Goal: Complete application form

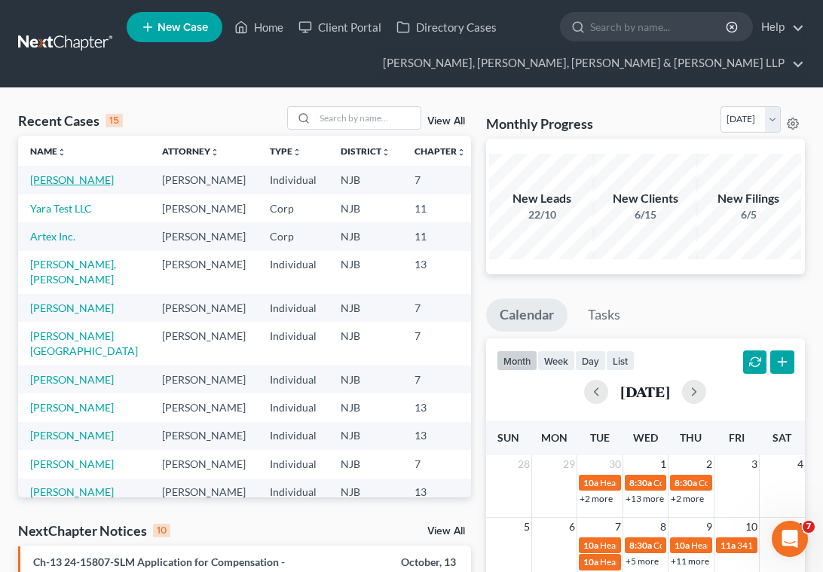
click at [50, 186] on link "[PERSON_NAME]" at bounding box center [72, 179] width 84 height 13
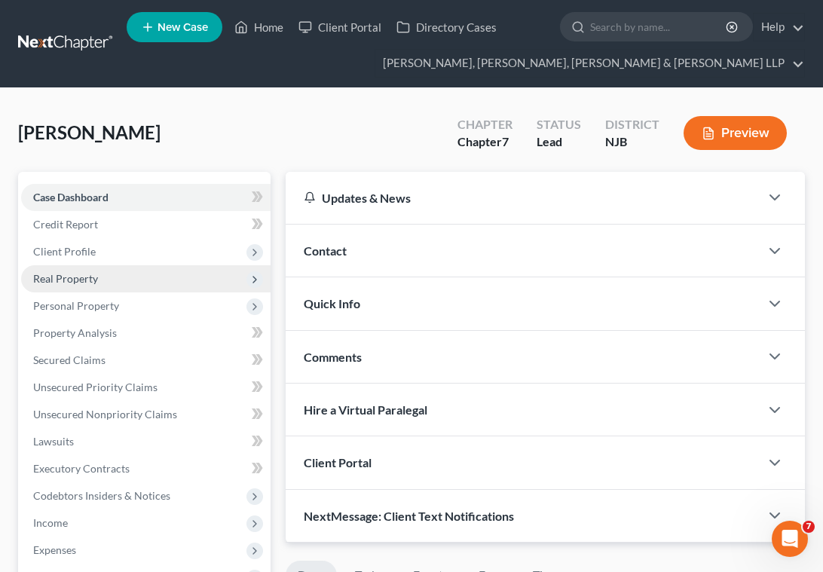
click at [56, 276] on span "Real Property" at bounding box center [65, 278] width 65 height 13
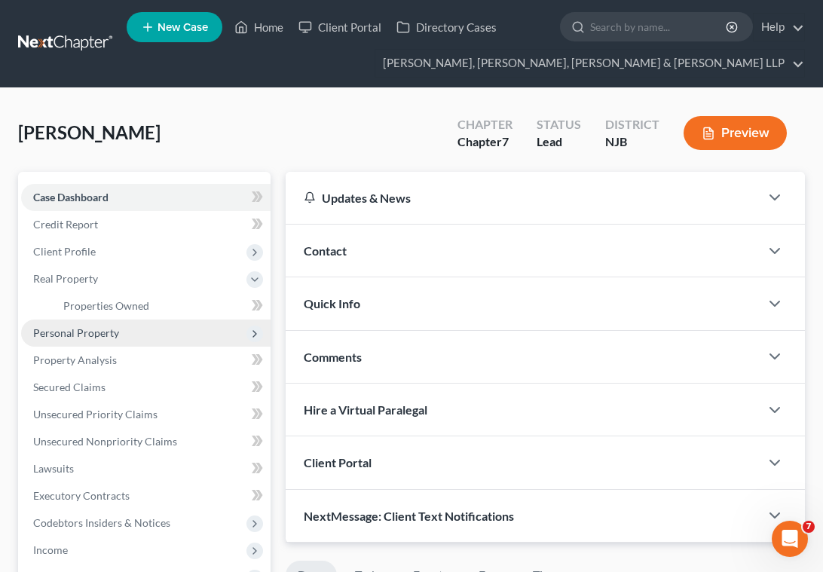
click at [72, 332] on span "Personal Property" at bounding box center [76, 332] width 86 height 13
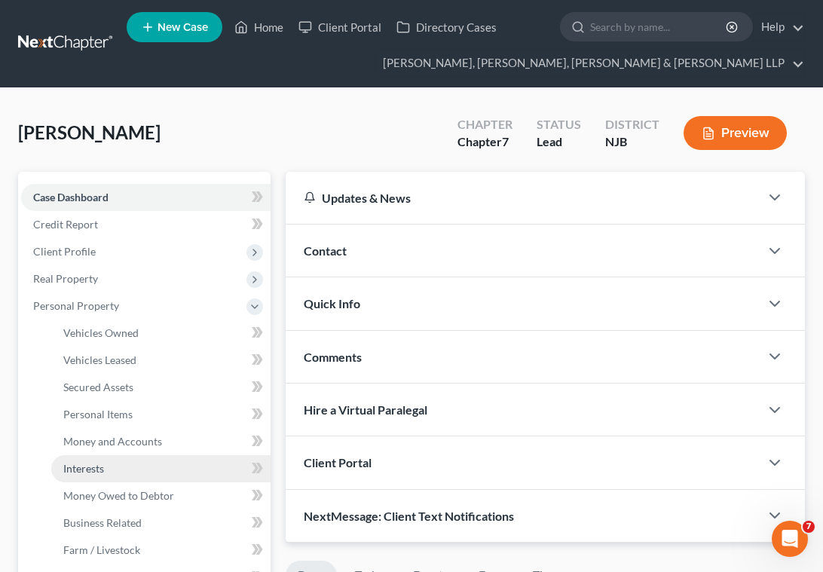
click at [90, 472] on span "Interests" at bounding box center [83, 468] width 41 height 13
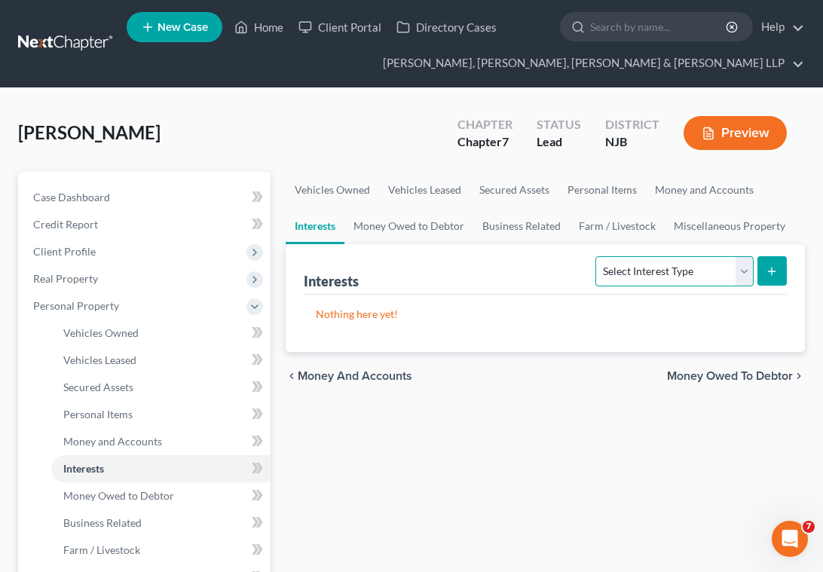
click at [664, 277] on select "Select Interest Type 401K Annuity Bond Education IRA Government Bond Government…" at bounding box center [673, 271] width 157 height 30
select select "term_life_insurance"
click at [597, 256] on select "Select Interest Type 401K Annuity Bond Education IRA Government Bond Government…" at bounding box center [673, 271] width 157 height 30
click at [767, 270] on icon "submit" at bounding box center [771, 271] width 12 height 12
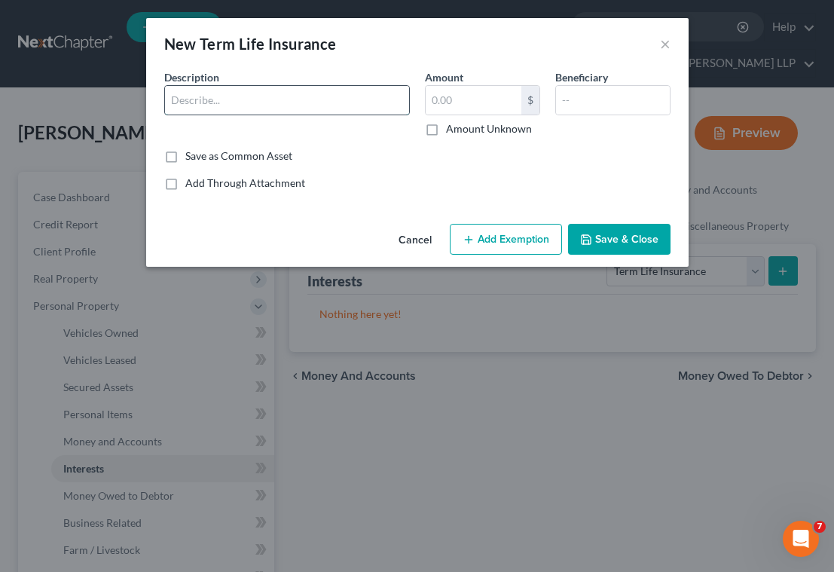
click at [244, 100] on input "text" at bounding box center [287, 100] width 244 height 29
click at [389, 102] on input "TransAmerica Financial Life Insurance Company - 8210" at bounding box center [287, 100] width 244 height 29
type input "TransAmerica Financial Life Insurance Company - 5159"
click at [490, 102] on input "text" at bounding box center [474, 100] width 96 height 29
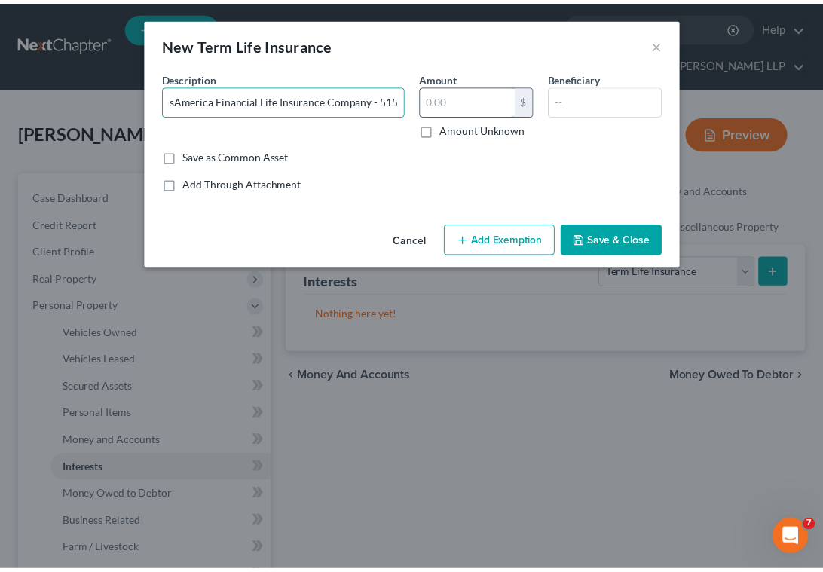
scroll to position [0, 0]
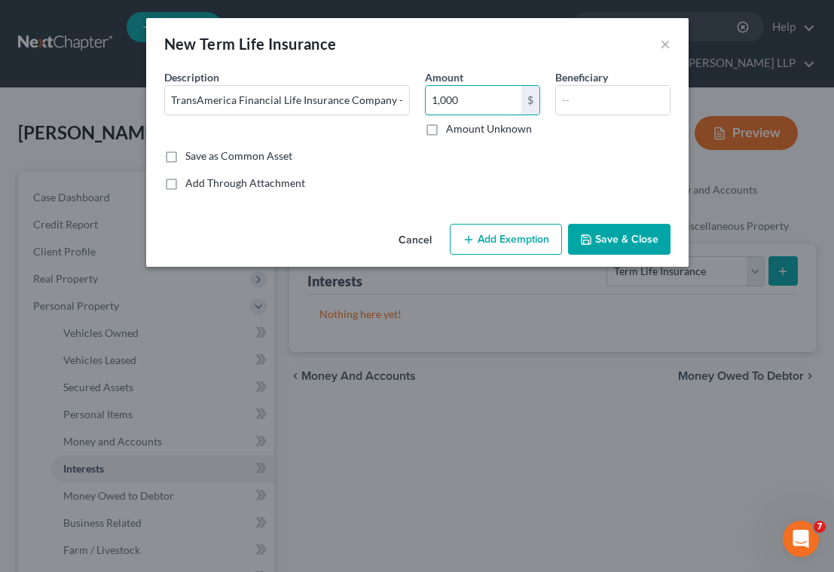
type input "1,000"
click at [534, 235] on button "Add Exemption" at bounding box center [506, 240] width 112 height 32
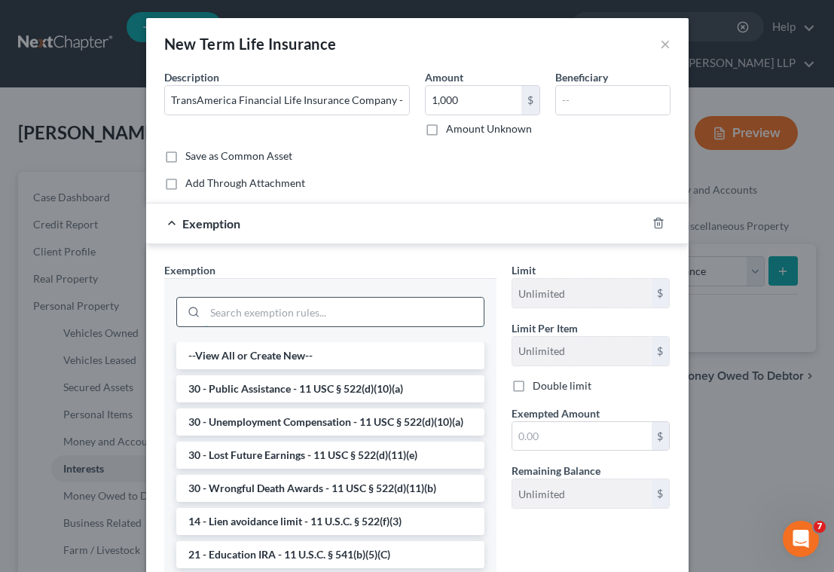
click at [304, 313] on input "search" at bounding box center [344, 312] width 279 height 29
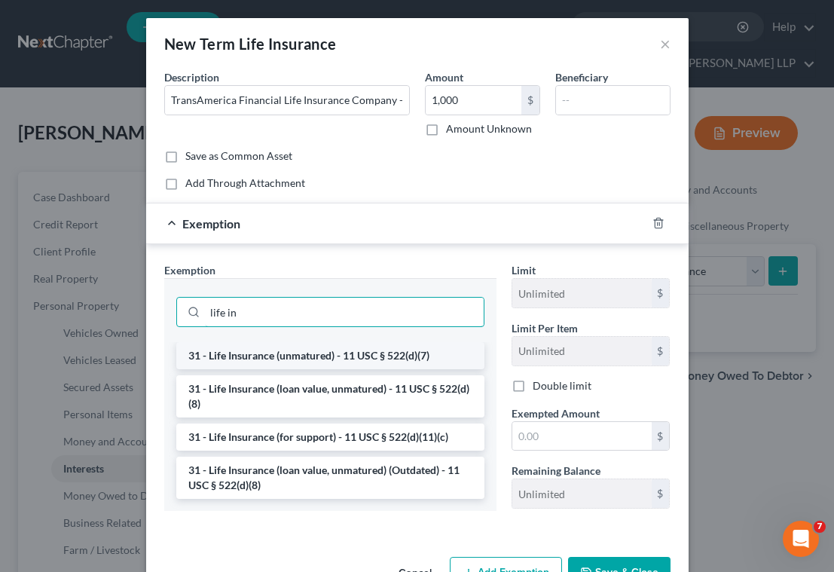
type input "life in"
click at [344, 361] on li "31 - Life Insurance (unmatured) - 11 USC § 522(d)(7)" at bounding box center [330, 355] width 308 height 27
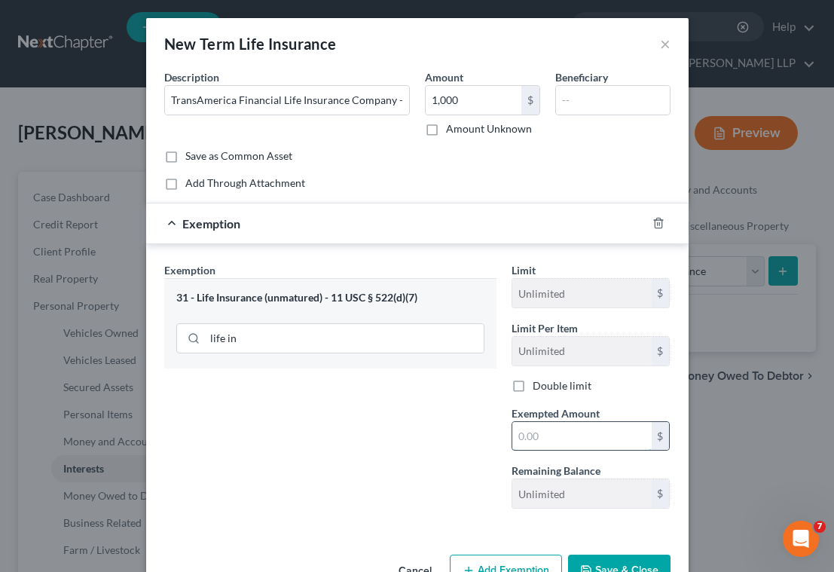
click at [573, 437] on input "text" at bounding box center [581, 436] width 139 height 29
type input "1,000"
click at [620, 563] on button "Save & Close" at bounding box center [619, 570] width 102 height 32
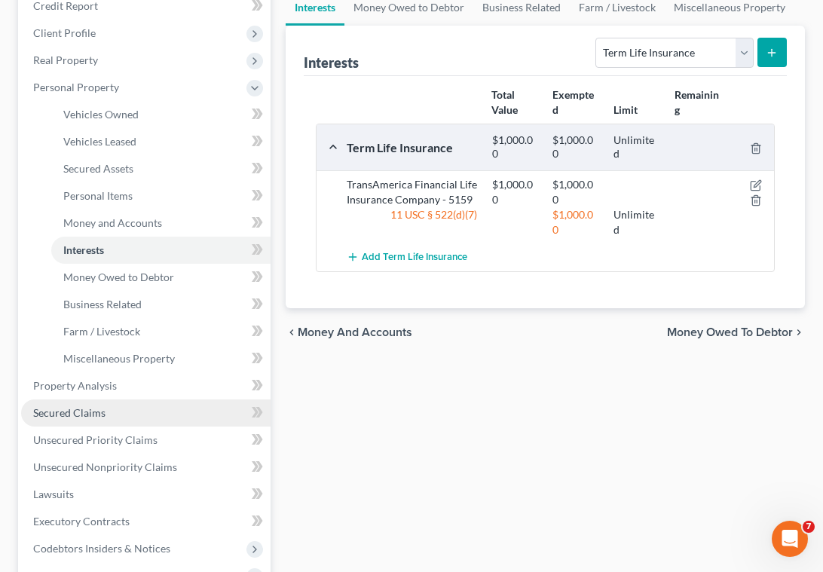
scroll to position [301, 0]
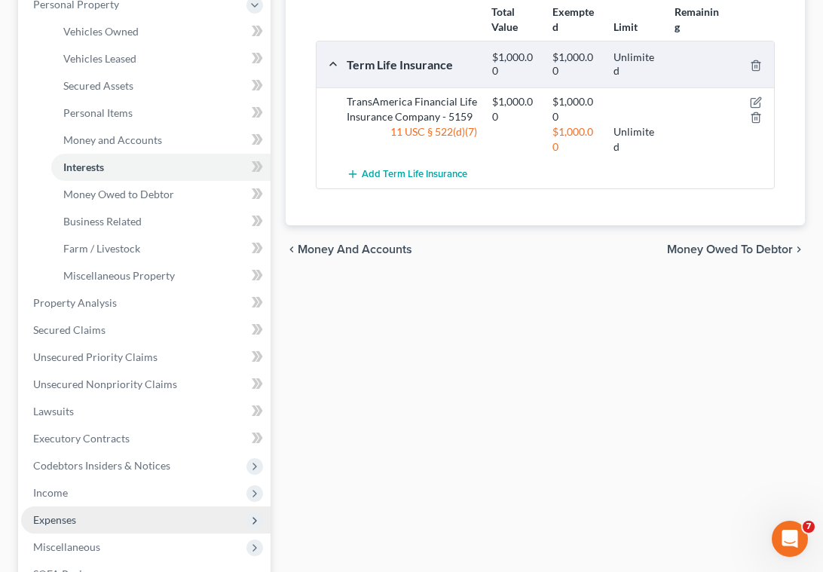
click at [60, 513] on span "Expenses" at bounding box center [54, 519] width 43 height 13
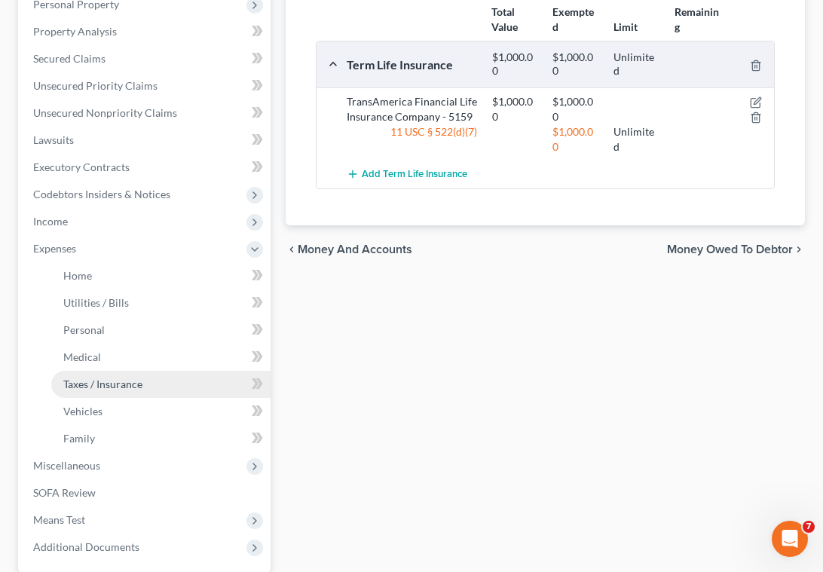
click at [98, 380] on span "Taxes / Insurance" at bounding box center [102, 383] width 79 height 13
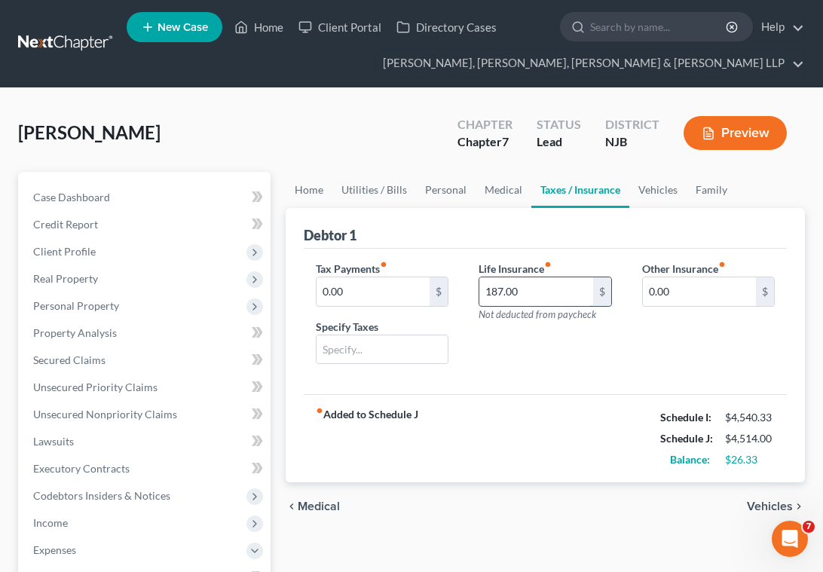
click at [539, 292] on input "187.00" at bounding box center [535, 291] width 113 height 29
type input "194.00"
click at [337, 142] on div "[PERSON_NAME] Upgraded Chapter Chapter 7 Status [GEOGRAPHIC_DATA] [GEOGRAPHIC_D…" at bounding box center [411, 139] width 786 height 66
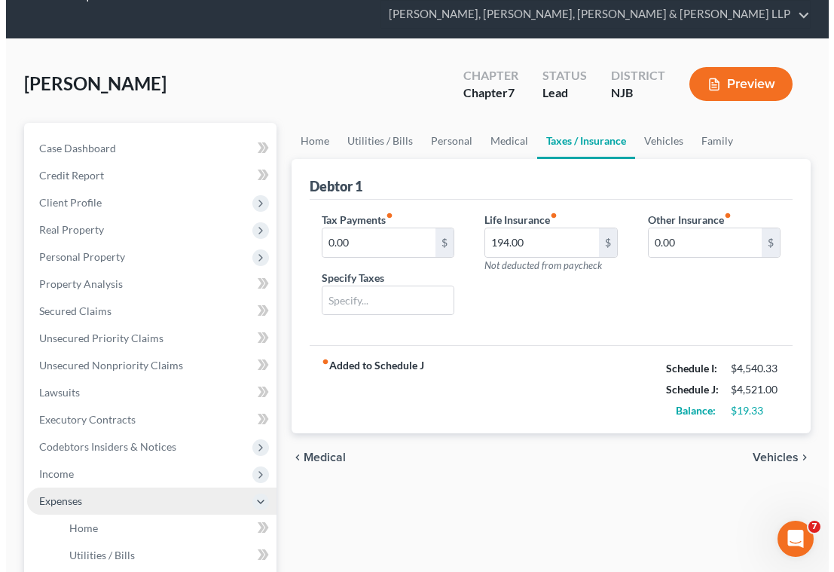
scroll to position [75, 0]
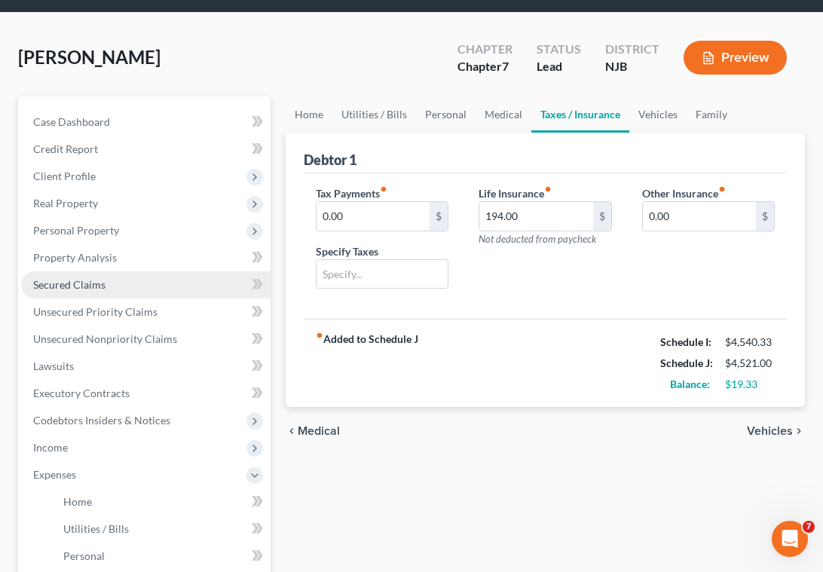
click at [77, 282] on span "Secured Claims" at bounding box center [69, 284] width 72 height 13
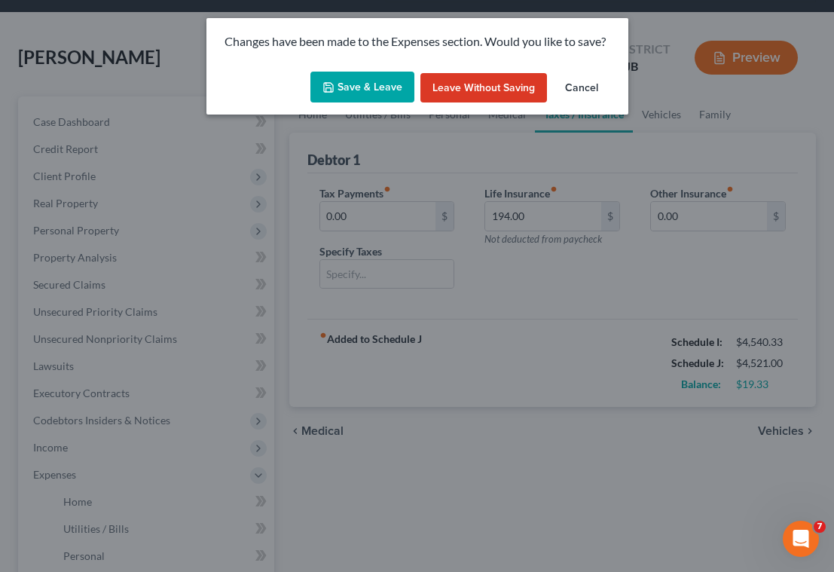
click at [361, 88] on button "Save & Leave" at bounding box center [362, 88] width 104 height 32
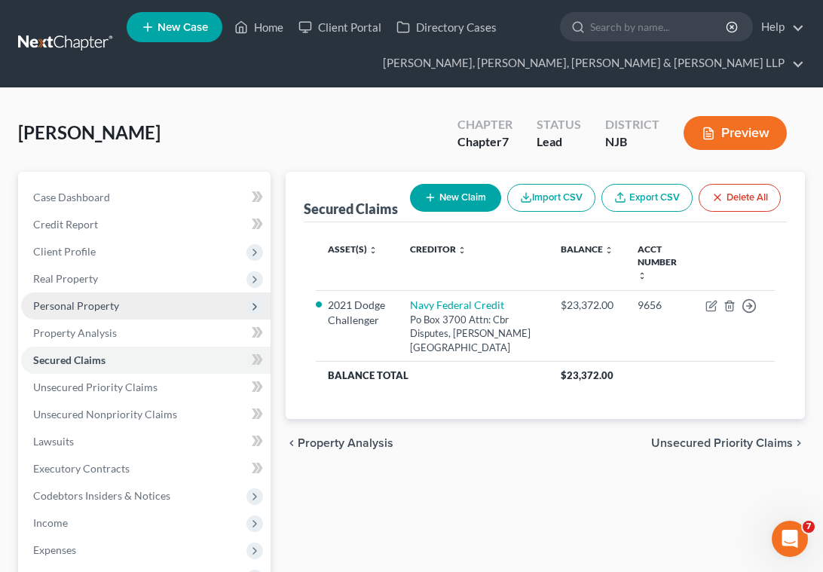
click at [69, 301] on span "Personal Property" at bounding box center [76, 305] width 86 height 13
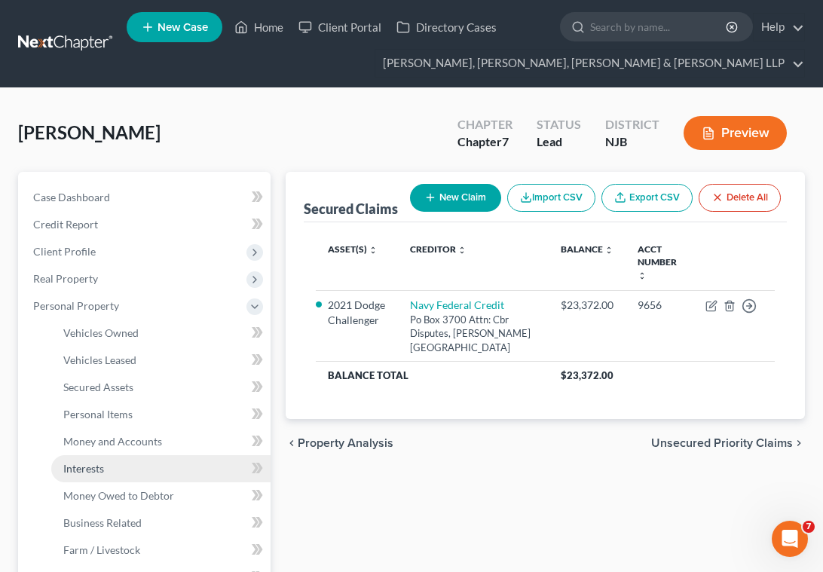
click at [81, 464] on span "Interests" at bounding box center [83, 468] width 41 height 13
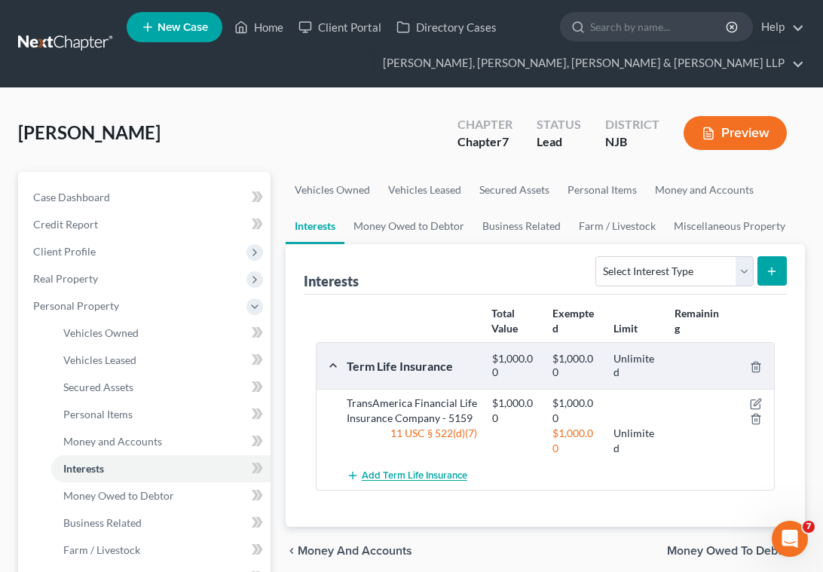
click at [399, 471] on span "Add Term Life Insurance" at bounding box center [414, 476] width 105 height 12
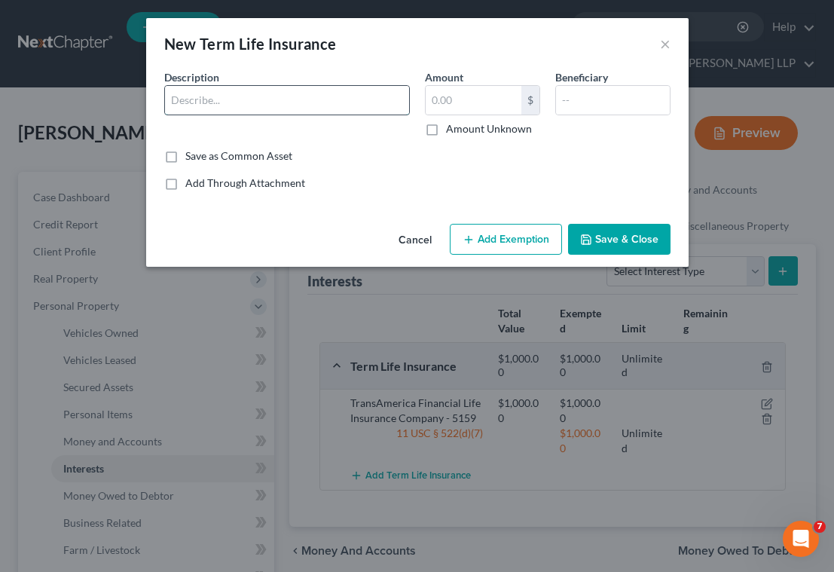
click at [274, 106] on input "text" at bounding box center [287, 100] width 244 height 29
type input "Veteran's Group Life Insurance - 2317"
click at [512, 246] on button "Add Exemption" at bounding box center [506, 240] width 112 height 32
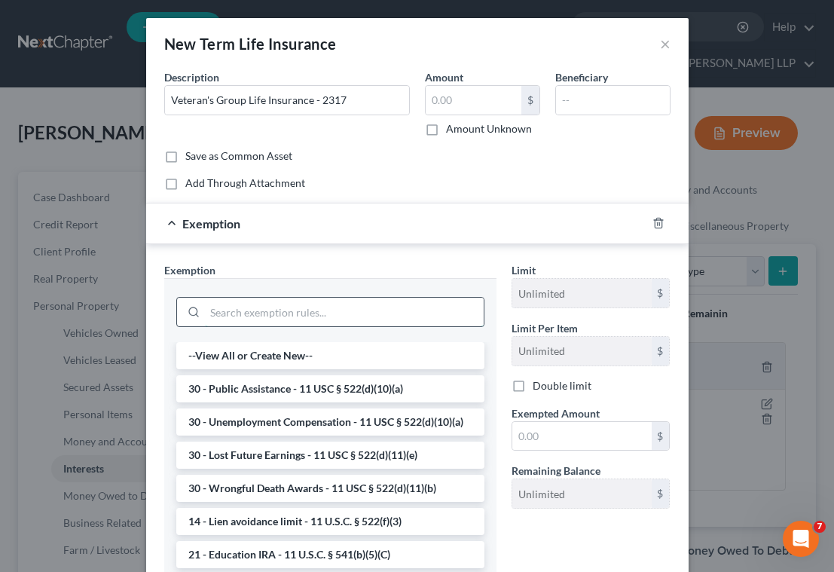
click at [350, 316] on input "search" at bounding box center [344, 312] width 279 height 29
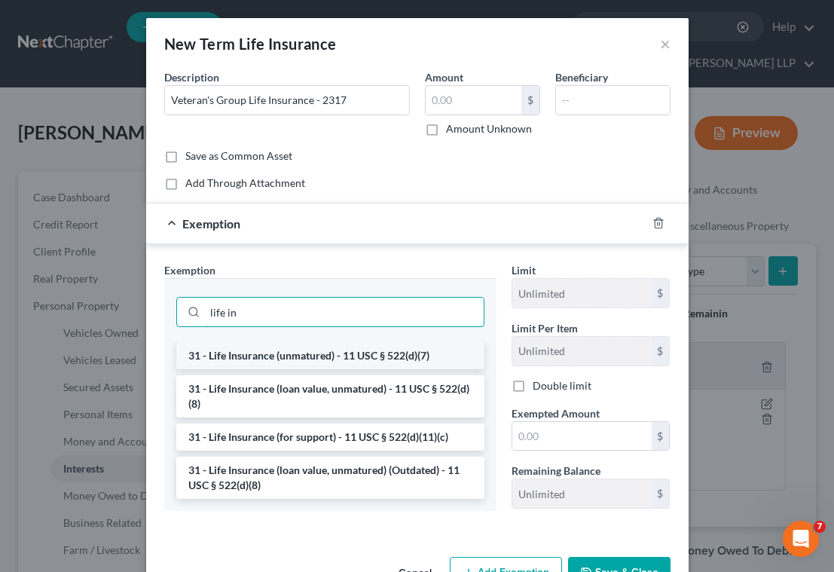
type input "life in"
drag, startPoint x: 351, startPoint y: 355, endPoint x: 492, endPoint y: 460, distance: 175.5
click at [351, 358] on li "31 - Life Insurance (unmatured) - 11 USC § 522(d)(7)" at bounding box center [330, 355] width 308 height 27
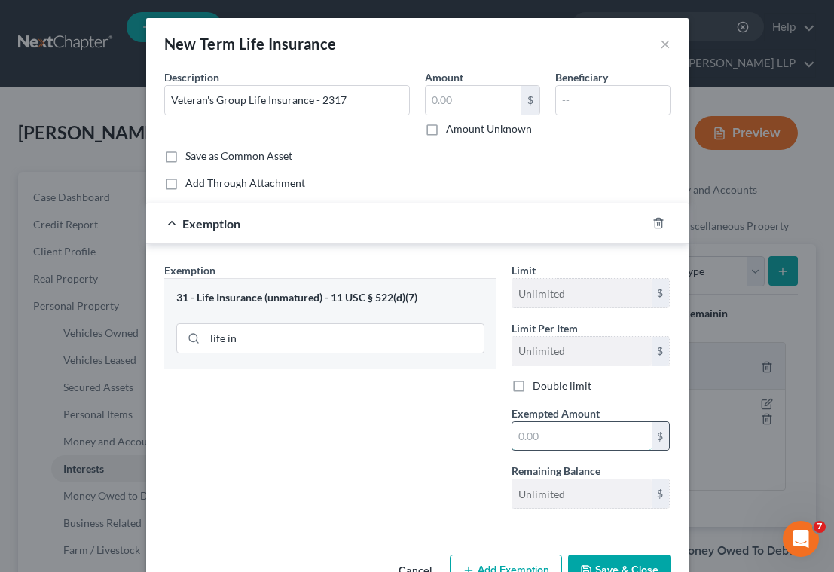
click at [560, 445] on input "text" at bounding box center [581, 436] width 139 height 29
type input "0.00"
click at [623, 561] on button "Save & Close" at bounding box center [619, 570] width 102 height 32
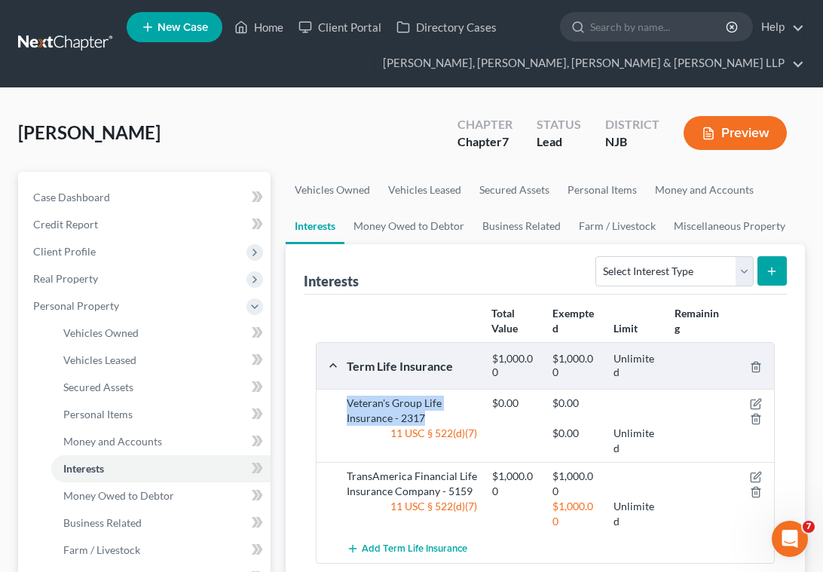
drag, startPoint x: 429, startPoint y: 416, endPoint x: 349, endPoint y: 405, distance: 81.4
click at [349, 405] on div "Veteran's Group Life Insurance - 2317" at bounding box center [411, 410] width 145 height 30
copy div "Veteran's Group Life Insurance - 2317"
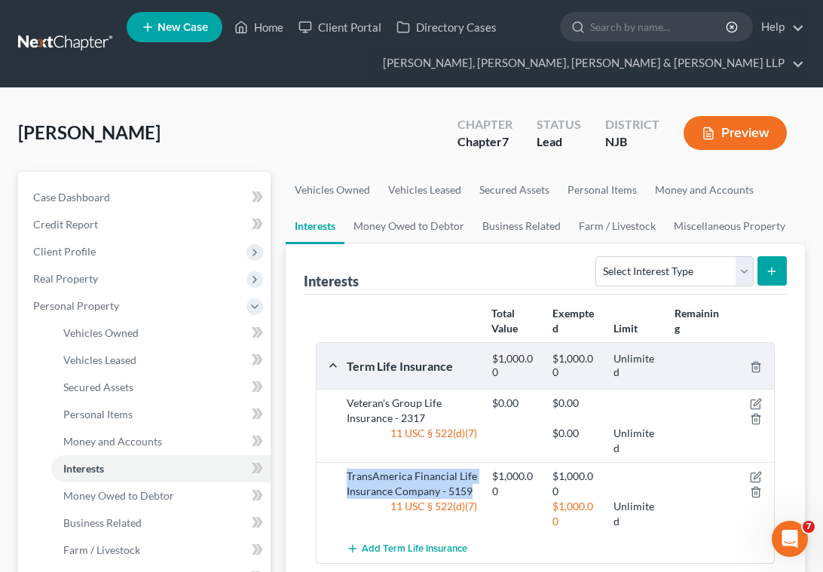
drag, startPoint x: 471, startPoint y: 490, endPoint x: 340, endPoint y: 472, distance: 132.3
click at [340, 472] on div "TransAmerica Financial Life Insurance Company - 5159" at bounding box center [411, 484] width 145 height 30
copy div "TransAmerica Financial Life Insurance Company - 5159"
click at [264, 21] on link "Home" at bounding box center [259, 27] width 64 height 27
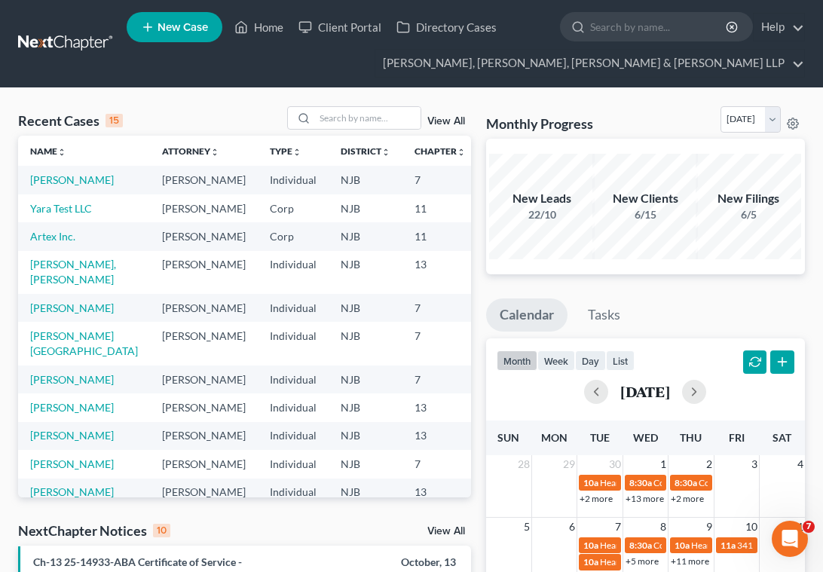
click at [359, 113] on input "search" at bounding box center [367, 118] width 105 height 22
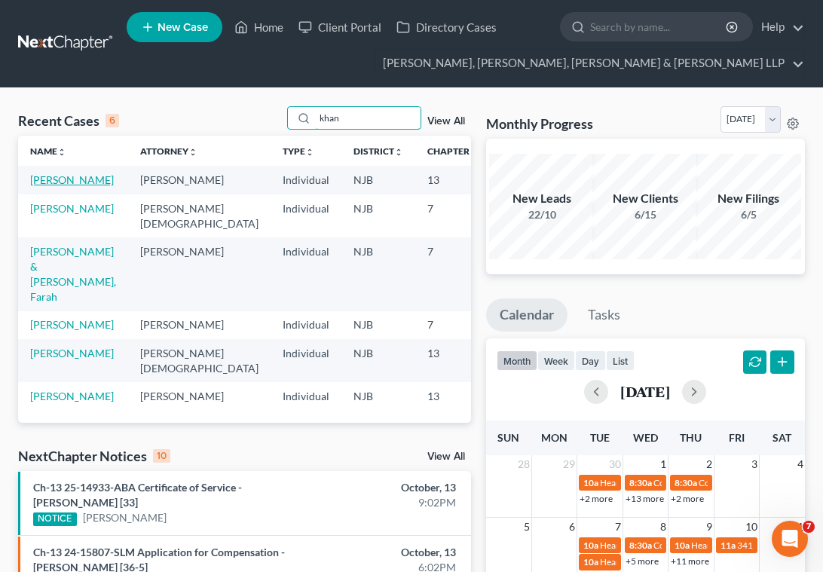
type input "khan"
click at [60, 186] on link "[PERSON_NAME]" at bounding box center [72, 179] width 84 height 13
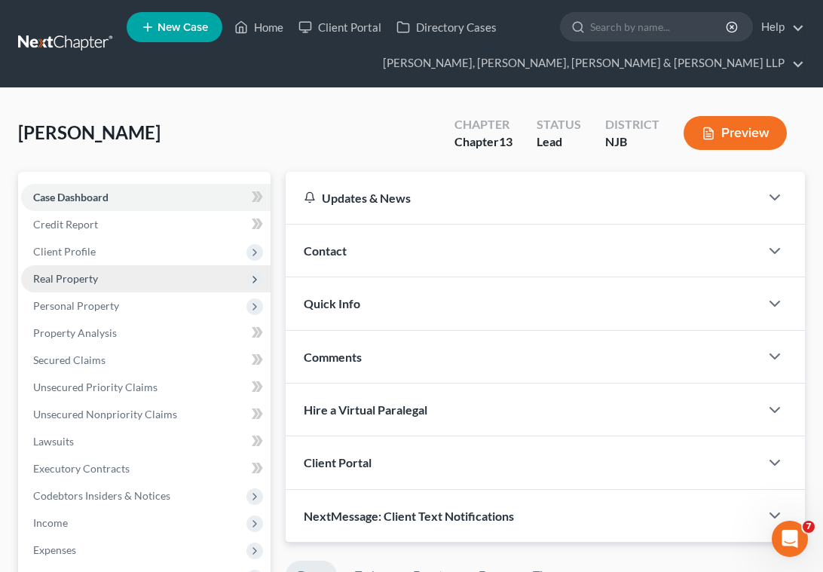
click at [59, 278] on span "Real Property" at bounding box center [65, 278] width 65 height 13
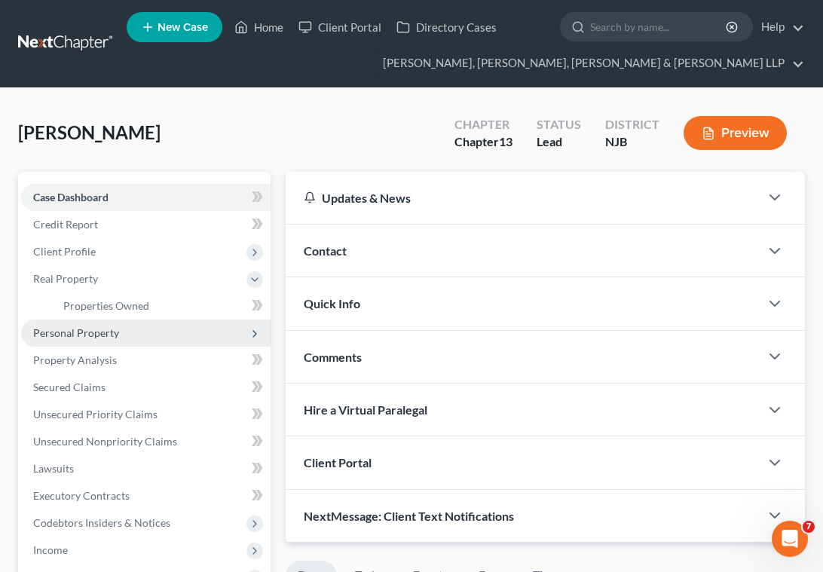
click at [90, 328] on span "Personal Property" at bounding box center [76, 332] width 86 height 13
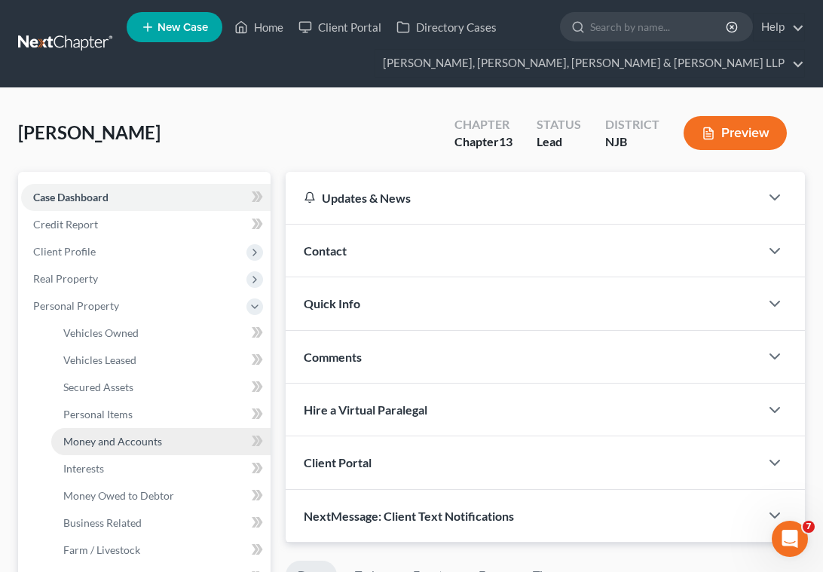
click at [93, 438] on span "Money and Accounts" at bounding box center [112, 441] width 99 height 13
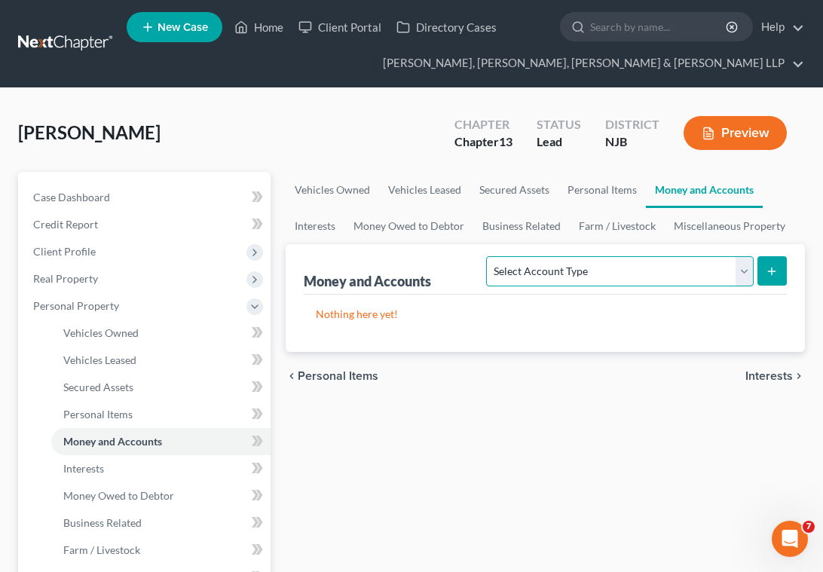
click at [590, 271] on select "Select Account Type Brokerage Cash on Hand Certificates of Deposit Checking Acc…" at bounding box center [619, 271] width 267 height 30
select select "savings"
click at [490, 256] on select "Select Account Type Brokerage Cash on Hand Certificates of Deposit Checking Acc…" at bounding box center [619, 271] width 267 height 30
click at [780, 277] on button "submit" at bounding box center [771, 270] width 29 height 29
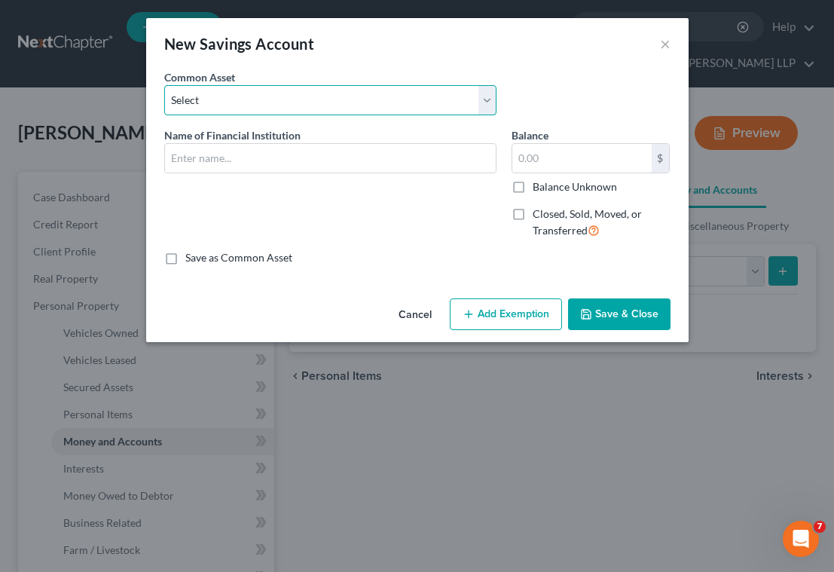
click at [316, 96] on select "Select TD Bank TD Bank Provident Capital One" at bounding box center [330, 100] width 332 height 30
drag, startPoint x: 295, startPoint y: 58, endPoint x: 293, endPoint y: 70, distance: 12.1
click at [295, 58] on div "New Savings Account ×" at bounding box center [417, 43] width 542 height 51
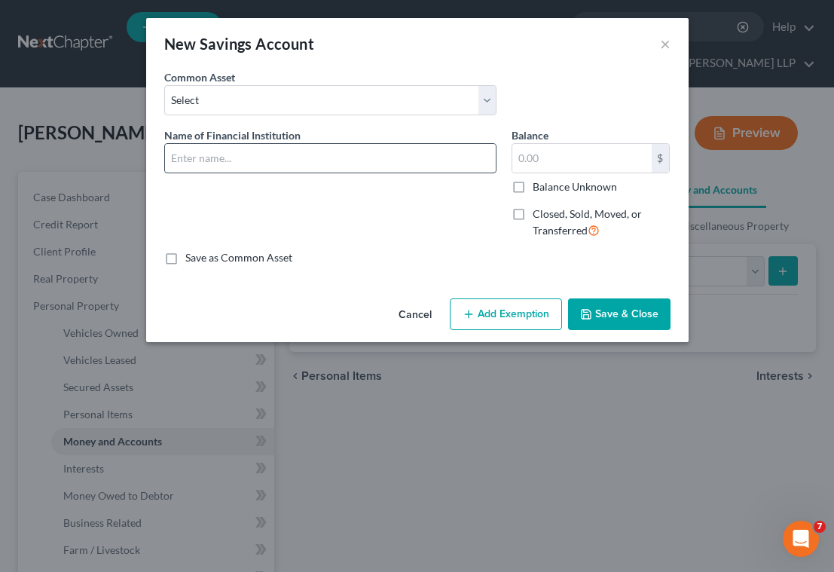
click at [258, 148] on input "text" at bounding box center [330, 158] width 331 height 29
drag, startPoint x: 380, startPoint y: 155, endPoint x: 282, endPoint y: 154, distance: 97.9
click at [282, 154] on input "[PERSON_NAME] Fargo Bank, N.A. -9090 (Joint)" at bounding box center [330, 158] width 331 height 29
type input "[PERSON_NAME] Fargo Bank, N.A. - 0261 (Joint)"
click at [609, 309] on button "Save & Close" at bounding box center [619, 314] width 102 height 32
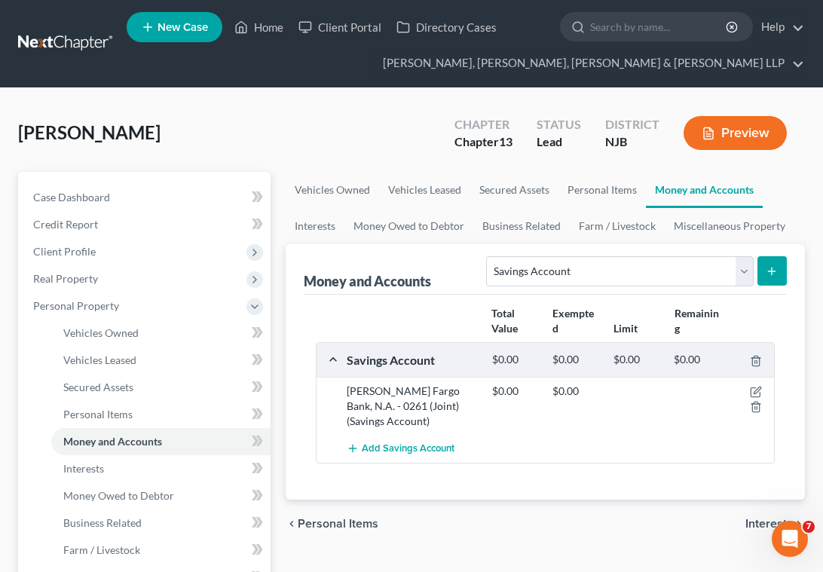
click at [624, 529] on div "chevron_left Personal Items Interests chevron_right" at bounding box center [544, 523] width 519 height 48
drag, startPoint x: 392, startPoint y: 423, endPoint x: 350, endPoint y: 395, distance: 51.2
click at [350, 395] on div "[PERSON_NAME] Fargo Bank, N.A. - 0261 (Joint) (Savings Account)" at bounding box center [411, 405] width 145 height 45
copy div "[PERSON_NAME] Fargo Bank, N.A. - 0261 (Joint) (Savings Account)"
click at [753, 392] on icon "button" at bounding box center [756, 392] width 12 height 12
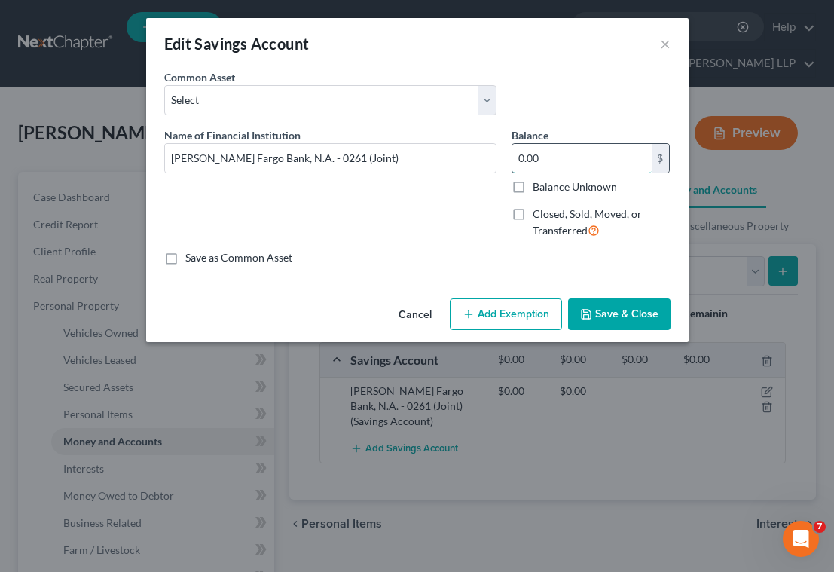
click at [574, 157] on input "0.00" at bounding box center [581, 158] width 139 height 29
paste input "$3,532.72"
type input "3,532.72"
drag, startPoint x: 627, startPoint y: 319, endPoint x: 372, endPoint y: 393, distance: 265.8
click at [627, 320] on button "Save & Close" at bounding box center [619, 314] width 102 height 32
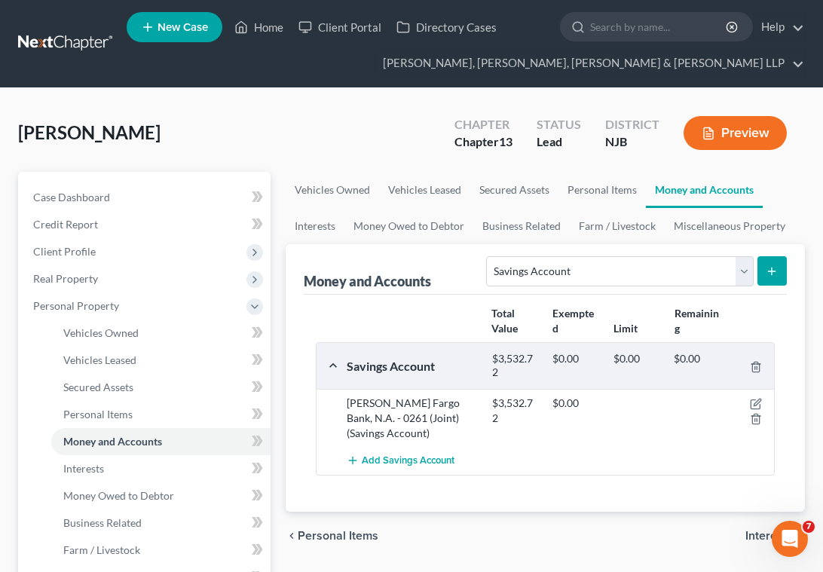
click at [381, 111] on div "[PERSON_NAME] Upgraded Chapter Chapter 13 Status Lead District [GEOGRAPHIC_DATA…" at bounding box center [411, 139] width 786 height 66
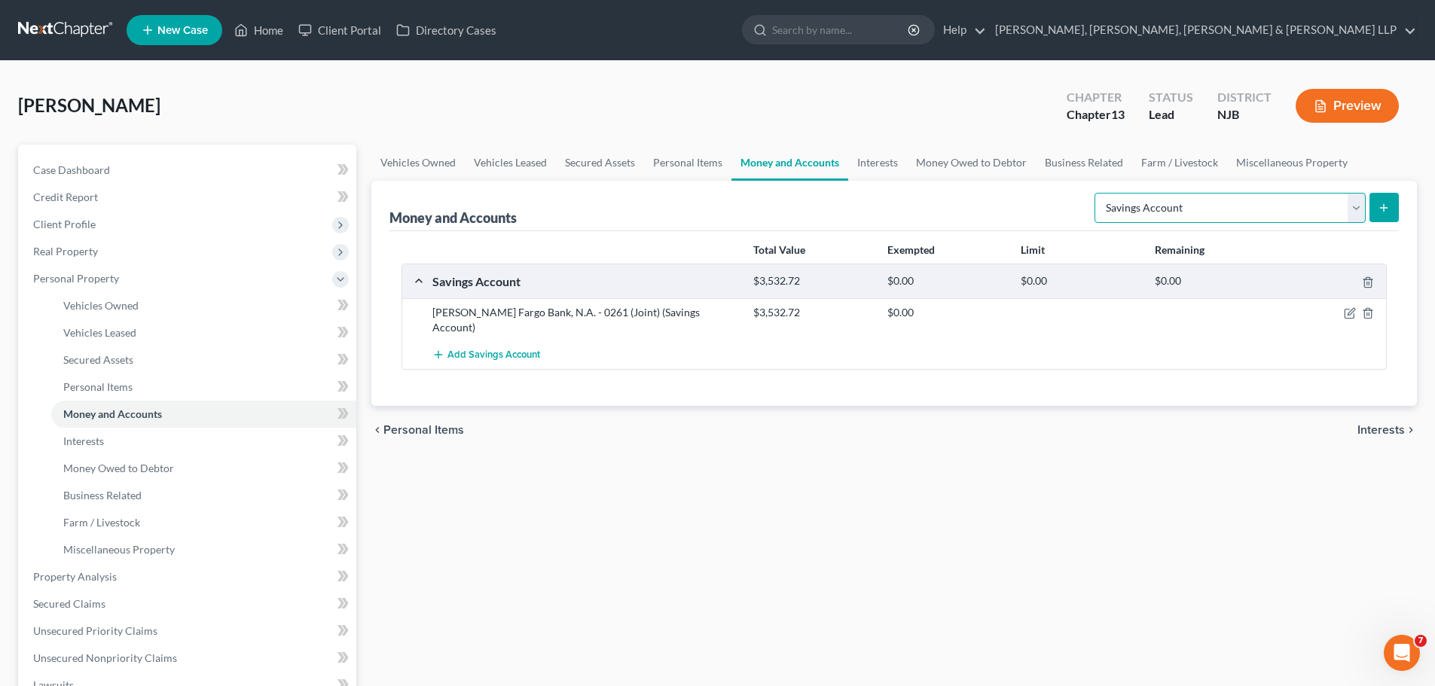
click at [822, 212] on select "Select Account Type Brokerage Cash on Hand Certificates of Deposit Checking Acc…" at bounding box center [1230, 208] width 271 height 30
select select "checking"
click at [822, 193] on select "Select Account Type Brokerage Cash on Hand Certificates of Deposit Checking Acc…" at bounding box center [1230, 208] width 271 height 30
click at [822, 206] on icon "submit" at bounding box center [1384, 208] width 12 height 12
click at [822, 424] on span "Interests" at bounding box center [1380, 430] width 47 height 12
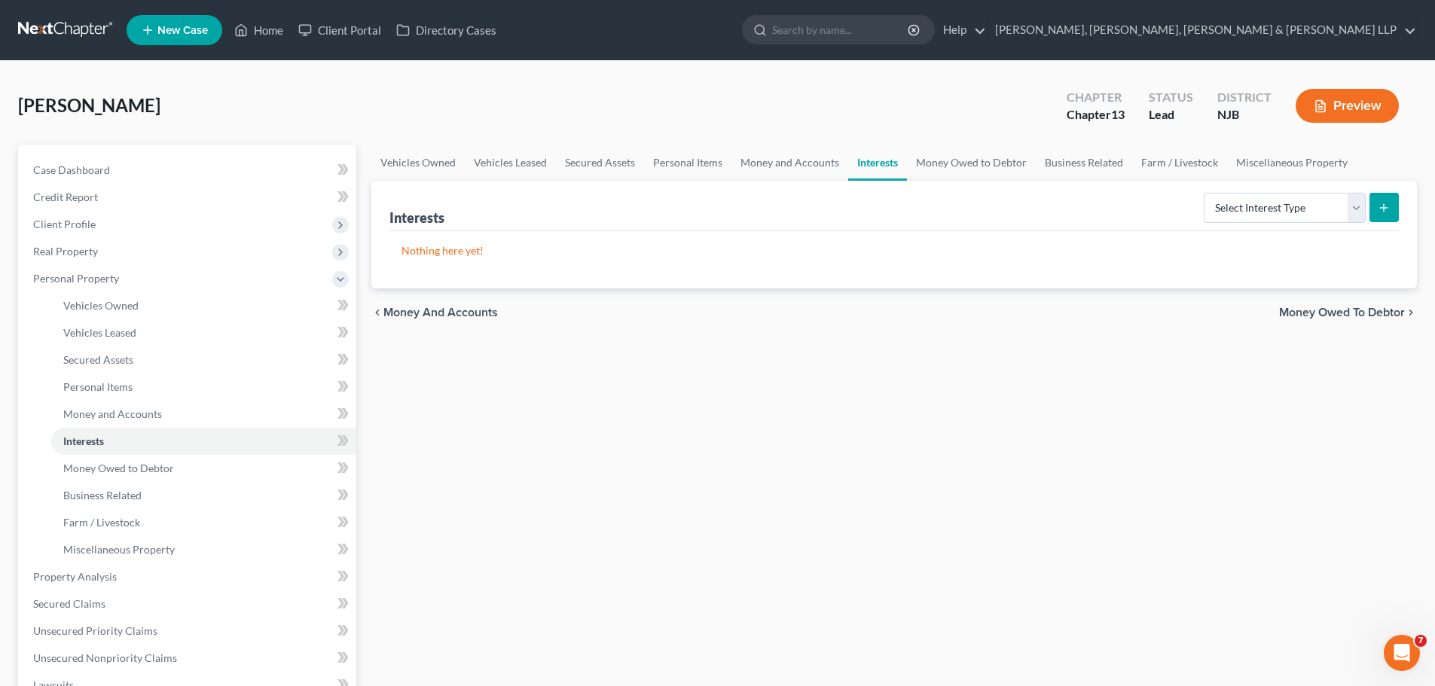
click at [440, 414] on div "Vehicles Owned Vehicles Leased Secured Assets Personal Items Money and Accounts…" at bounding box center [894, 593] width 1061 height 897
click at [425, 310] on span "Money and Accounts" at bounding box center [440, 313] width 115 height 12
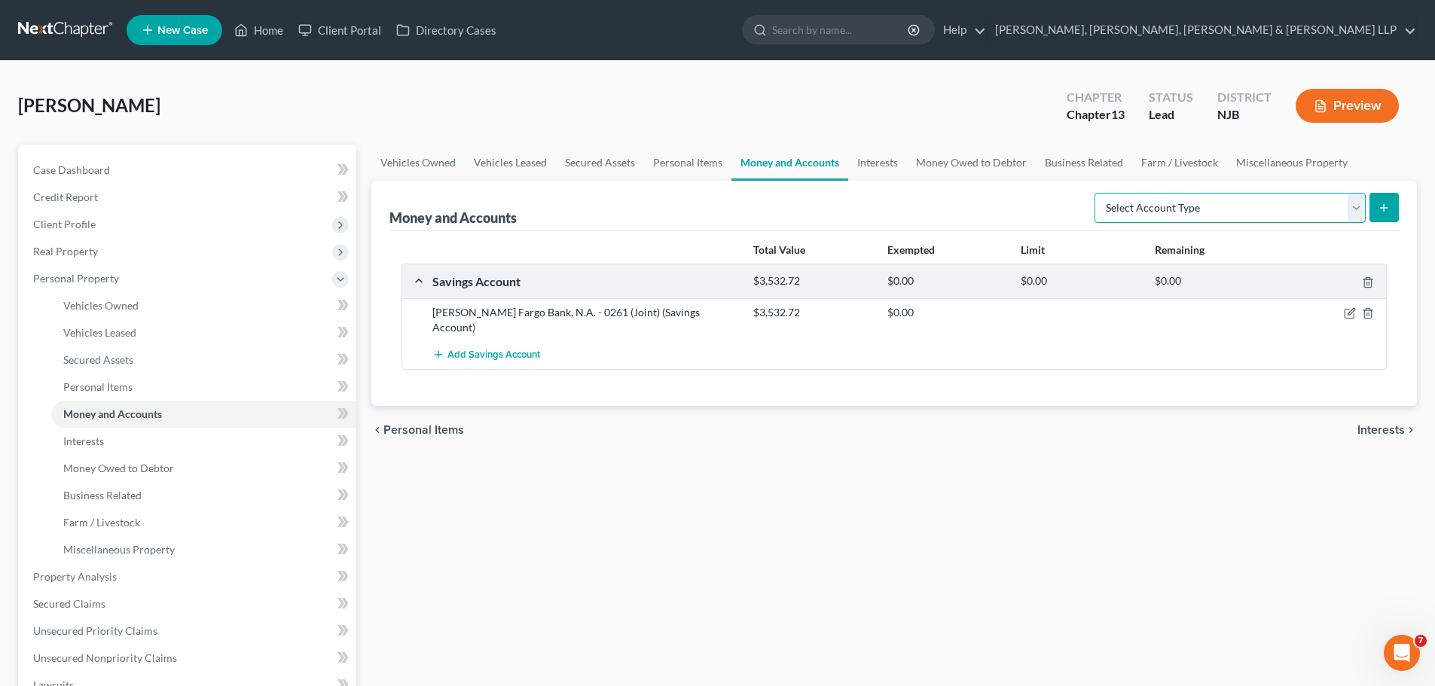
click at [822, 206] on select "Select Account Type Brokerage Cash on Hand Certificates of Deposit Checking Acc…" at bounding box center [1230, 208] width 271 height 30
select select "checking"
click at [822, 193] on select "Select Account Type Brokerage Cash on Hand Certificates of Deposit Checking Acc…" at bounding box center [1230, 208] width 271 height 30
click at [822, 199] on button "submit" at bounding box center [1383, 207] width 29 height 29
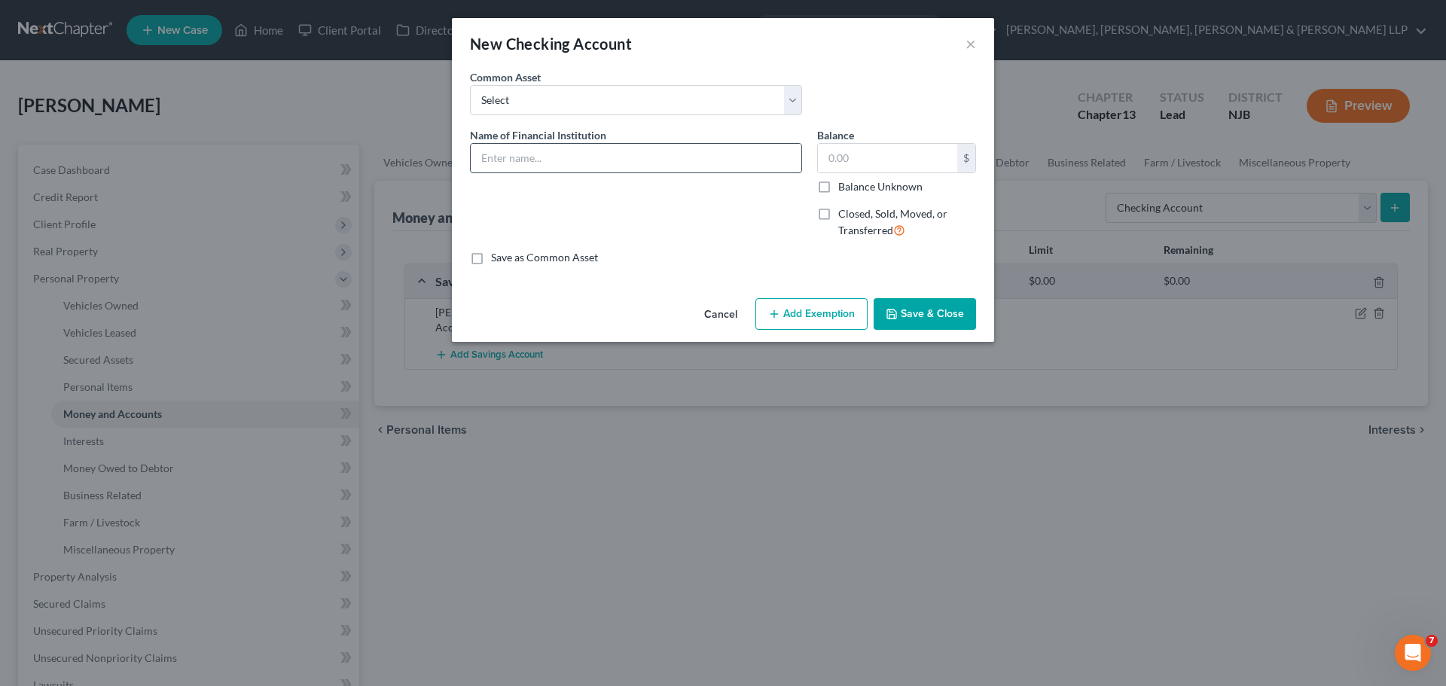
click at [551, 148] on input "text" at bounding box center [636, 158] width 331 height 29
paste input "$37,408.76"
type input "$37,408.76"
click at [602, 100] on select "Select TD Bank Valley National Bank Bank of America [PERSON_NAME] Fargo Bank, […" at bounding box center [636, 100] width 332 height 30
select select "3"
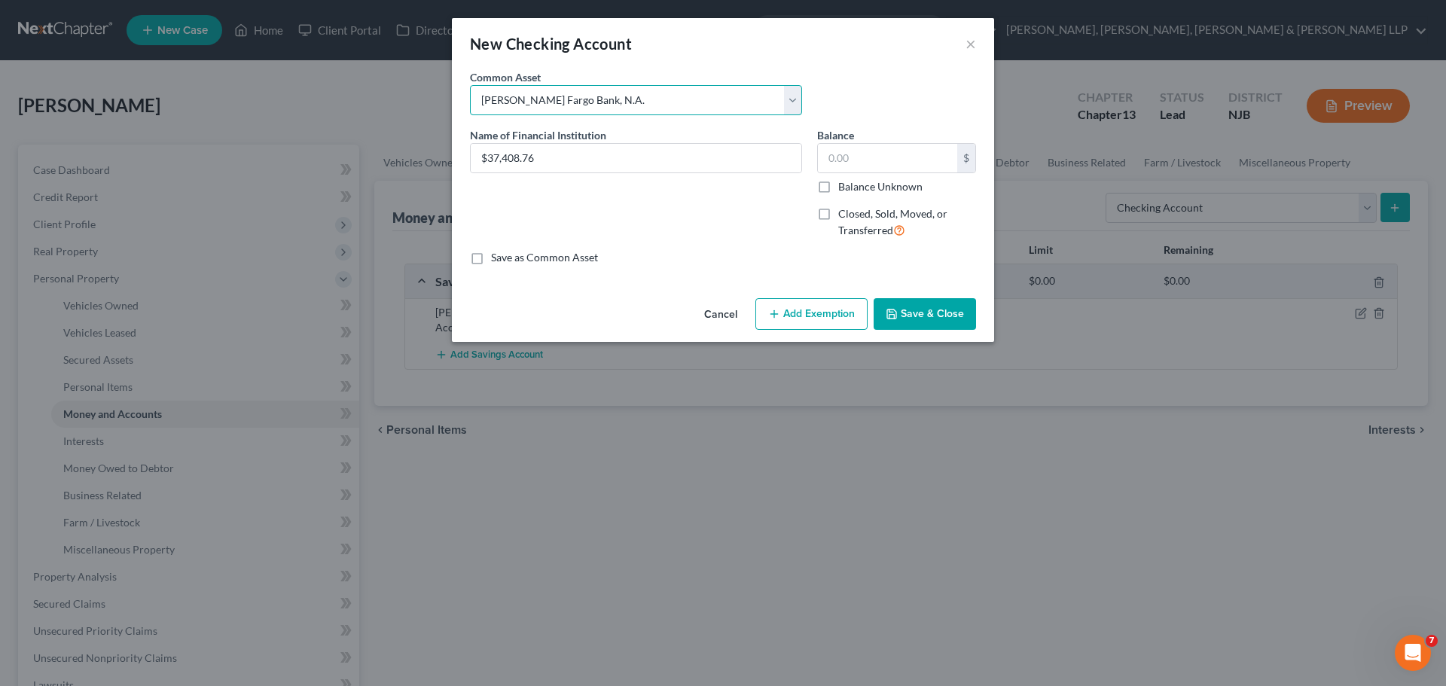
click at [470, 85] on select "Select TD Bank Valley National Bank Bank of America [PERSON_NAME] Fargo Bank, […" at bounding box center [636, 100] width 332 height 30
type input "[PERSON_NAME] Fargo Bank, N.A."
click at [822, 161] on input "100.00" at bounding box center [887, 158] width 139 height 29
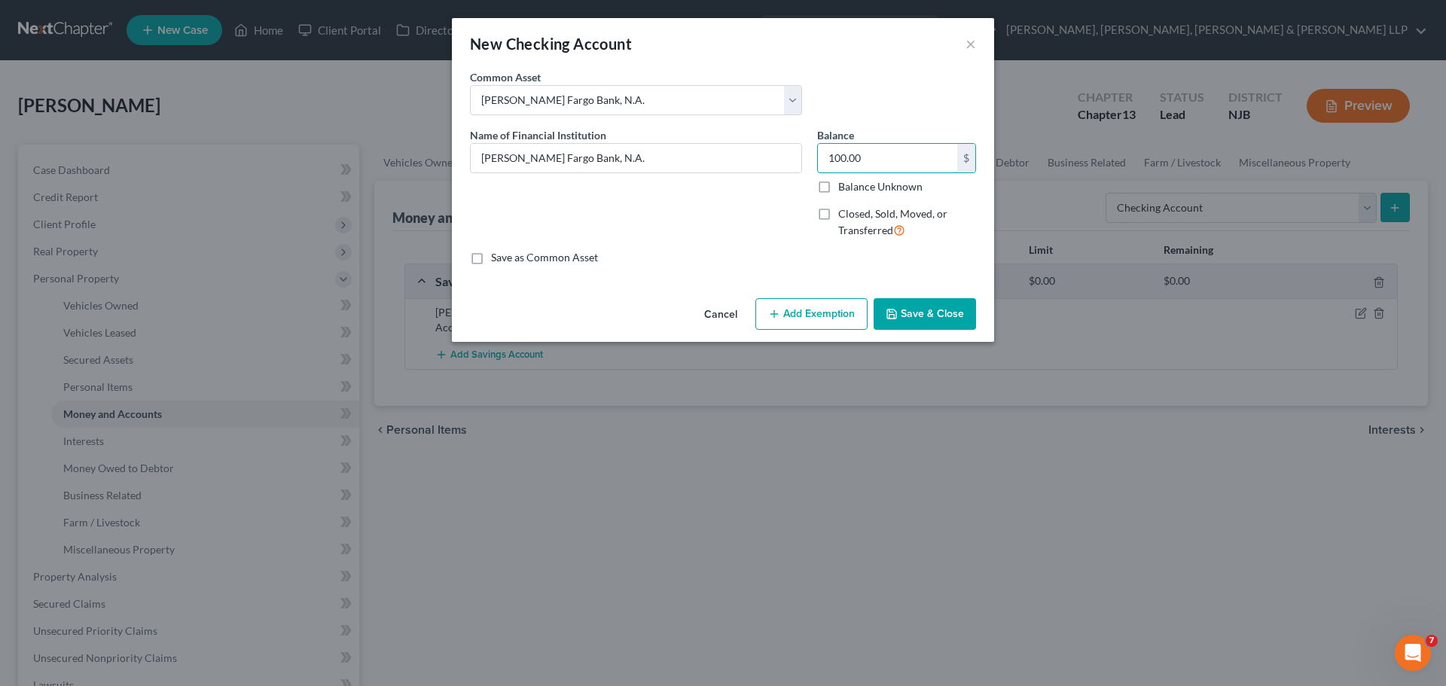
paste input "$37,408.76"
type input "37,408.76"
click at [681, 160] on input "[PERSON_NAME] Fargo Bank, N.A." at bounding box center [636, 158] width 331 height 29
type input "[PERSON_NAME] Fargo Bank, N.A. - 0200"
click at [822, 317] on button "Save & Close" at bounding box center [925, 314] width 102 height 32
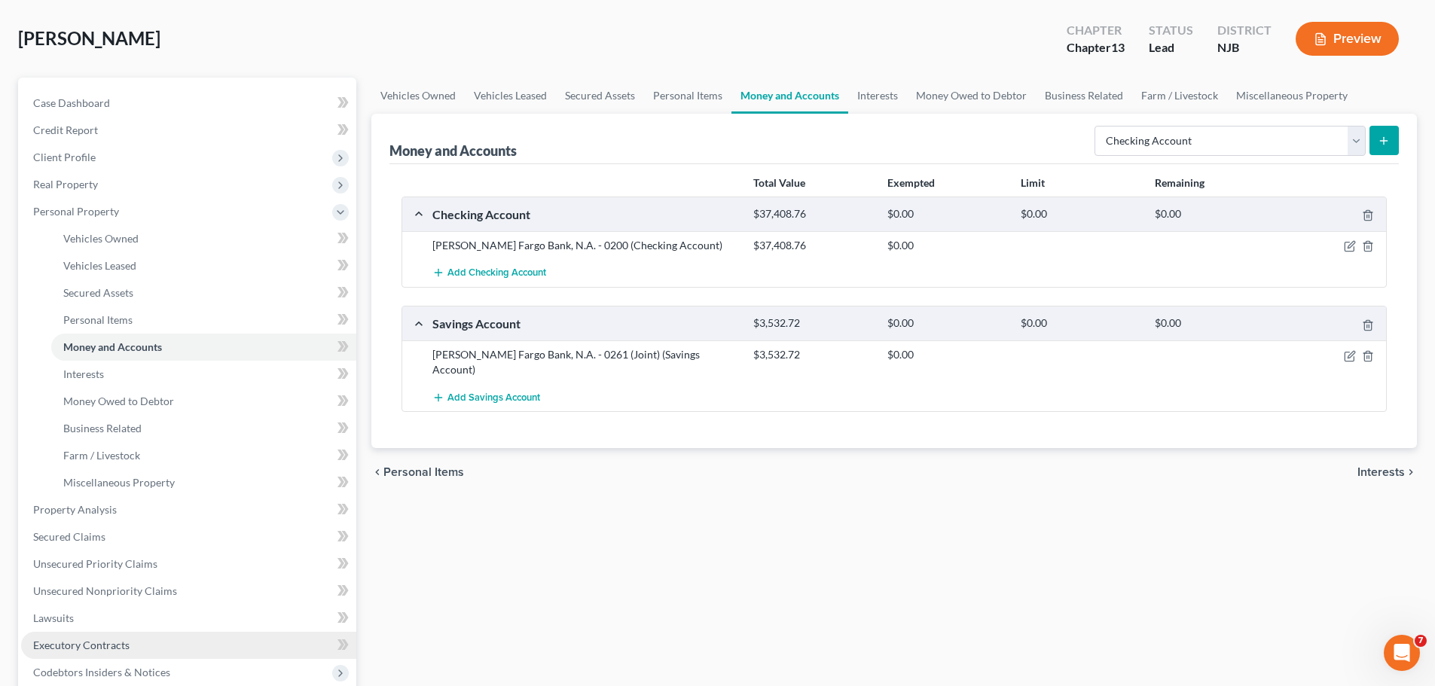
scroll to position [151, 0]
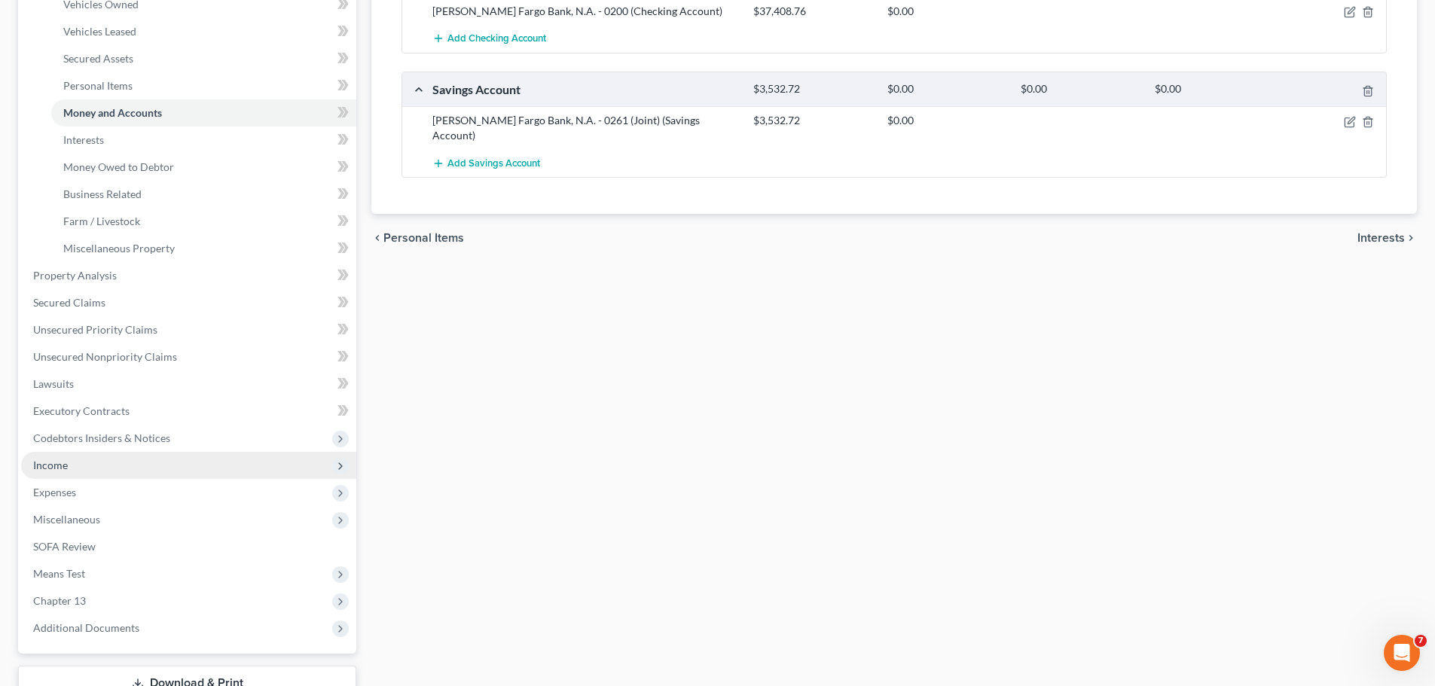
click at [66, 469] on span "Income" at bounding box center [50, 465] width 35 height 13
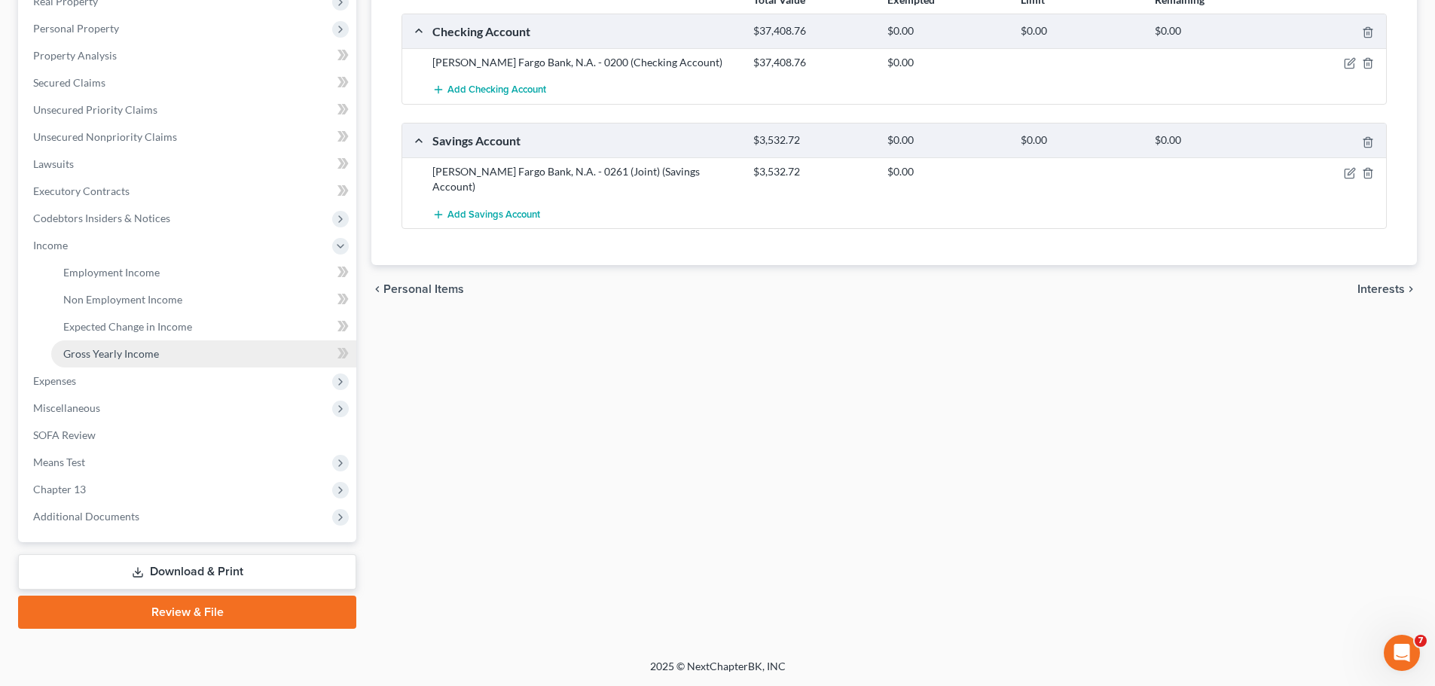
click at [109, 357] on span "Gross Yearly Income" at bounding box center [111, 353] width 96 height 13
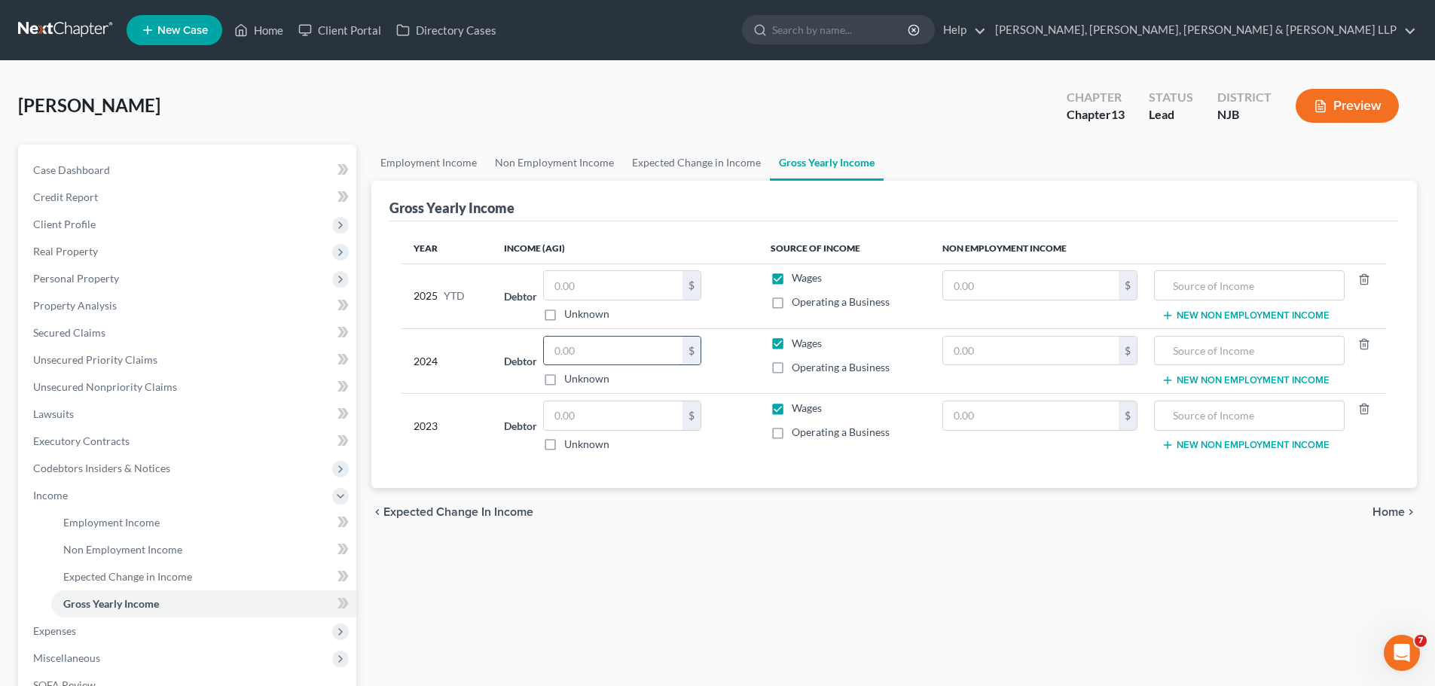
click at [612, 356] on input "text" at bounding box center [613, 351] width 139 height 29
paste input "77,417."
type input "77,417"
click at [574, 416] on input "text" at bounding box center [613, 416] width 139 height 29
paste input "67,419."
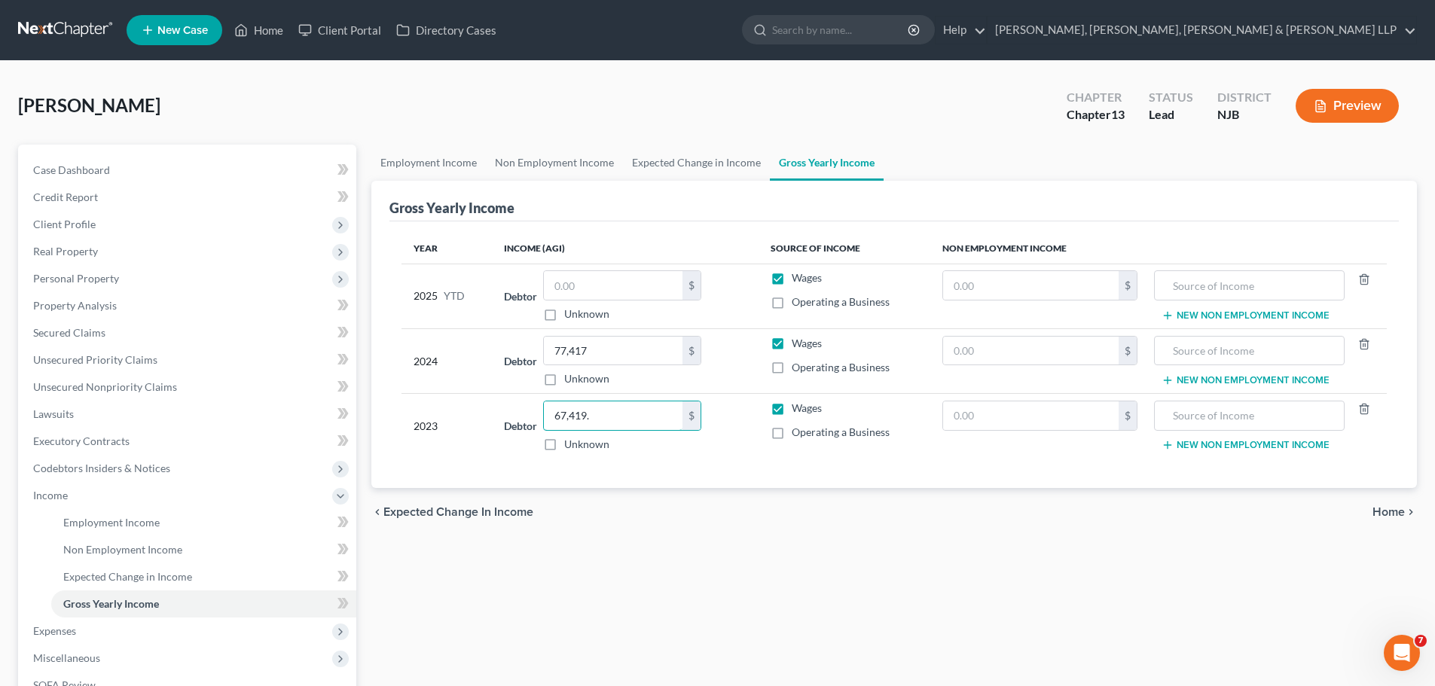
type input "67,419."
click at [697, 457] on td "Debtor 67,419.00 $ Unknown Balance Undetermined 67,419. $ Unknown" at bounding box center [625, 426] width 266 height 65
click at [822, 540] on div "Employment Income Non Employment Income Expected Change in Income Gross Yearly …" at bounding box center [894, 512] width 1061 height 734
click at [631, 284] on input "text" at bounding box center [613, 285] width 139 height 29
paste input "64 674 10"
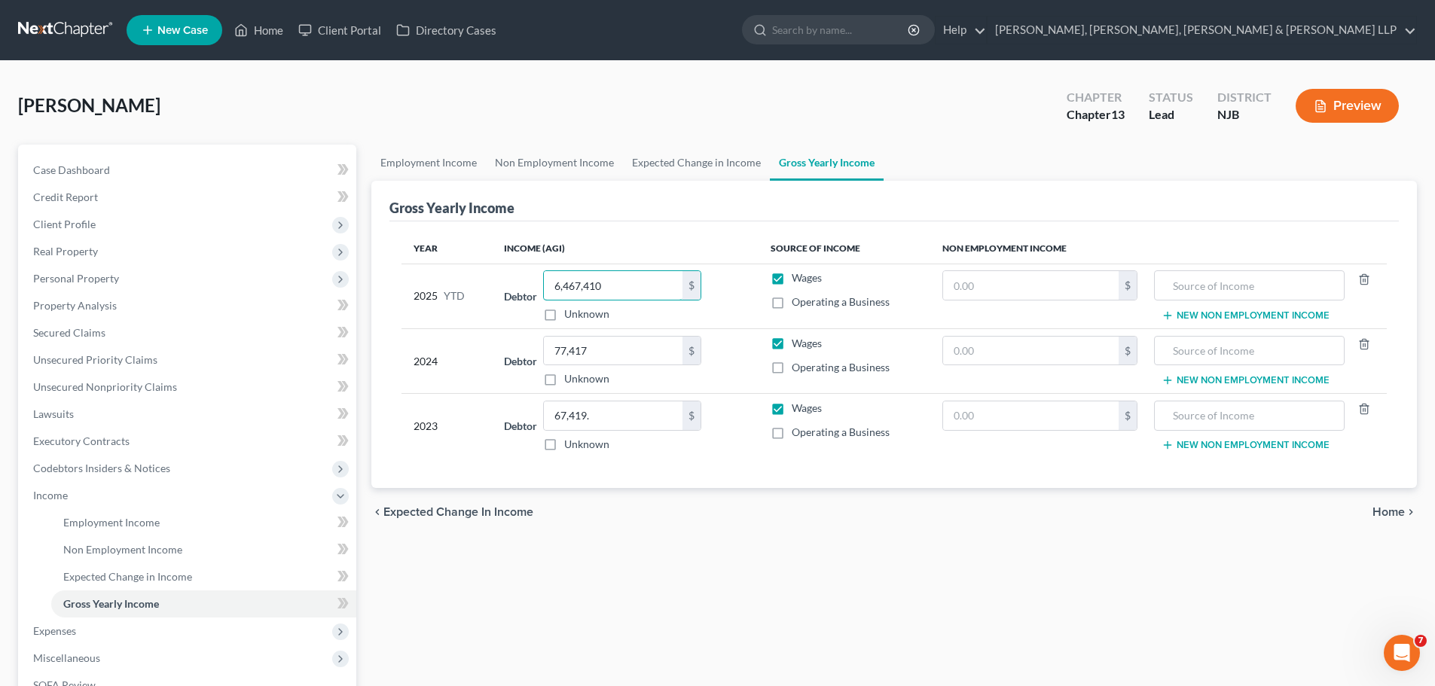
drag, startPoint x: 634, startPoint y: 281, endPoint x: 514, endPoint y: 297, distance: 120.1
click at [514, 297] on div "Debtor 6,467,410.00 $ Unknown Balance Undetermined 6,467,410 $ Unknown" at bounding box center [625, 295] width 242 height 51
click at [822, 571] on div "Employment Income Non Employment Income Expected Change in Income Gross Yearly …" at bounding box center [894, 512] width 1061 height 734
click at [614, 289] on input "64,670" at bounding box center [613, 285] width 139 height 29
click at [597, 289] on input "64,670" at bounding box center [613, 285] width 139 height 29
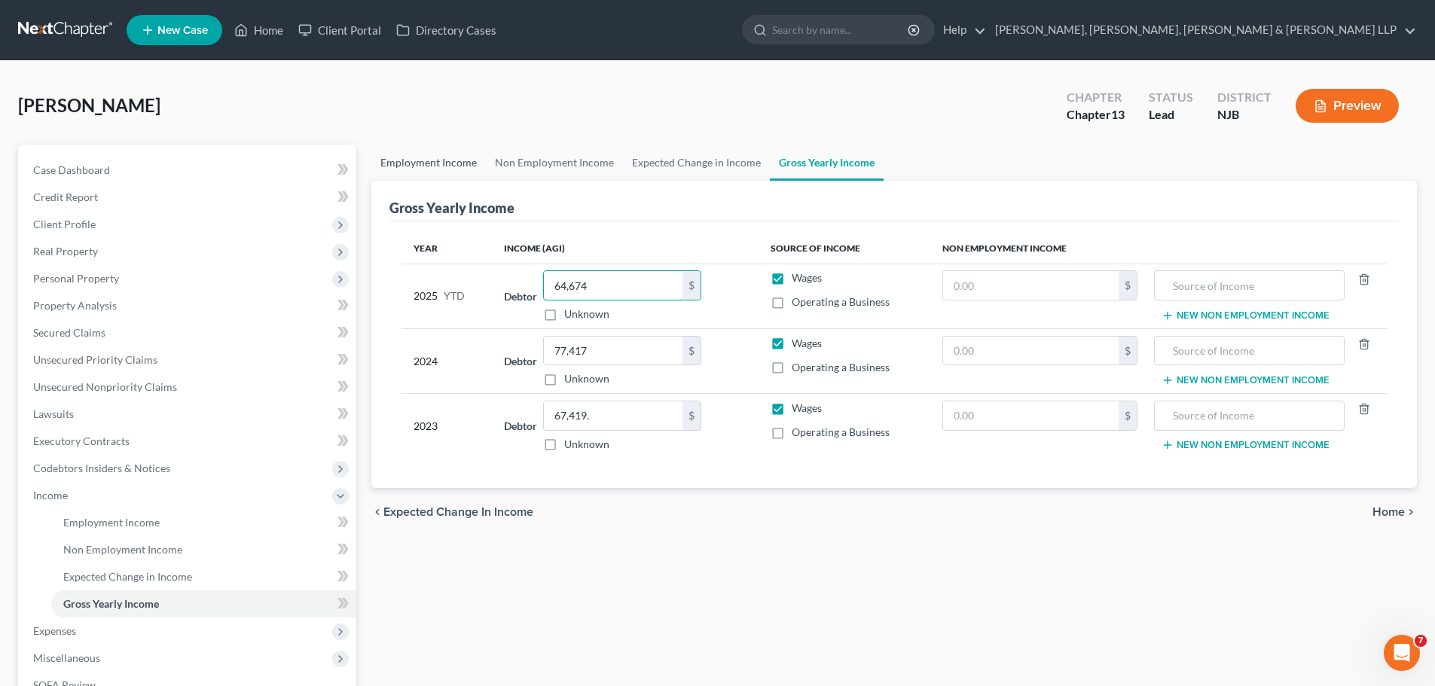
type input "64,674"
click at [438, 166] on link "Employment Income" at bounding box center [428, 163] width 115 height 36
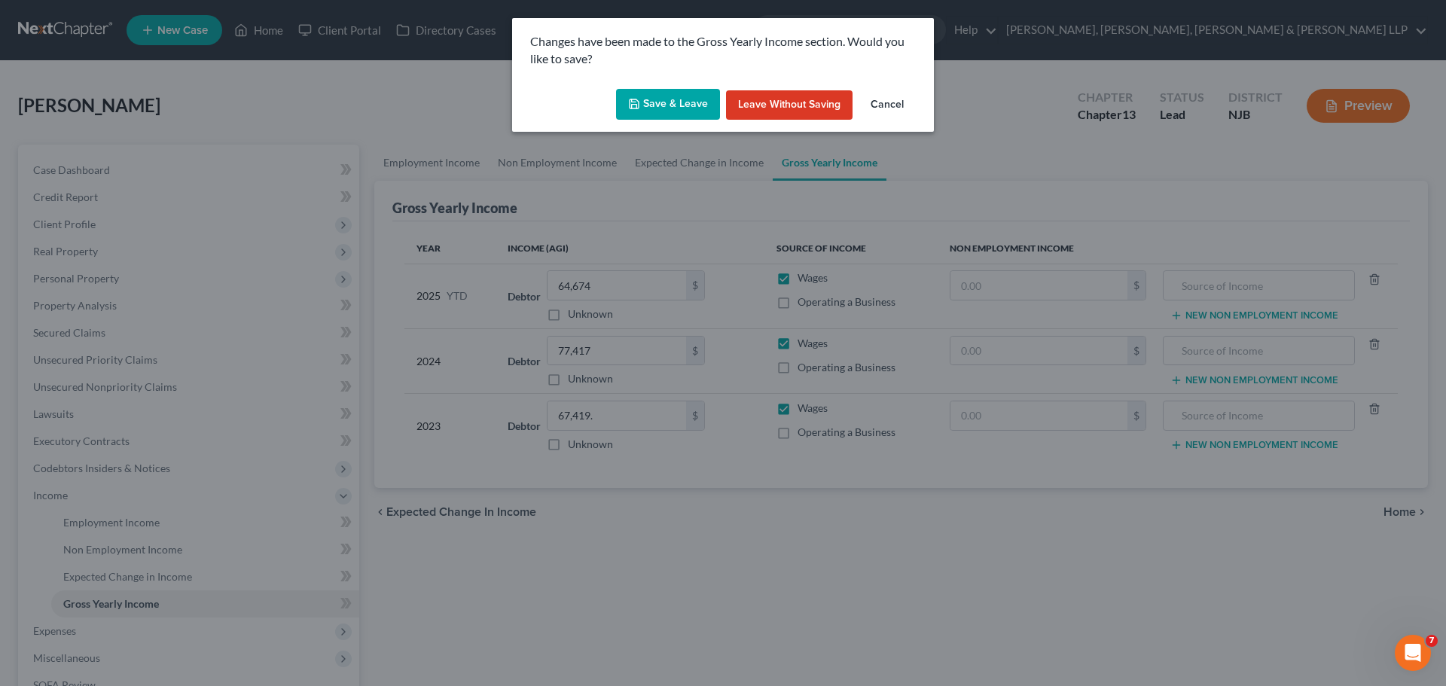
click at [666, 108] on button "Save & Leave" at bounding box center [668, 105] width 104 height 32
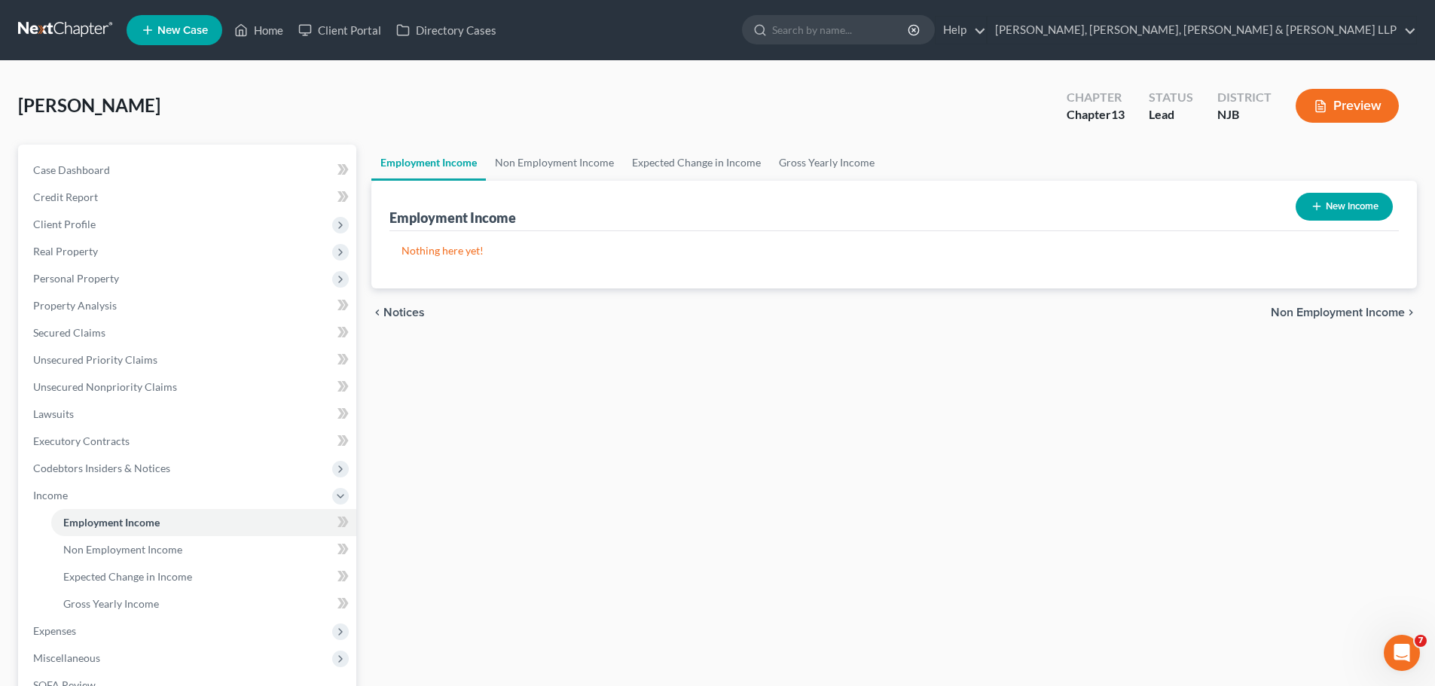
click at [822, 211] on button "New Income" at bounding box center [1344, 207] width 97 height 28
select select "0"
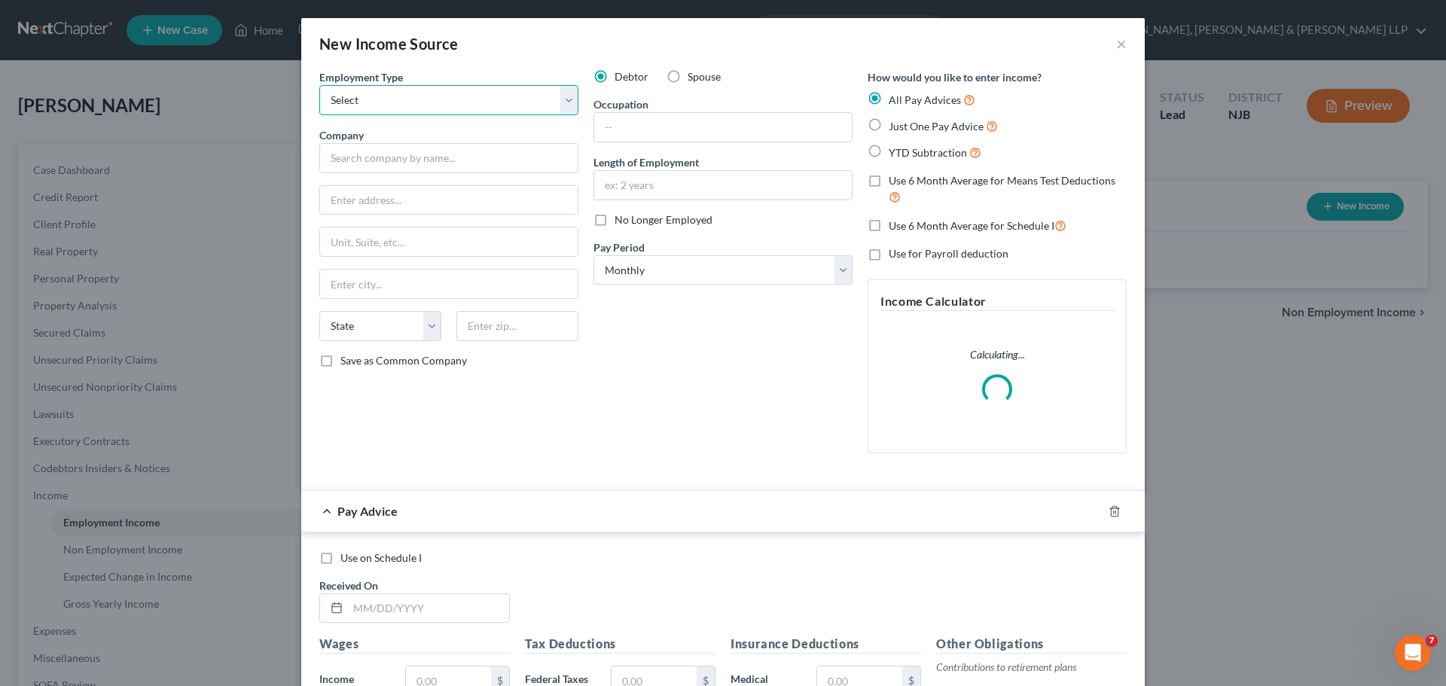
click at [387, 96] on select "Select Full or [DEMOGRAPHIC_DATA] Employment Self Employment" at bounding box center [448, 100] width 259 height 30
select select "0"
click at [319, 85] on select "Select Full or [DEMOGRAPHIC_DATA] Employment Self Employment" at bounding box center [448, 100] width 259 height 30
click at [822, 511] on icon "button" at bounding box center [1115, 511] width 12 height 12
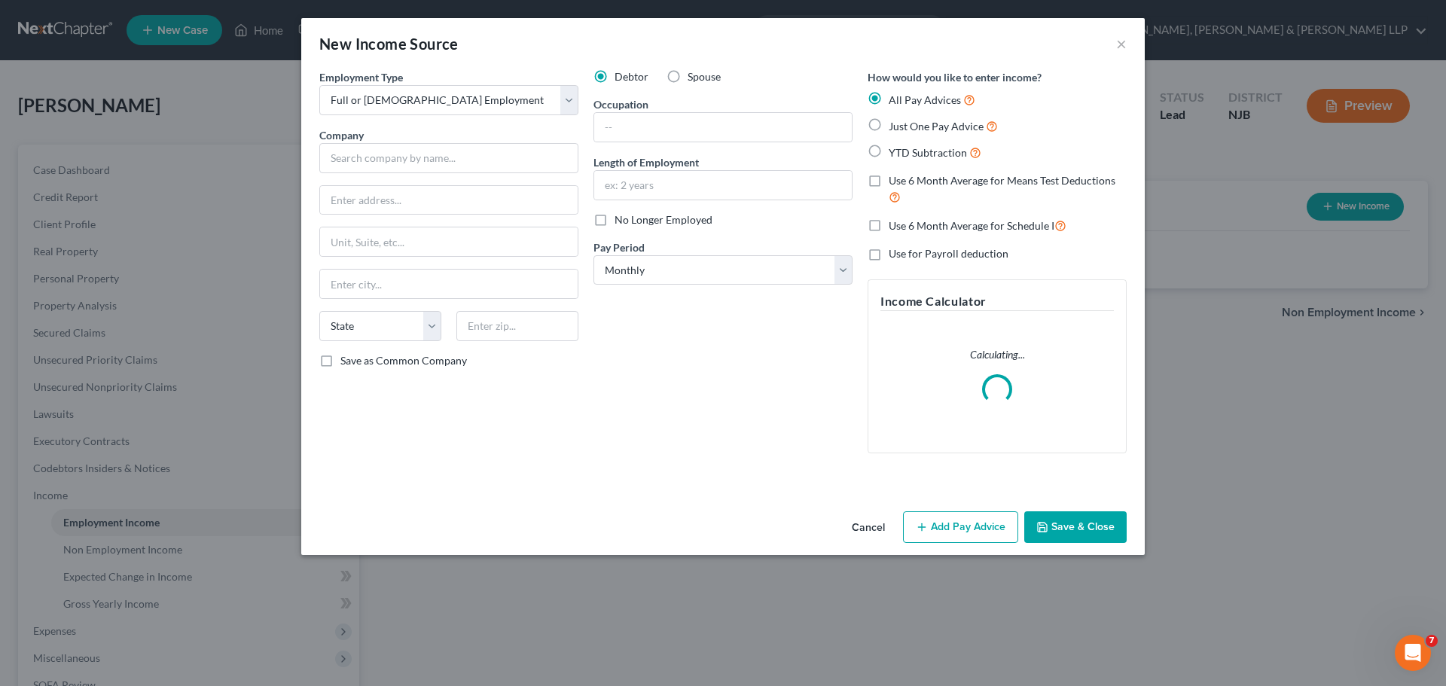
click at [487, 439] on div "Employment Type * Select Full or [DEMOGRAPHIC_DATA] Employment Self Employment …" at bounding box center [449, 267] width 274 height 396
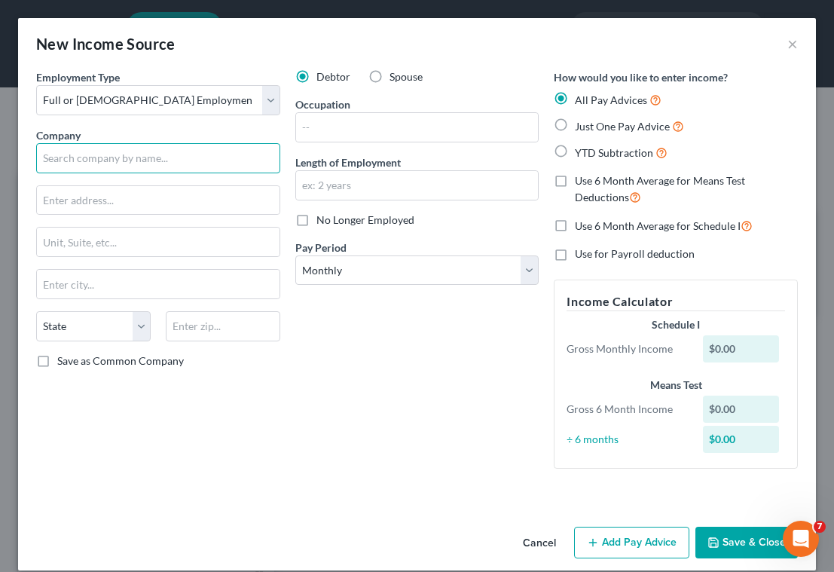
click at [84, 153] on input "text" at bounding box center [158, 158] width 244 height 30
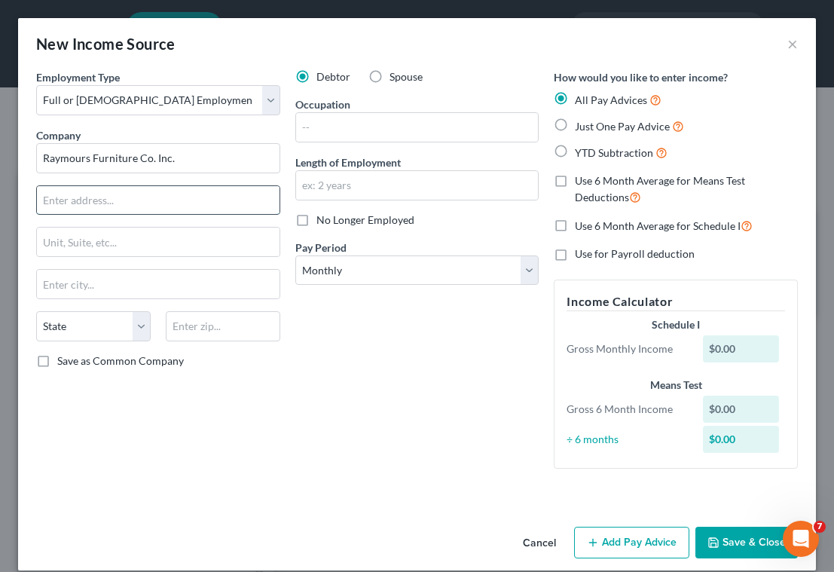
click at [80, 199] on input "text" at bounding box center [158, 200] width 243 height 29
type input "Raymours Furniture Co. Inc."
type input "P.O. Box 220"
click at [241, 316] on input "text" at bounding box center [223, 326] width 115 height 30
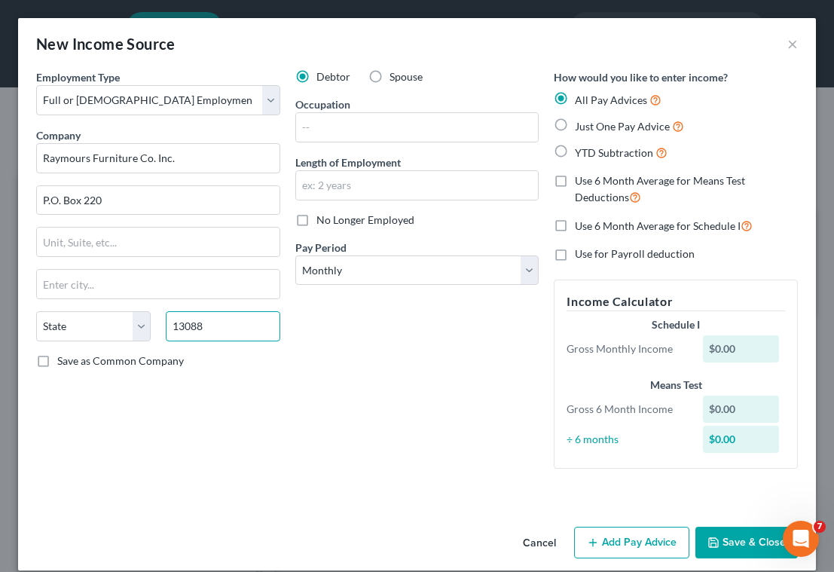
type input "13088"
click at [344, 472] on div "Debtor Spouse Occupation Length of Employment No Longer Employed Pay Period * S…" at bounding box center [417, 274] width 259 height 411
type input "[GEOGRAPHIC_DATA]"
select select "35"
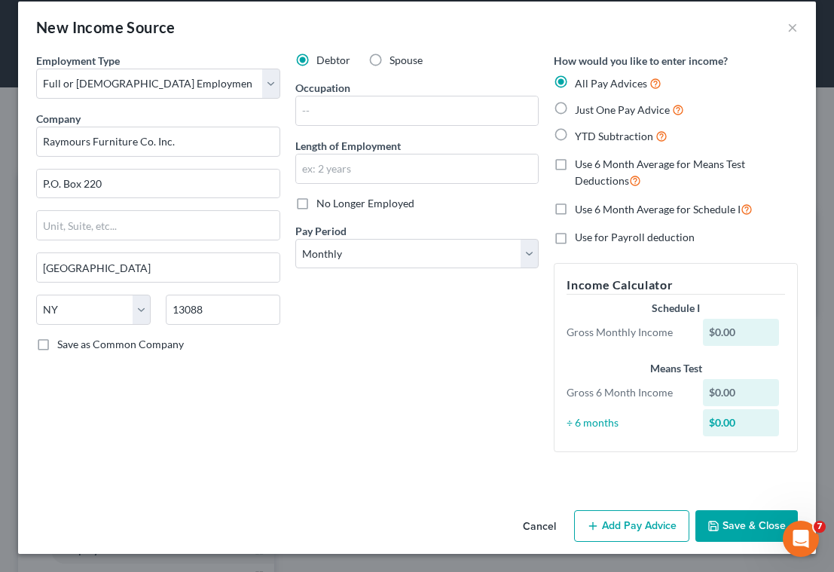
click at [661, 523] on button "Add Pay Advice" at bounding box center [631, 526] width 115 height 32
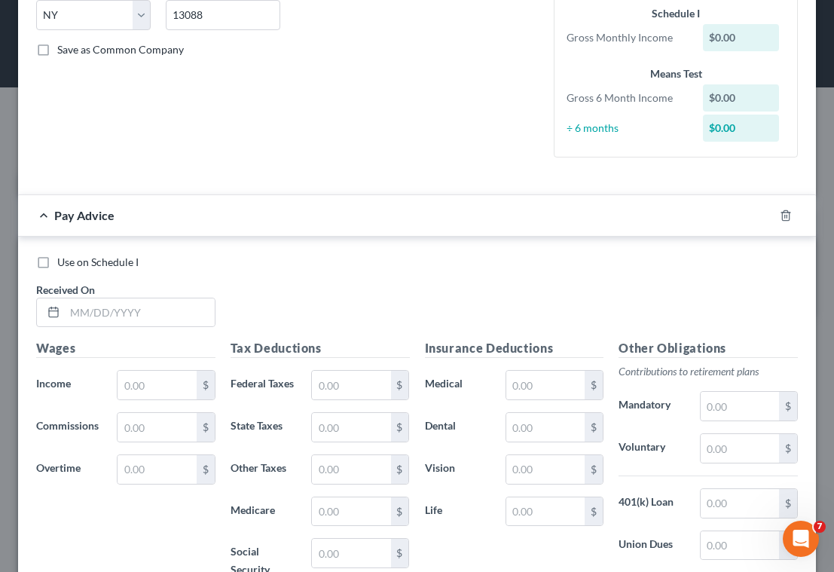
scroll to position [318, 0]
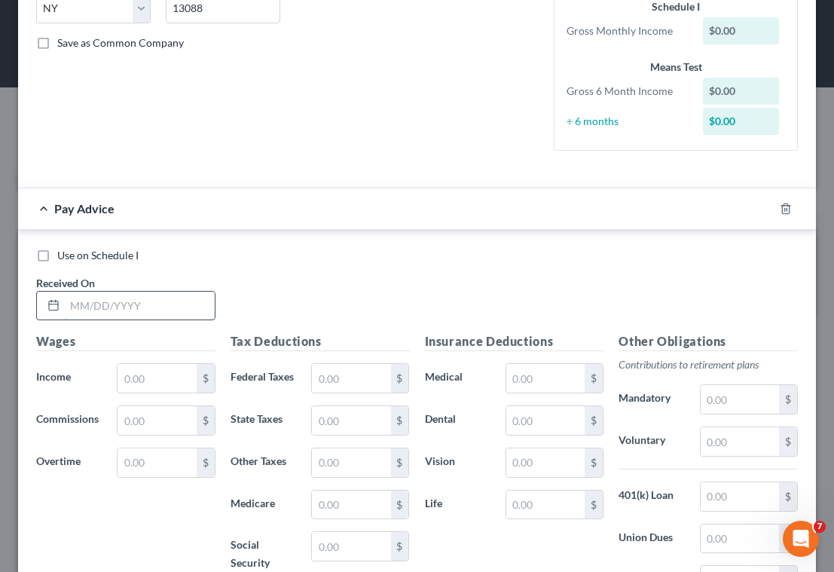
click at [184, 316] on input "text" at bounding box center [140, 306] width 150 height 29
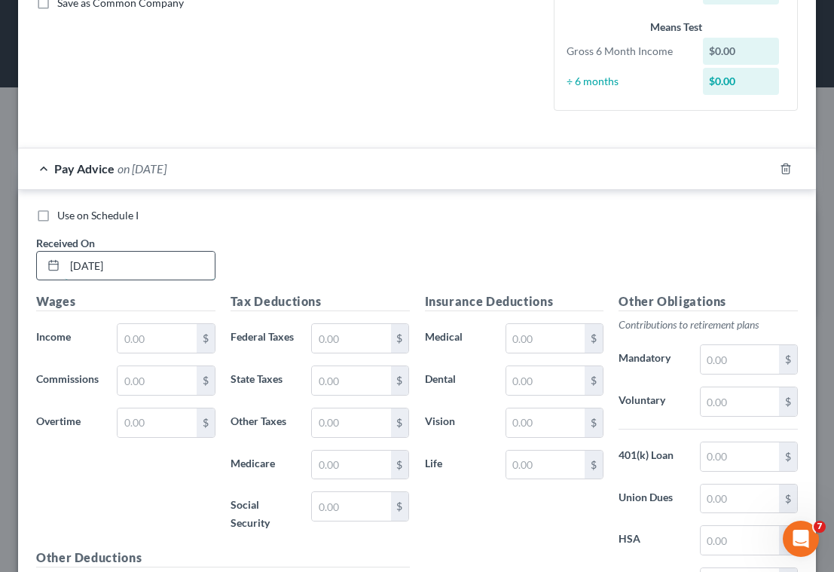
scroll to position [393, 0]
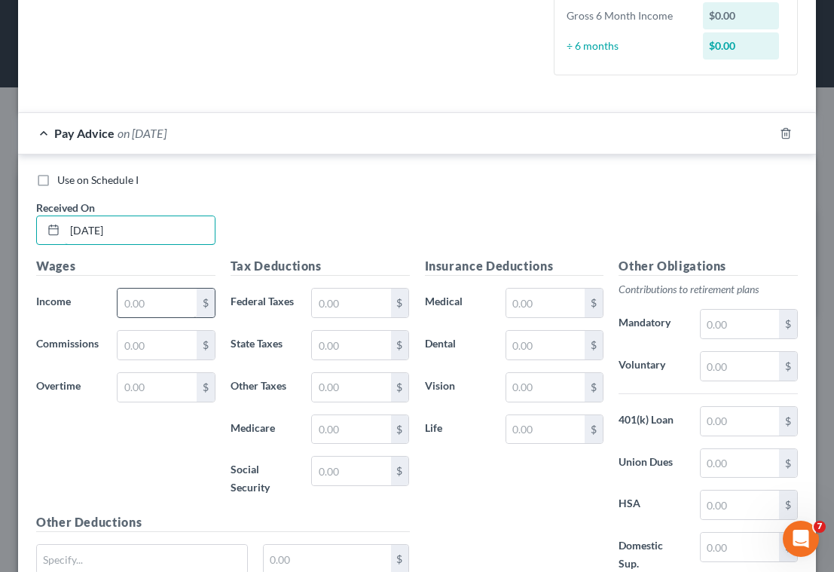
type input "[DATE]"
click at [163, 297] on input "text" at bounding box center [157, 303] width 78 height 29
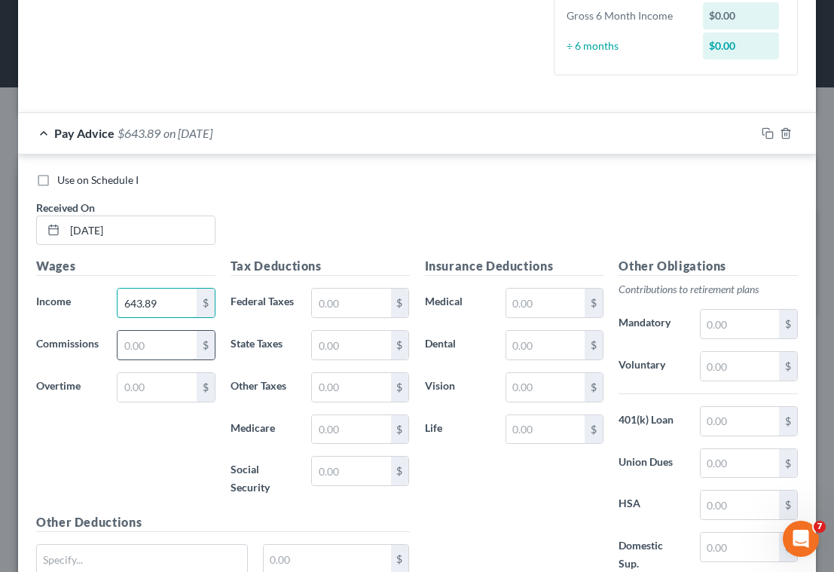
type input "643.89"
click at [166, 346] on input "text" at bounding box center [157, 345] width 78 height 29
type input "523.03"
click at [353, 298] on input "text" at bounding box center [351, 303] width 78 height 29
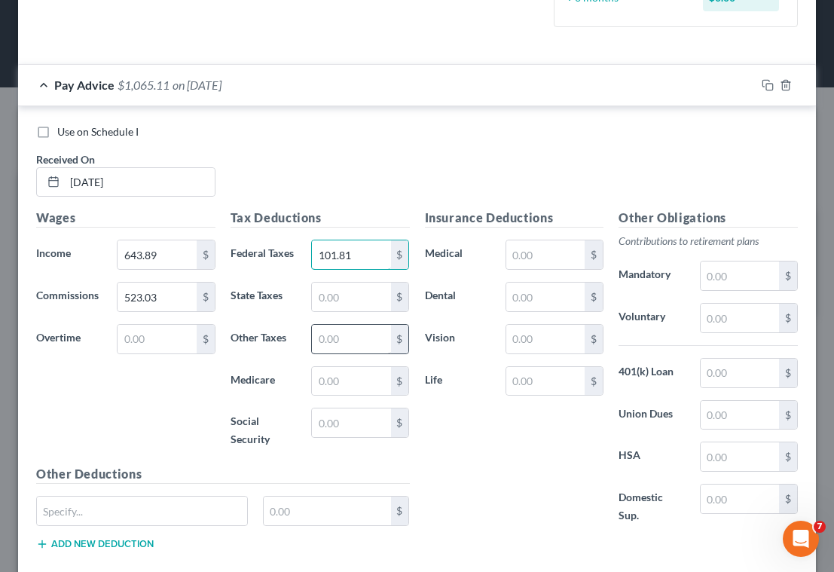
scroll to position [469, 0]
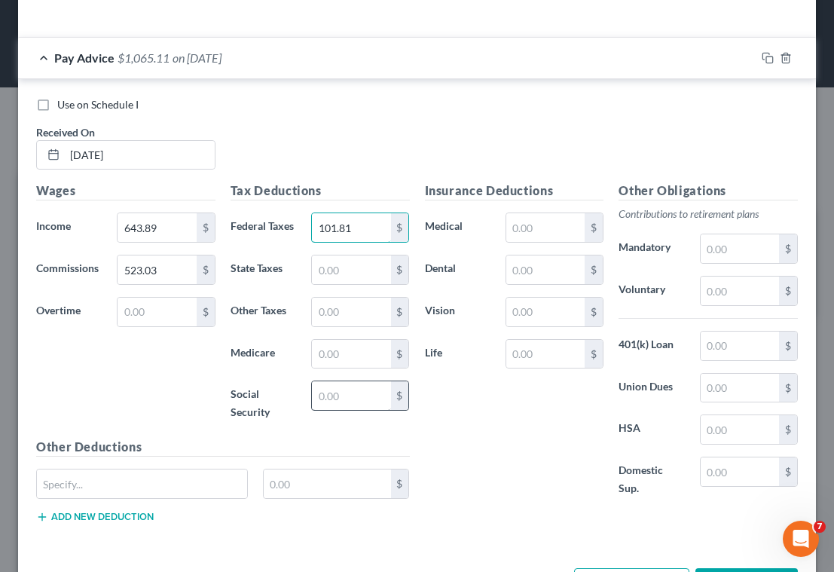
type input "101.81"
click at [359, 390] on input "text" at bounding box center [351, 395] width 78 height 29
type input "69.76"
click at [358, 345] on input "text" at bounding box center [351, 354] width 78 height 29
type input "16.32"
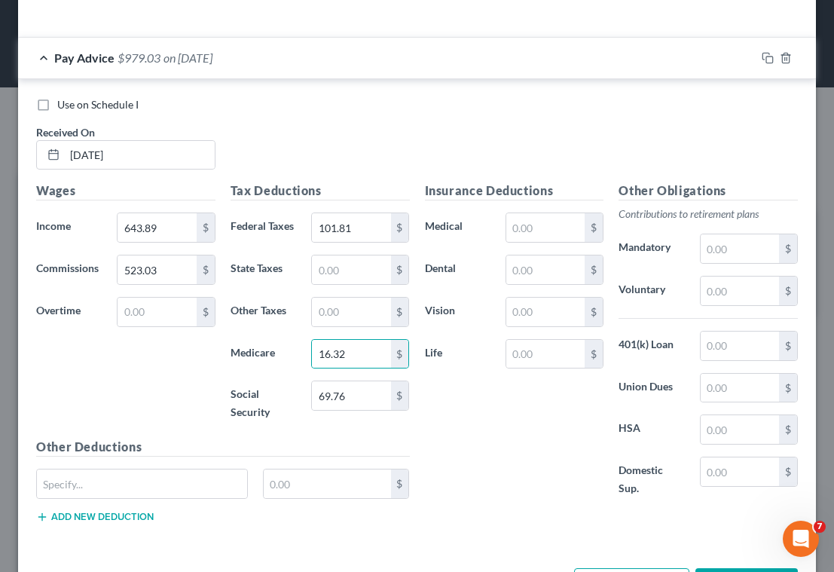
click at [447, 409] on div "Insurance Deductions Medical $ Dental $ Vision $ Life $" at bounding box center [514, 348] width 194 height 332
click at [331, 273] on input "text" at bounding box center [351, 269] width 78 height 29
type input "38.97"
click at [524, 226] on input "text" at bounding box center [545, 227] width 78 height 29
type input "36.02"
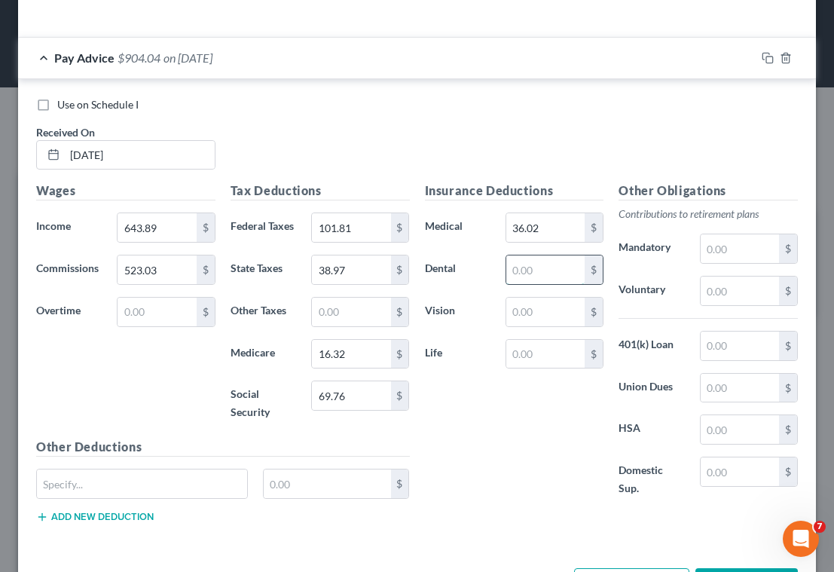
click at [536, 273] on input "text" at bounding box center [545, 269] width 78 height 29
type input "5.74"
click at [729, 296] on input "text" at bounding box center [740, 290] width 78 height 29
type input "116.69"
click at [727, 345] on input "text" at bounding box center [740, 345] width 78 height 29
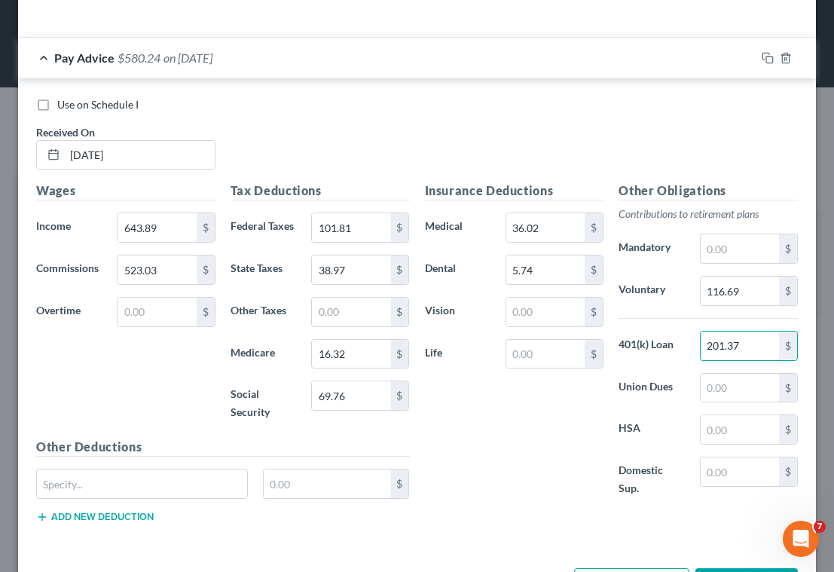
type input "201.37"
click at [499, 505] on div "Insurance Deductions Medical 36.02 $ Dental 5.74 $ Vision $ Life $" at bounding box center [514, 348] width 194 height 332
click at [482, 469] on div "Insurance Deductions Medical 36.02 $ Dental 5.74 $ Vision $ Life $" at bounding box center [514, 348] width 194 height 332
click at [762, 60] on icon "button" at bounding box center [768, 58] width 12 height 12
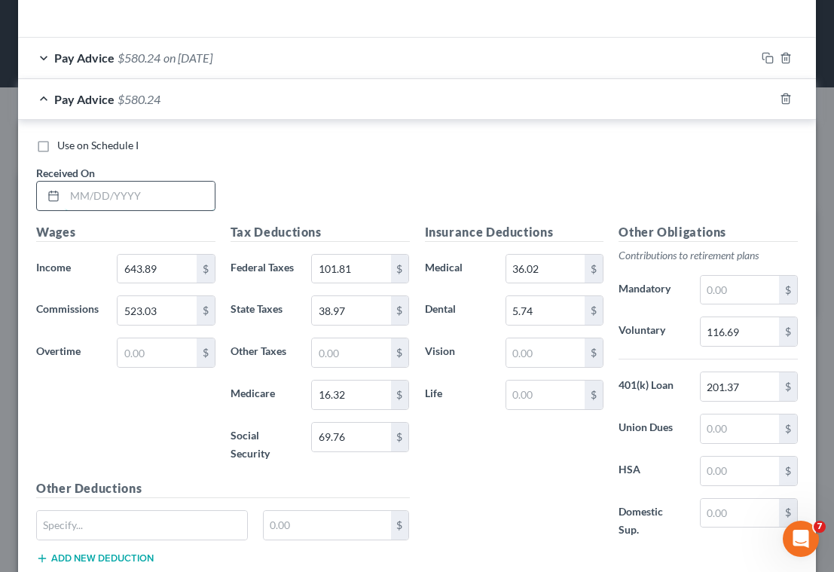
click at [172, 197] on input "text" at bounding box center [140, 196] width 150 height 29
type input "[DATE]"
click at [177, 268] on input "643.89" at bounding box center [157, 269] width 78 height 29
type input "635.64"
click at [173, 307] on input "523.03" at bounding box center [157, 310] width 78 height 29
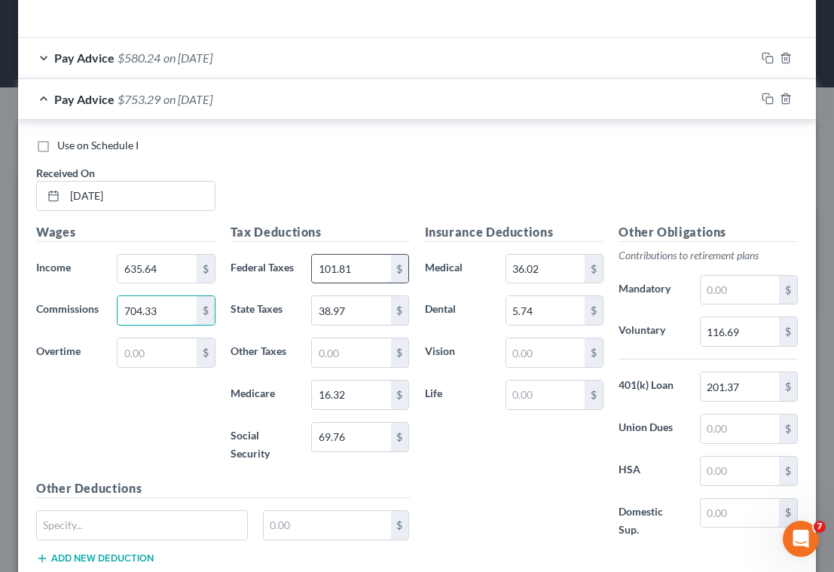
type input "704.33"
click at [358, 276] on input "101.81" at bounding box center [351, 269] width 78 height 29
type input "120.50"
click at [371, 434] on input "69.76" at bounding box center [351, 437] width 78 height 29
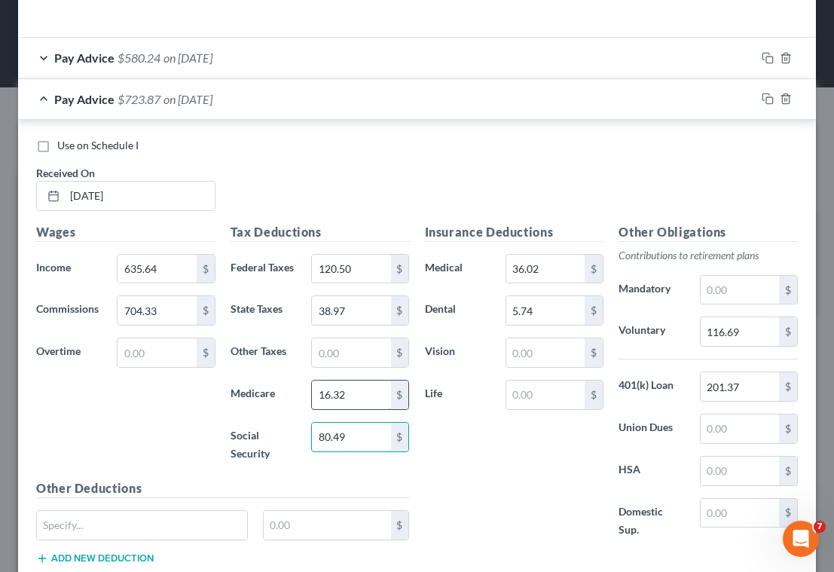
type input "80.49"
click at [366, 389] on input "16.32" at bounding box center [351, 394] width 78 height 29
type input "18.82"
click at [355, 312] on input "38.97" at bounding box center [351, 310] width 78 height 29
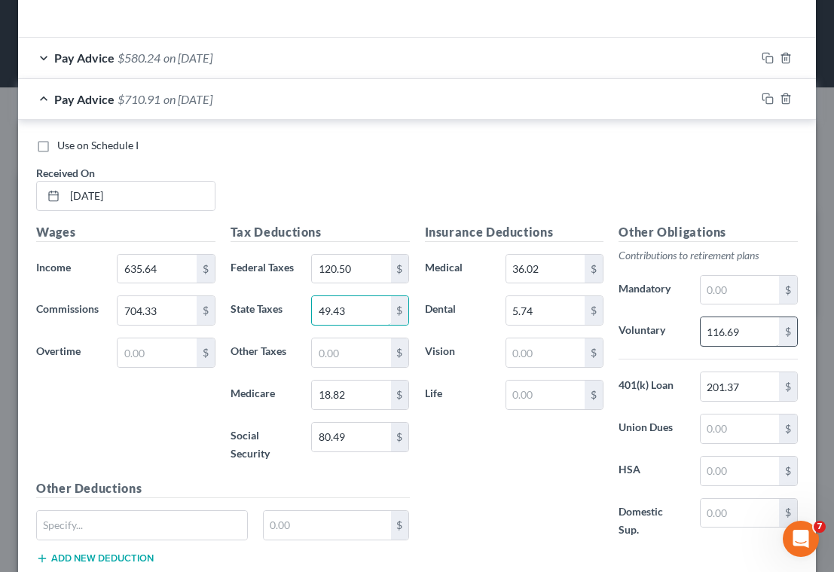
type input "49.43"
click at [760, 339] on input "116.69" at bounding box center [740, 331] width 78 height 29
type input "134.00"
click at [343, 162] on div "Use on Schedule I Received On * [DATE]" at bounding box center [417, 180] width 777 height 85
drag, startPoint x: 397, startPoint y: 169, endPoint x: 416, endPoint y: 187, distance: 25.6
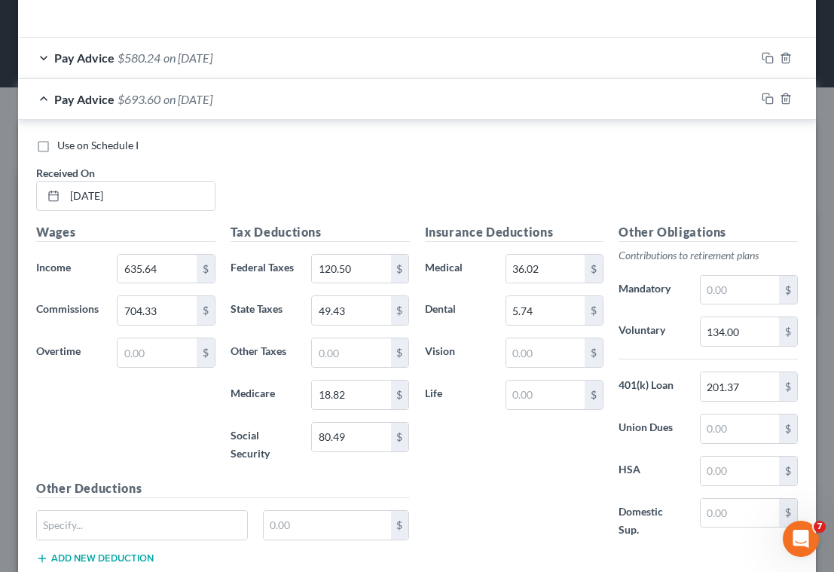
click at [398, 173] on div "Use on Schedule I Received On * [DATE]" at bounding box center [417, 180] width 777 height 85
drag, startPoint x: 757, startPoint y: 98, endPoint x: 542, endPoint y: 213, distance: 244.3
click at [762, 100] on icon "button" at bounding box center [768, 99] width 12 height 12
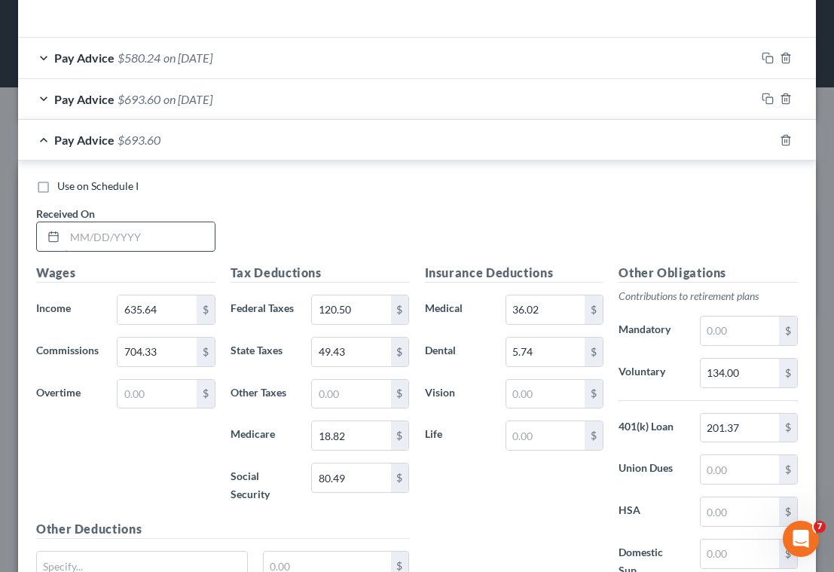
click at [166, 235] on input "text" at bounding box center [140, 236] width 150 height 29
type input "[DATE]"
click at [171, 312] on input "635.64" at bounding box center [157, 309] width 78 height 29
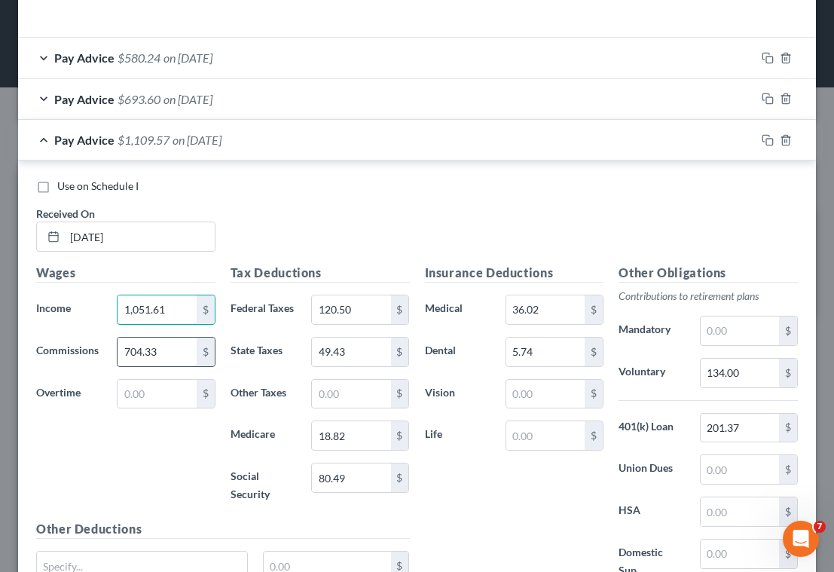
type input "1,051.61"
click at [167, 357] on input "704.33" at bounding box center [157, 351] width 78 height 29
type input "1,231.42"
click at [365, 304] on input "120.50" at bounding box center [351, 309] width 78 height 29
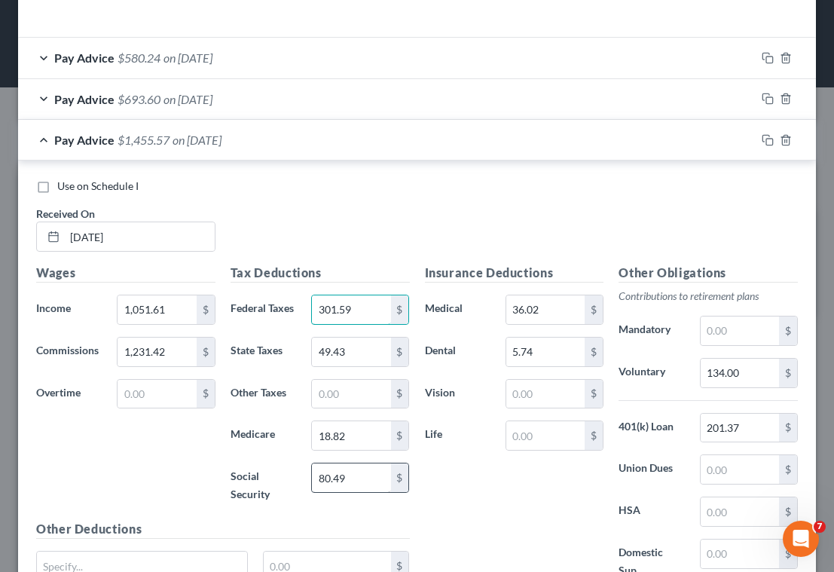
type input "301.59"
click at [365, 481] on input "80.49" at bounding box center [351, 477] width 78 height 29
type input "138.96"
click at [360, 433] on input "18.82" at bounding box center [351, 435] width 78 height 29
type input "32.50"
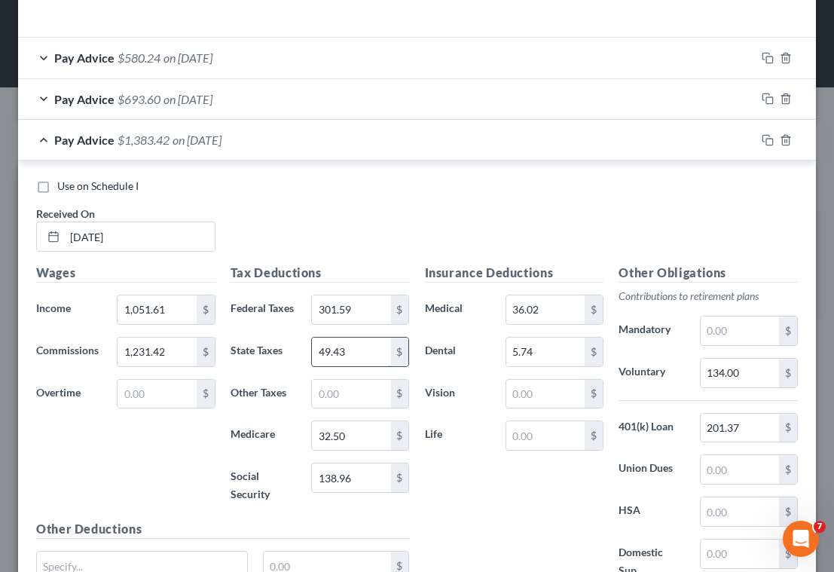
click at [365, 353] on input "49.43" at bounding box center [351, 351] width 78 height 29
type input "112.01"
click at [748, 373] on input "134.00" at bounding box center [740, 373] width 78 height 29
type input "228.30"
click at [396, 202] on div "Use on Schedule I Received On * [DATE]" at bounding box center [417, 221] width 777 height 85
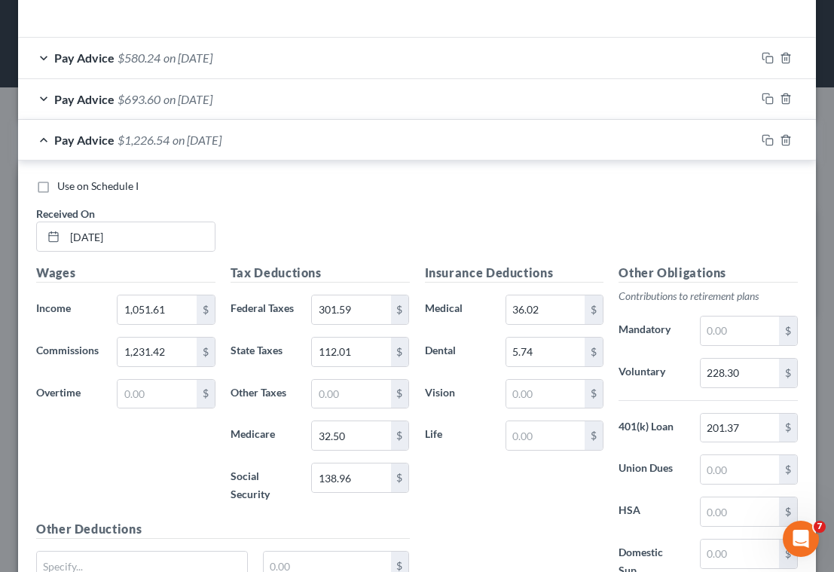
click at [422, 185] on div "Use on Schedule I" at bounding box center [417, 186] width 762 height 15
click at [762, 139] on icon "button" at bounding box center [768, 140] width 12 height 12
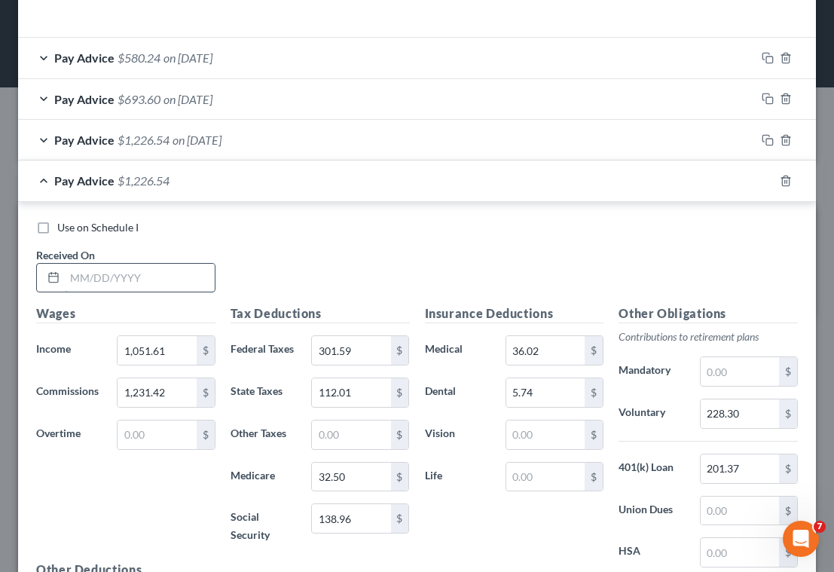
click at [173, 272] on input "text" at bounding box center [140, 278] width 150 height 29
type input "[DATE]"
click at [171, 349] on input "1,051.61" at bounding box center [157, 350] width 78 height 29
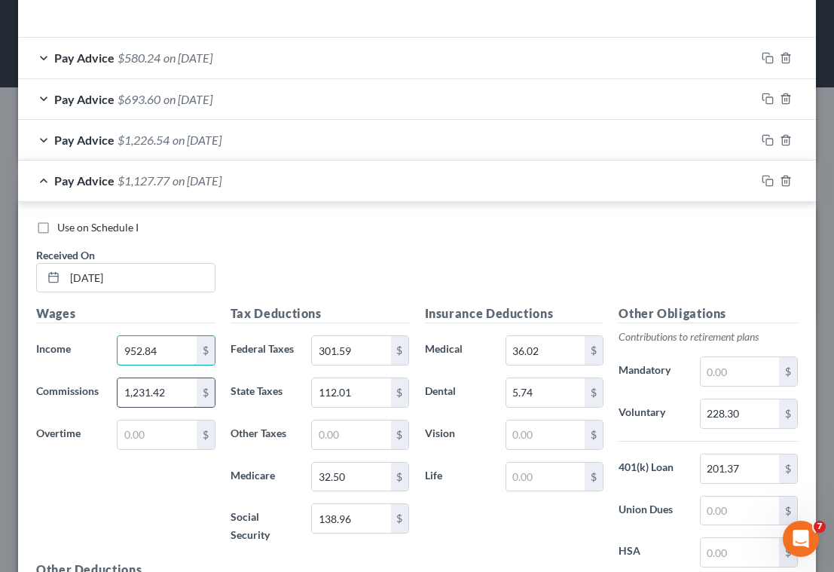
type input "952.84"
click at [169, 389] on input "1,231.42" at bounding box center [157, 392] width 78 height 29
type input "2,243.49"
click at [359, 348] on input "301.59" at bounding box center [351, 350] width 78 height 29
type input "493.60"
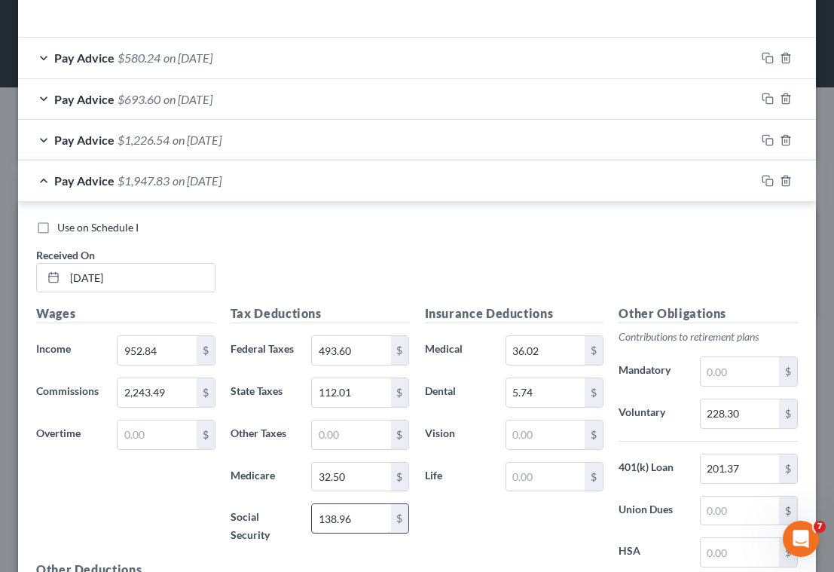
click at [356, 524] on input "138.96" at bounding box center [351, 518] width 78 height 29
type input "195.58"
click at [365, 475] on input "32.50" at bounding box center [351, 477] width 78 height 29
type input "45.74"
click at [351, 390] on input "112.01" at bounding box center [351, 392] width 78 height 29
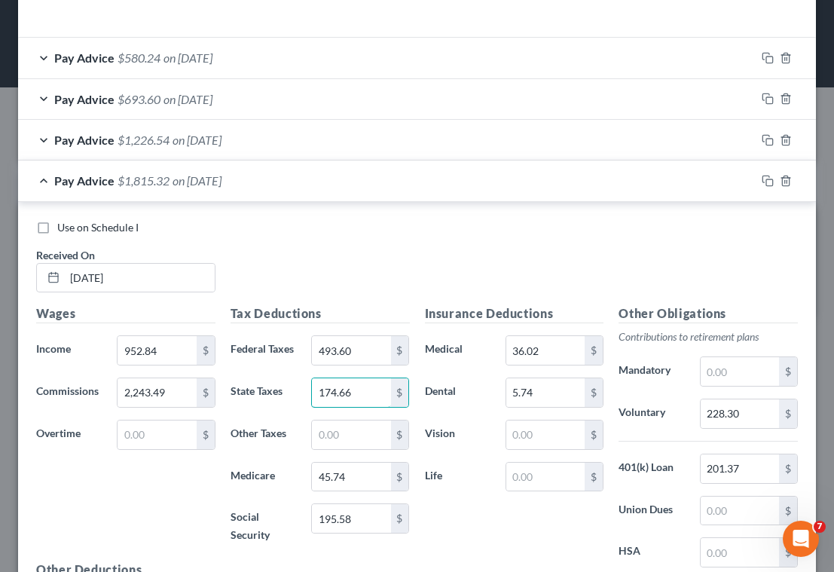
type input "174.66"
click at [371, 267] on div "Use on Schedule I Received On * [DATE]" at bounding box center [417, 262] width 777 height 85
click at [744, 419] on input "228.30" at bounding box center [740, 413] width 78 height 29
type input "319.63"
drag, startPoint x: 445, startPoint y: 255, endPoint x: 454, endPoint y: 258, distance: 9.5
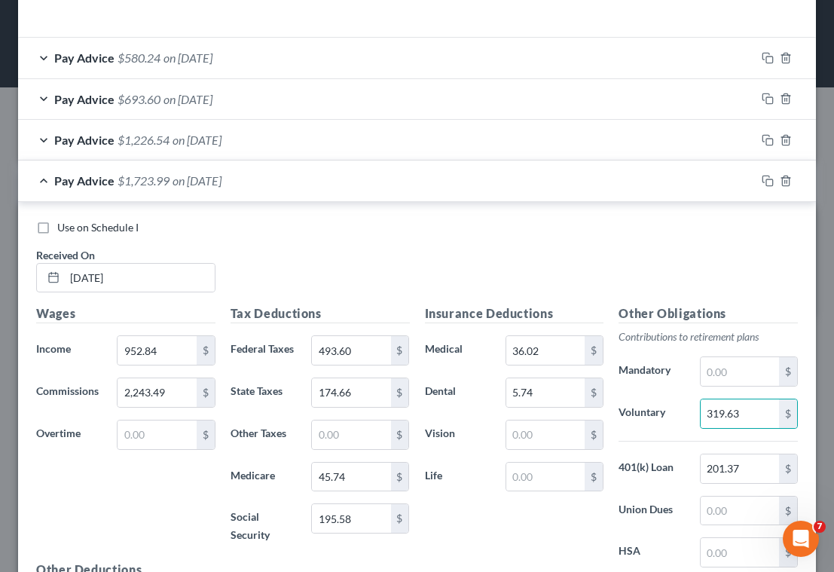
click at [445, 255] on div "Use on Schedule I Received On * [DATE]" at bounding box center [417, 262] width 777 height 85
click at [762, 182] on icon "button" at bounding box center [768, 181] width 12 height 12
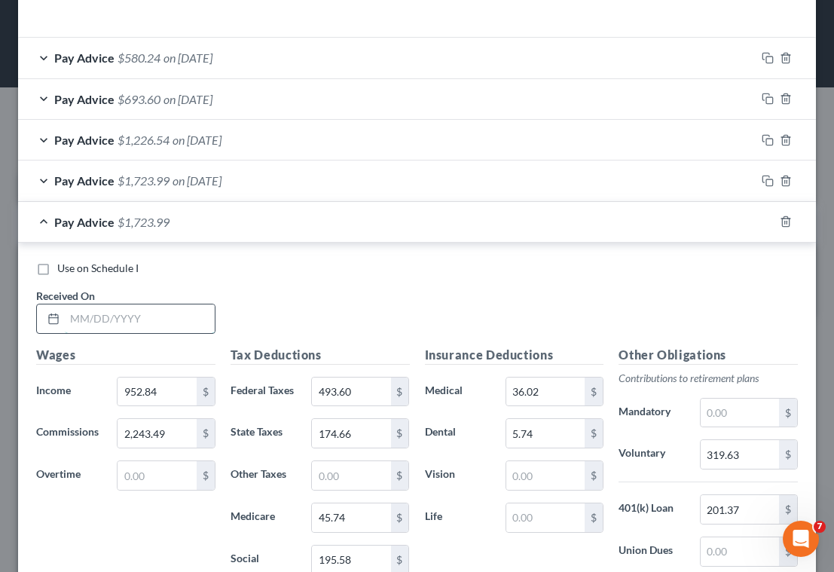
click at [147, 316] on input "text" at bounding box center [140, 318] width 150 height 29
type input "[DATE]"
click at [167, 386] on input "952.84" at bounding box center [157, 391] width 78 height 29
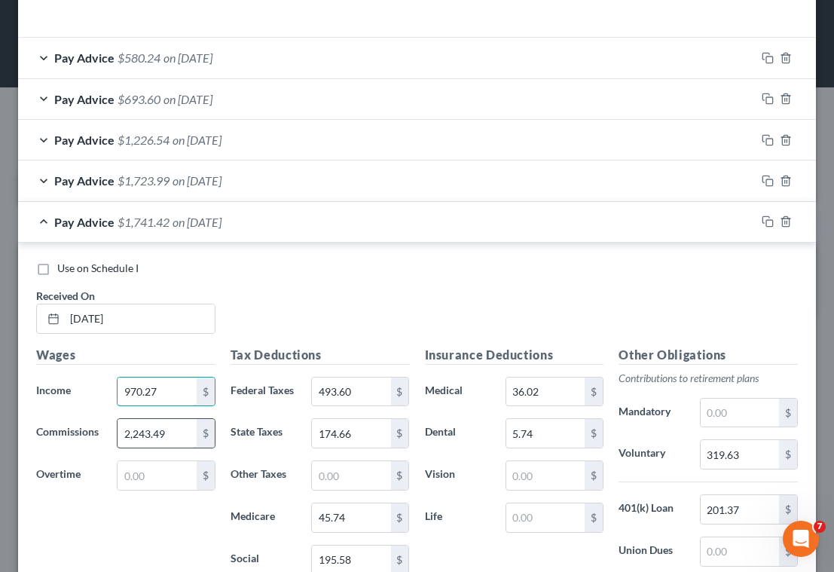
type input "970.27"
click at [186, 435] on input "2,243.49" at bounding box center [157, 433] width 78 height 29
type input "769.05"
click at [368, 392] on input "493.60" at bounding box center [351, 391] width 78 height 29
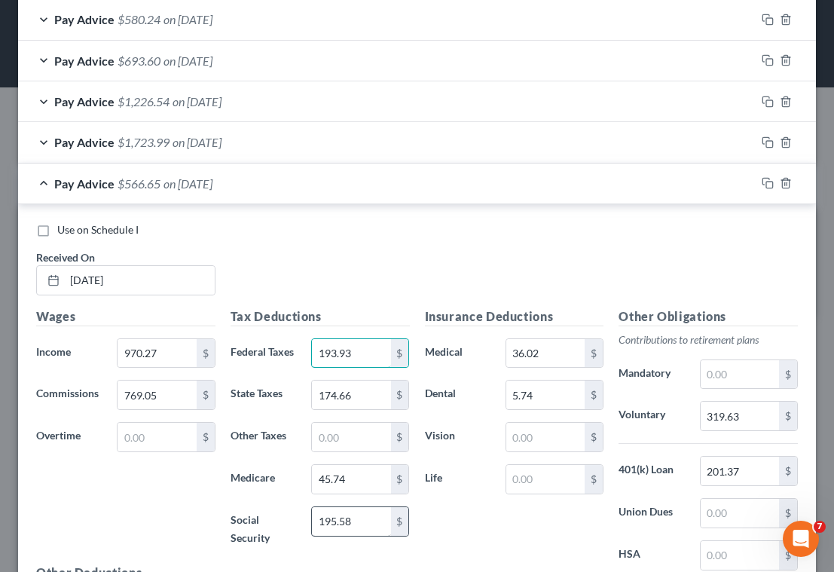
scroll to position [544, 0]
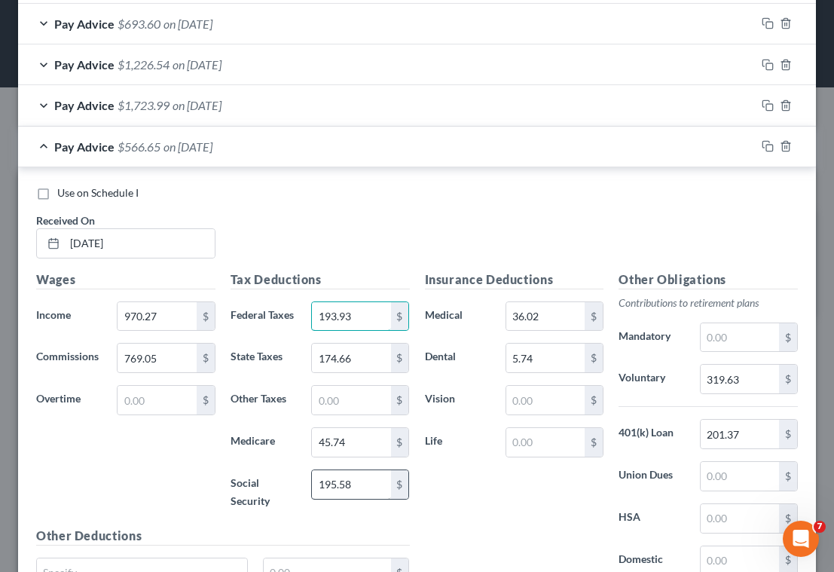
type input "193.93"
click at [353, 481] on input "195.58" at bounding box center [351, 484] width 78 height 29
type input "105.25"
click at [360, 446] on input "45.74" at bounding box center [351, 442] width 78 height 29
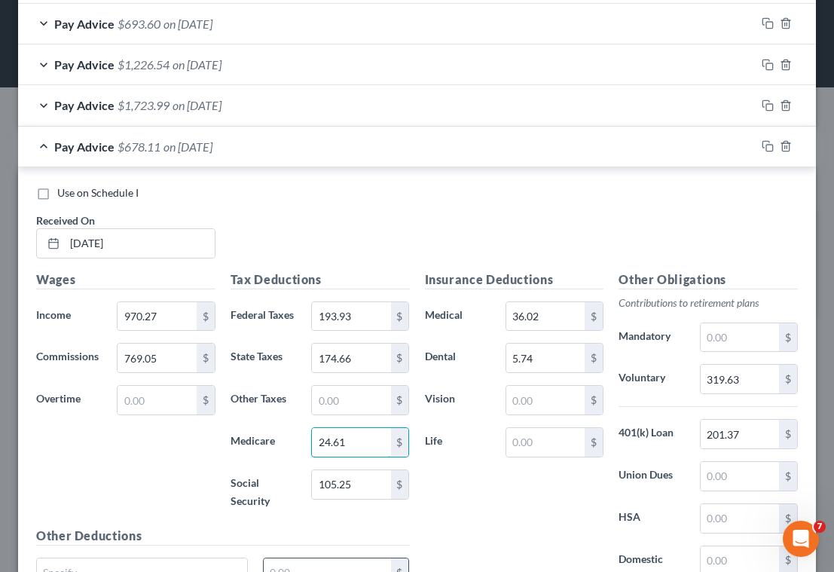
type input "24.61"
click at [356, 356] on input "174.66" at bounding box center [351, 358] width 78 height 29
type input "74.71"
click at [746, 380] on input "319.63" at bounding box center [740, 379] width 78 height 29
type input "173.93"
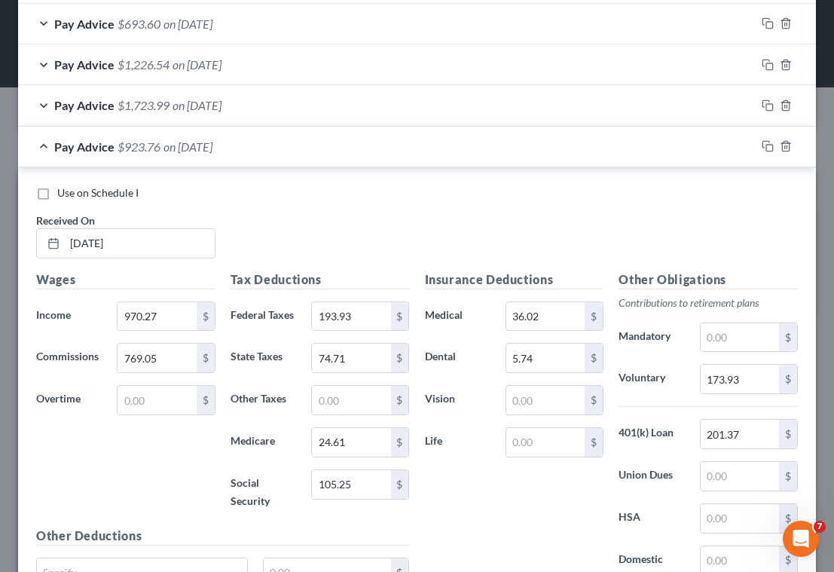
click at [468, 476] on div "Insurance Deductions Medical 36.02 $ Dental 5.74 $ Vision $ Life $" at bounding box center [514, 436] width 194 height 332
click at [412, 229] on div "Use on Schedule I Received On * [DATE]" at bounding box center [417, 227] width 777 height 85
click at [762, 144] on icon "button" at bounding box center [768, 146] width 12 height 12
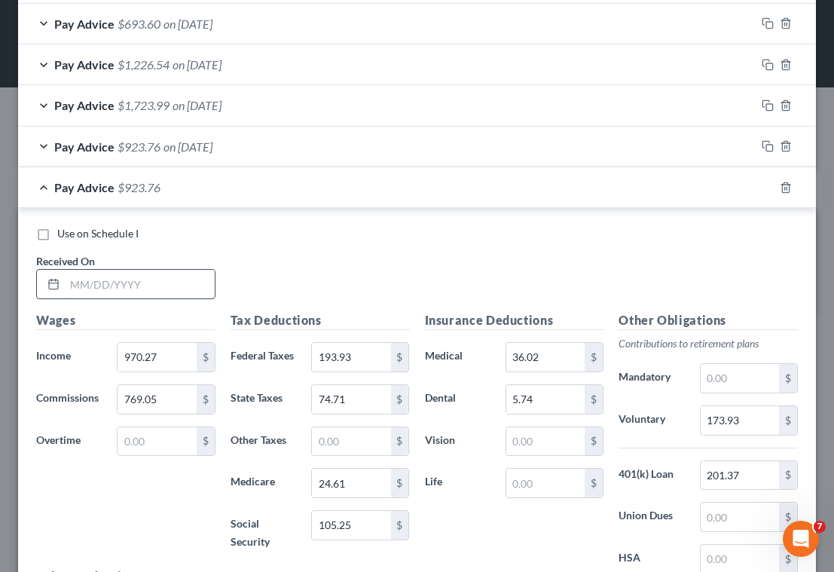
click at [163, 280] on input "text" at bounding box center [140, 284] width 150 height 29
type input "[DATE]"
click at [179, 360] on input "970.27" at bounding box center [157, 357] width 78 height 29
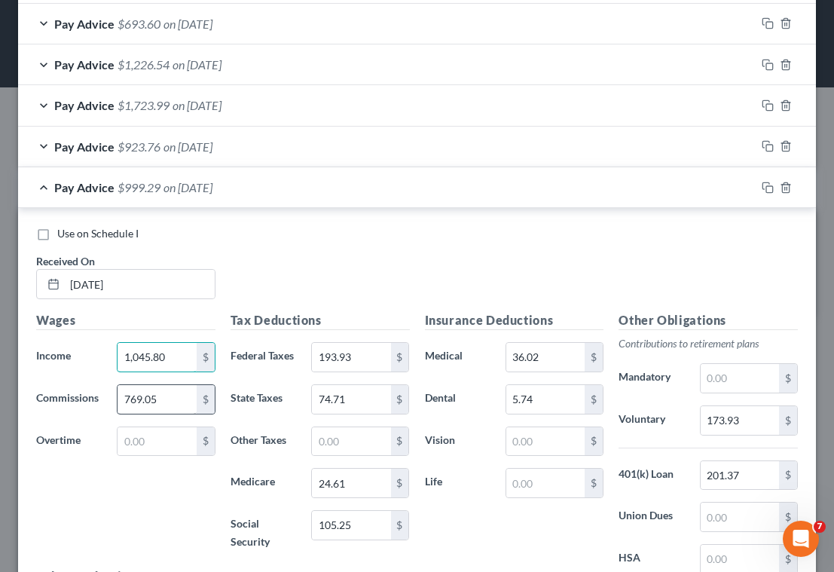
type input "1,045.80"
click at [169, 402] on input "769.05" at bounding box center [157, 399] width 78 height 29
type input "1,121.65"
click at [359, 354] on input "193.93" at bounding box center [351, 357] width 78 height 29
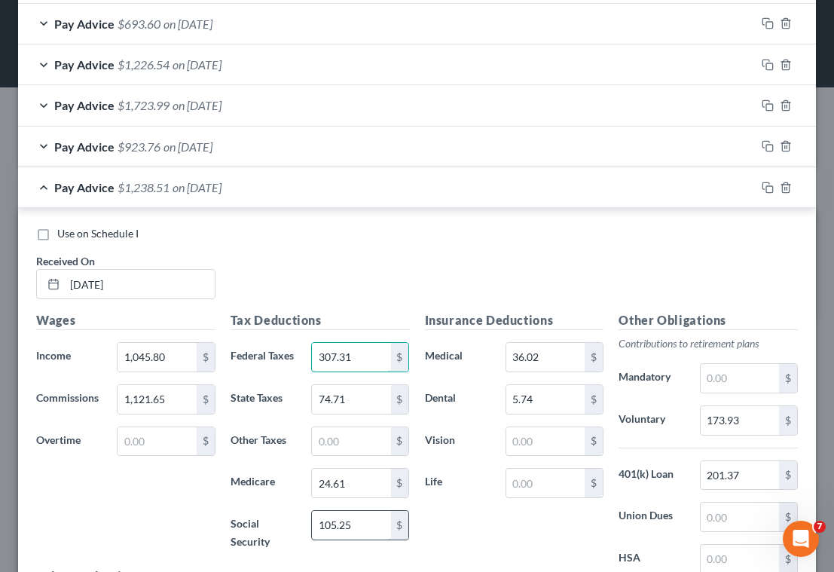
type input "307.31"
click at [374, 527] on input "105.25" at bounding box center [351, 525] width 78 height 29
type input "131.79"
click at [371, 476] on input "24.61" at bounding box center [351, 483] width 78 height 29
type input "30.82"
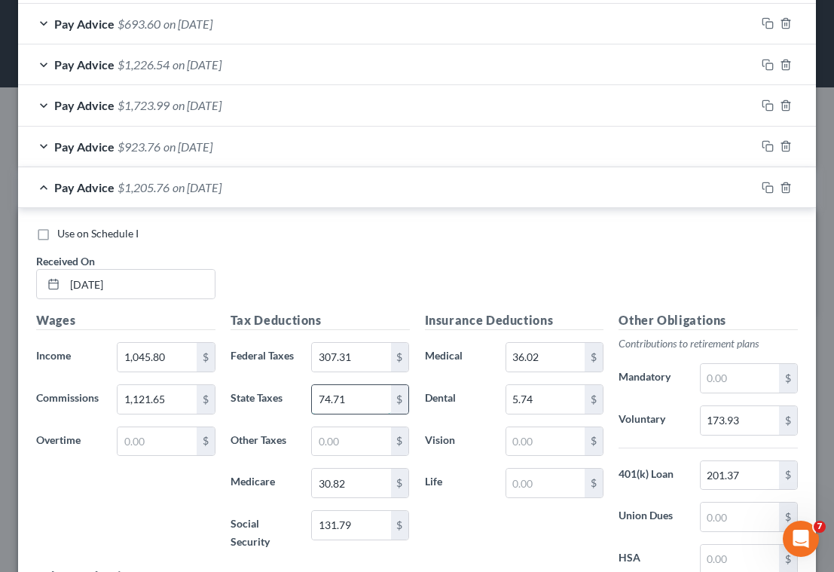
click at [366, 395] on input "74.71" at bounding box center [351, 399] width 78 height 29
type input "122.38"
click at [737, 429] on input "173.93" at bounding box center [740, 420] width 78 height 29
type input "86.70"
drag, startPoint x: 350, startPoint y: 273, endPoint x: 361, endPoint y: 285, distance: 16.6
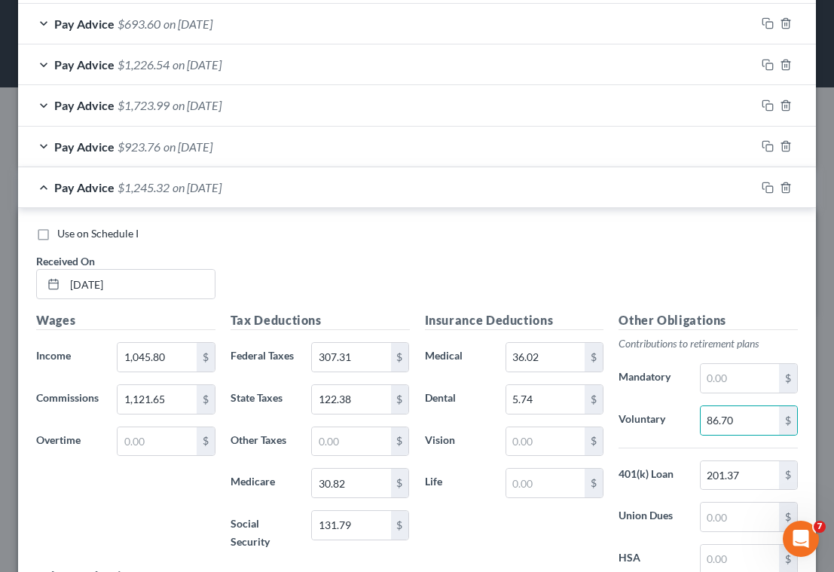
click at [350, 273] on div "Use on Schedule I Received On * [DATE]" at bounding box center [417, 268] width 777 height 85
click at [762, 185] on icon "button" at bounding box center [768, 188] width 12 height 12
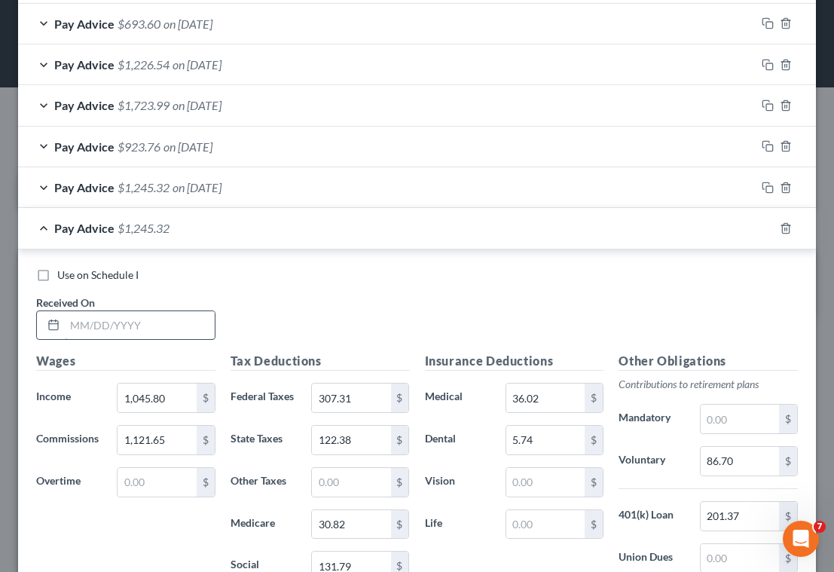
click at [143, 327] on input "text" at bounding box center [140, 325] width 150 height 29
type input "[DATE]"
click at [174, 392] on input "1,045.80" at bounding box center [157, 397] width 78 height 29
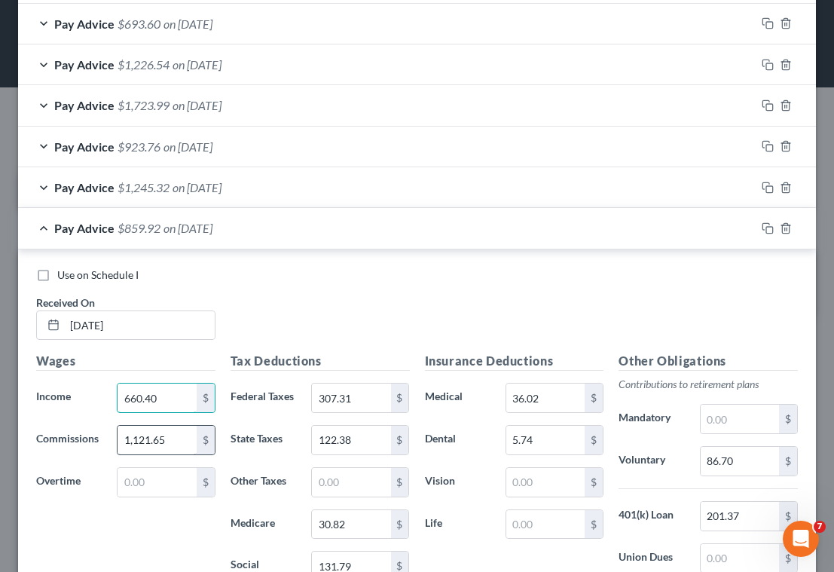
type input "660.40"
click at [182, 430] on input "1,121.65" at bounding box center [157, 440] width 78 height 29
type input "103.47"
click at [362, 395] on input "307.31" at bounding box center [351, 397] width 78 height 29
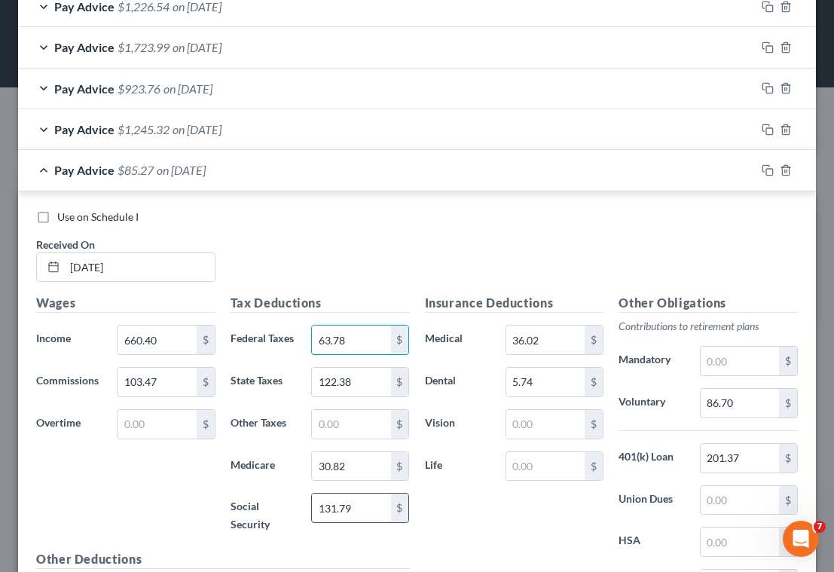
scroll to position [619, 0]
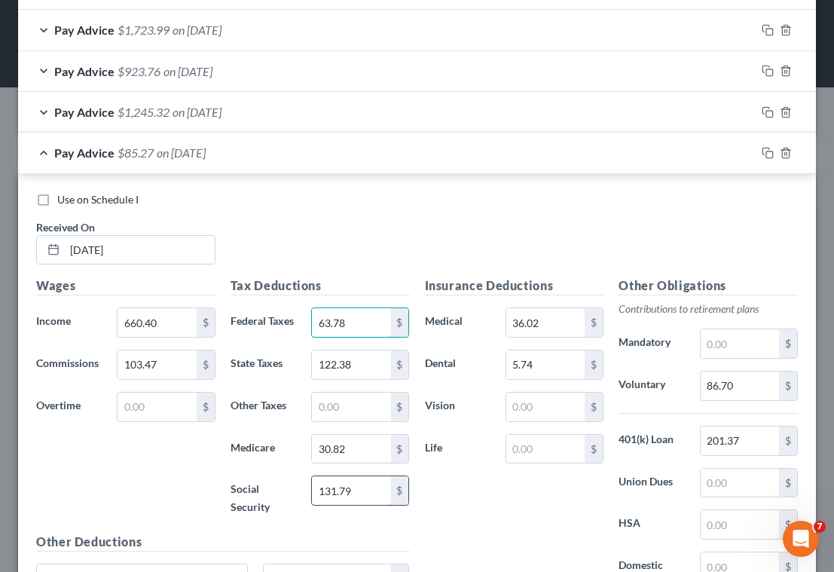
type input "63.78"
click at [369, 493] on input "131.79" at bounding box center [351, 490] width 78 height 29
type input "44.77"
click at [371, 453] on input "30.82" at bounding box center [351, 449] width 78 height 29
type input "10.47"
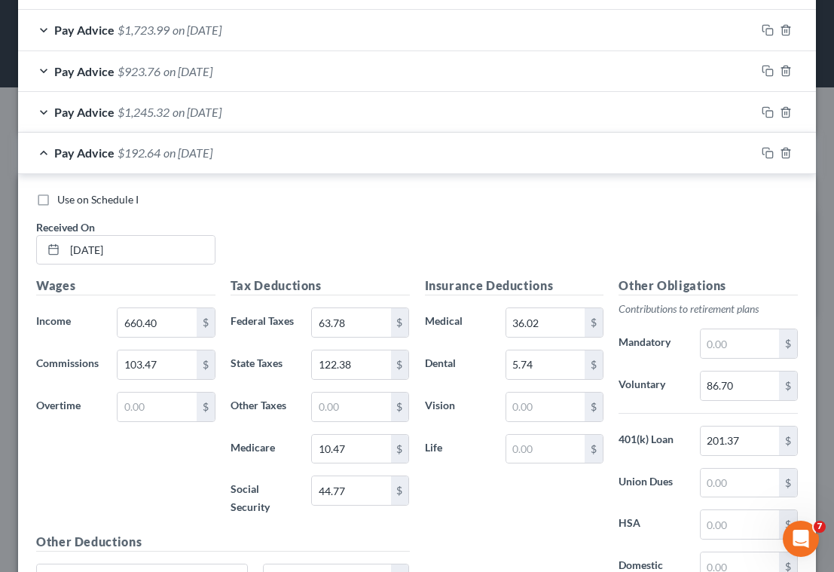
click at [374, 240] on div "Use on Schedule I Received On * [DATE]" at bounding box center [417, 234] width 777 height 85
click at [363, 368] on input "122.38" at bounding box center [351, 364] width 78 height 29
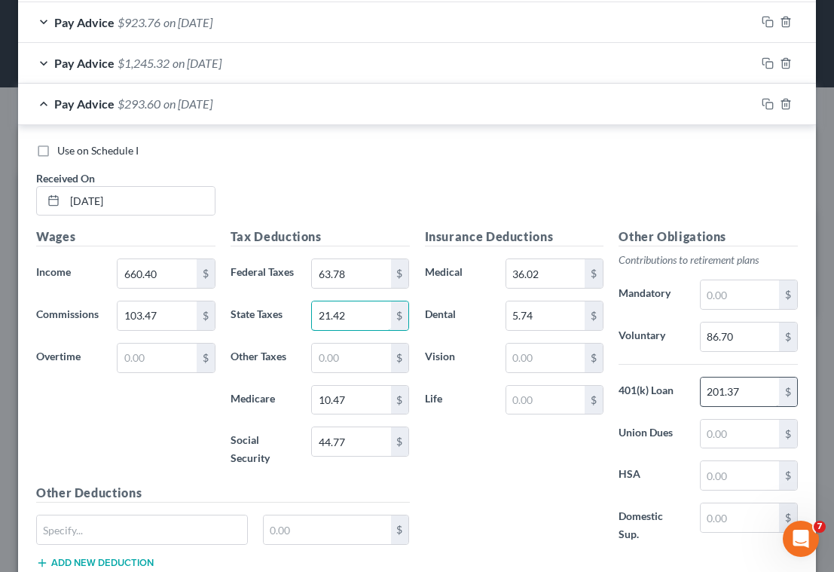
scroll to position [695, 0]
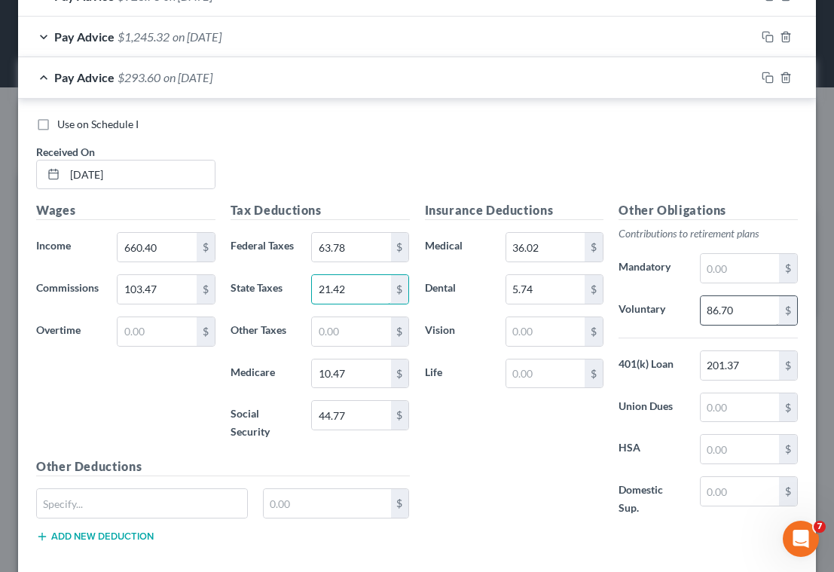
type input "21.42"
click at [741, 309] on input "86.70" at bounding box center [740, 310] width 78 height 29
type input "30.55"
click at [449, 453] on div "Insurance Deductions Medical 36.02 $ Dental 5.74 $ Vision $ Life $" at bounding box center [514, 367] width 194 height 332
click at [530, 130] on div "Use on Schedule I" at bounding box center [417, 124] width 762 height 15
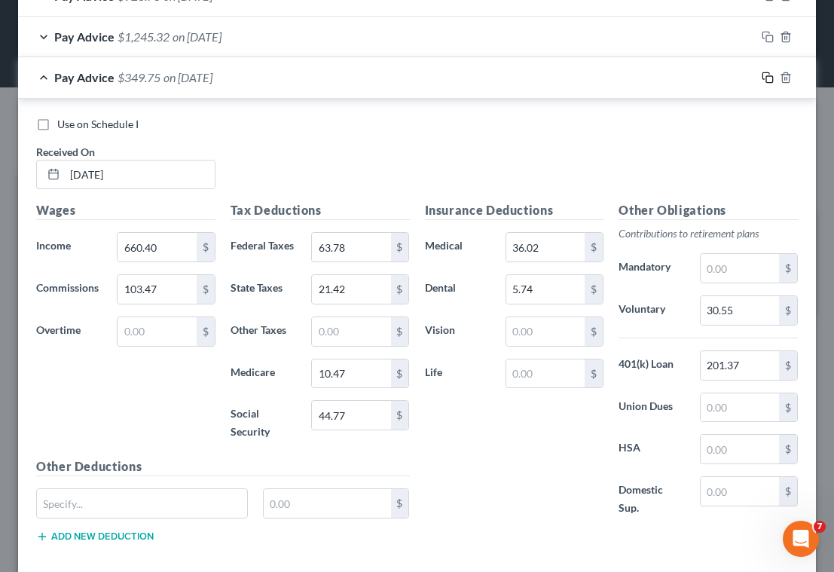
click at [762, 73] on icon "button" at bounding box center [768, 78] width 12 height 12
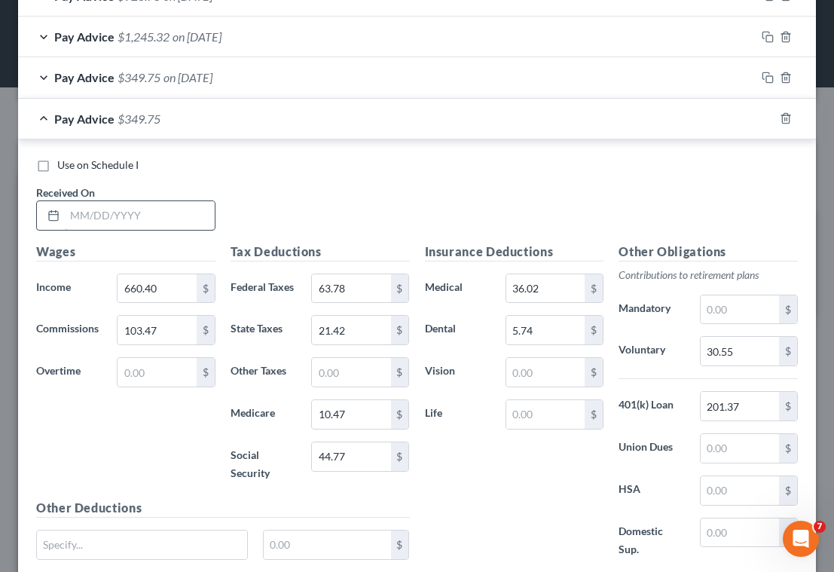
click at [140, 213] on input "text" at bounding box center [140, 215] width 150 height 29
type input "[DATE]"
click at [171, 282] on input "660.40" at bounding box center [157, 288] width 78 height 29
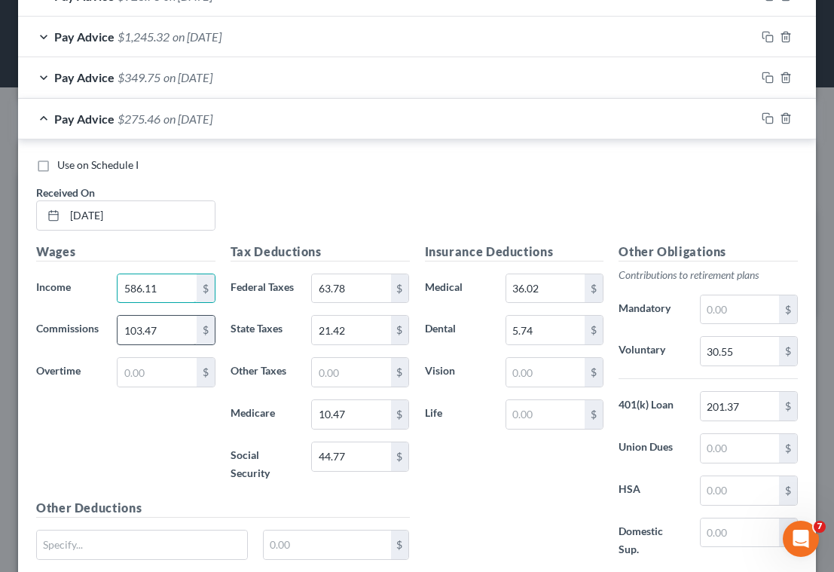
type input "586.11"
click at [180, 331] on input "103.47" at bounding box center [157, 330] width 78 height 29
type input "1,072.81"
click at [352, 284] on input "63.78" at bounding box center [351, 288] width 78 height 29
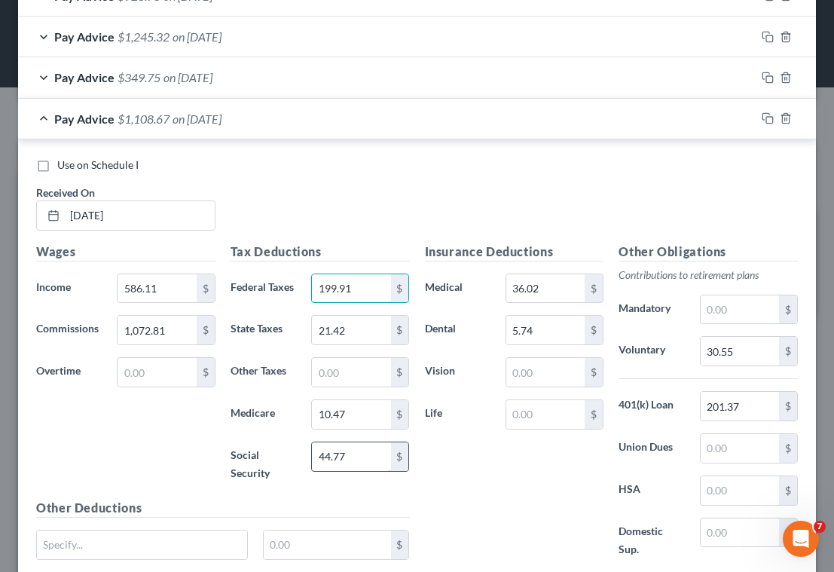
type input "199.91"
click at [361, 453] on input "44.77" at bounding box center [351, 456] width 78 height 29
type input "100.26"
click at [362, 405] on input "10.47" at bounding box center [351, 414] width 78 height 29
type input "23.45"
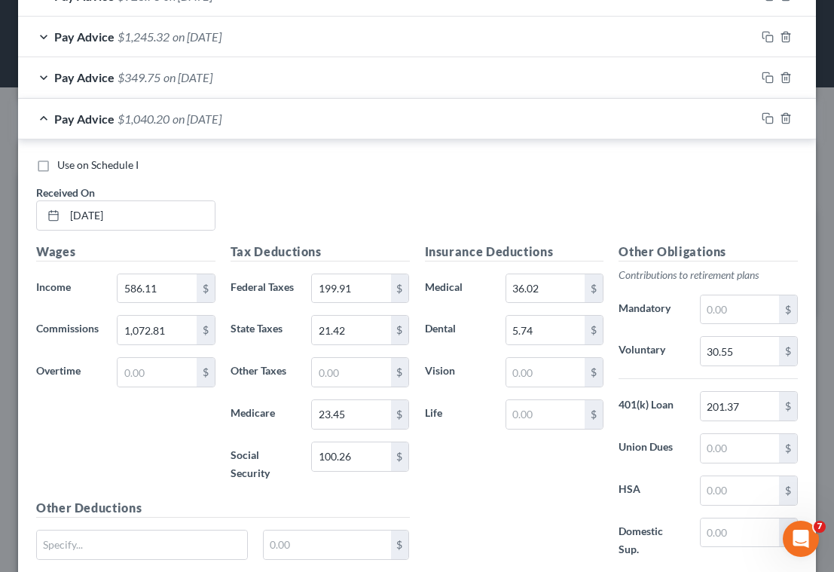
drag, startPoint x: 316, startPoint y: 182, endPoint x: 329, endPoint y: 237, distance: 56.5
click at [316, 184] on div "Use on Schedule I Received On * [DATE]" at bounding box center [417, 199] width 777 height 85
click at [365, 333] on input "21.42" at bounding box center [351, 330] width 78 height 29
type input "83.21"
click at [375, 193] on div "Use on Schedule I Received On * [DATE]" at bounding box center [417, 199] width 777 height 85
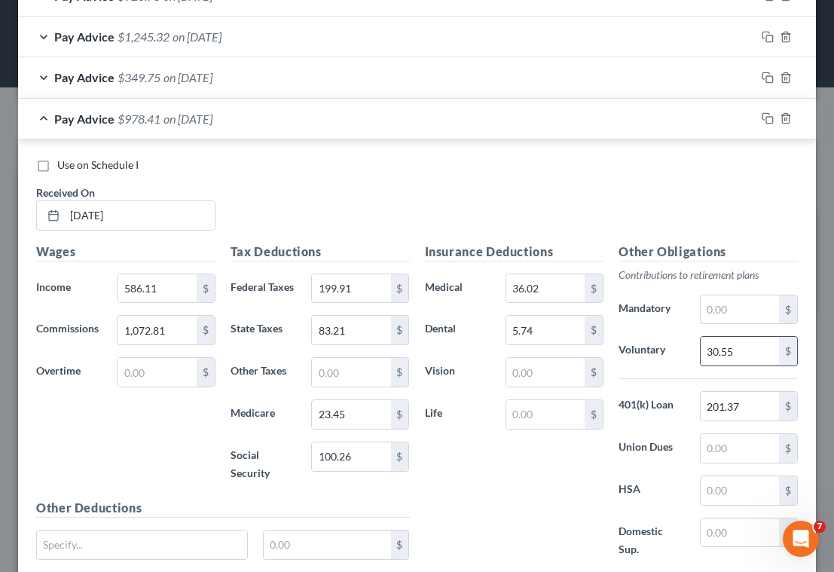
click at [737, 360] on input "30.55" at bounding box center [740, 351] width 78 height 29
type input "66.36"
click at [545, 476] on div "Insurance Deductions Medical 36.02 $ Dental 5.74 $ Vision $ Life $" at bounding box center [514, 409] width 194 height 332
drag, startPoint x: 412, startPoint y: 177, endPoint x: 436, endPoint y: 209, distance: 40.4
click at [412, 177] on div "Use on Schedule I Received On * [DATE]" at bounding box center [417, 199] width 777 height 85
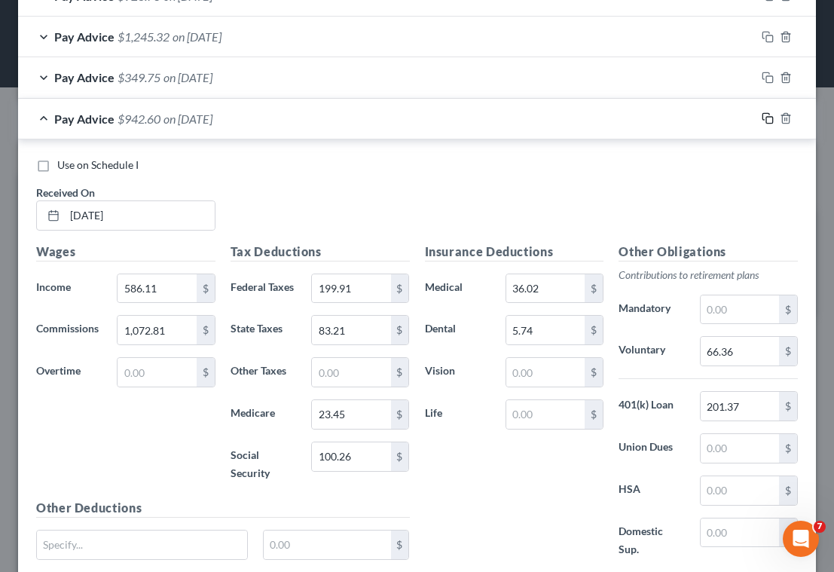
click at [766, 122] on rect "button" at bounding box center [769, 120] width 7 height 7
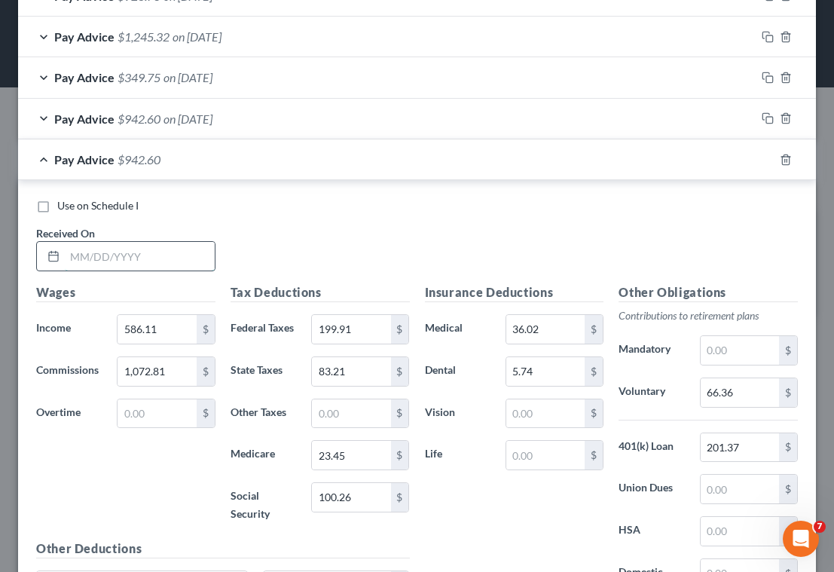
click at [145, 255] on input "text" at bounding box center [140, 256] width 150 height 29
type input "[DATE]"
click at [166, 331] on input "586.11" at bounding box center [157, 329] width 78 height 29
type input "1,016.75"
click at [167, 373] on input "1,072.81" at bounding box center [157, 371] width 78 height 29
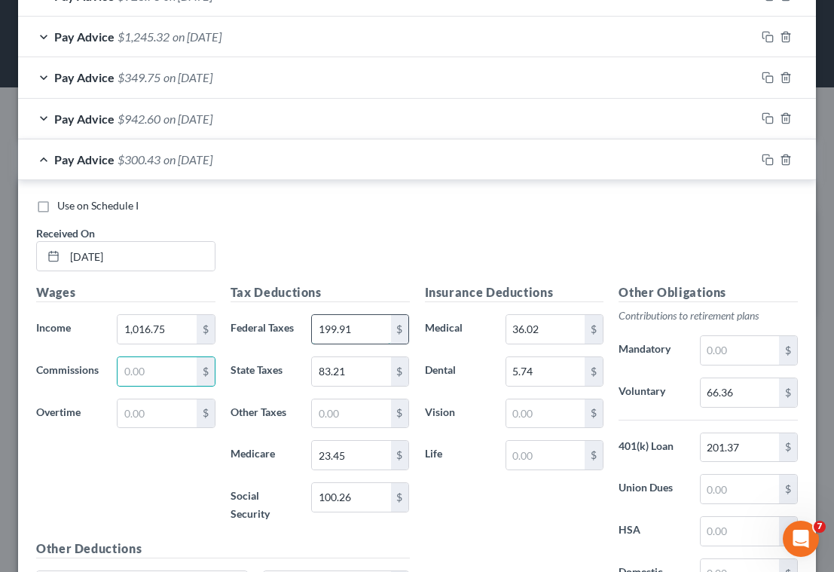
click at [358, 330] on input "199.91" at bounding box center [351, 329] width 78 height 29
type input "92.91"
click at [364, 494] on input "100.26" at bounding box center [351, 497] width 78 height 29
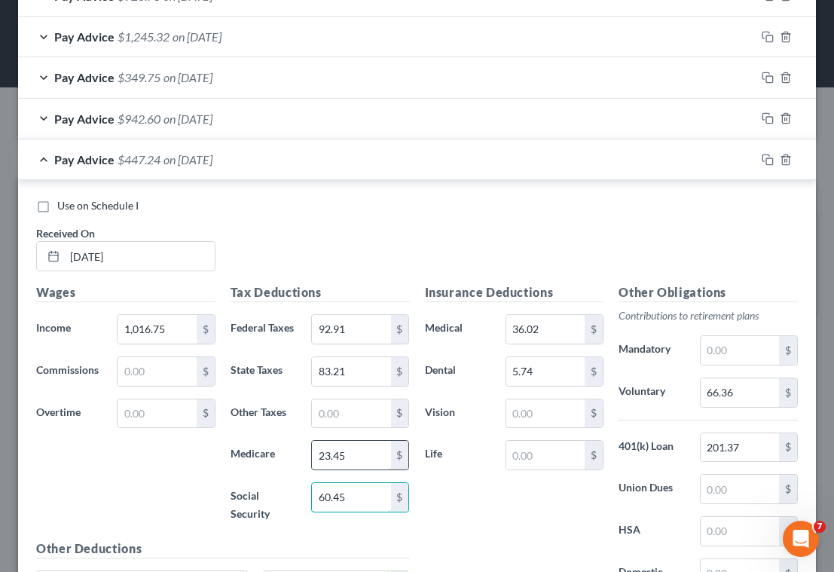
type input "60.45"
click at [353, 448] on input "23.45" at bounding box center [351, 455] width 78 height 29
type input "14.14"
click at [380, 368] on input "83.21" at bounding box center [351, 371] width 78 height 29
type input "37.92"
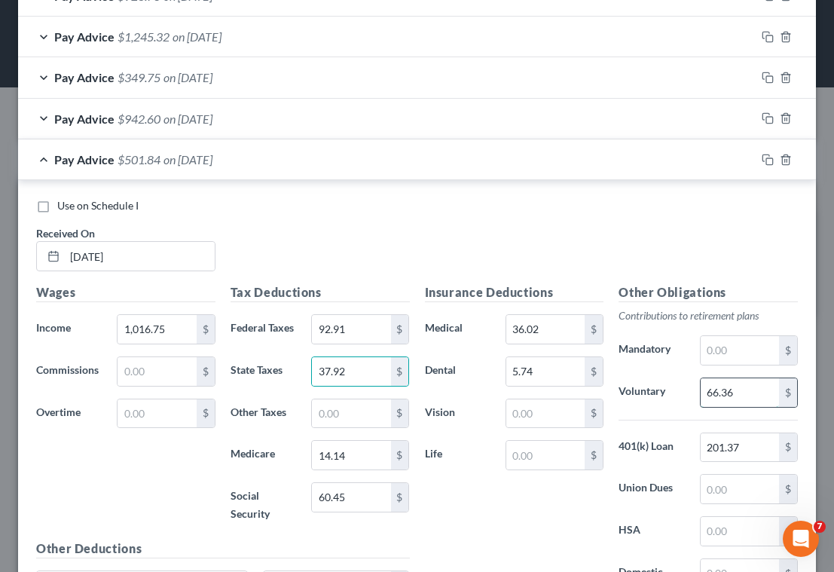
click at [748, 391] on input "66.36" at bounding box center [740, 392] width 78 height 29
type input "40.67"
drag, startPoint x: 408, startPoint y: 224, endPoint x: 468, endPoint y: 260, distance: 69.2
click at [411, 228] on div "Use on Schedule I Received On * [DATE]" at bounding box center [417, 240] width 777 height 85
drag, startPoint x: 758, startPoint y: 165, endPoint x: 641, endPoint y: 192, distance: 119.9
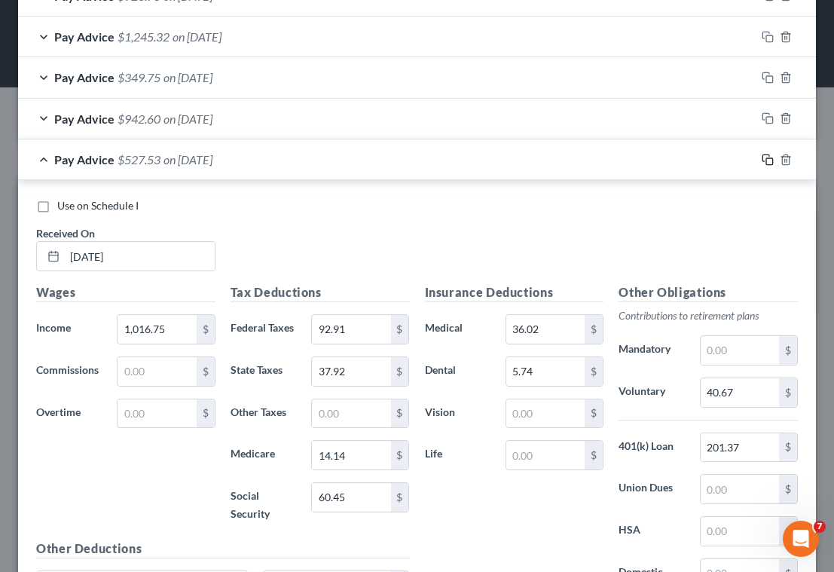
click at [762, 163] on icon "button" at bounding box center [768, 160] width 12 height 12
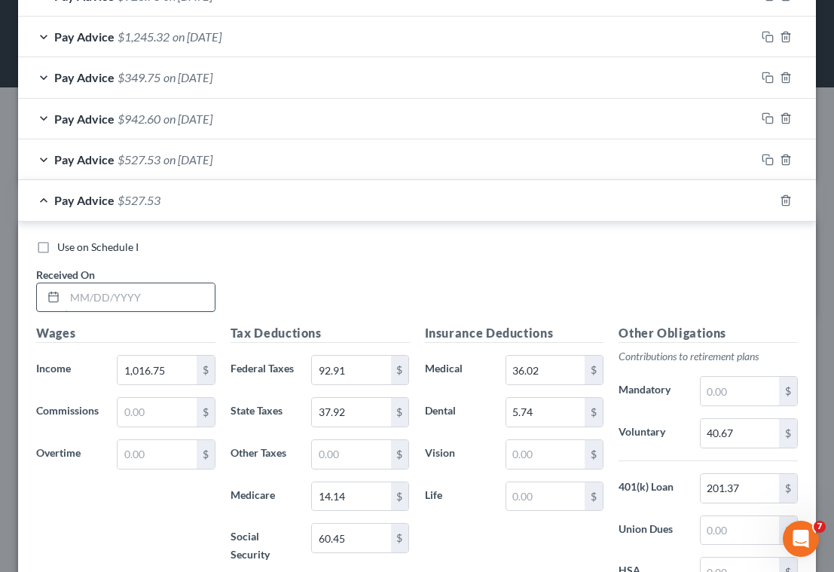
click at [163, 304] on input "text" at bounding box center [140, 297] width 150 height 29
type input "[DATE]"
click at [182, 371] on input "1,016.75" at bounding box center [157, 370] width 78 height 29
type input "963.30"
click at [160, 406] on input "text" at bounding box center [157, 412] width 78 height 29
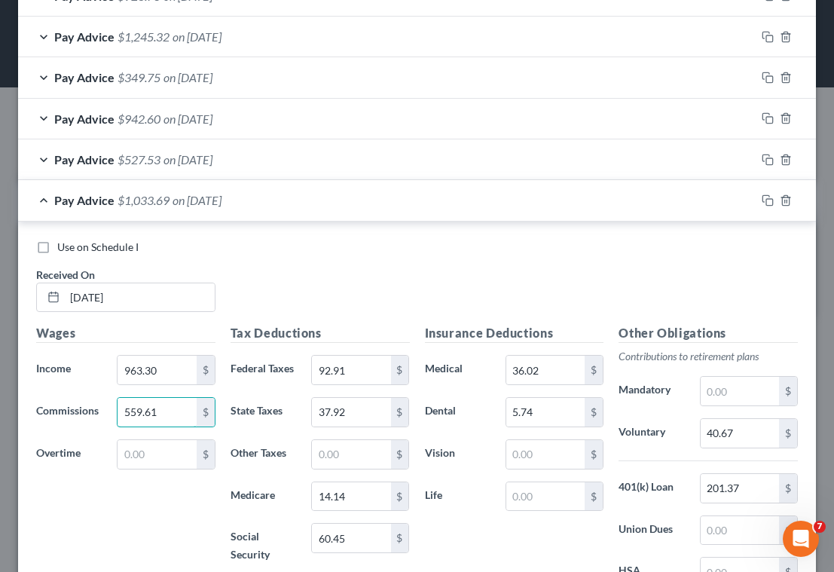
type input "559.61"
click at [161, 538] on div "Wages Income * 963.30 $ Commissions 559.61 $ Overtime $" at bounding box center [126, 452] width 194 height 256
click at [344, 377] on input "92.91" at bounding box center [351, 370] width 78 height 29
type input "171.18"
click at [360, 539] on input "60.45" at bounding box center [351, 538] width 78 height 29
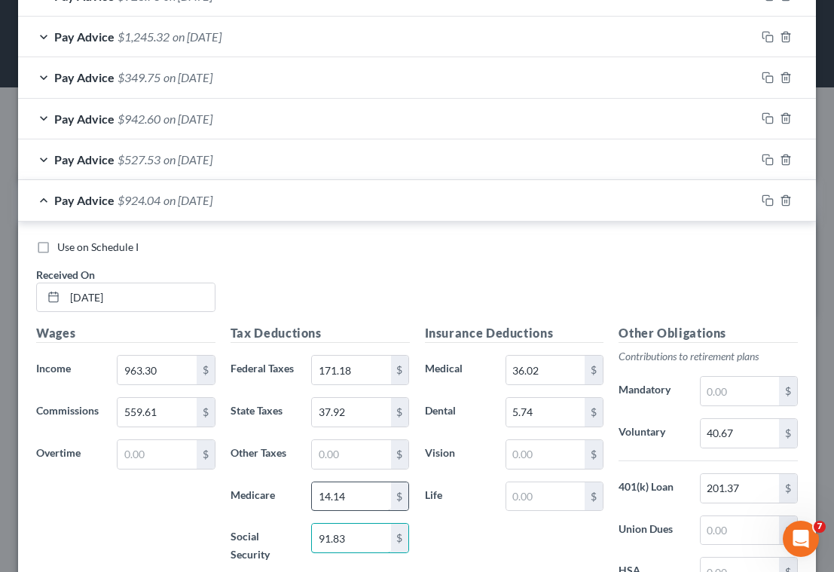
type input "91.83"
click at [362, 494] on input "14.14" at bounding box center [351, 496] width 78 height 29
type input "21.48"
click at [356, 411] on input "37.92" at bounding box center [351, 412] width 78 height 29
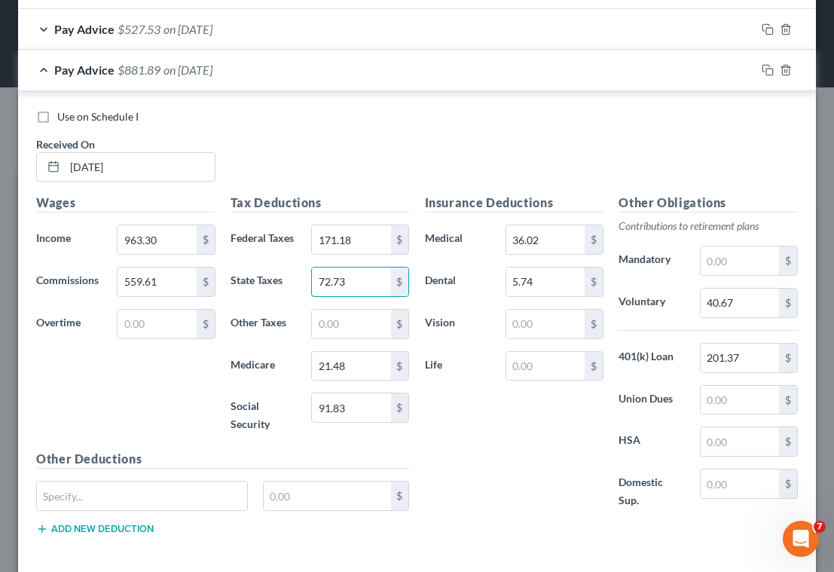
scroll to position [845, 0]
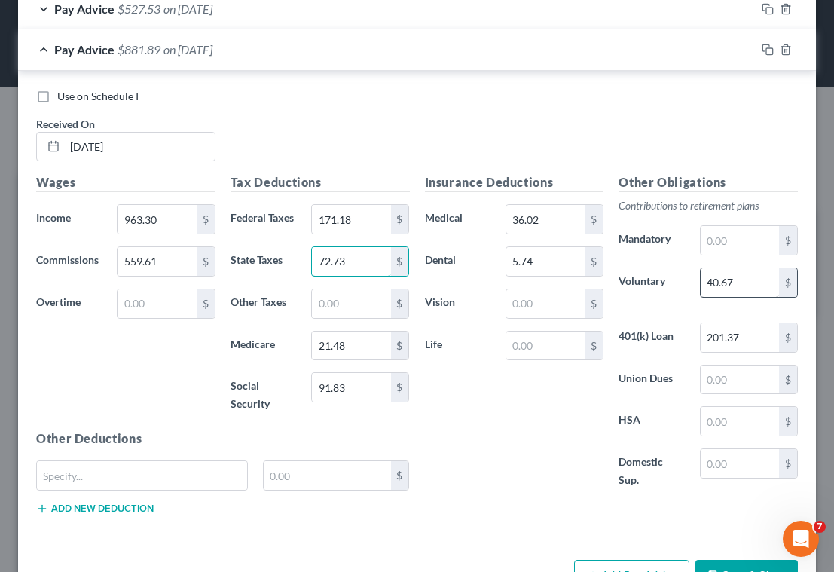
type input "72.73"
click at [733, 280] on input "40.67" at bounding box center [740, 282] width 78 height 29
type input "60.92"
click at [466, 447] on div "Insurance Deductions Medical 36.02 $ Dental 5.74 $ Vision $ Life $" at bounding box center [514, 339] width 194 height 332
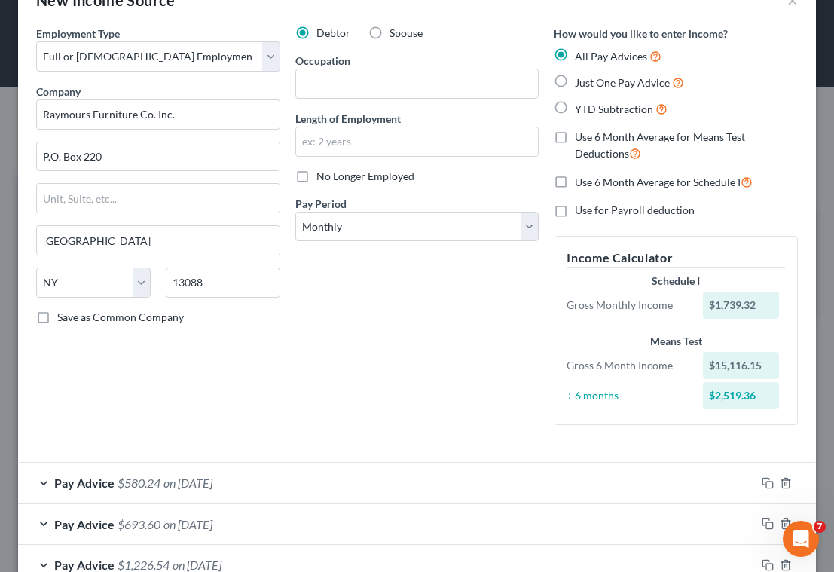
scroll to position [17, 0]
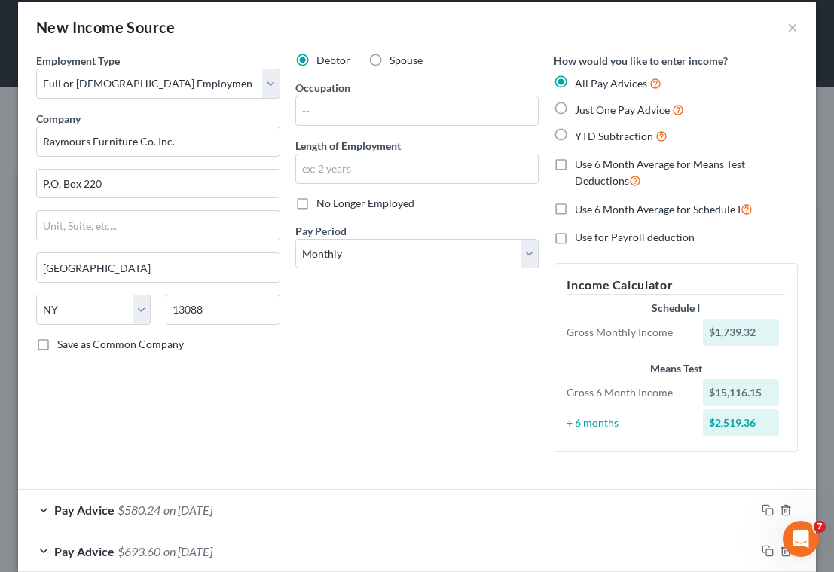
drag, startPoint x: 554, startPoint y: 160, endPoint x: 505, endPoint y: 285, distance: 134.0
click at [575, 161] on label "Use 6 Month Average for Means Test Deductions" at bounding box center [686, 173] width 223 height 32
click at [581, 161] on input "Use 6 Month Average for Means Test Deductions" at bounding box center [586, 162] width 10 height 10
checkbox input "true"
click at [575, 207] on label "Use 6 Month Average for Schedule I" at bounding box center [664, 208] width 178 height 17
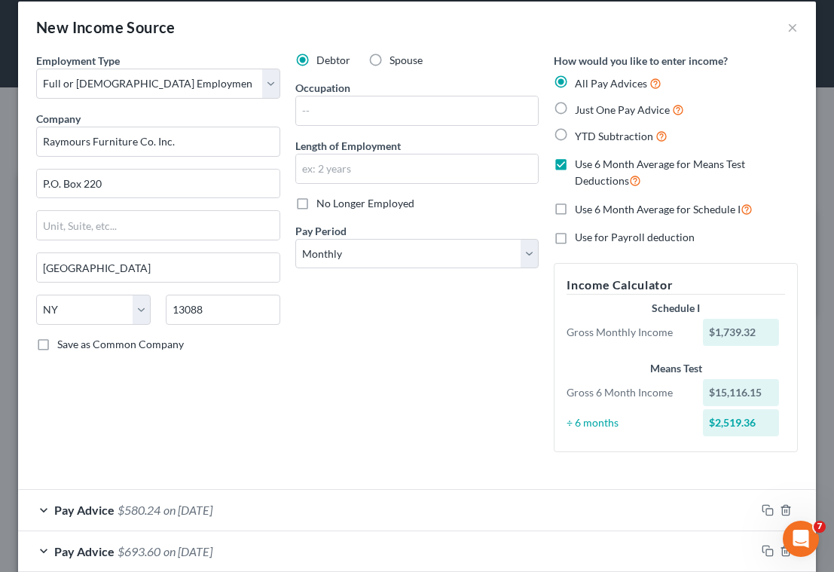
click at [581, 207] on input "Use 6 Month Average for Schedule I" at bounding box center [586, 205] width 10 height 10
checkbox input "true"
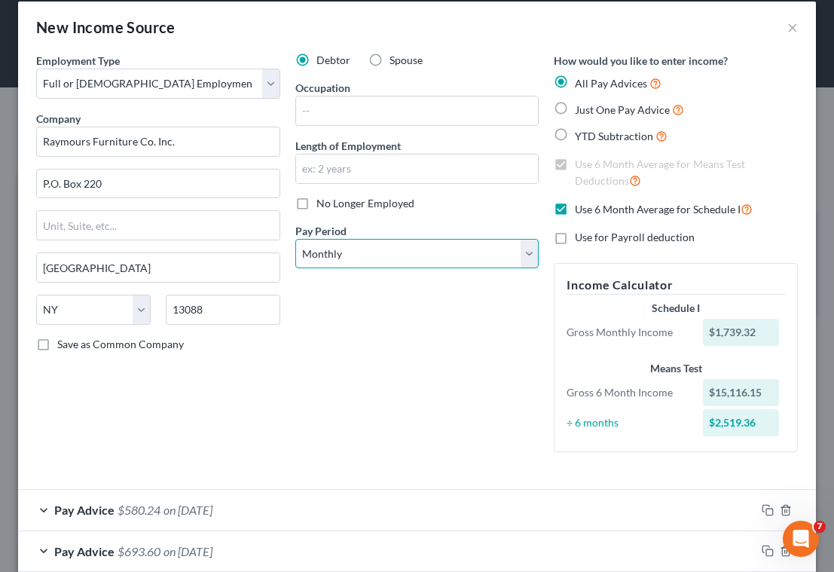
click at [358, 255] on select "Select Monthly Twice Monthly Every Other Week Weekly" at bounding box center [417, 254] width 244 height 30
select select "3"
click at [295, 239] on select "Select Monthly Twice Monthly Every Other Week Weekly" at bounding box center [417, 254] width 244 height 30
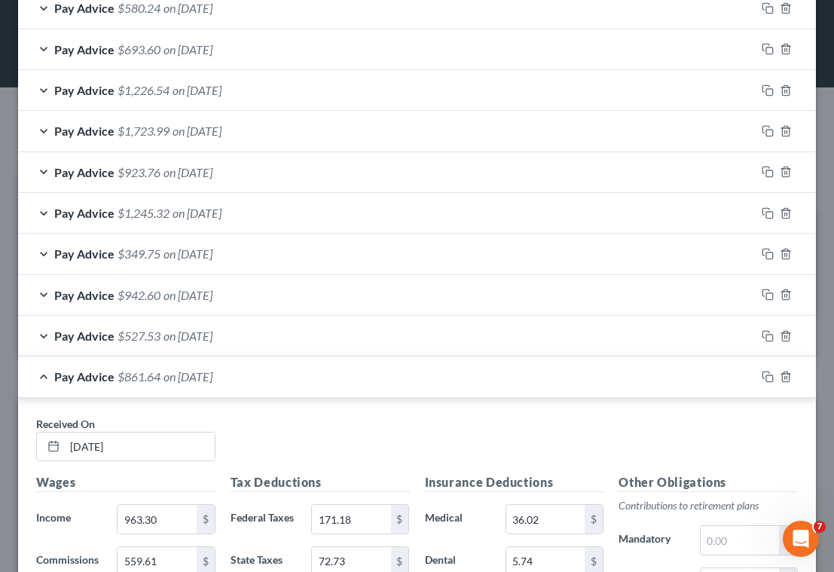
scroll to position [770, 0]
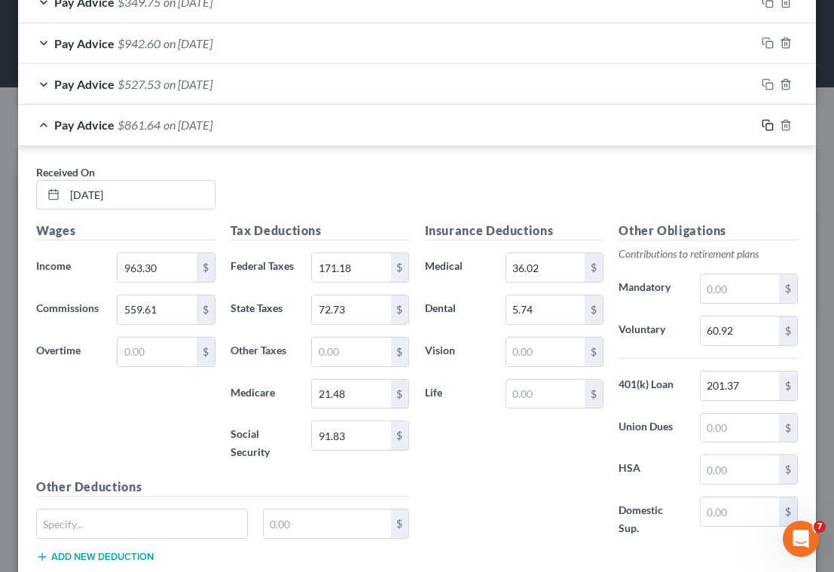
click at [766, 127] on rect "button" at bounding box center [769, 127] width 7 height 7
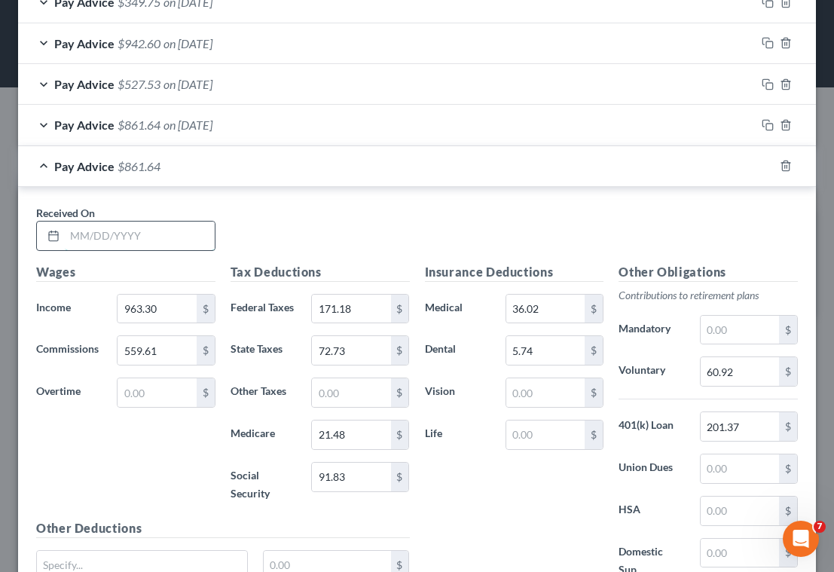
click at [192, 231] on input "text" at bounding box center [140, 235] width 150 height 29
type input "[DATE]"
click at [165, 305] on input "963.30" at bounding box center [157, 309] width 78 height 29
type input "648.02"
click at [168, 351] on input "559.61" at bounding box center [157, 350] width 78 height 29
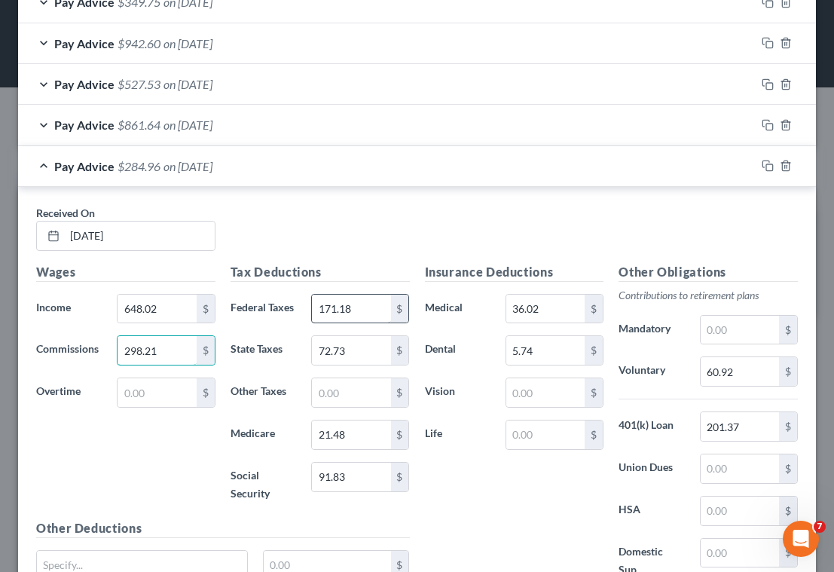
type input "298.21"
click at [353, 310] on input "171.18" at bounding box center [351, 309] width 78 height 29
type input "77.98"
click at [367, 472] on input "91.83" at bounding box center [351, 477] width 78 height 29
type input "56.07"
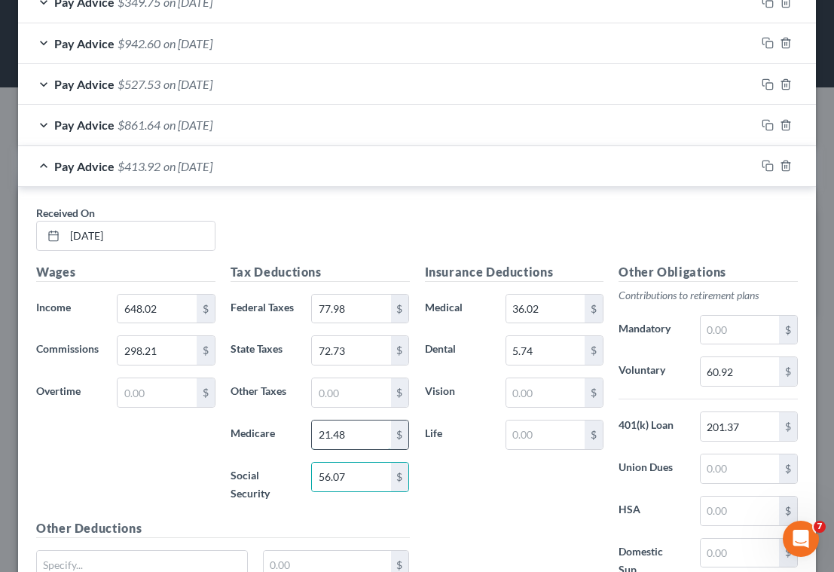
click at [370, 435] on input "21.48" at bounding box center [351, 434] width 78 height 29
type input "13.11"
click at [364, 350] on input "72.73" at bounding box center [351, 350] width 78 height 29
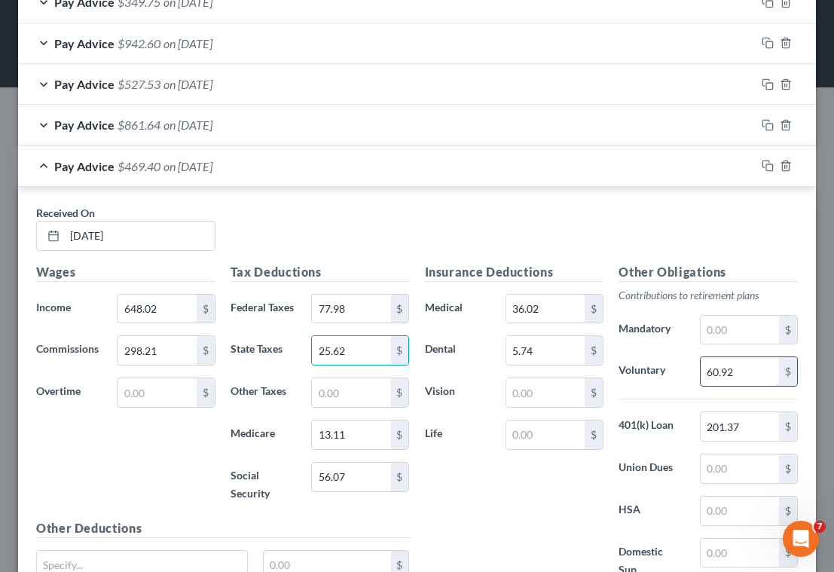
type input "25.62"
click at [756, 378] on input "60.92" at bounding box center [740, 371] width 78 height 29
type input "94.62"
click at [444, 209] on div "Received On * [DATE]" at bounding box center [417, 234] width 777 height 58
click at [431, 217] on div "Received On * [DATE]" at bounding box center [417, 234] width 777 height 58
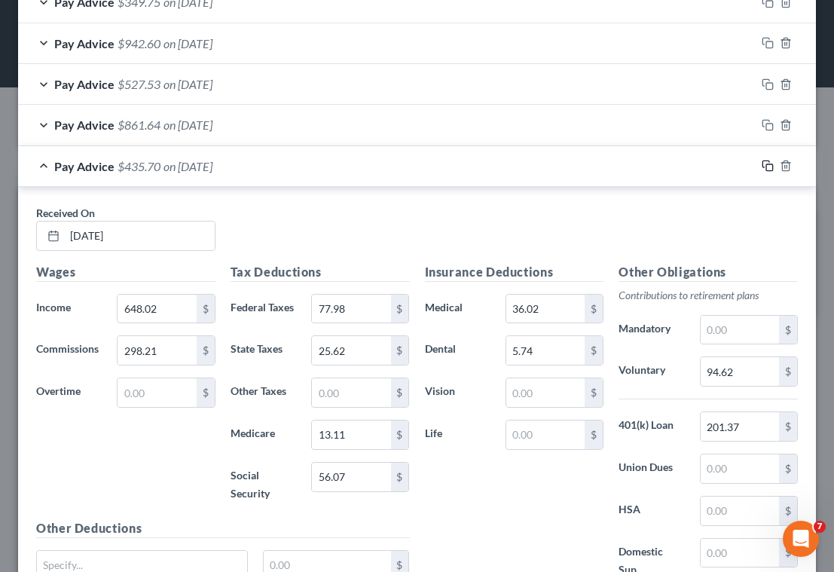
click at [762, 165] on icon "button" at bounding box center [768, 166] width 12 height 12
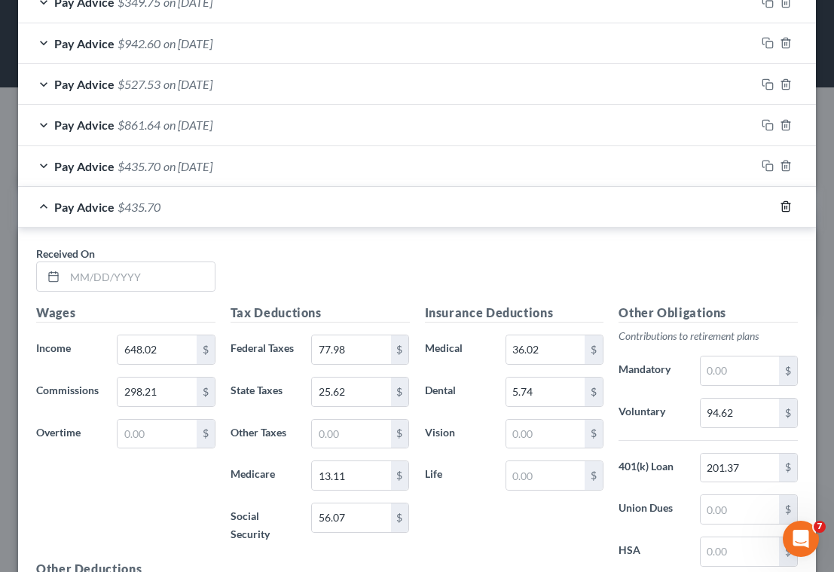
click at [780, 207] on icon "button" at bounding box center [786, 206] width 12 height 12
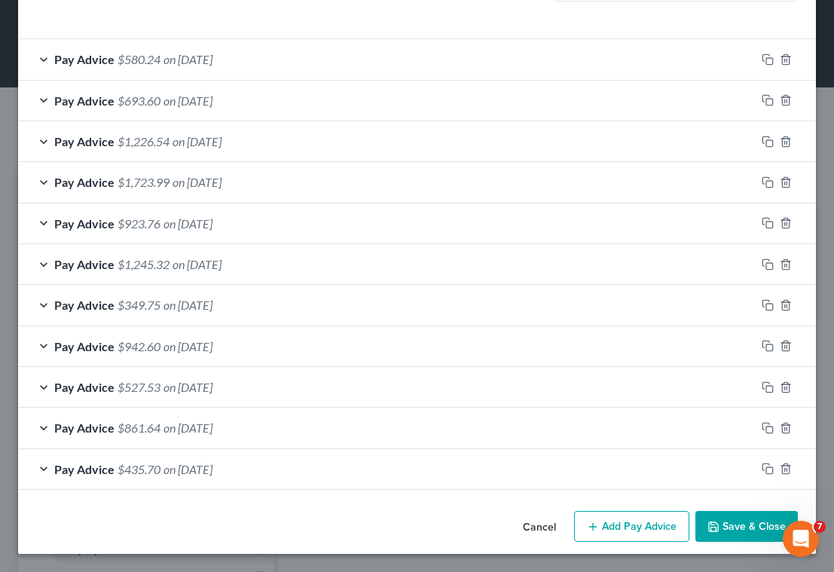
click at [737, 516] on button "Save & Close" at bounding box center [746, 527] width 102 height 32
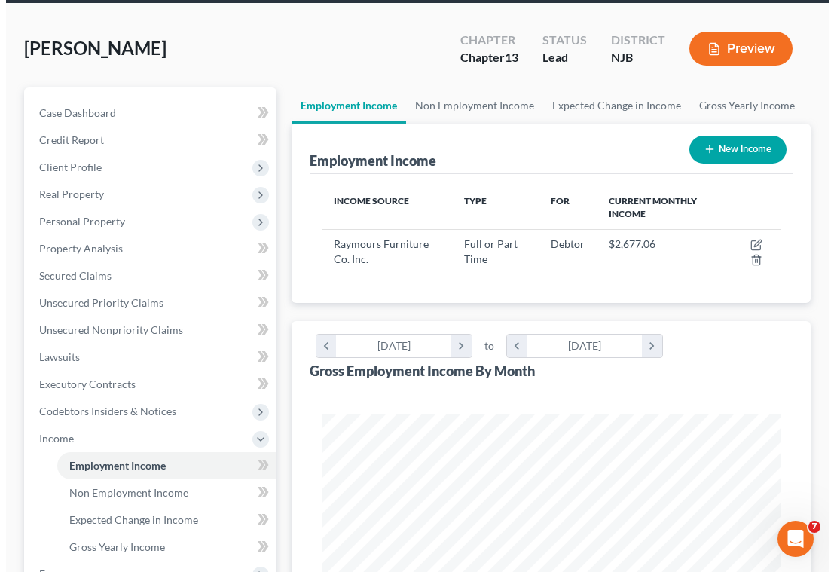
scroll to position [75, 0]
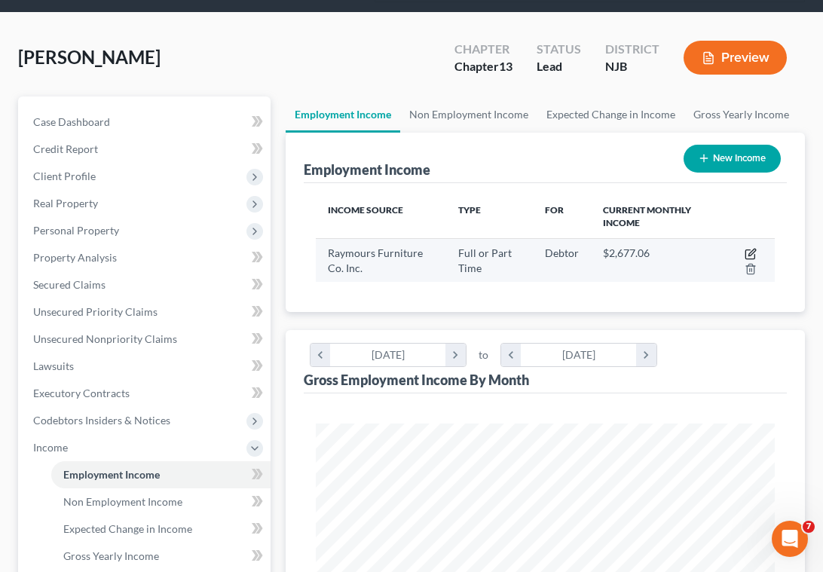
click at [749, 250] on icon "button" at bounding box center [749, 254] width 9 height 9
select select "0"
select select "35"
select select "3"
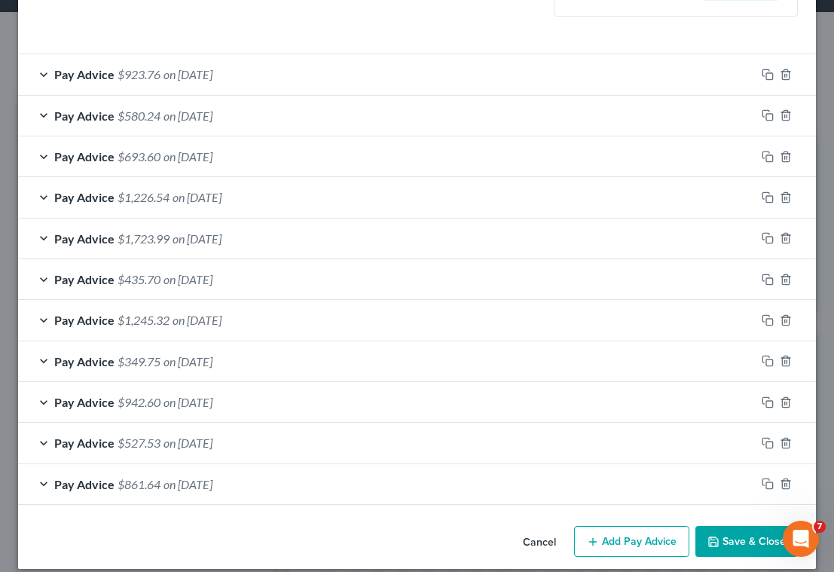
scroll to position [497, 0]
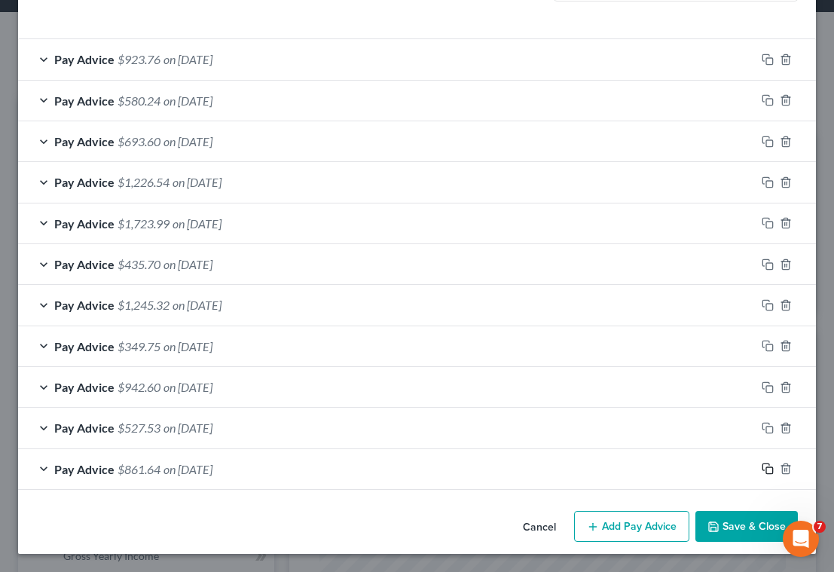
click at [762, 470] on icon "button" at bounding box center [768, 469] width 12 height 12
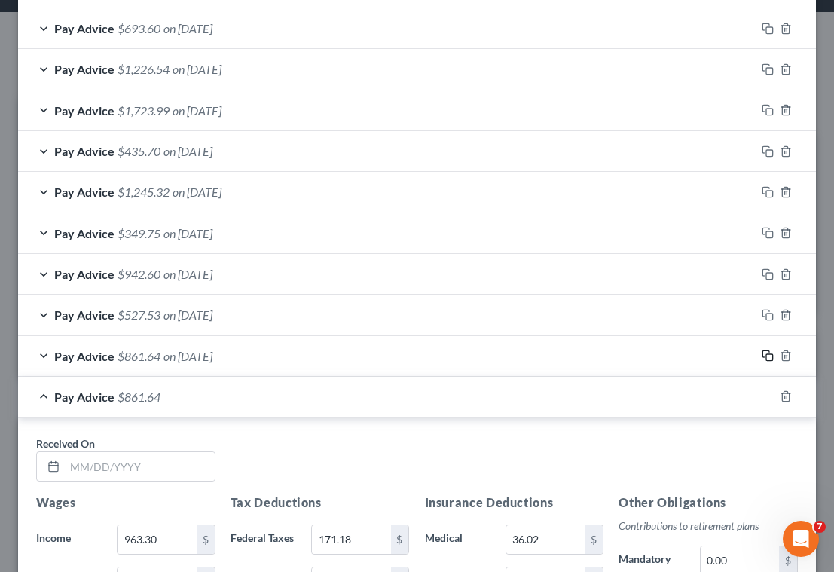
scroll to position [798, 0]
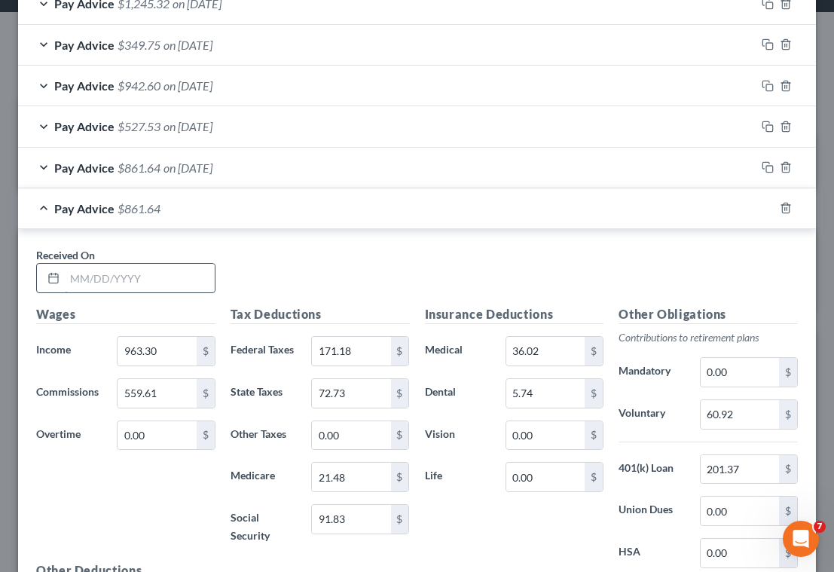
click at [161, 285] on input "text" at bounding box center [140, 278] width 150 height 29
type input "[DATE]"
click at [183, 355] on input "963.30" at bounding box center [157, 351] width 78 height 29
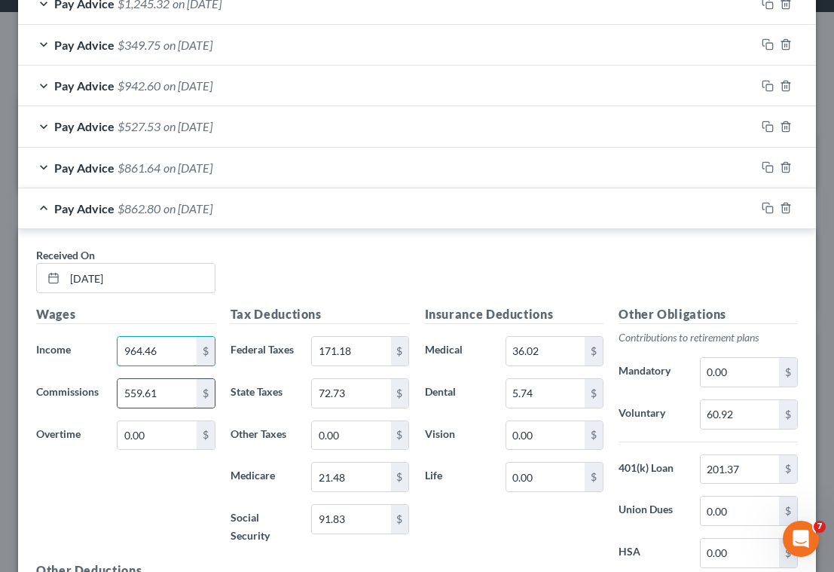
type input "964.46"
click at [170, 399] on input "559.61" at bounding box center [157, 393] width 78 height 29
type input "103.06"
click at [365, 349] on input "171.18" at bounding box center [351, 351] width 78 height 29
type input "91.08"
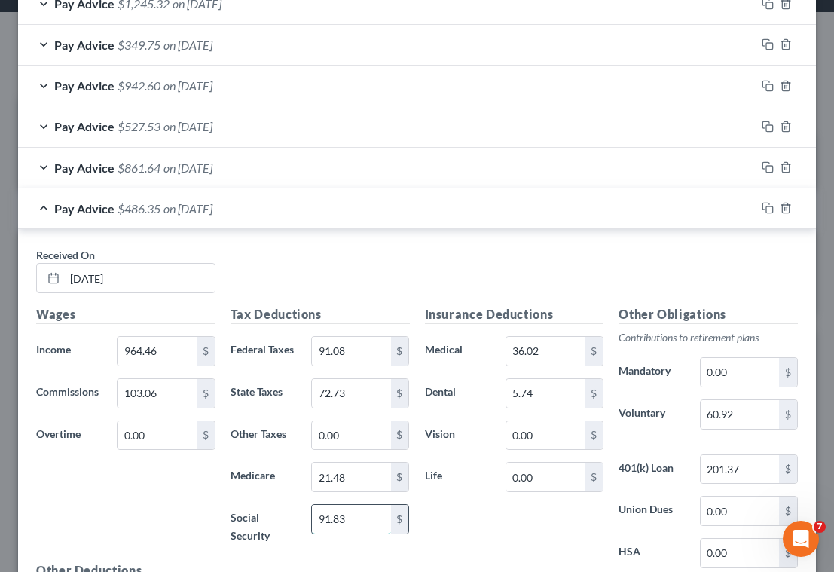
click at [358, 518] on input "91.83" at bounding box center [351, 519] width 78 height 29
type input "63.60"
click at [362, 478] on input "21.48" at bounding box center [351, 477] width 78 height 29
type input "14.88"
click at [357, 392] on input "72.73" at bounding box center [351, 393] width 78 height 29
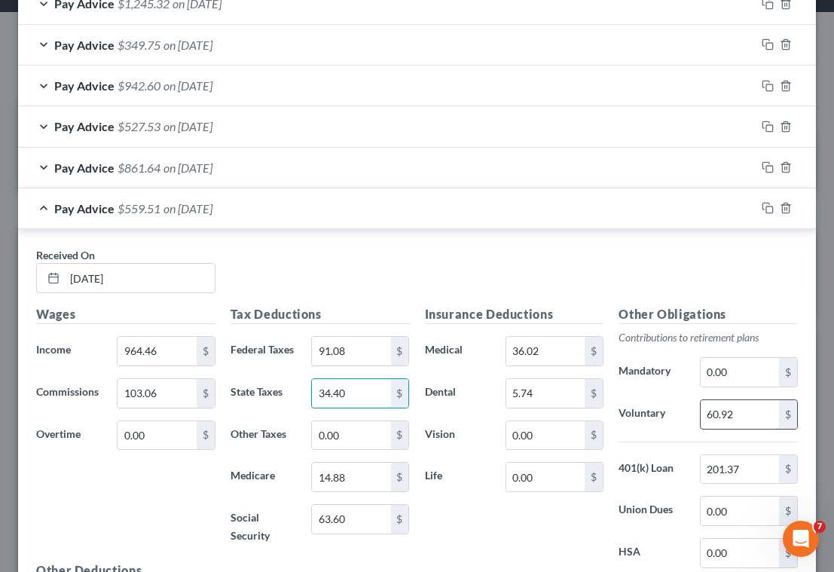
type input "34.40"
click at [746, 417] on input "60.92" at bounding box center [740, 414] width 78 height 29
type input "106.75"
click at [397, 279] on div "Received On * [DATE]" at bounding box center [417, 276] width 777 height 58
click at [762, 210] on icon "button" at bounding box center [768, 208] width 12 height 12
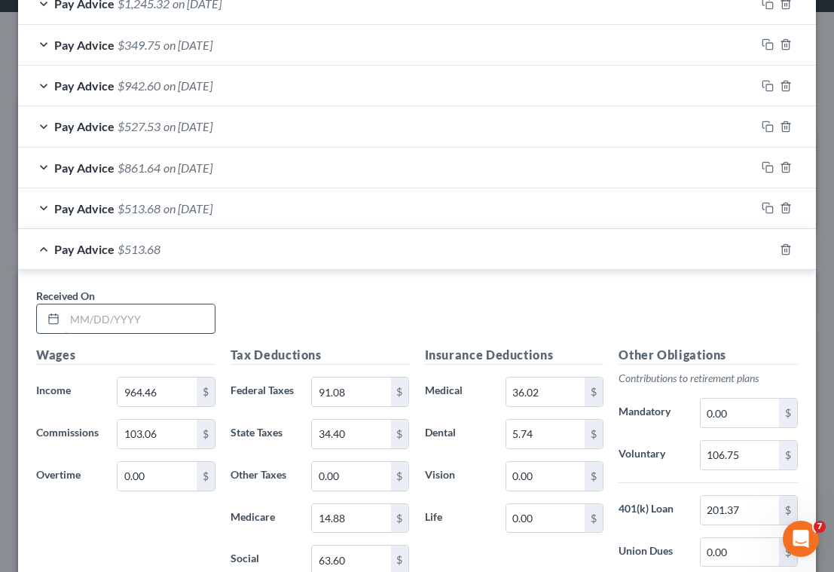
click at [151, 325] on input "text" at bounding box center [140, 318] width 150 height 29
type input "[DATE]"
click at [179, 387] on input "964.46" at bounding box center [157, 391] width 78 height 29
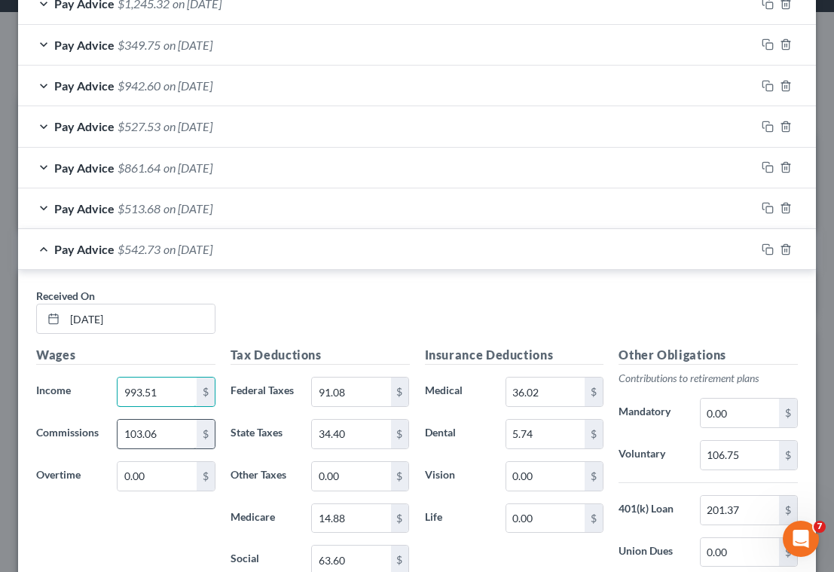
type input "993.51"
click at [180, 439] on input "103.06" at bounding box center [157, 434] width 78 height 29
type input "0"
type input "1,097.25"
click at [369, 394] on input "91.08" at bounding box center [351, 391] width 78 height 29
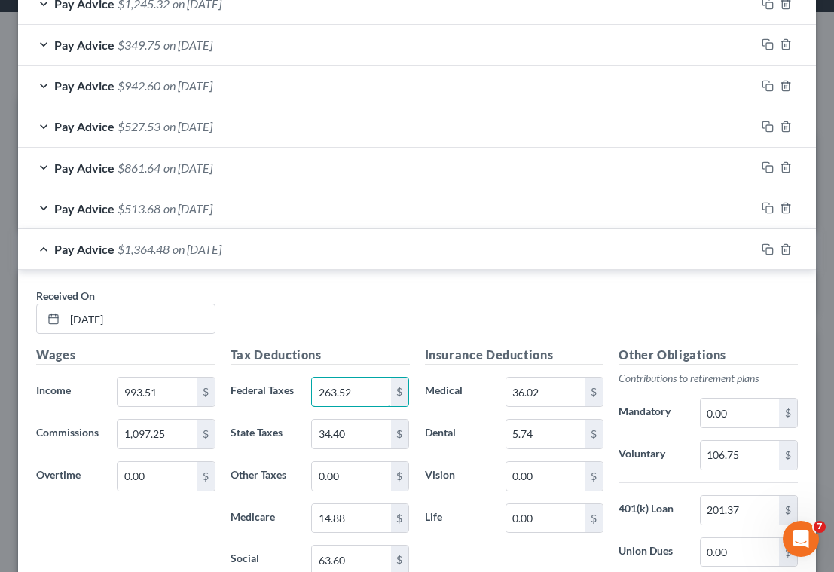
scroll to position [874, 0]
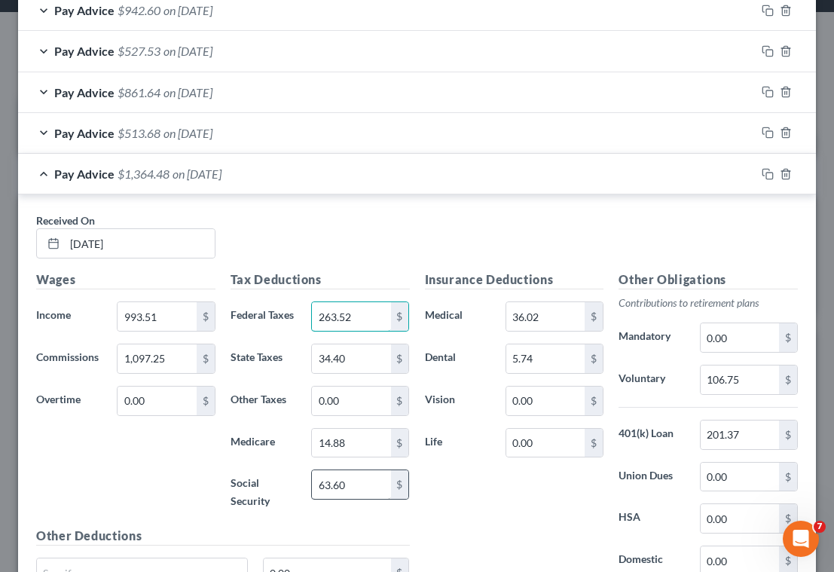
type input "263.52"
click at [354, 484] on input "63.60" at bounding box center [351, 484] width 78 height 29
type input "127.04"
click at [362, 444] on input "14.88" at bounding box center [351, 443] width 78 height 29
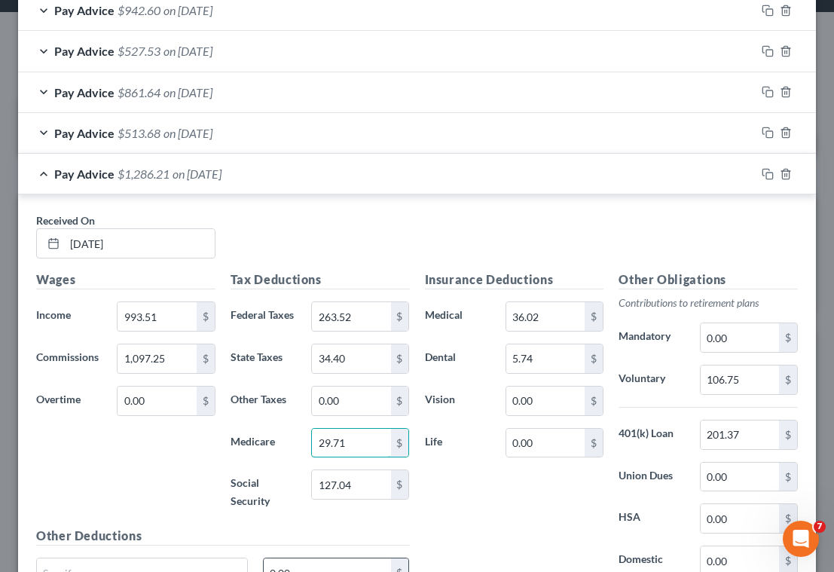
type input "29.71"
click at [371, 362] on input "34.40" at bounding box center [351, 358] width 78 height 29
type input "107.70"
click at [481, 515] on div "Insurance Deductions Medical 36.02 $ Dental 5.74 $ Vision 0.00 $ Life 0.00 $" at bounding box center [514, 436] width 194 height 332
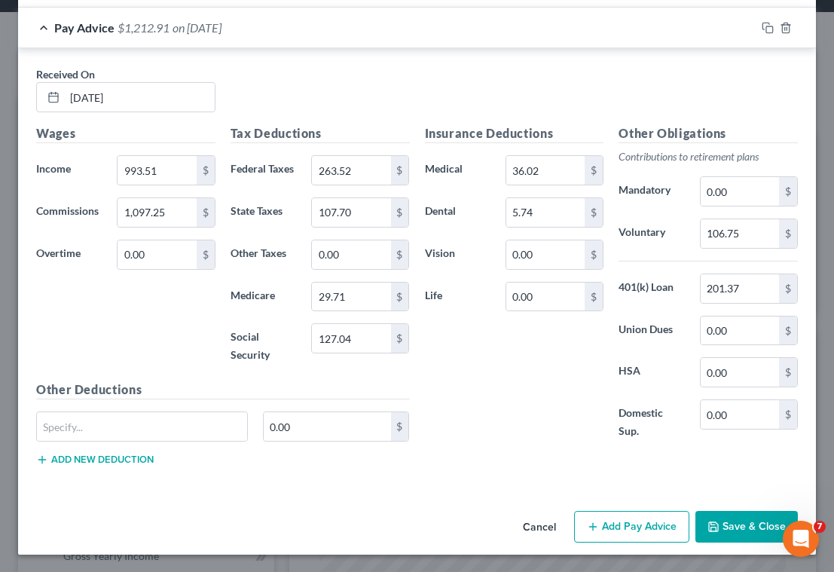
scroll to position [1021, 0]
click at [743, 240] on input "106.75" at bounding box center [740, 232] width 78 height 29
type input "209.08"
click at [485, 417] on div "Insurance Deductions Medical 36.02 $ Dental 5.74 $ Vision 0.00 $ Life 0.00 $" at bounding box center [514, 290] width 194 height 332
click at [762, 31] on icon "button" at bounding box center [768, 27] width 12 height 12
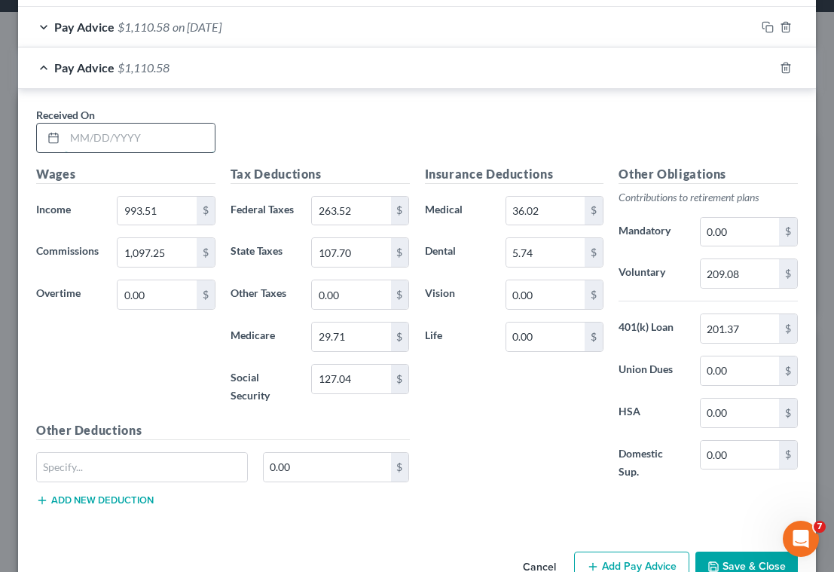
click at [173, 139] on input "text" at bounding box center [140, 138] width 150 height 29
type input "[DATE]"
click at [182, 220] on input "993.51" at bounding box center [157, 211] width 78 height 29
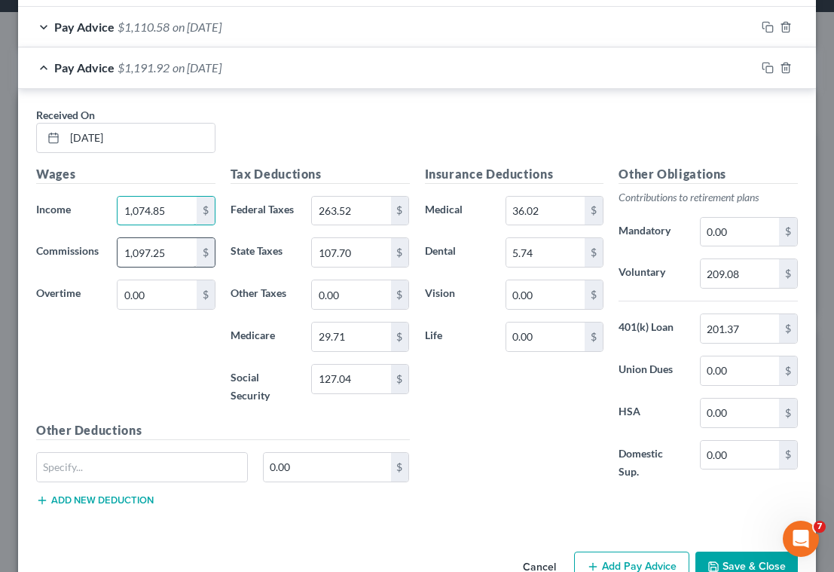
type input "1,074.85"
click at [180, 255] on input "1,097.25" at bounding box center [157, 252] width 78 height 29
type input "3,875.44"
click at [381, 210] on input "263.52" at bounding box center [351, 211] width 78 height 29
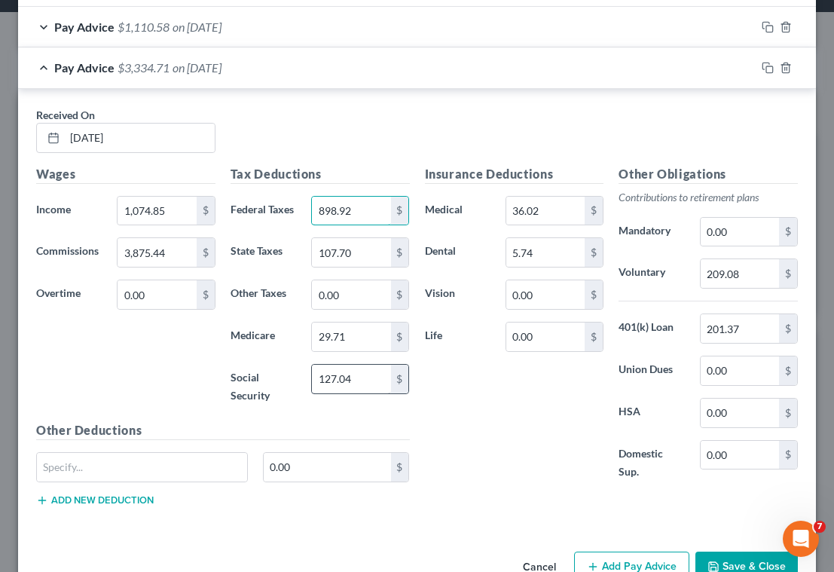
type input "898.92"
click at [362, 377] on input "127.04" at bounding box center [351, 379] width 78 height 29
type input "304.33"
click at [368, 337] on input "29.71" at bounding box center [351, 336] width 78 height 29
type input "71.17"
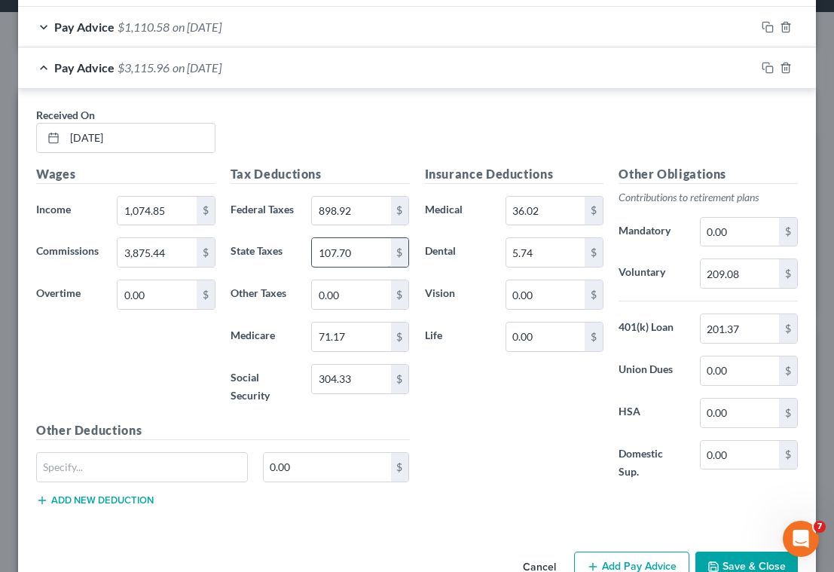
click at [366, 254] on input "107.70" at bounding box center [351, 252] width 78 height 29
type input "316.03"
click at [747, 276] on input "209.08" at bounding box center [740, 273] width 78 height 29
type input "495.03"
click at [510, 446] on div "Insurance Deductions Medical 36.02 $ Dental 5.74 $ Vision 0.00 $ Life 0.00 $" at bounding box center [514, 331] width 194 height 332
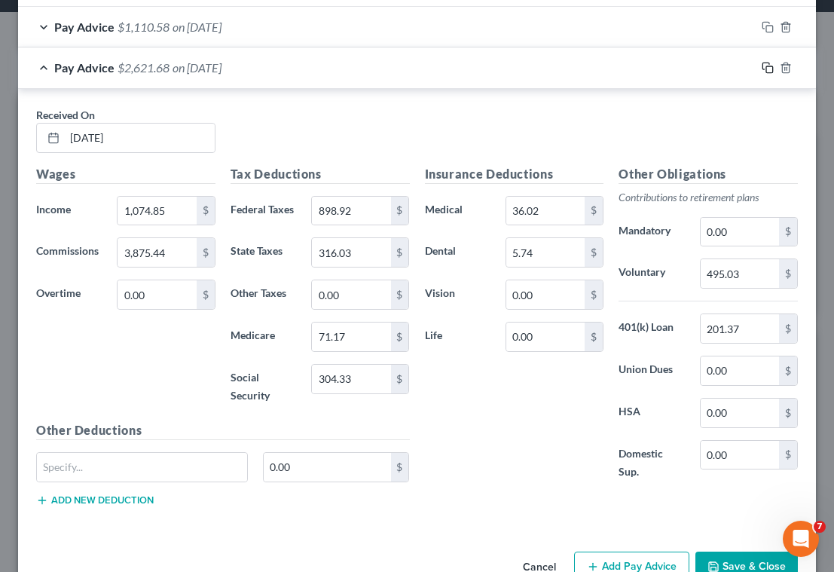
click at [762, 68] on icon "button" at bounding box center [768, 68] width 12 height 12
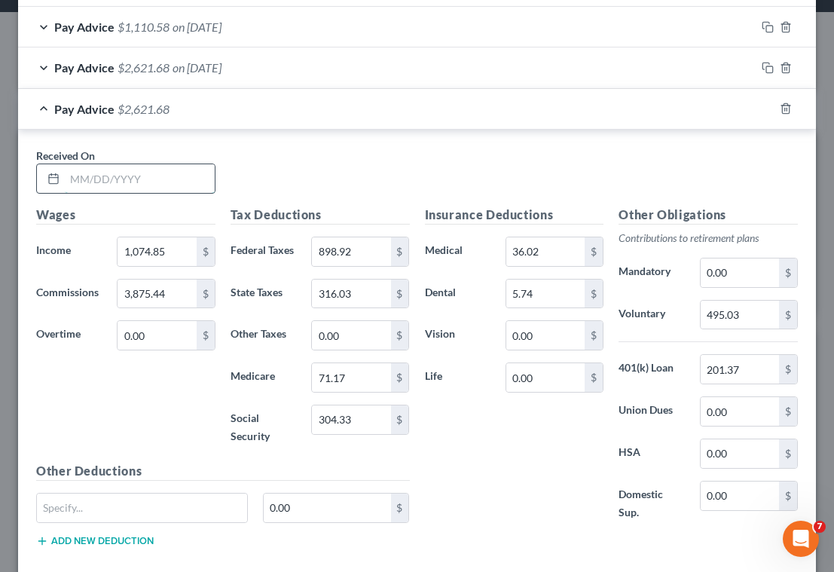
click at [150, 187] on input "text" at bounding box center [140, 178] width 150 height 29
type input "[DATE]"
click at [175, 249] on input "1,074.85" at bounding box center [157, 251] width 78 height 29
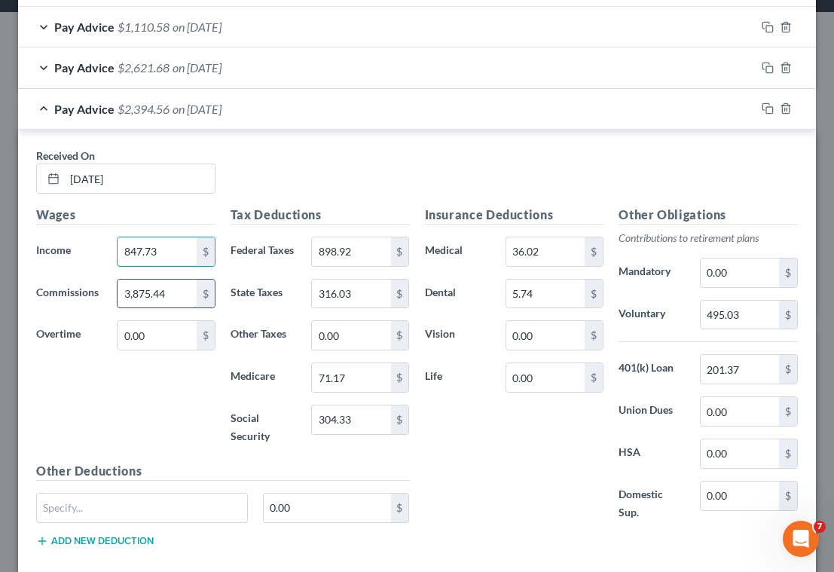
type input "847.73"
click at [182, 285] on input "3,875.44" at bounding box center [157, 293] width 78 height 29
type input "898.40"
click at [371, 255] on input "898.92" at bounding box center [351, 251] width 78 height 29
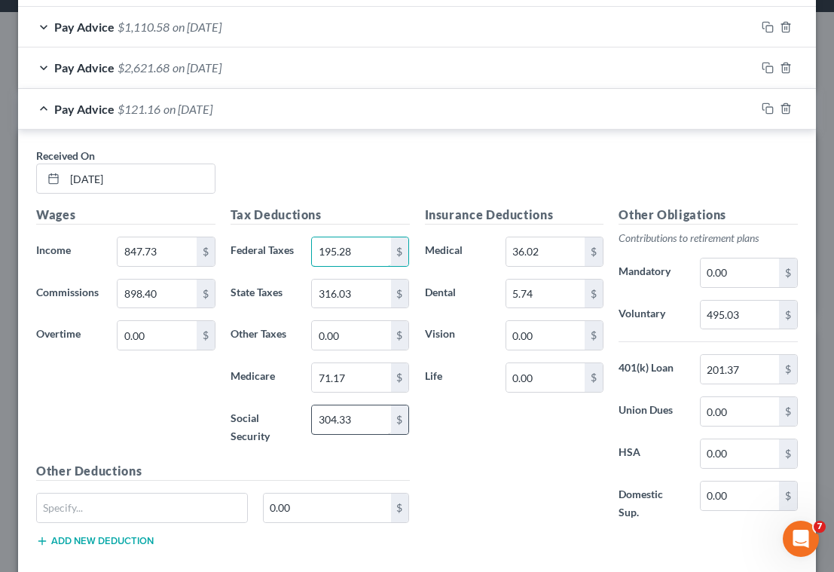
type input "195.28"
click at [368, 423] on input "304.33" at bounding box center [351, 419] width 78 height 29
type input "102.67"
click at [359, 374] on input "71.17" at bounding box center [351, 377] width 78 height 29
type input "24.71"
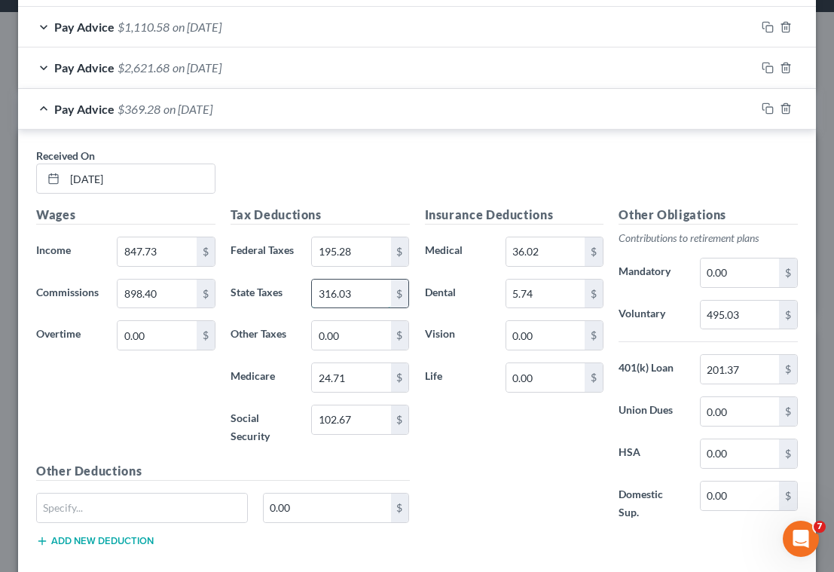
click at [362, 292] on input "316.03" at bounding box center [351, 293] width 78 height 29
type input "75.16"
click at [745, 316] on input "495.03" at bounding box center [740, 315] width 78 height 29
type input "174.61"
click at [454, 467] on div "Insurance Deductions Medical 36.02 $ Dental 5.74 $ Vision 0.00 $ Life 0.00 $" at bounding box center [514, 372] width 194 height 332
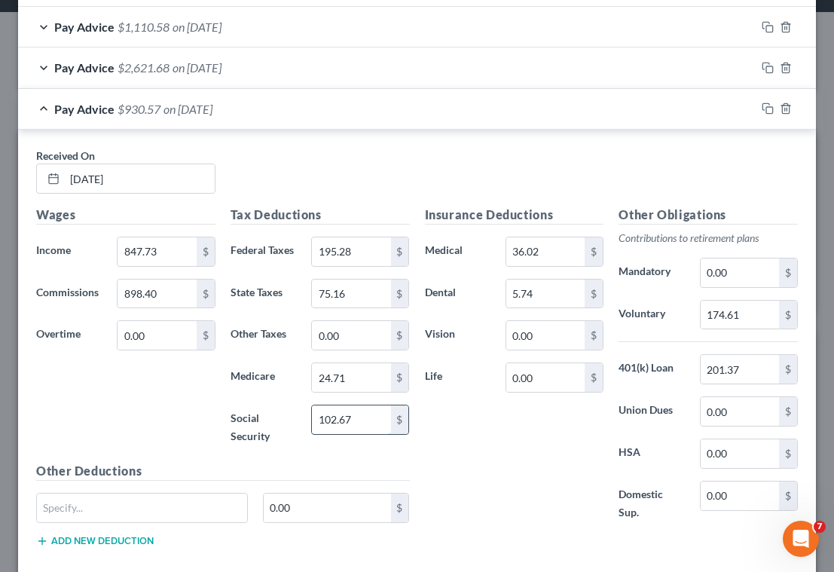
click at [375, 426] on input "102.67" at bounding box center [351, 419] width 78 height 29
type input "105.67"
click at [410, 156] on div "Received On * [DATE]" at bounding box center [417, 177] width 777 height 58
click at [762, 104] on icon "button" at bounding box center [765, 107] width 7 height 7
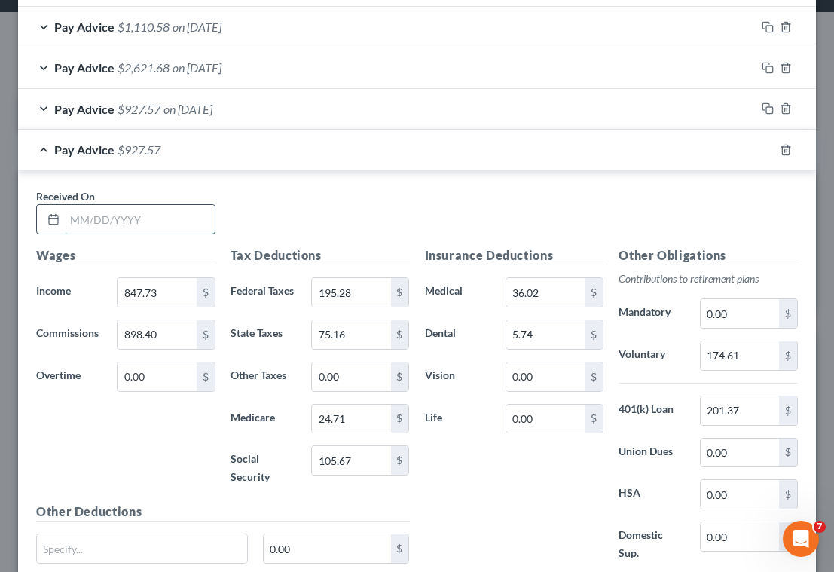
click at [166, 227] on input "text" at bounding box center [140, 219] width 150 height 29
type input "[DATE]"
click at [164, 289] on input "847.73" at bounding box center [157, 292] width 78 height 29
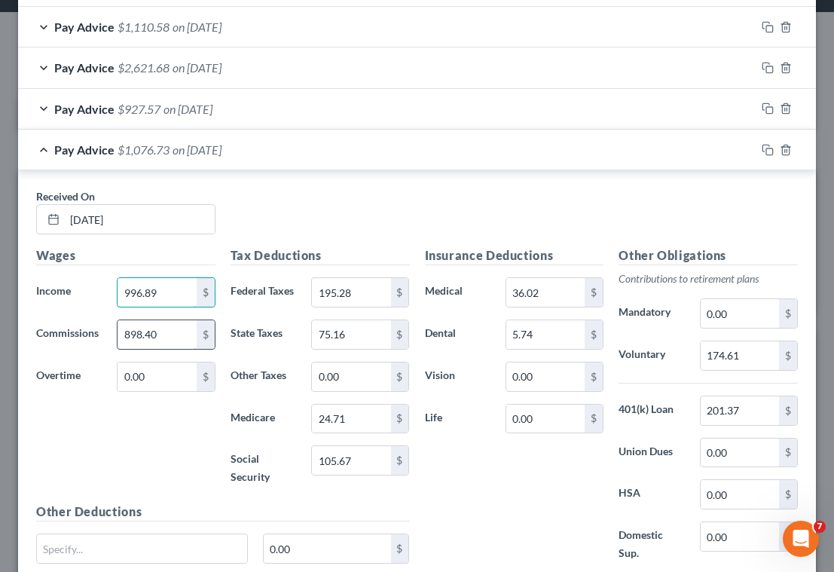
type input "996.89"
click at [176, 328] on input "898.40" at bounding box center [157, 334] width 78 height 29
type input "1,564.88"
click at [352, 289] on input "195.28" at bounding box center [351, 292] width 78 height 29
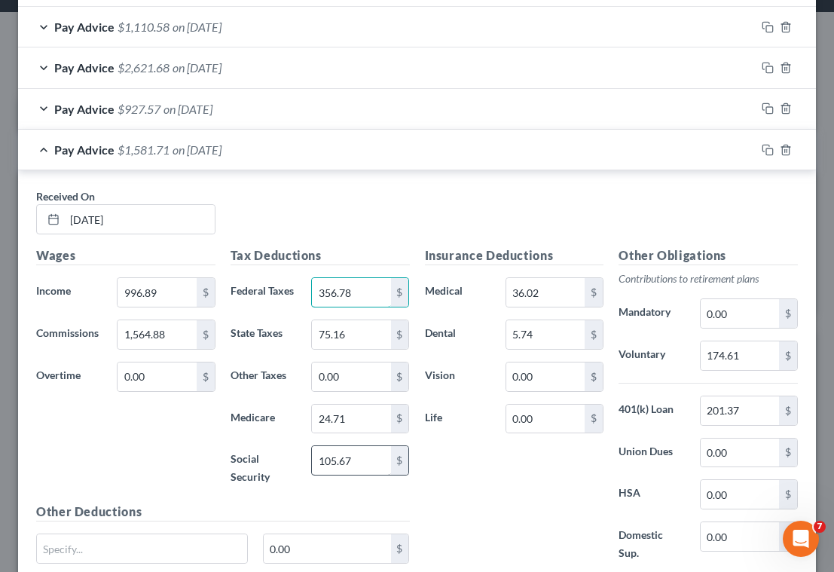
type input "356.78"
click at [359, 461] on input "105.67" at bounding box center [351, 460] width 78 height 29
type input "156.24"
click at [359, 419] on input "24.71" at bounding box center [351, 419] width 78 height 29
type input "36.54"
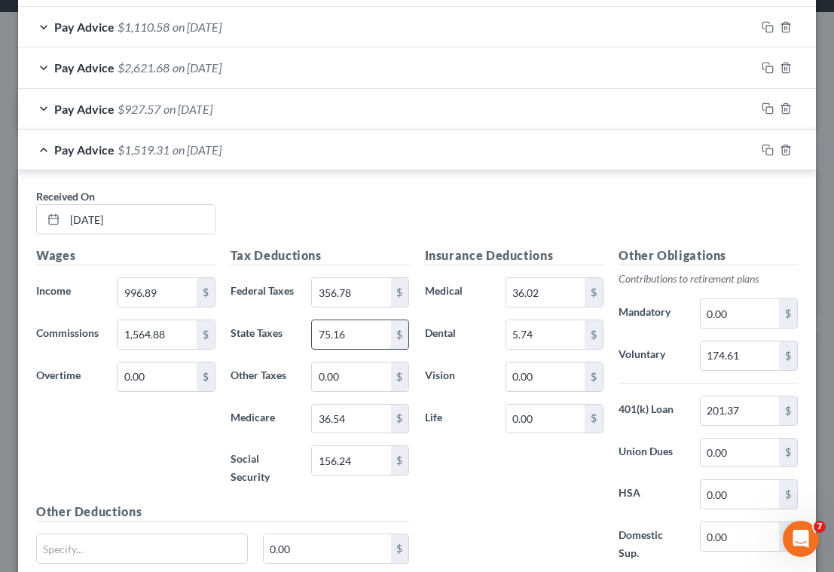
click at [365, 334] on input "75.16" at bounding box center [351, 334] width 78 height 29
type input "131.12"
click at [744, 357] on input "174.61" at bounding box center [740, 355] width 78 height 29
type input "256.18"
click at [552, 490] on div "Insurance Deductions Medical 36.02 $ Dental 5.74 $ Vision 0.00 $ Life 0.00 $" at bounding box center [514, 412] width 194 height 332
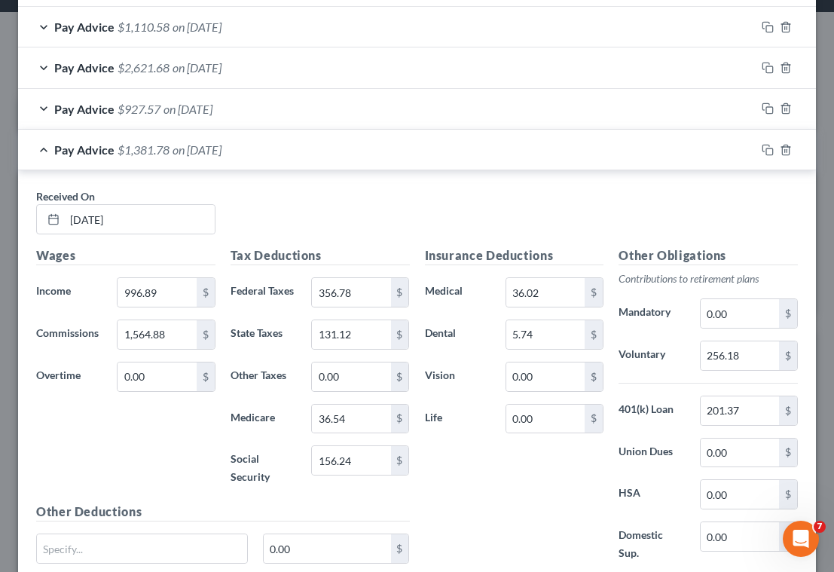
drag, startPoint x: 457, startPoint y: 197, endPoint x: 513, endPoint y: 227, distance: 63.4
click at [460, 201] on div "Received On * [DATE]" at bounding box center [417, 217] width 777 height 58
click at [762, 150] on icon "button" at bounding box center [768, 150] width 12 height 12
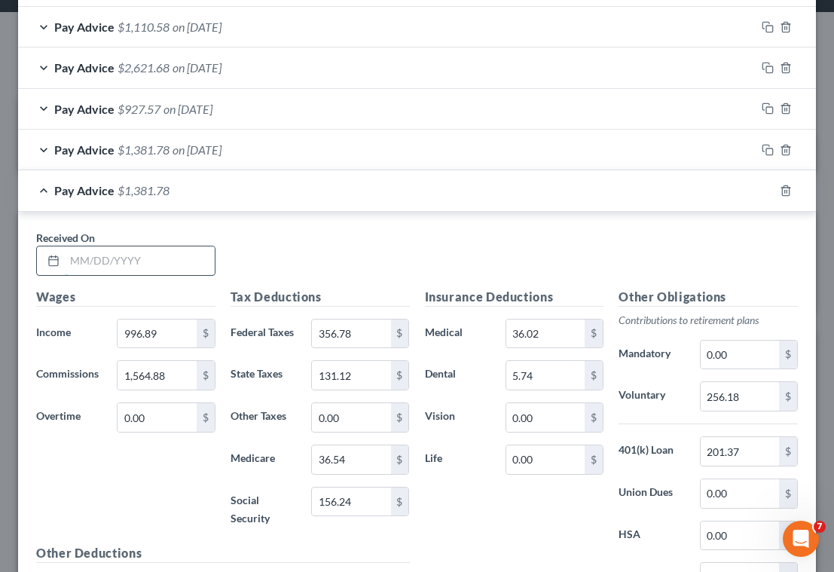
click at [163, 267] on input "text" at bounding box center [140, 260] width 150 height 29
type input "[DATE]"
click at [176, 340] on input "996.89" at bounding box center [157, 333] width 78 height 29
type input "958.65"
click at [186, 370] on input "1,564.88" at bounding box center [157, 375] width 78 height 29
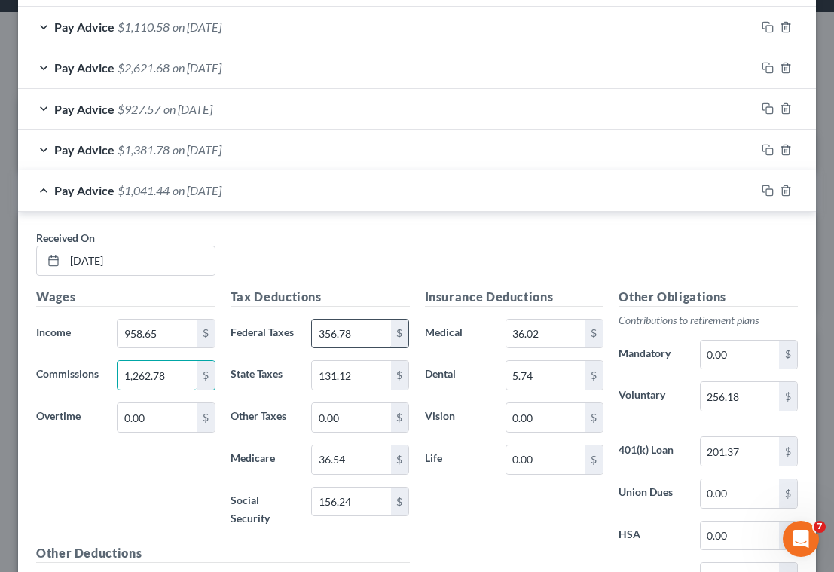
type input "1,262.78"
click at [359, 336] on input "356.78" at bounding box center [351, 333] width 78 height 29
type input "289.39"
click at [362, 497] on input "156.24" at bounding box center [351, 501] width 78 height 29
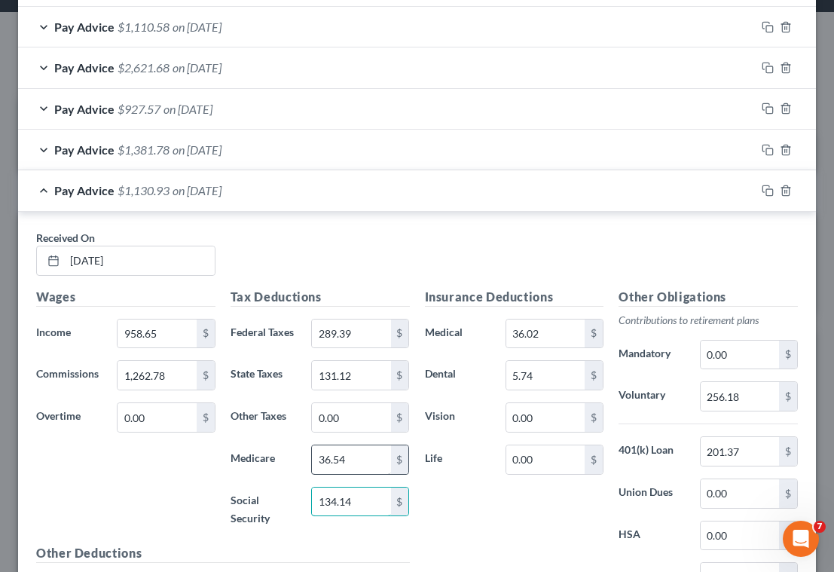
type input "134.14"
click at [360, 457] on input "36.54" at bounding box center [351, 459] width 78 height 29
type input "31.61"
click at [362, 372] on input "131.12" at bounding box center [351, 375] width 78 height 29
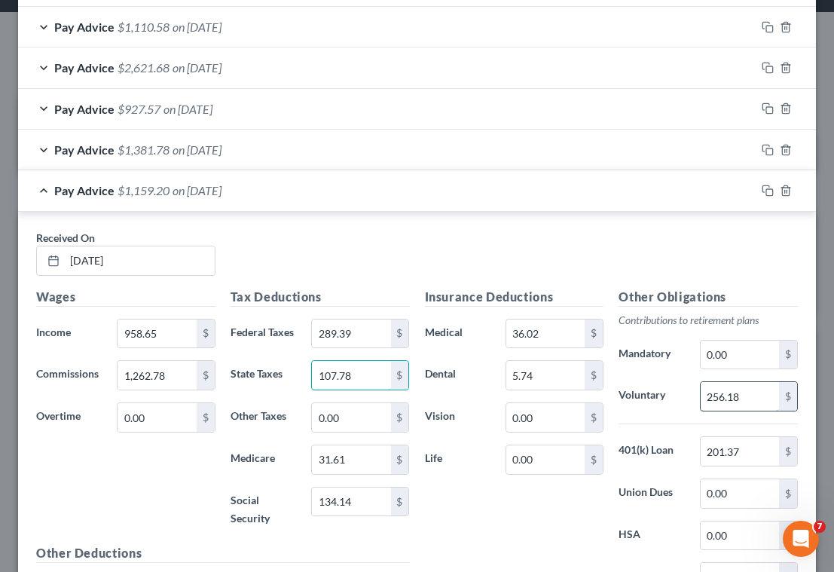
type input "107.78"
click at [761, 398] on input "256.18" at bounding box center [740, 396] width 78 height 29
type input "222.14"
click at [366, 514] on input "134.14" at bounding box center [351, 501] width 78 height 29
type input "135.14"
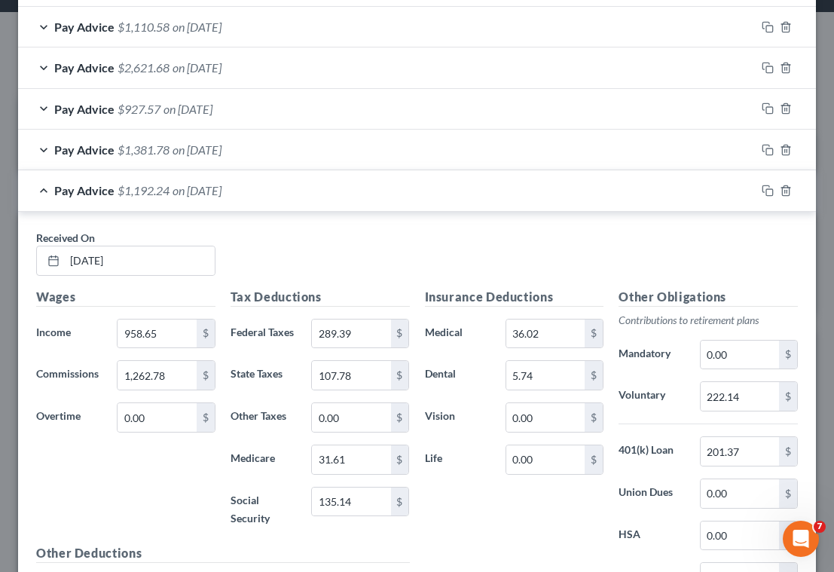
click at [495, 238] on div "Received On * [DATE]" at bounding box center [417, 259] width 777 height 58
click at [766, 189] on rect "button" at bounding box center [769, 192] width 7 height 7
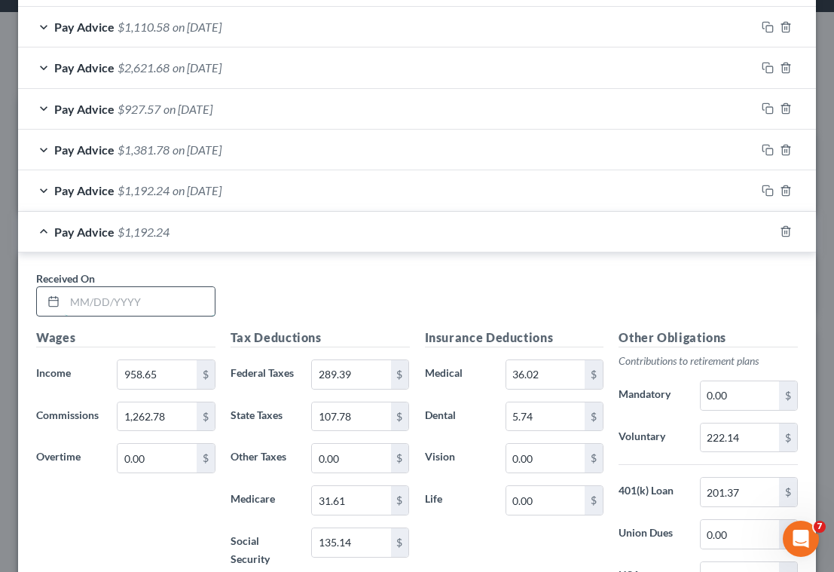
click at [168, 304] on input "text" at bounding box center [140, 301] width 150 height 29
type input "[DATE]"
click at [176, 378] on input "958.65" at bounding box center [157, 374] width 78 height 29
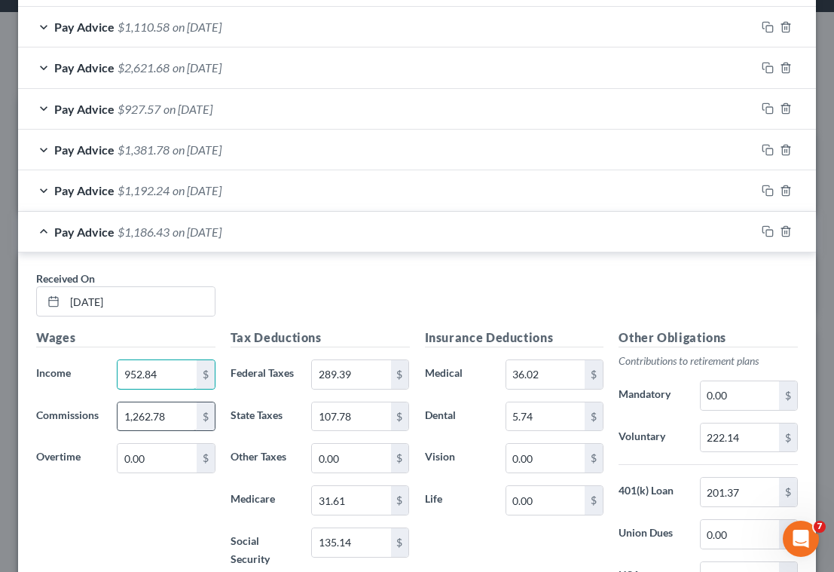
type input "952.84"
click at [170, 412] on input "1,262.78" at bounding box center [157, 416] width 78 height 29
type input "31.11"
click at [362, 380] on input "289.39" at bounding box center [351, 374] width 78 height 29
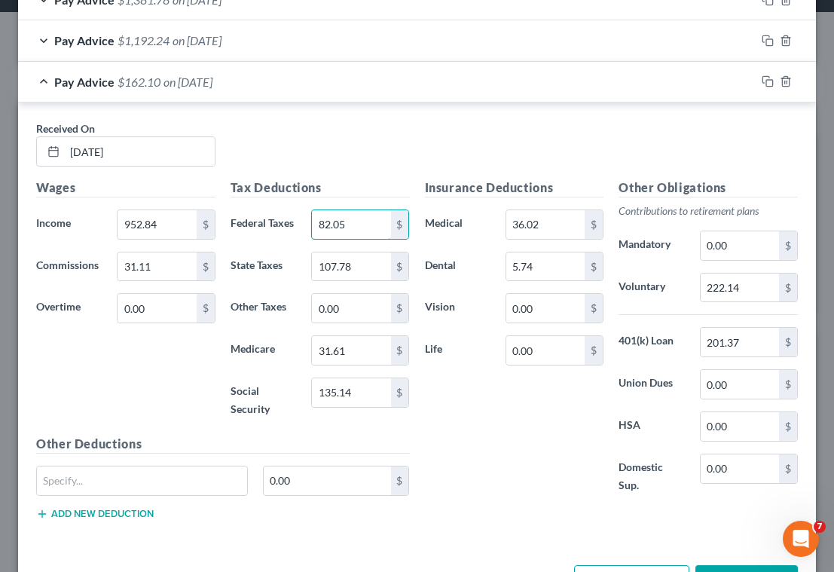
scroll to position [1171, 0]
type input "82.05"
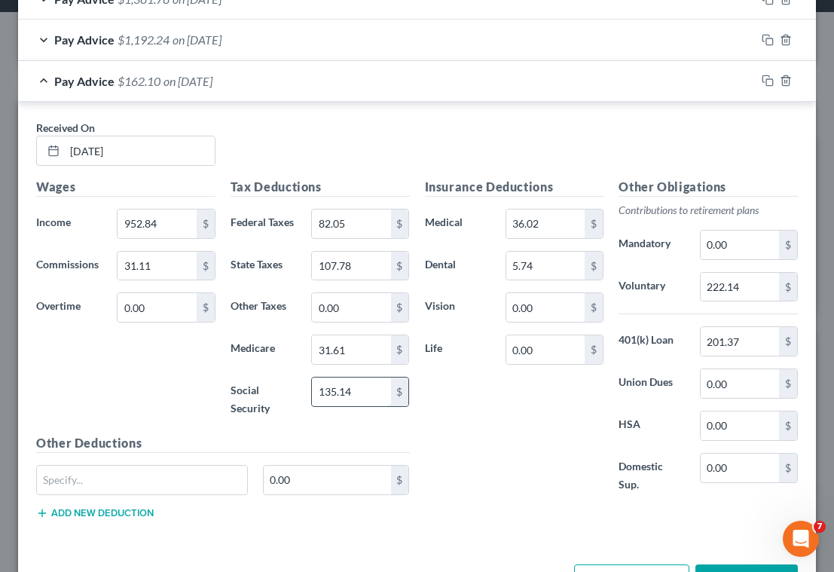
click at [378, 389] on input "135.14" at bounding box center [351, 391] width 78 height 29
type input "58.42"
click at [391, 347] on div "$" at bounding box center [400, 349] width 18 height 29
click at [371, 353] on input "31.61" at bounding box center [351, 349] width 78 height 29
type input "13.66"
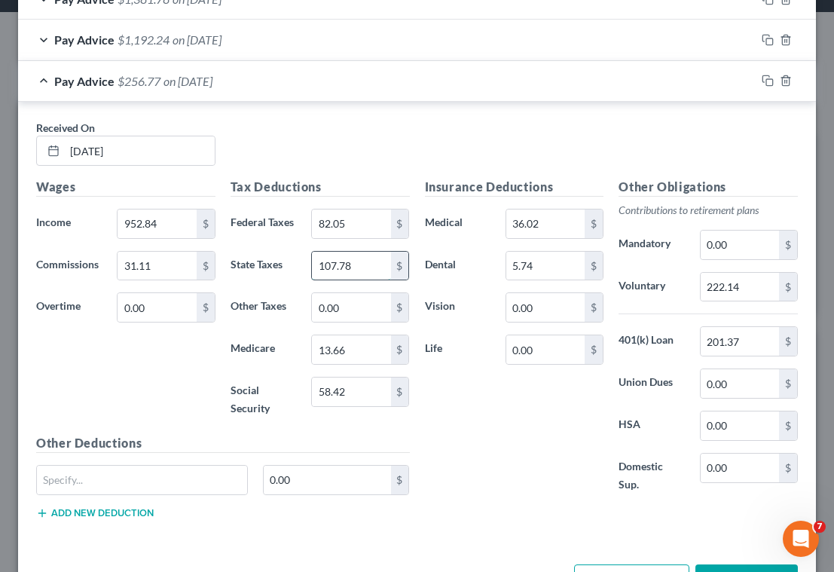
click at [365, 266] on input "107.78" at bounding box center [351, 266] width 78 height 29
type input "46.22"
click at [751, 285] on input "222.14" at bounding box center [740, 287] width 78 height 29
type input "98.40"
drag, startPoint x: 400, startPoint y: 143, endPoint x: 391, endPoint y: 154, distance: 13.9
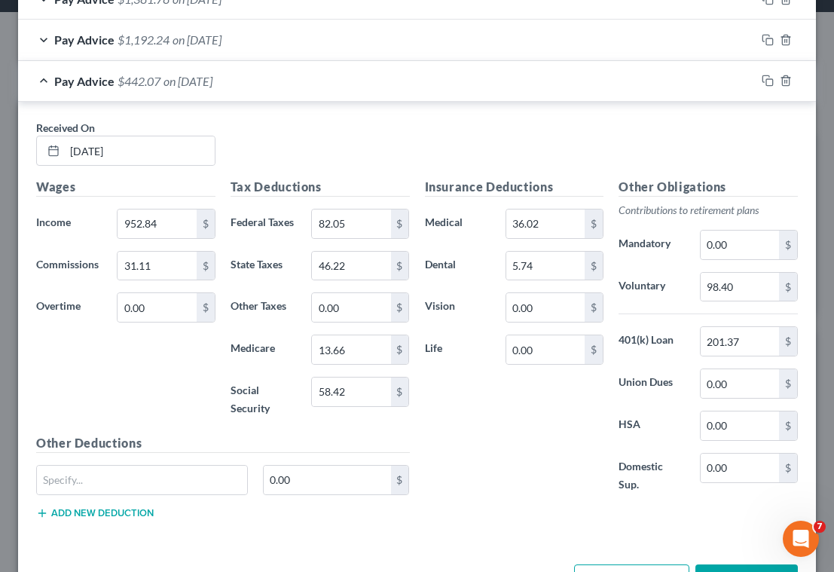
click at [400, 143] on div "Received On * [DATE]" at bounding box center [417, 149] width 777 height 58
click at [762, 79] on icon "button" at bounding box center [768, 81] width 12 height 12
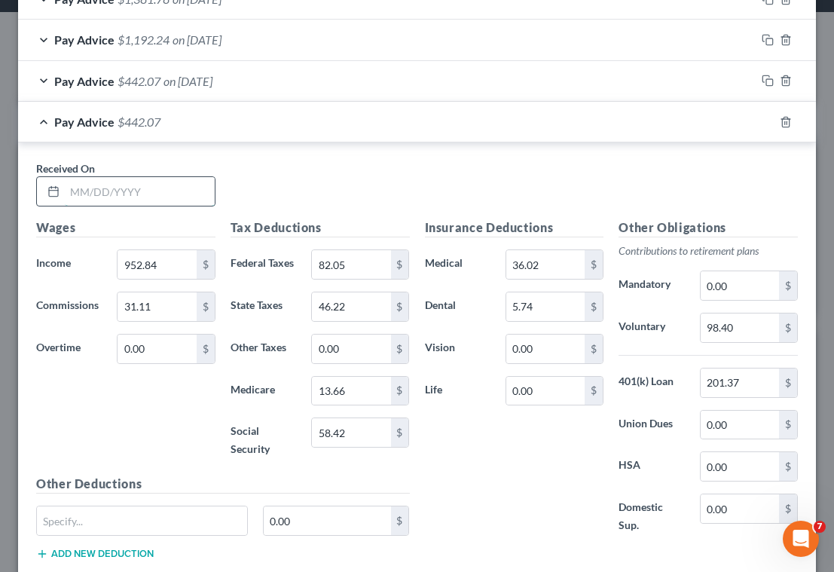
click at [121, 187] on input "text" at bounding box center [140, 191] width 150 height 29
type input "[DATE]"
click at [185, 261] on input "952.84" at bounding box center [157, 264] width 78 height 29
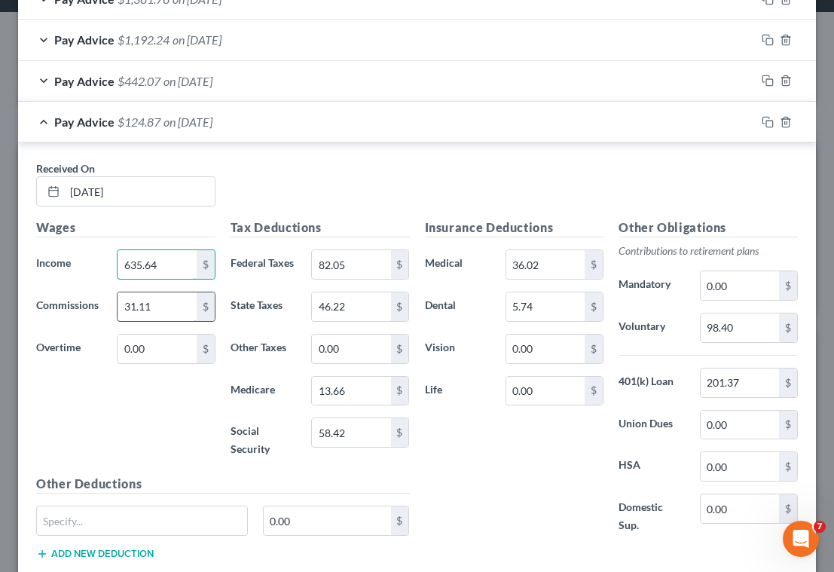
type input "635.64"
click at [178, 301] on input "31.11" at bounding box center [157, 306] width 78 height 29
type input "53.71"
click at [364, 268] on input "82.05" at bounding box center [351, 264] width 78 height 29
type input "50.23"
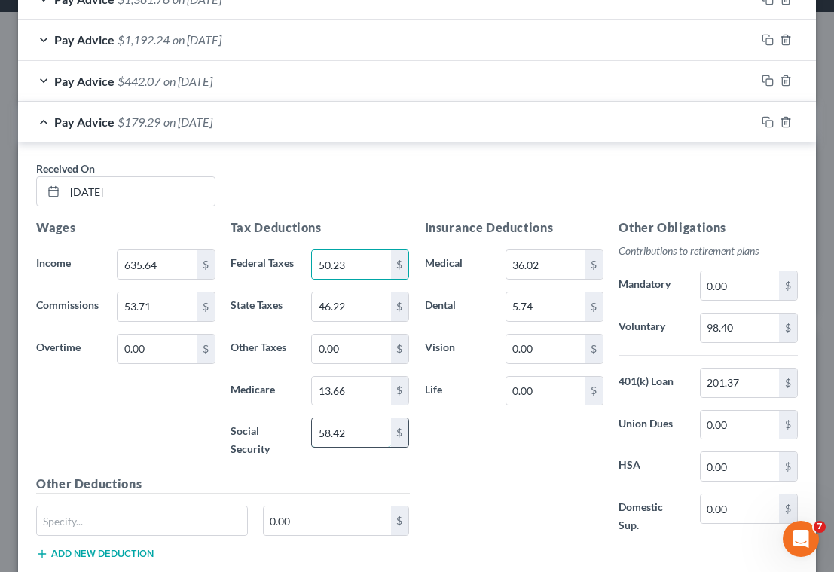
click at [354, 433] on input "58.42" at bounding box center [351, 432] width 78 height 29
type input "40.15"
click at [357, 397] on input "13.66" at bounding box center [351, 391] width 78 height 29
type input "9.39"
click at [358, 306] on input "46.22" at bounding box center [351, 306] width 78 height 29
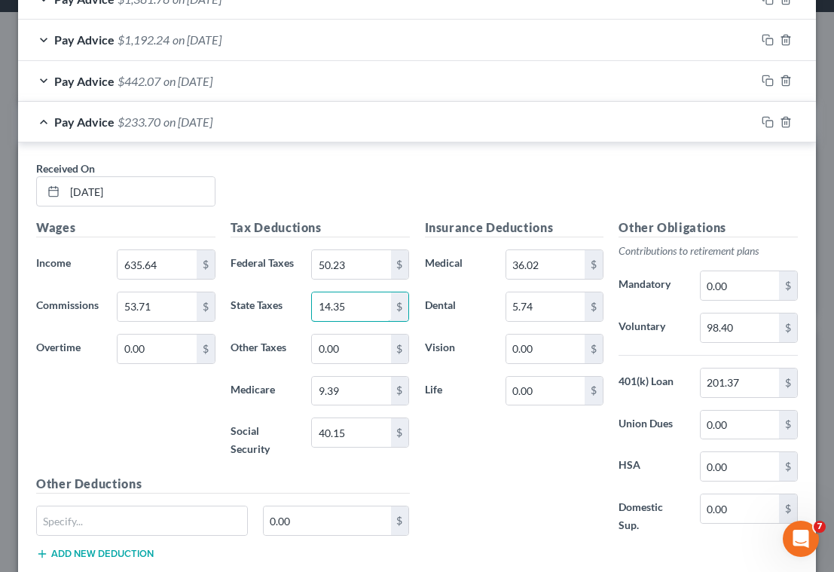
type input "14.35"
click at [479, 479] on div "Insurance Deductions Medical 36.02 $ Dental 5.74 $ Vision 0.00 $ Life 0.00 $" at bounding box center [514, 384] width 194 height 332
click at [731, 326] on input "98.40" at bounding box center [740, 327] width 78 height 29
type input "68.94"
drag, startPoint x: 497, startPoint y: 493, endPoint x: 542, endPoint y: 460, distance: 55.4
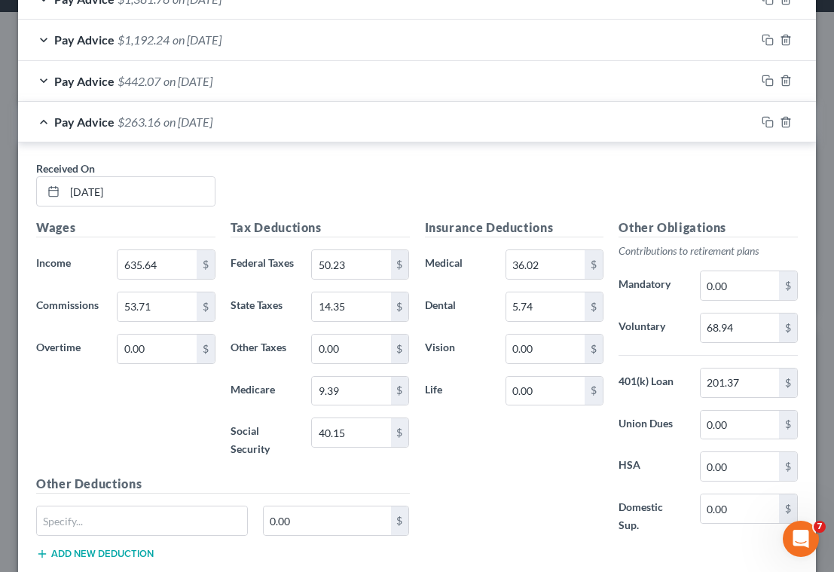
click at [497, 493] on div "Insurance Deductions Medical 36.02 $ Dental 5.74 $ Vision 0.00 $ Life 0.00 $" at bounding box center [514, 384] width 194 height 332
click at [762, 121] on icon "button" at bounding box center [768, 122] width 12 height 12
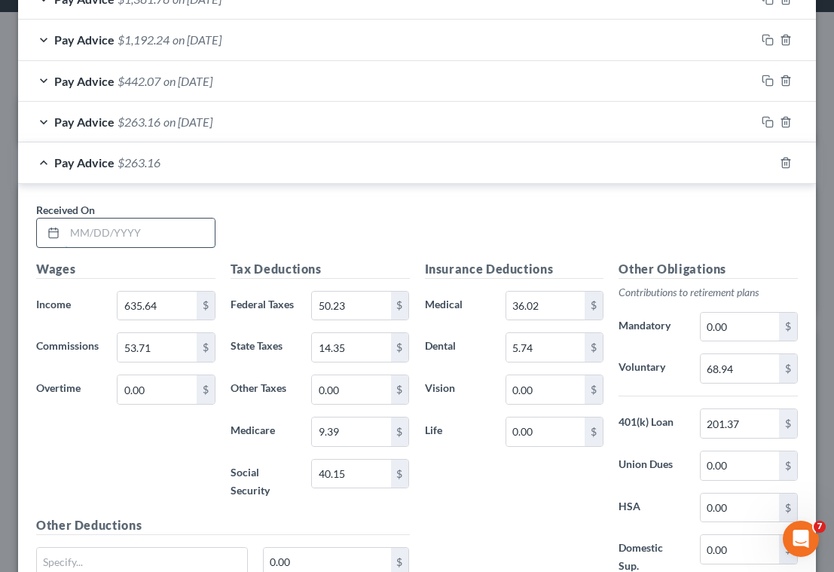
click at [155, 237] on input "text" at bounding box center [140, 232] width 150 height 29
type input "[DATE]"
click at [162, 301] on input "635.64" at bounding box center [157, 306] width 78 height 29
type input "652.15"
click at [154, 352] on input "53.71" at bounding box center [157, 347] width 78 height 29
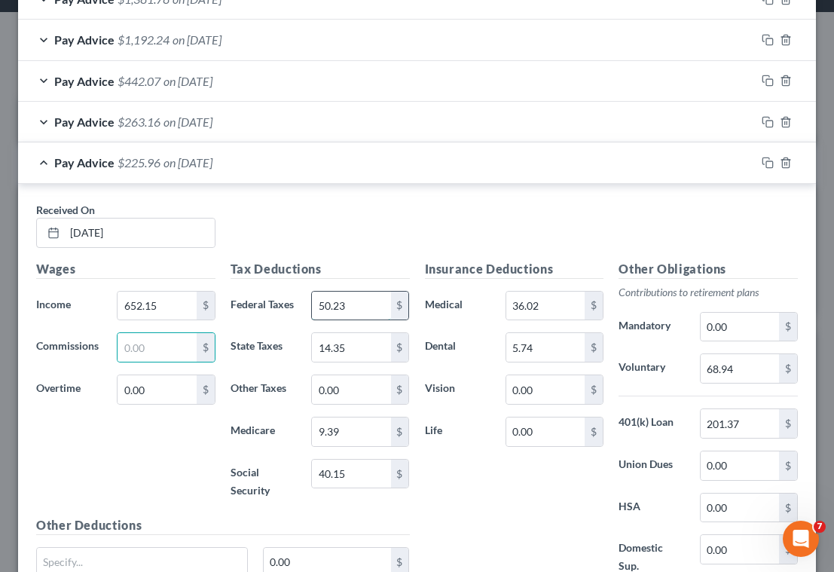
click at [352, 303] on input "50.23" at bounding box center [351, 306] width 78 height 29
type input "46.22"
click at [369, 476] on input "40.15" at bounding box center [351, 474] width 78 height 29
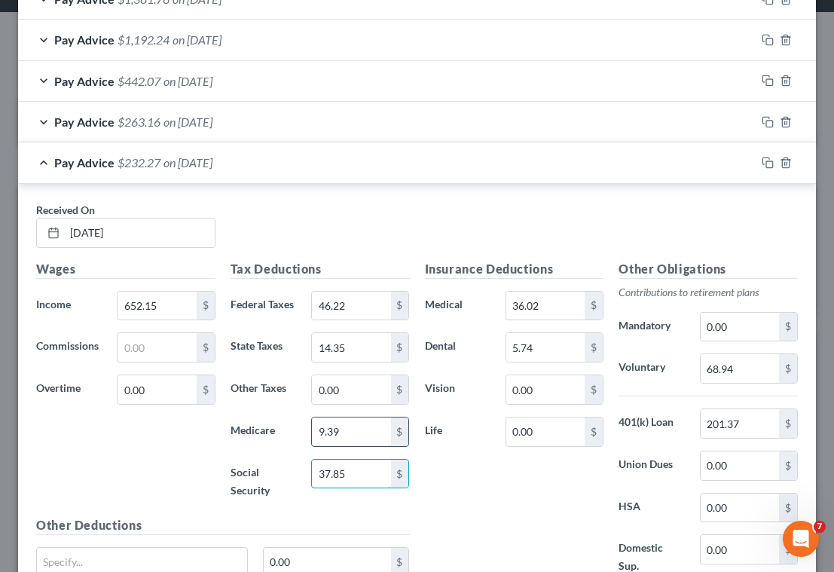
type input "37.85"
click at [363, 434] on input "9.39" at bounding box center [351, 431] width 78 height 29
type input "8.85"
click at [346, 346] on input "14.35" at bounding box center [351, 347] width 78 height 29
click at [743, 367] on input "68.94" at bounding box center [740, 368] width 78 height 29
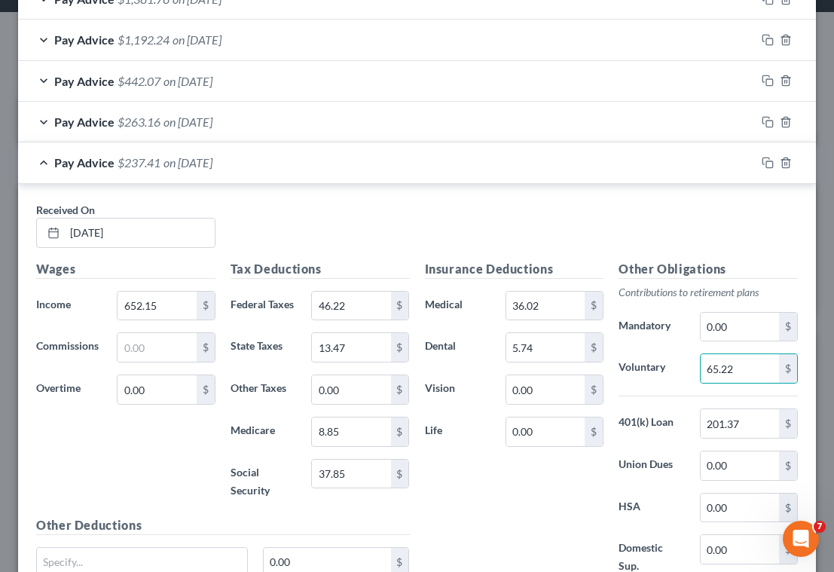
drag, startPoint x: 524, startPoint y: 221, endPoint x: 569, endPoint y: 251, distance: 53.7
click at [524, 221] on div "Received On * [DATE]" at bounding box center [417, 231] width 777 height 58
click at [762, 163] on icon "button" at bounding box center [768, 163] width 12 height 12
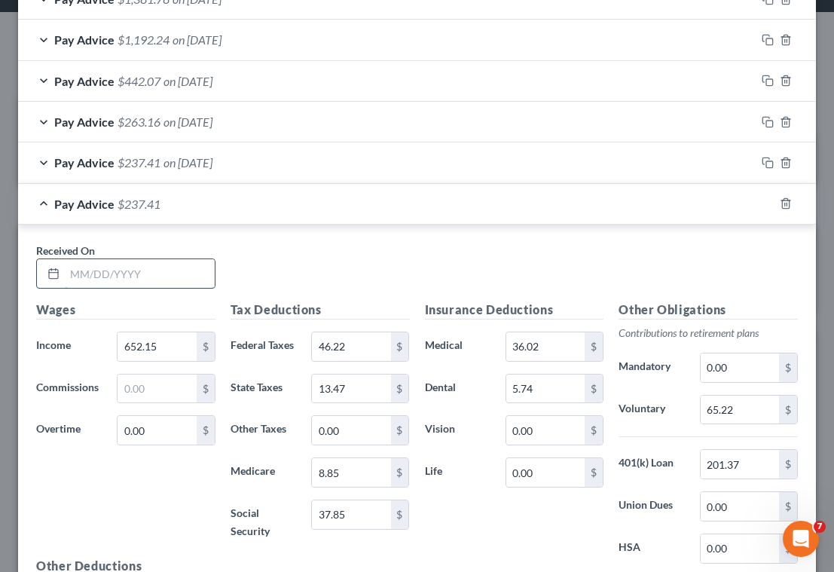
click at [169, 270] on input "text" at bounding box center [140, 273] width 150 height 29
click at [167, 347] on input "652.15" at bounding box center [157, 346] width 78 height 29
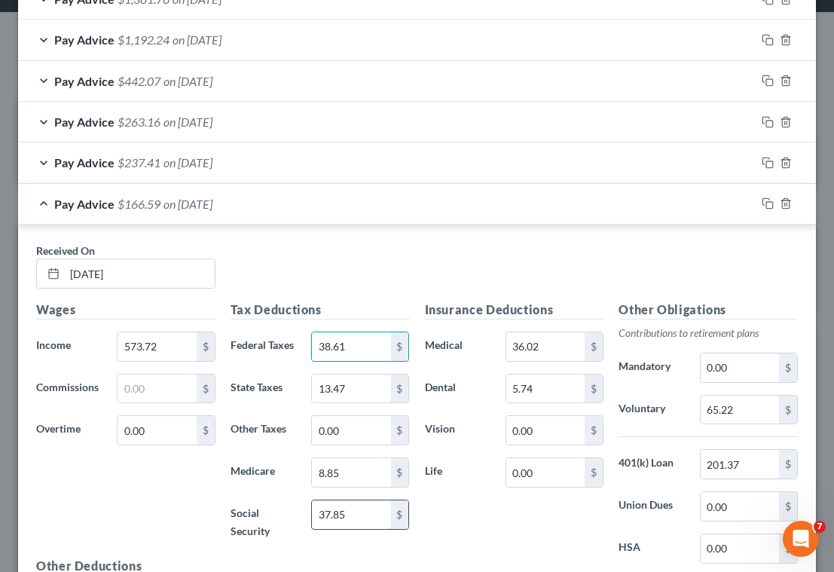
click at [365, 512] on input "37.85" at bounding box center [351, 514] width 78 height 29
click at [367, 475] on input "8.85" at bounding box center [351, 472] width 78 height 29
click at [358, 392] on input "13.47" at bounding box center [351, 388] width 78 height 29
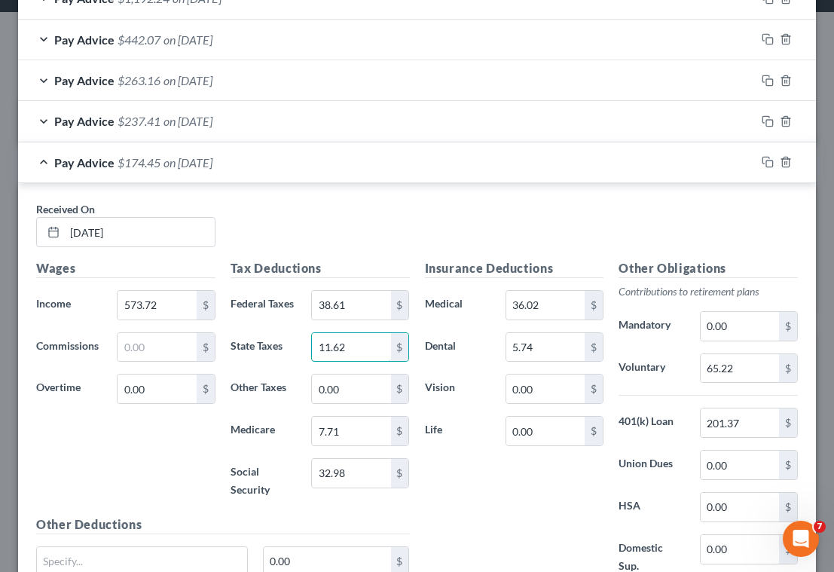
scroll to position [1247, 0]
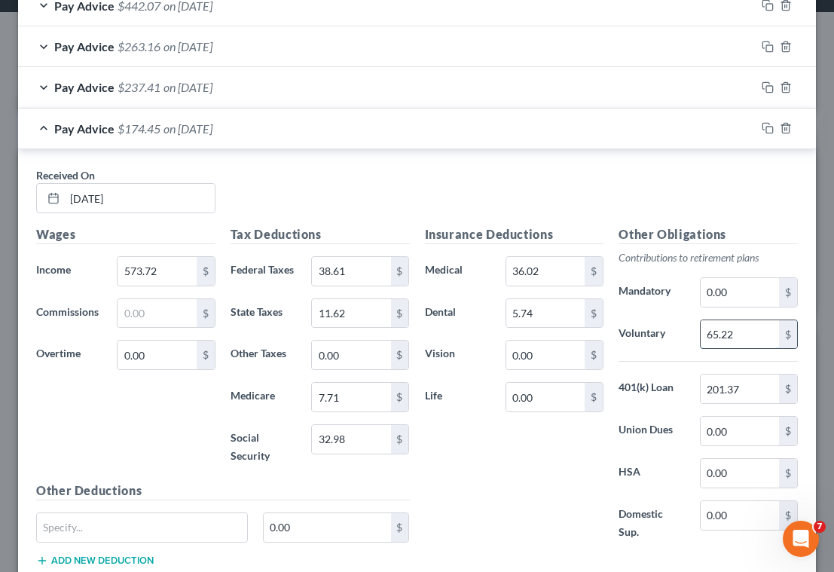
click at [737, 332] on input "65.22" at bounding box center [740, 334] width 78 height 29
click at [388, 182] on div "Received On * [DATE]" at bounding box center [417, 196] width 777 height 58
click at [766, 128] on rect "button" at bounding box center [769, 130] width 7 height 7
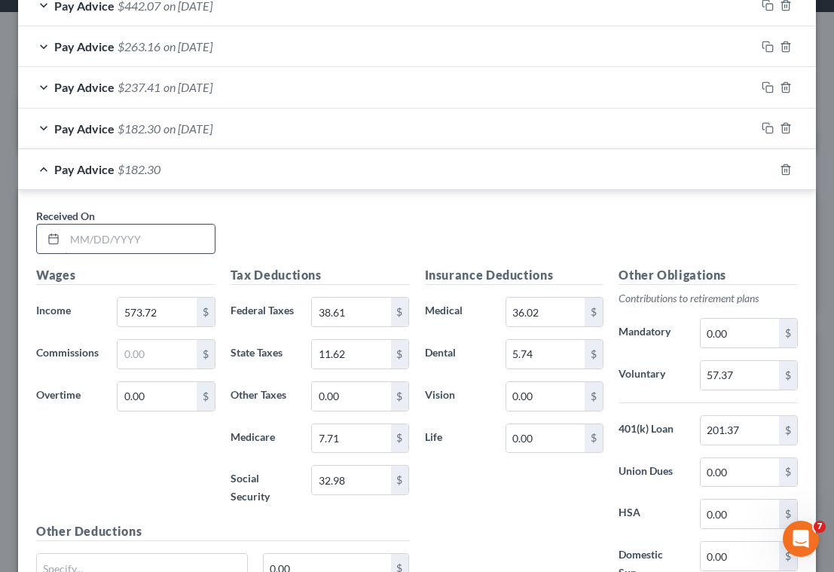
click at [142, 231] on input "text" at bounding box center [140, 238] width 150 height 29
click at [162, 315] on input "573.72" at bounding box center [157, 312] width 78 height 29
click at [361, 313] on input "38.61" at bounding box center [351, 312] width 78 height 29
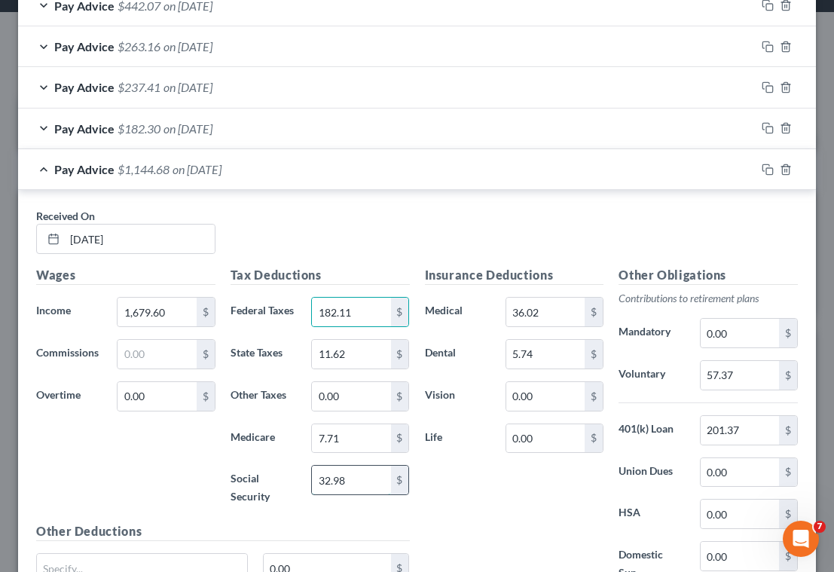
click at [374, 483] on input "32.98" at bounding box center [351, 480] width 78 height 29
click at [353, 440] on input "7.71" at bounding box center [351, 438] width 78 height 29
click at [356, 355] on input "11.62" at bounding box center [351, 354] width 78 height 29
click at [740, 432] on input "201.37" at bounding box center [740, 430] width 78 height 29
click at [741, 375] on input "57.37" at bounding box center [740, 375] width 78 height 29
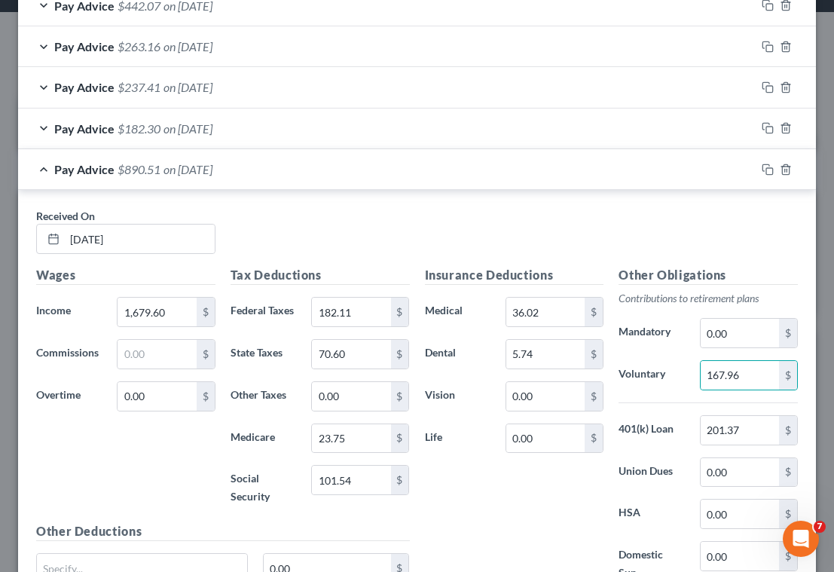
click at [513, 487] on div "Insurance Deductions Medical 36.02 $ Dental 5.74 $ Vision 0.00 $ Life 0.00 $" at bounding box center [514, 432] width 194 height 332
drag, startPoint x: 356, startPoint y: 246, endPoint x: 444, endPoint y: 271, distance: 92.3
click at [357, 247] on div "Received On * [DATE]" at bounding box center [417, 237] width 777 height 58
click at [766, 169] on rect "button" at bounding box center [769, 171] width 7 height 7
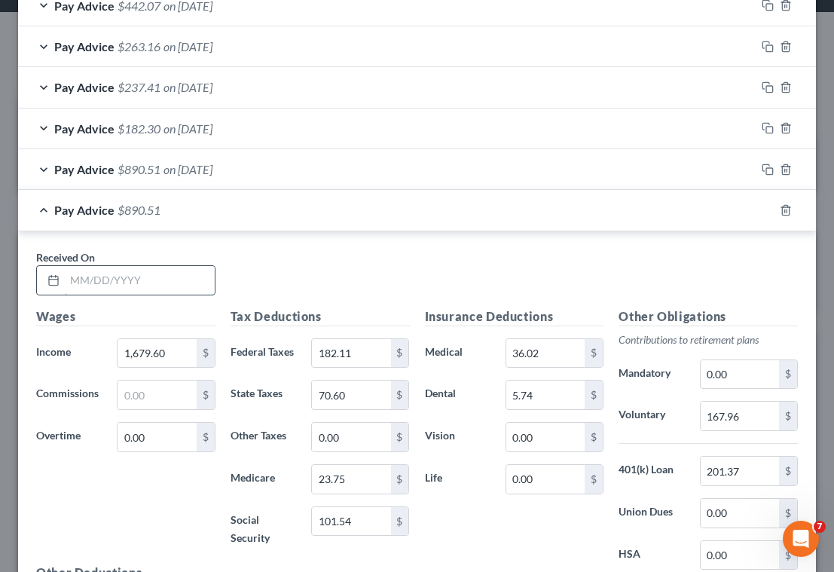
click at [159, 273] on input "text" at bounding box center [140, 280] width 150 height 29
click at [178, 358] on input "1,679.60" at bounding box center [157, 353] width 78 height 29
drag, startPoint x: 167, startPoint y: 351, endPoint x: 84, endPoint y: 360, distance: 84.1
click at [84, 360] on div "Income * 548.96 $" at bounding box center [126, 353] width 194 height 30
click at [371, 349] on input "182.11" at bounding box center [351, 353] width 78 height 29
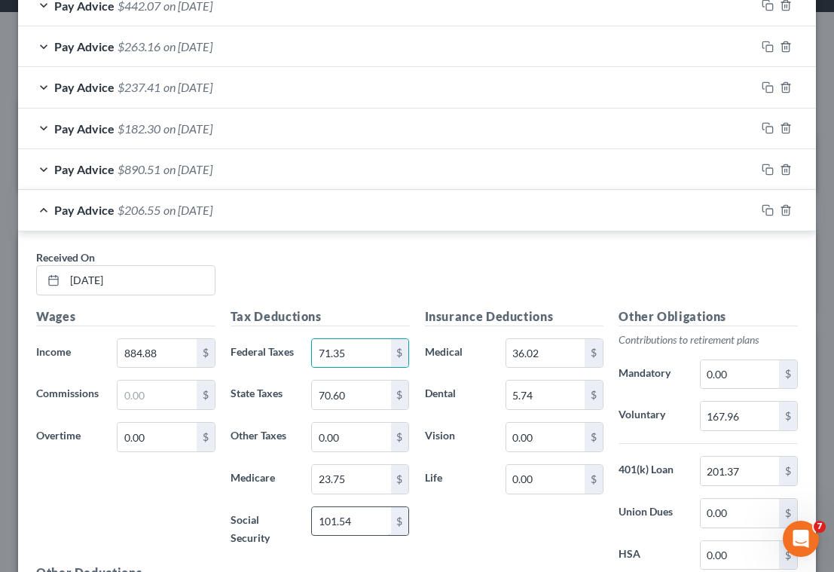
click at [368, 518] on input "101.54" at bounding box center [351, 521] width 78 height 29
click at [359, 476] on input "23.75" at bounding box center [351, 479] width 78 height 29
click at [362, 395] on input "70.60" at bounding box center [351, 394] width 78 height 29
click at [746, 471] on input "201.37" at bounding box center [740, 470] width 78 height 29
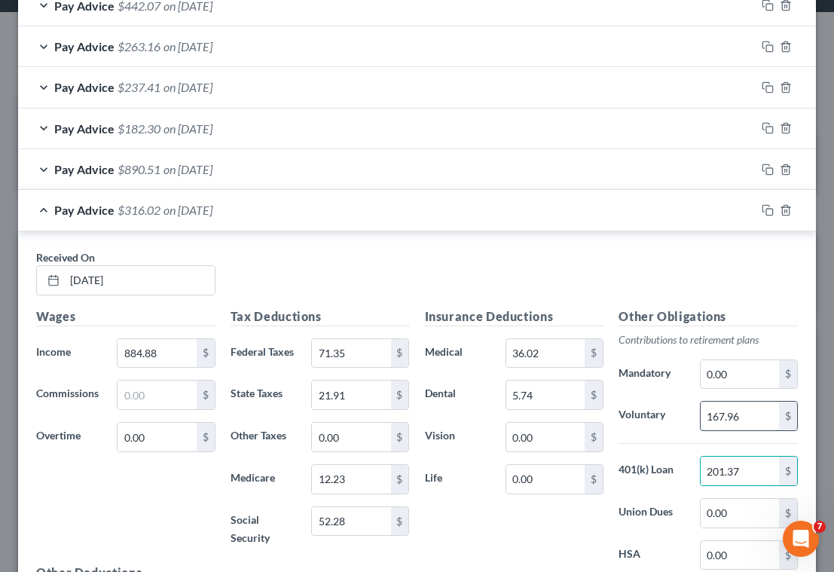
click at [743, 419] on input "167.96" at bounding box center [740, 416] width 78 height 29
click at [491, 261] on div "Received On * [DATE]" at bounding box center [417, 278] width 777 height 58
click at [762, 212] on icon "button" at bounding box center [768, 210] width 12 height 12
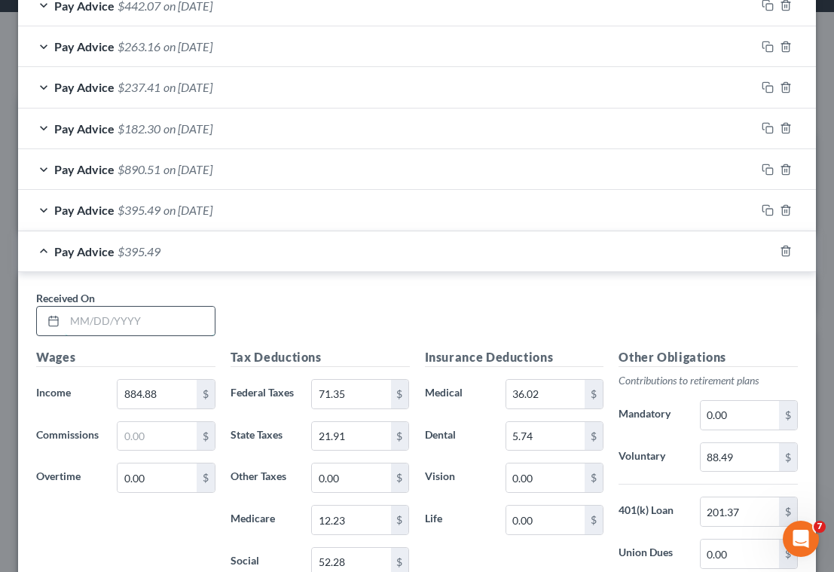
click at [164, 315] on input "text" at bounding box center [140, 321] width 150 height 29
click at [186, 395] on input "884.88" at bounding box center [157, 394] width 78 height 29
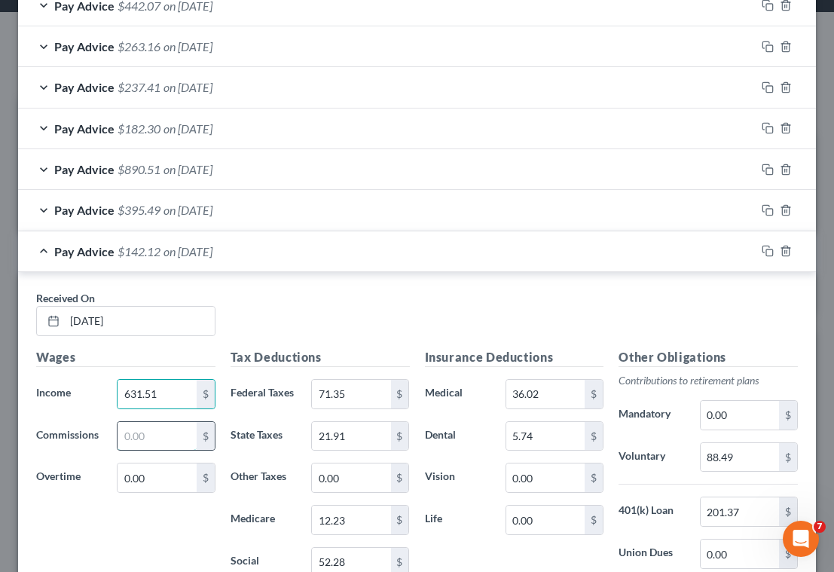
click at [179, 429] on input "text" at bounding box center [157, 436] width 78 height 29
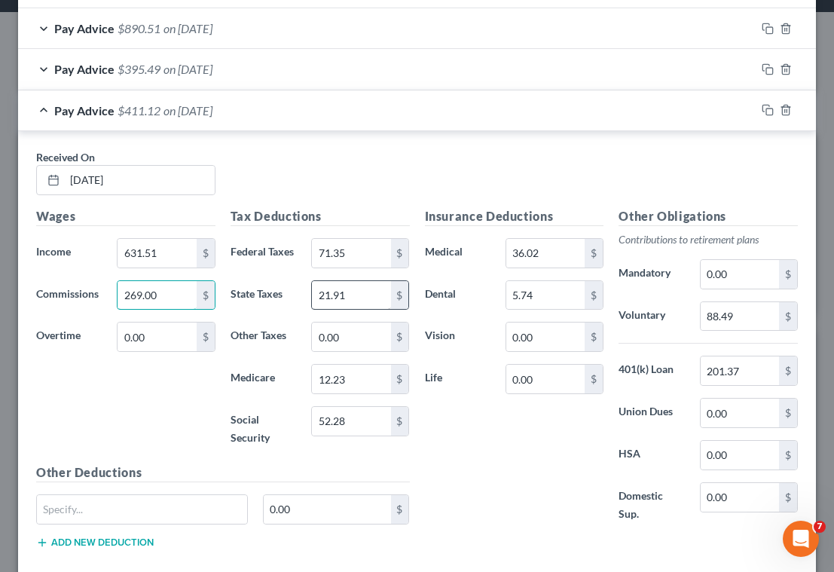
scroll to position [1397, 0]
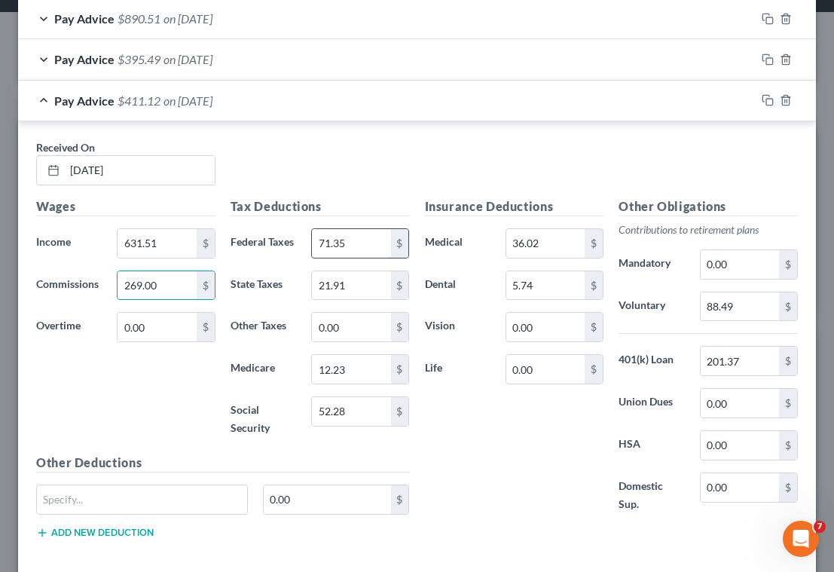
click at [362, 243] on input "71.35" at bounding box center [351, 243] width 78 height 29
click at [356, 415] on input "52.28" at bounding box center [351, 411] width 78 height 29
click at [351, 370] on input "12.23" at bounding box center [351, 369] width 78 height 29
click at [353, 281] on input "21.91" at bounding box center [351, 285] width 78 height 29
click at [736, 304] on input "88.49" at bounding box center [740, 306] width 78 height 29
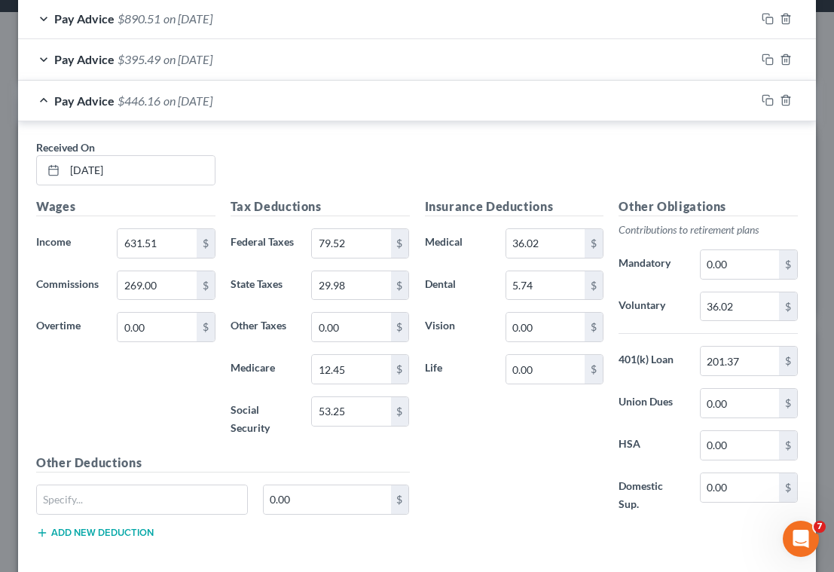
click at [419, 168] on div "Received On * [DATE]" at bounding box center [417, 168] width 777 height 58
click at [762, 99] on icon "button" at bounding box center [768, 100] width 12 height 12
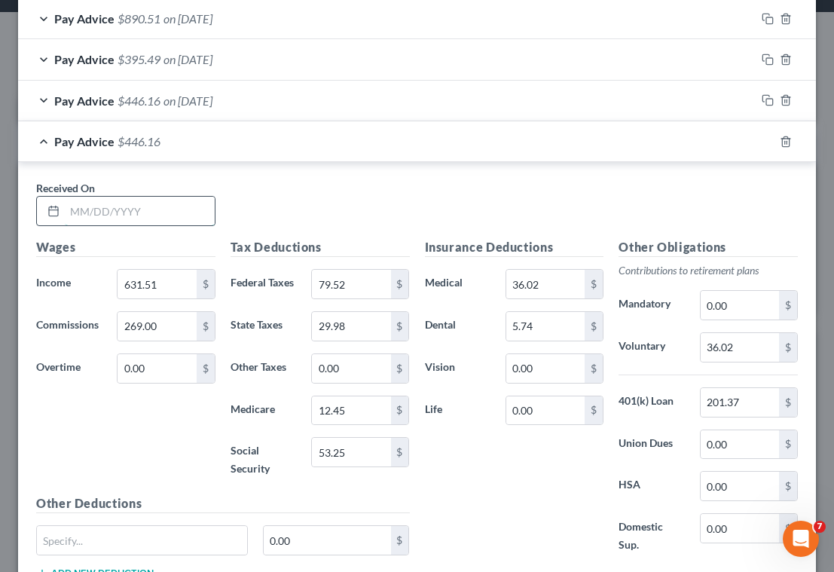
click at [121, 215] on input "text" at bounding box center [140, 211] width 150 height 29
click at [170, 282] on input "631.51" at bounding box center [157, 284] width 78 height 29
click at [166, 326] on input "269.00" at bounding box center [157, 326] width 78 height 29
click at [358, 281] on input "79.52" at bounding box center [351, 284] width 78 height 29
click at [360, 458] on input "53.25" at bounding box center [351, 452] width 78 height 29
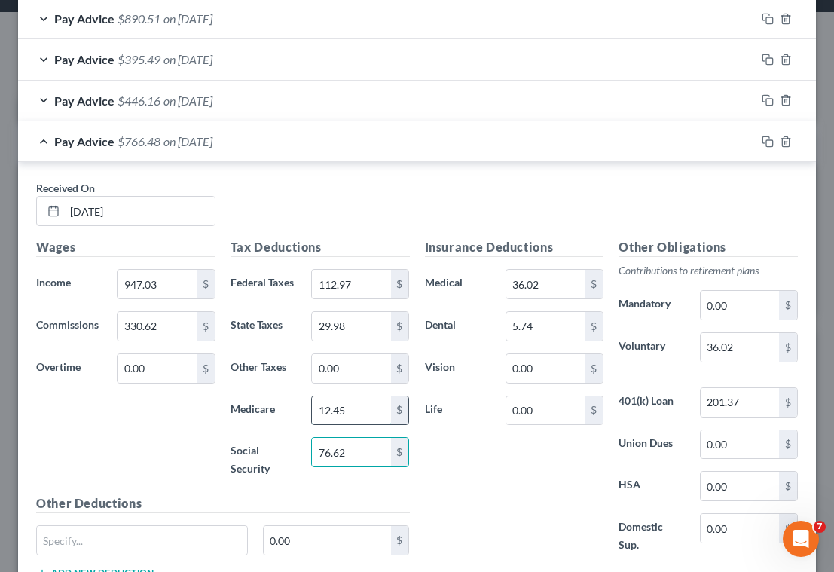
click at [360, 412] on input "12.45" at bounding box center [351, 410] width 78 height 29
click at [359, 324] on input "29.98" at bounding box center [351, 326] width 78 height 29
click at [757, 411] on input "201.37" at bounding box center [740, 402] width 78 height 29
click at [734, 344] on input "36.02" at bounding box center [740, 347] width 78 height 29
click at [502, 478] on div "Insurance Deductions Medical 36.02 $ Dental 5.74 $ Vision 0.00 $ Life 0.00 $" at bounding box center [514, 404] width 194 height 332
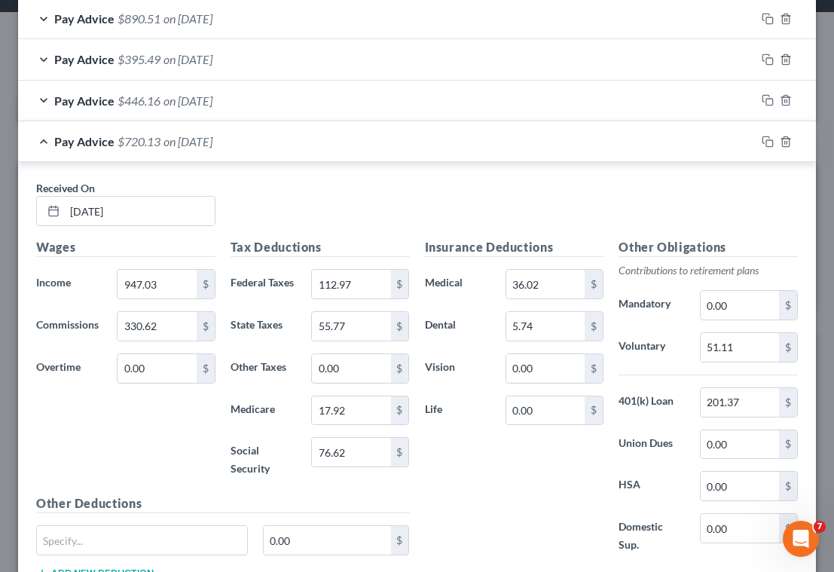
drag, startPoint x: 251, startPoint y: 191, endPoint x: 263, endPoint y: 213, distance: 25.6
click at [251, 191] on div "Received On * [DATE]" at bounding box center [417, 209] width 777 height 58
click at [365, 282] on input "112.97" at bounding box center [351, 284] width 78 height 29
drag, startPoint x: 754, startPoint y: 142, endPoint x: 640, endPoint y: 203, distance: 129.1
click at [762, 142] on icon "button" at bounding box center [768, 142] width 12 height 12
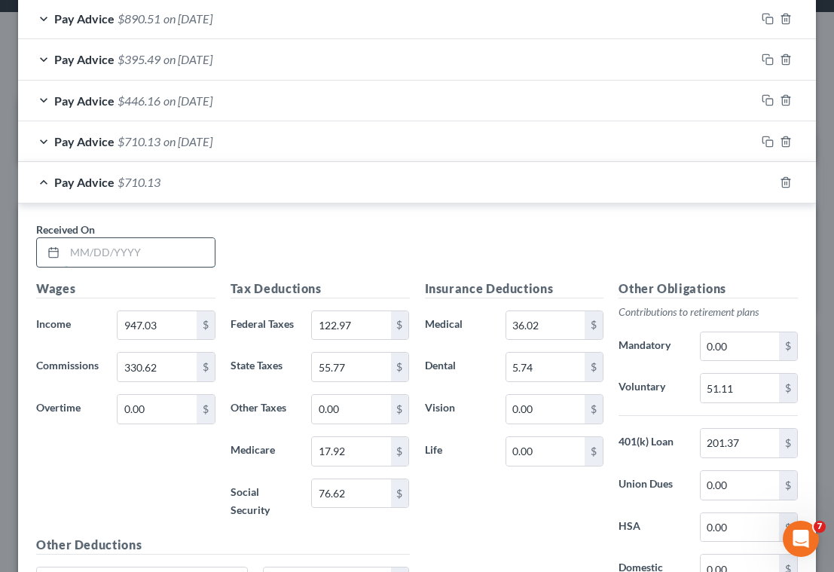
click at [166, 259] on input "text" at bounding box center [140, 252] width 150 height 29
click at [177, 328] on input "947.03" at bounding box center [157, 325] width 78 height 29
click at [176, 364] on input "330.62" at bounding box center [157, 367] width 78 height 29
click at [347, 314] on input "122.97" at bounding box center [351, 325] width 78 height 29
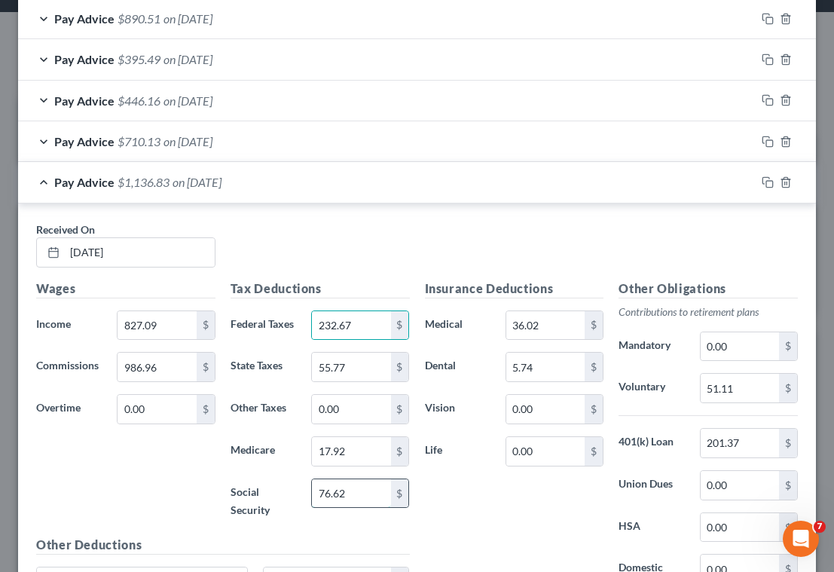
click at [368, 501] on input "76.62" at bounding box center [351, 493] width 78 height 29
click at [356, 454] on input "17.92" at bounding box center [351, 451] width 78 height 29
click at [258, 226] on div "Received On * [DATE]" at bounding box center [417, 250] width 777 height 58
click at [355, 369] on input "55.77" at bounding box center [351, 367] width 78 height 29
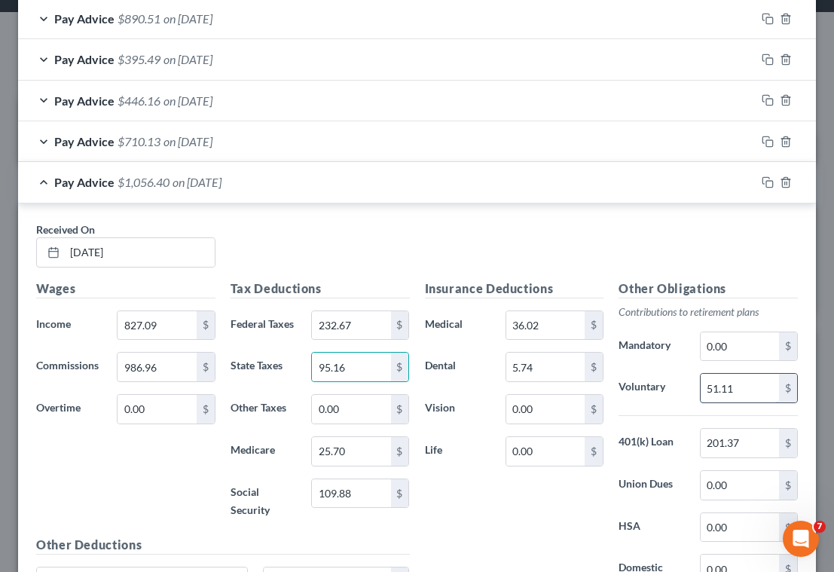
click at [751, 384] on input "51.11" at bounding box center [740, 388] width 78 height 29
drag, startPoint x: 461, startPoint y: 228, endPoint x: 649, endPoint y: 241, distance: 188.0
click at [463, 227] on div "Received On * [DATE]" at bounding box center [417, 250] width 777 height 58
click at [762, 183] on icon "button" at bounding box center [768, 182] width 12 height 12
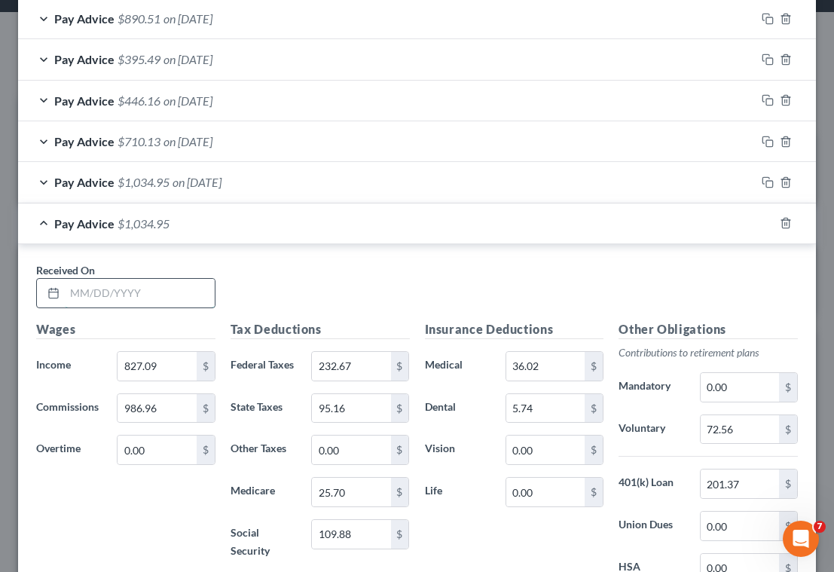
click at [148, 295] on input "text" at bounding box center [140, 293] width 150 height 29
click at [169, 361] on input "827.09" at bounding box center [157, 366] width 78 height 29
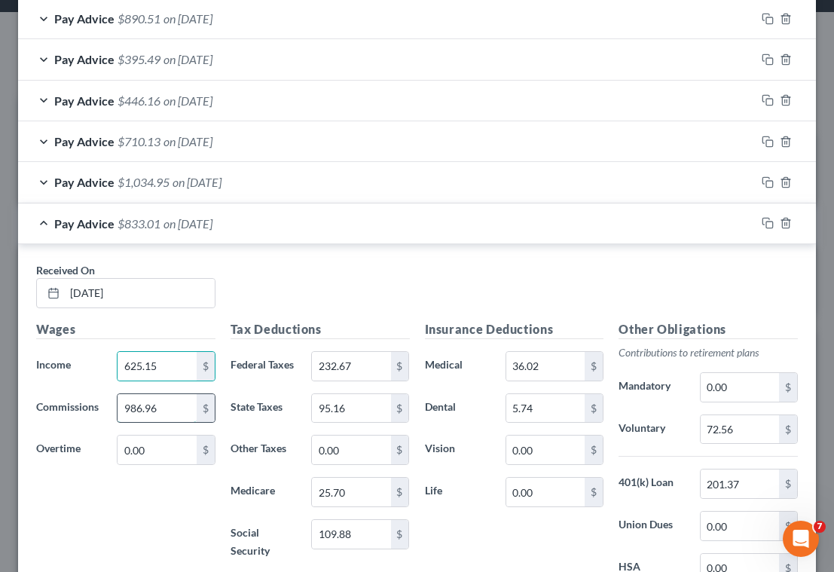
click at [175, 406] on input "986.96" at bounding box center [157, 408] width 78 height 29
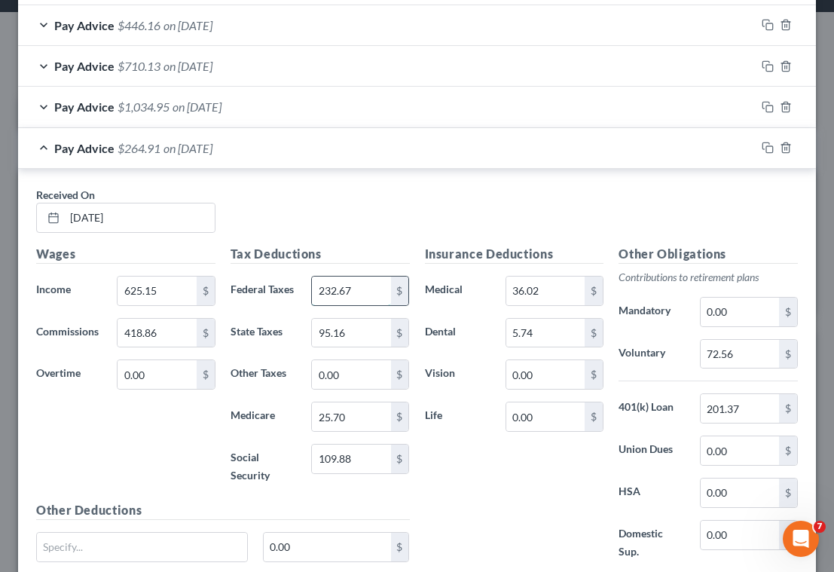
click at [368, 283] on input "232.67" at bounding box center [351, 290] width 78 height 29
click at [365, 466] on input "109.88" at bounding box center [351, 458] width 78 height 29
click at [363, 408] on input "25.70" at bounding box center [351, 416] width 78 height 29
drag, startPoint x: 250, startPoint y: 197, endPoint x: 293, endPoint y: 295, distance: 106.9
click at [250, 200] on div "Received On * [DATE]" at bounding box center [417, 216] width 777 height 58
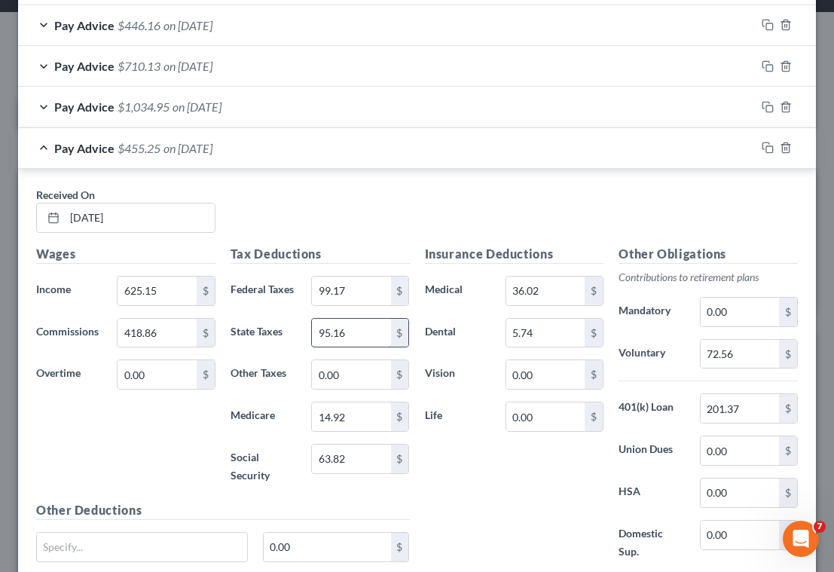
click at [365, 332] on input "95.16" at bounding box center [351, 333] width 78 height 29
click at [735, 359] on input "72.56" at bounding box center [740, 354] width 78 height 29
click at [252, 196] on div "Received On * [DATE]" at bounding box center [417, 216] width 777 height 58
click at [260, 207] on div "Received On * [DATE]" at bounding box center [417, 216] width 777 height 58
click at [173, 292] on input "625.15" at bounding box center [157, 290] width 78 height 29
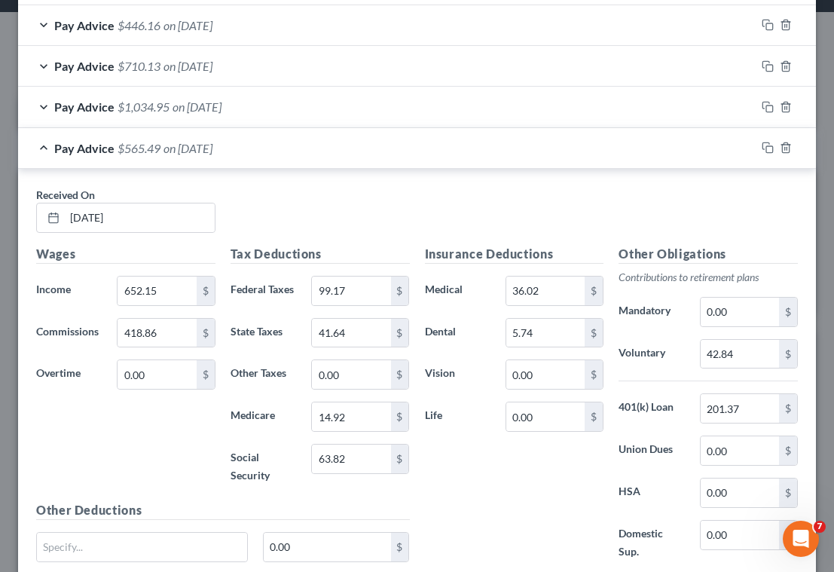
click at [277, 153] on div "Pay Advice $565.49 on [DATE]" at bounding box center [386, 148] width 737 height 40
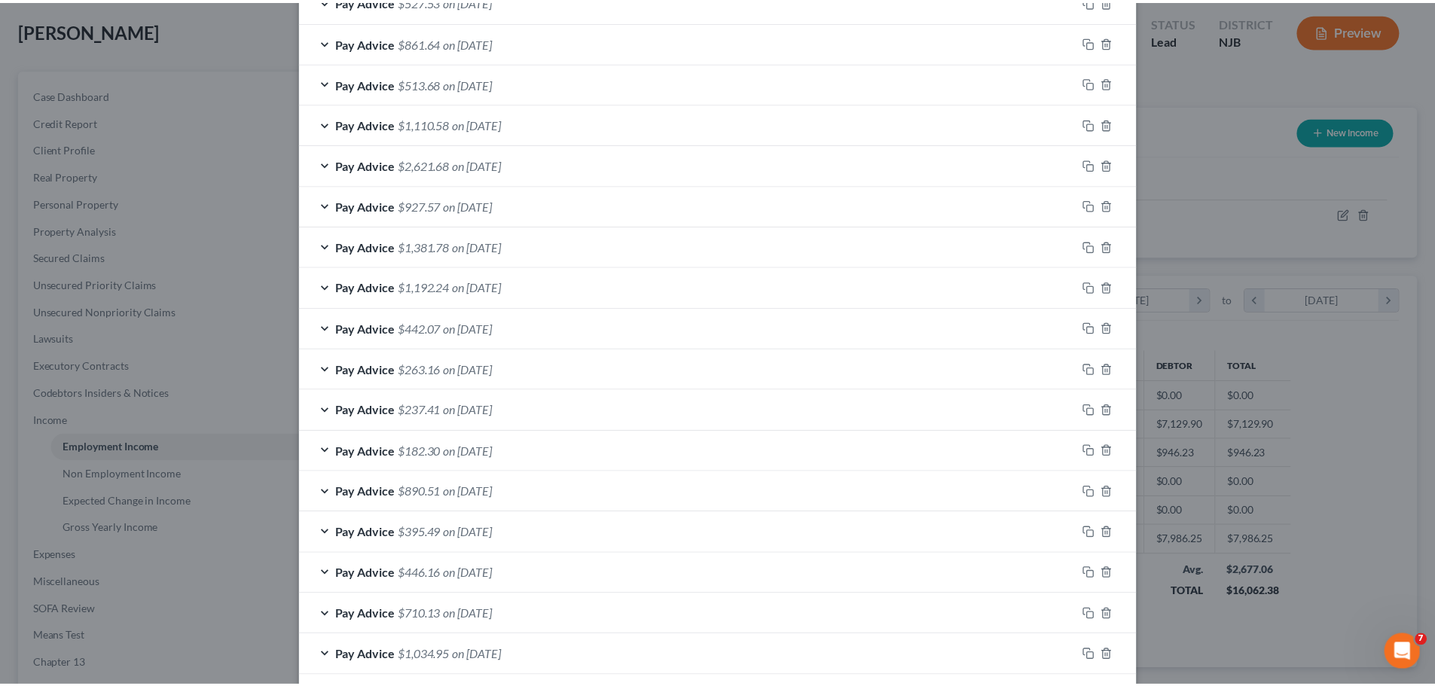
scroll to position [1038, 0]
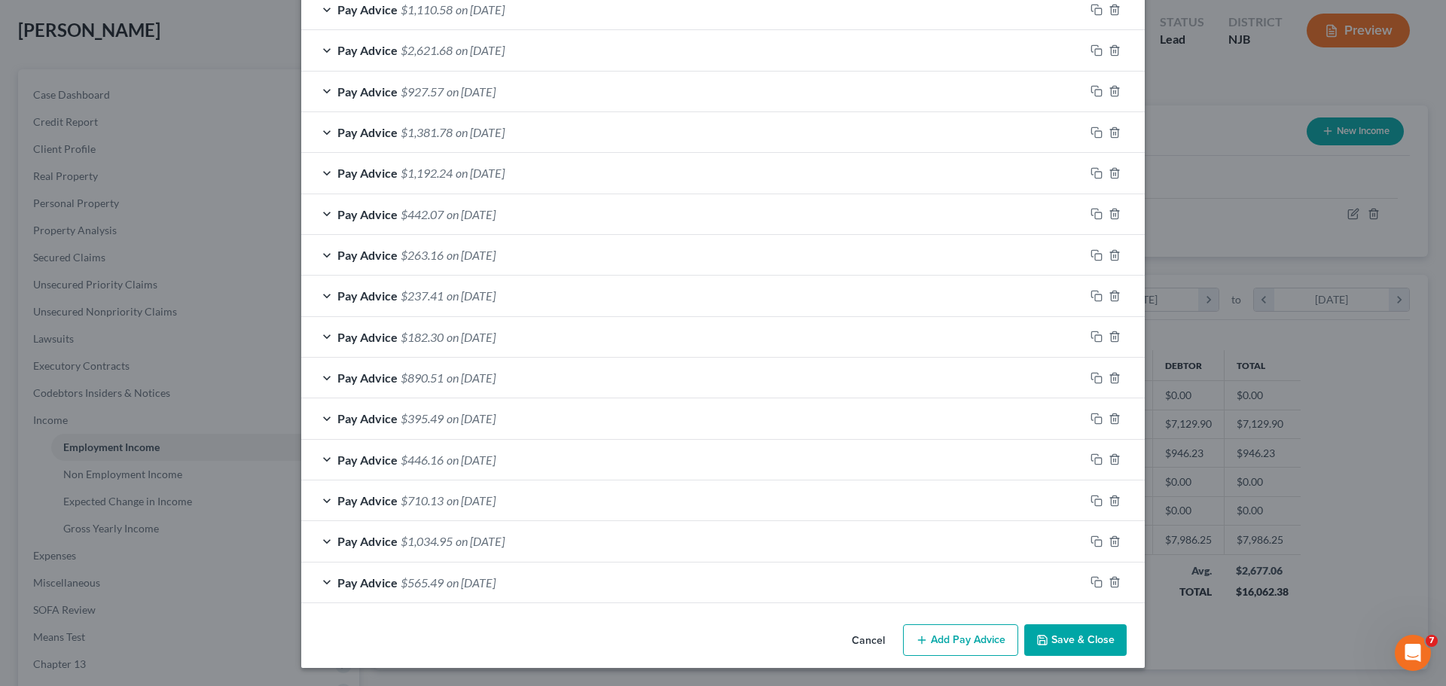
click at [822, 571] on button "Save & Close" at bounding box center [1075, 640] width 102 height 32
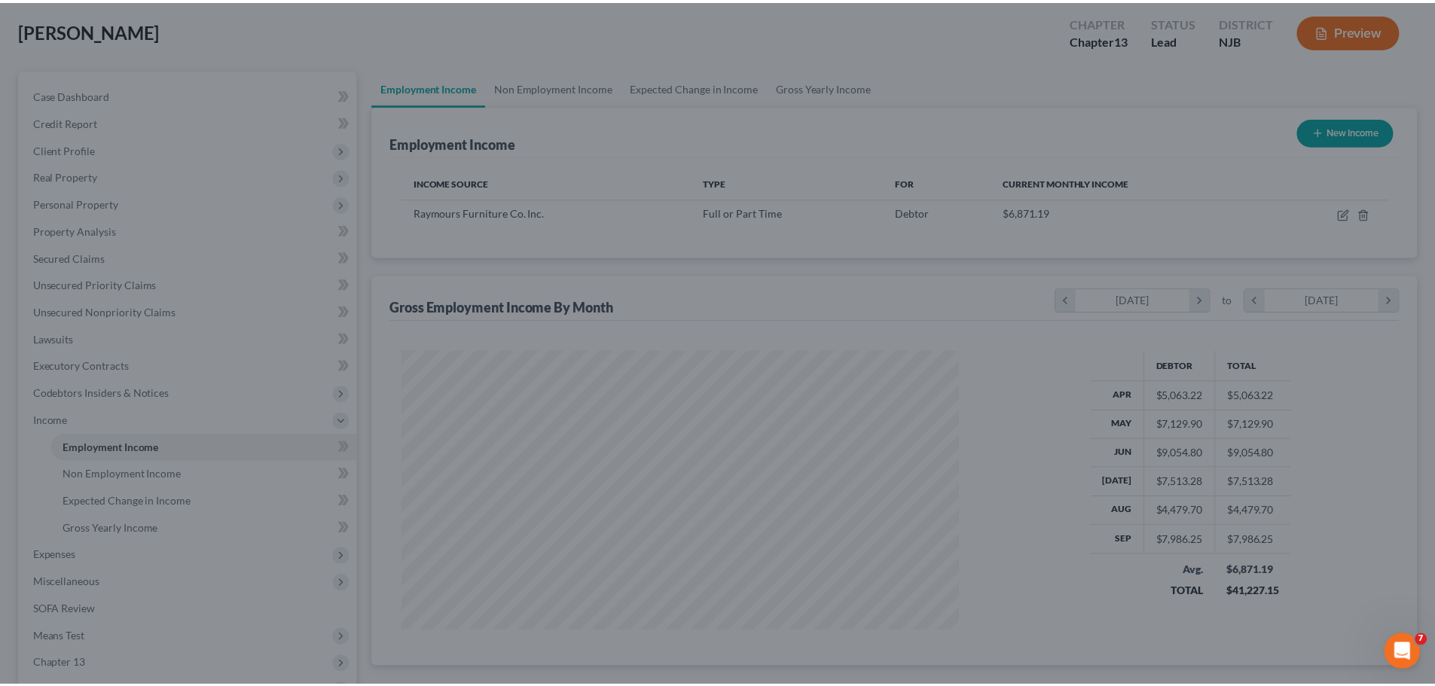
scroll to position [753011, 752700]
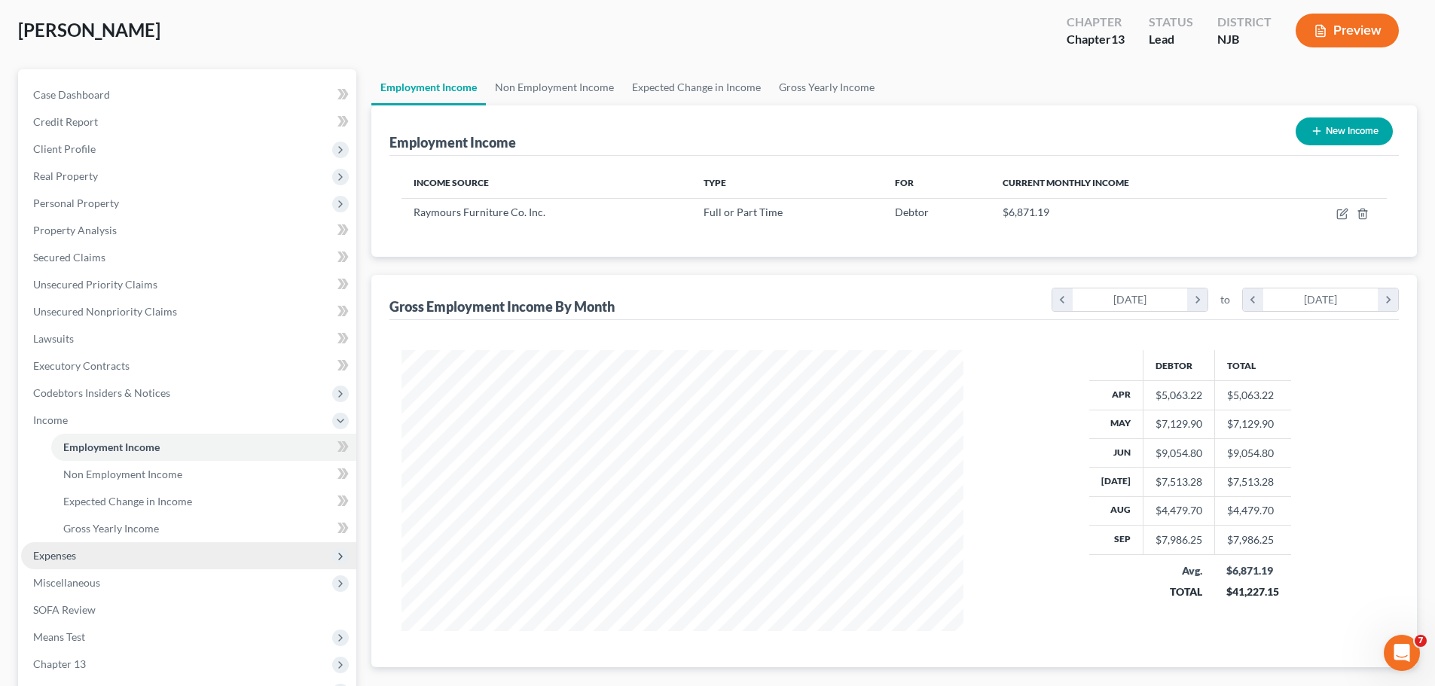
click at [45, 554] on span "Expenses" at bounding box center [54, 555] width 43 height 13
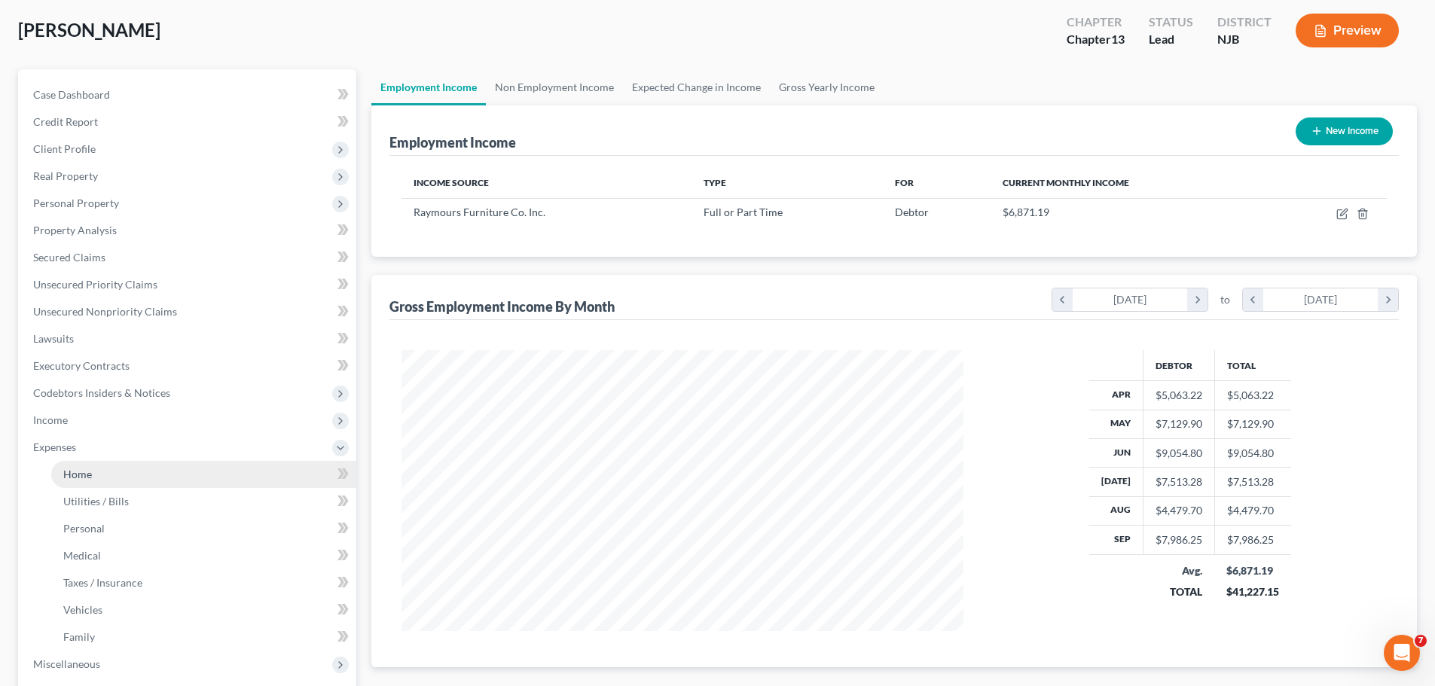
click at [82, 478] on span "Home" at bounding box center [77, 474] width 29 height 13
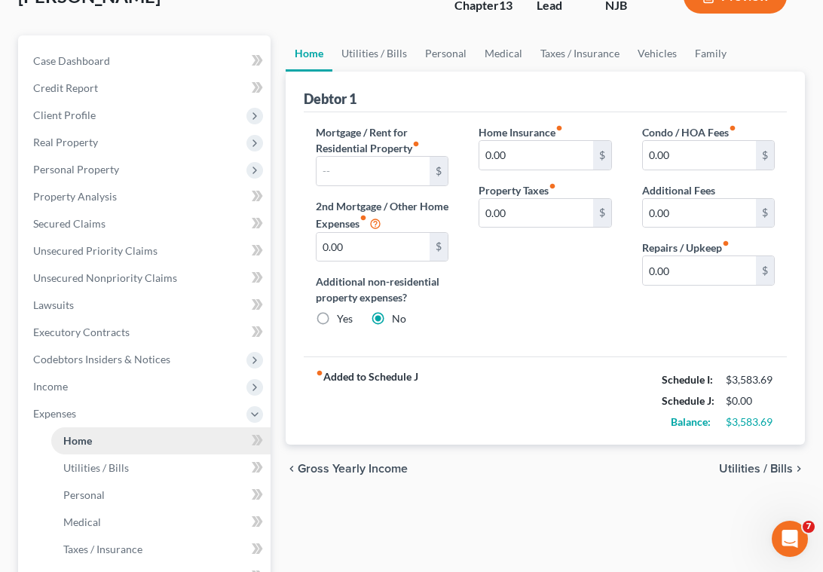
scroll to position [151, 0]
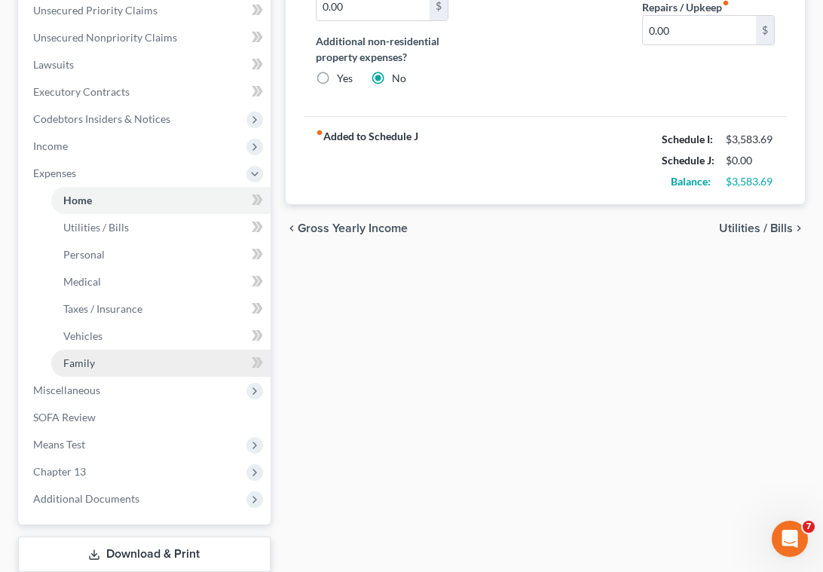
click at [77, 364] on span "Family" at bounding box center [79, 362] width 32 height 13
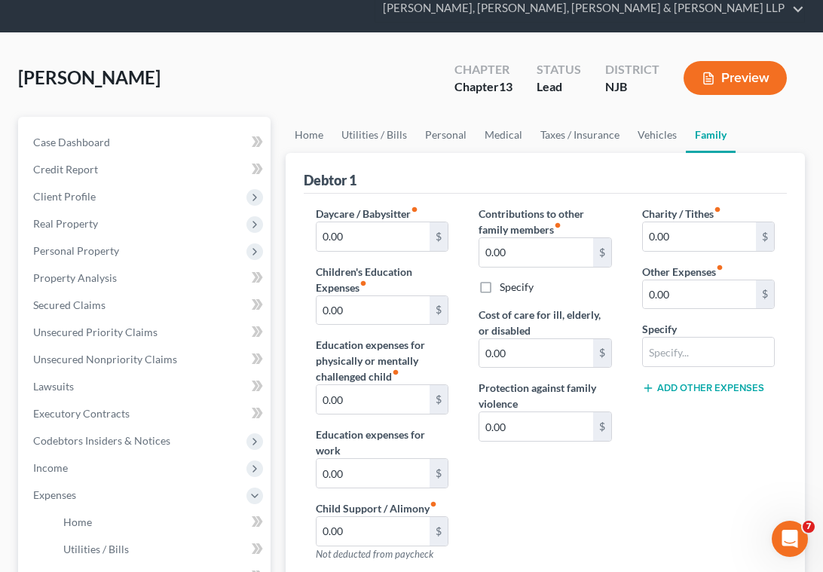
scroll to position [151, 0]
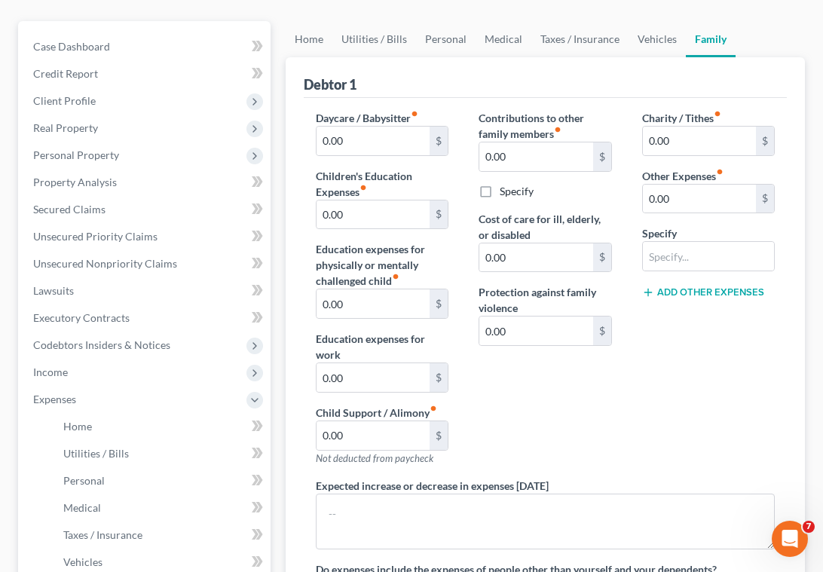
click at [527, 407] on div "Contributions to other family members fiber_manual_record 0.00 $ Specify Cost o…" at bounding box center [544, 294] width 163 height 368
click at [392, 438] on input "0.00" at bounding box center [372, 435] width 113 height 29
click at [498, 411] on div "Contributions to other family members fiber_manual_record 0.00 $ Specify Cost o…" at bounding box center [544, 294] width 163 height 368
click at [570, 447] on div "Contributions to other family members fiber_manual_record 0.00 $ Specify Cost o…" at bounding box center [544, 294] width 163 height 368
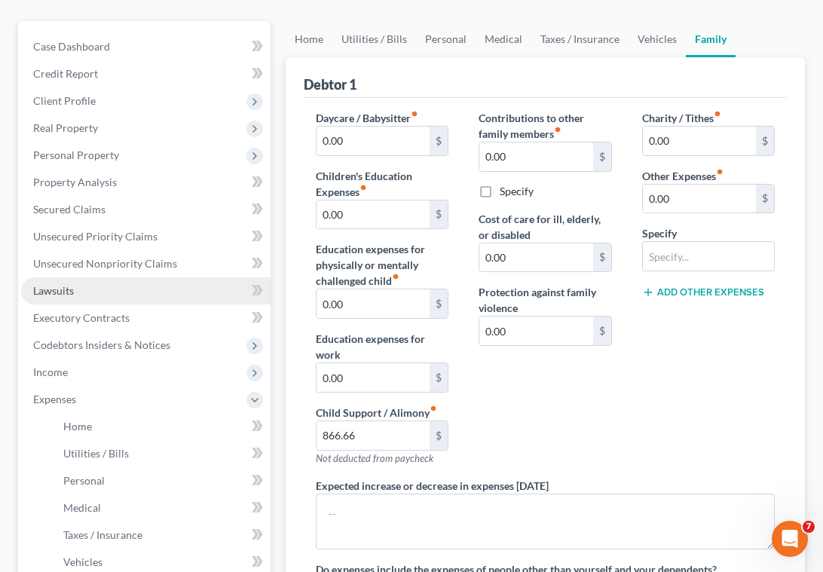
click at [57, 295] on span "Lawsuits" at bounding box center [53, 290] width 41 height 13
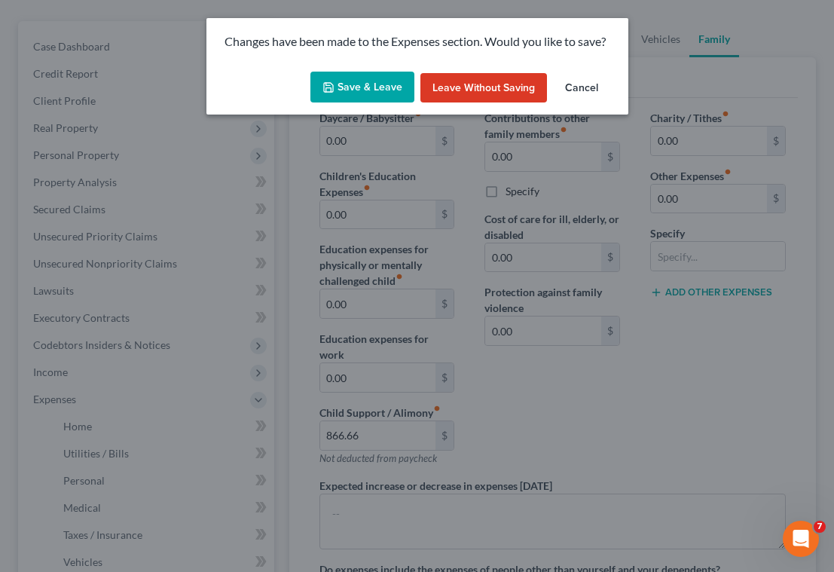
click at [361, 87] on button "Save & Leave" at bounding box center [362, 88] width 104 height 32
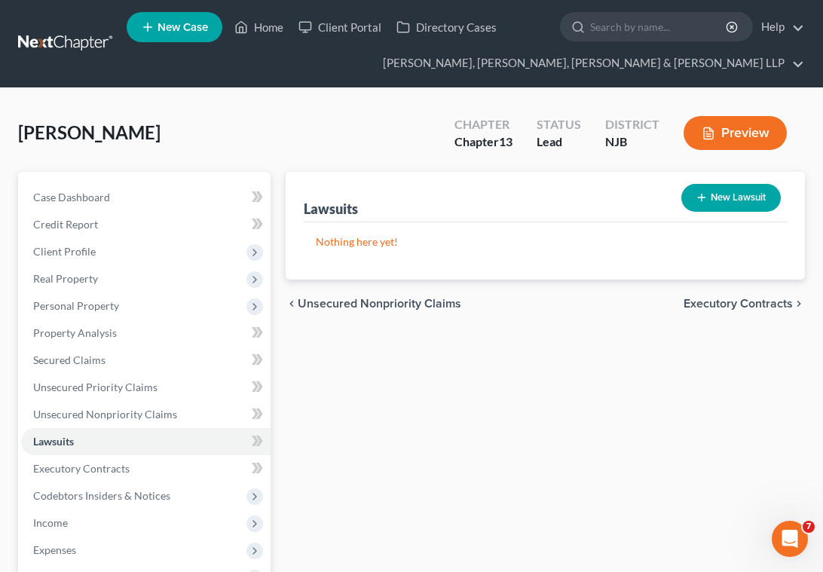
click at [716, 203] on button "New Lawsuit" at bounding box center [730, 198] width 99 height 28
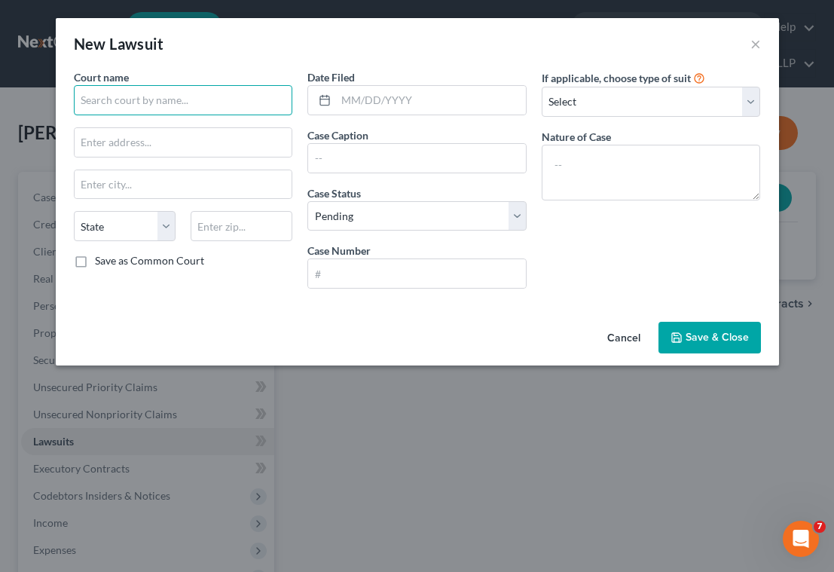
click at [193, 102] on input "text" at bounding box center [183, 100] width 219 height 30
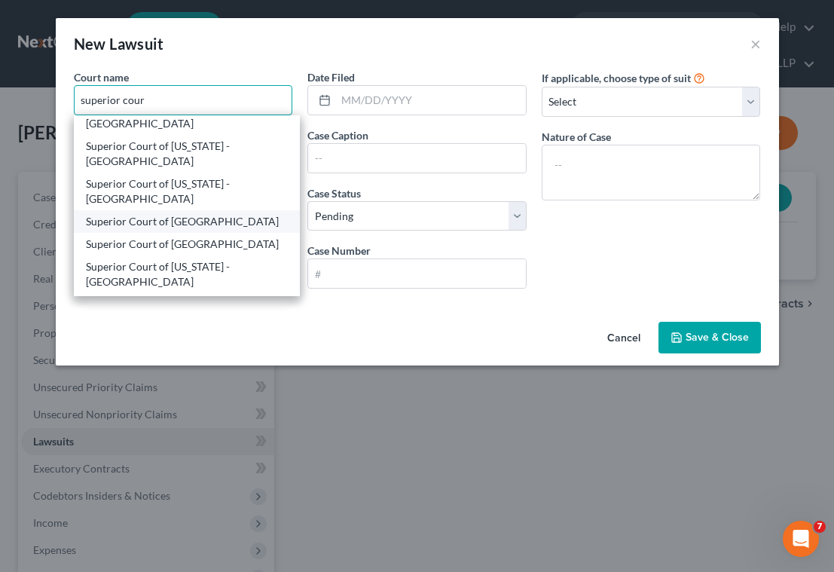
scroll to position [75, 0]
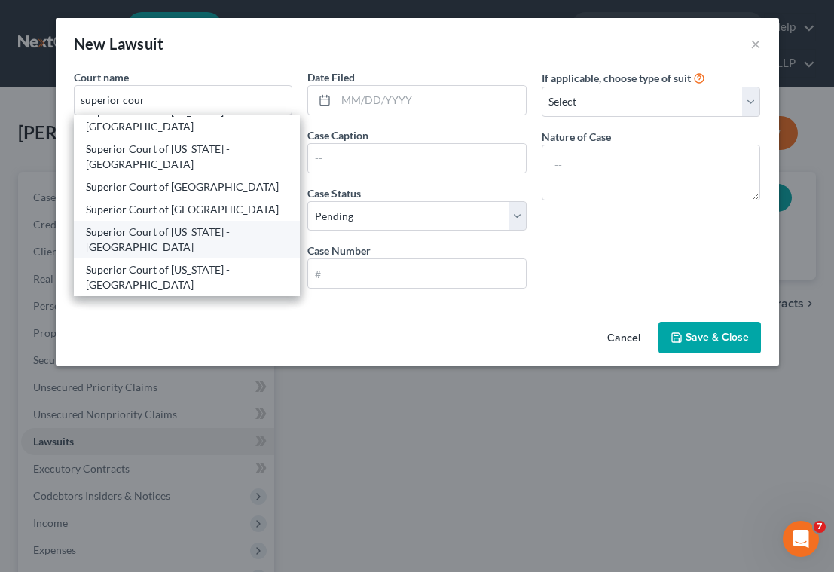
click at [201, 234] on div "Superior Court of [US_STATE] - [GEOGRAPHIC_DATA]" at bounding box center [187, 239] width 203 height 30
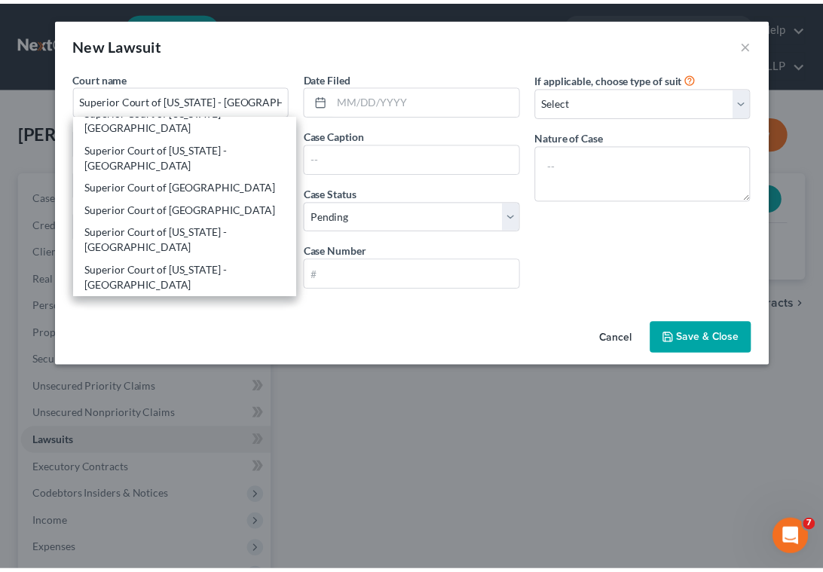
scroll to position [0, 0]
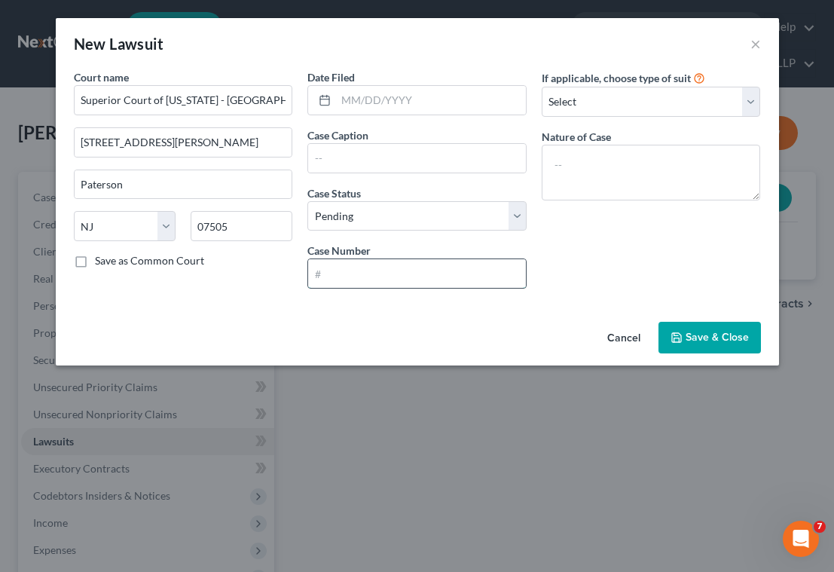
click at [361, 280] on input "text" at bounding box center [417, 273] width 218 height 29
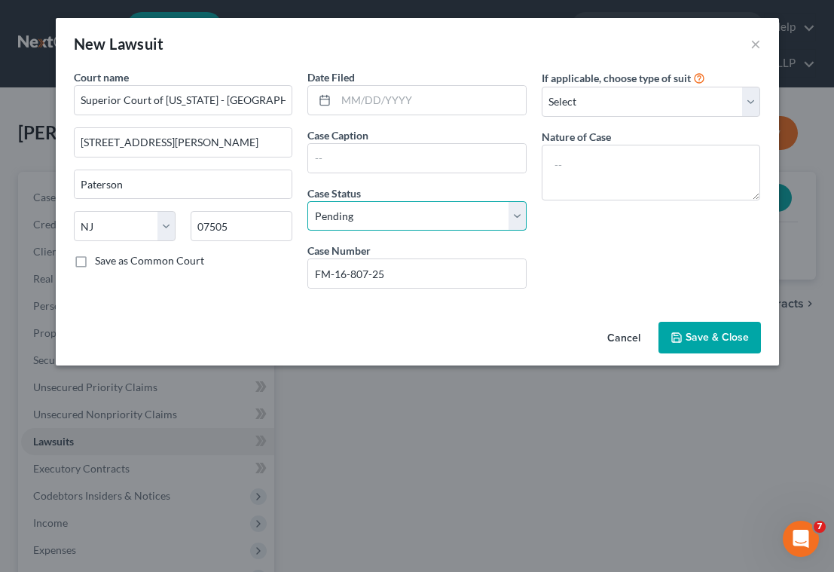
click at [378, 219] on select "Select Pending On Appeal Concluded" at bounding box center [416, 216] width 219 height 30
click at [307, 201] on select "Select Pending On Appeal Concluded" at bounding box center [416, 216] width 219 height 30
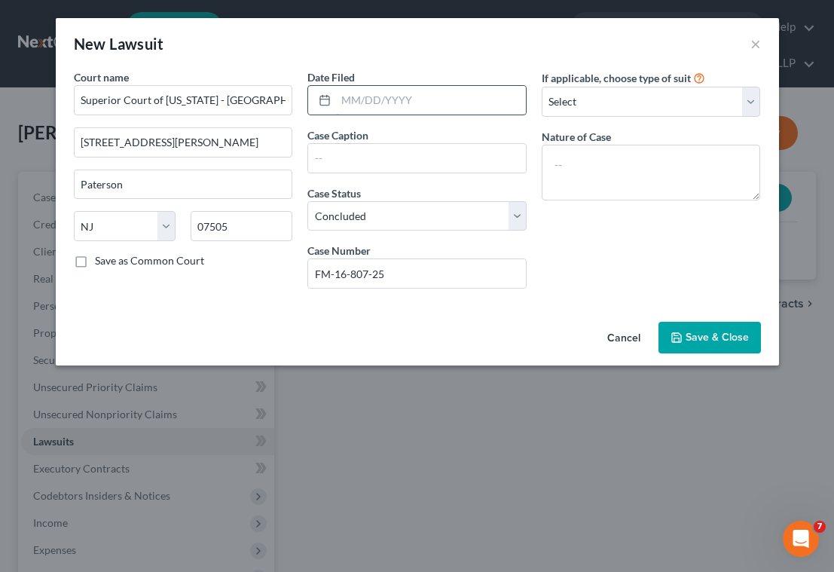
click at [424, 102] on input "text" at bounding box center [431, 100] width 190 height 29
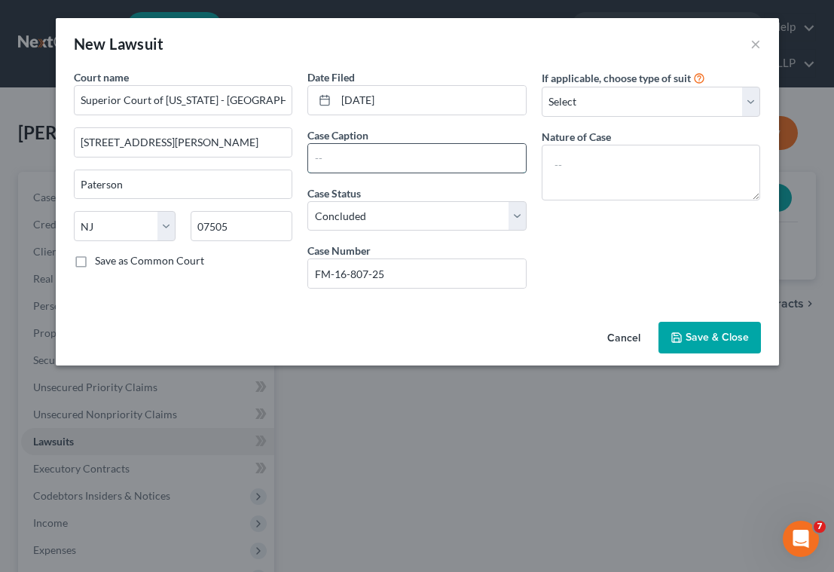
click at [363, 160] on input "text" at bounding box center [417, 158] width 218 height 29
click at [698, 336] on span "Save & Close" at bounding box center [716, 337] width 63 height 13
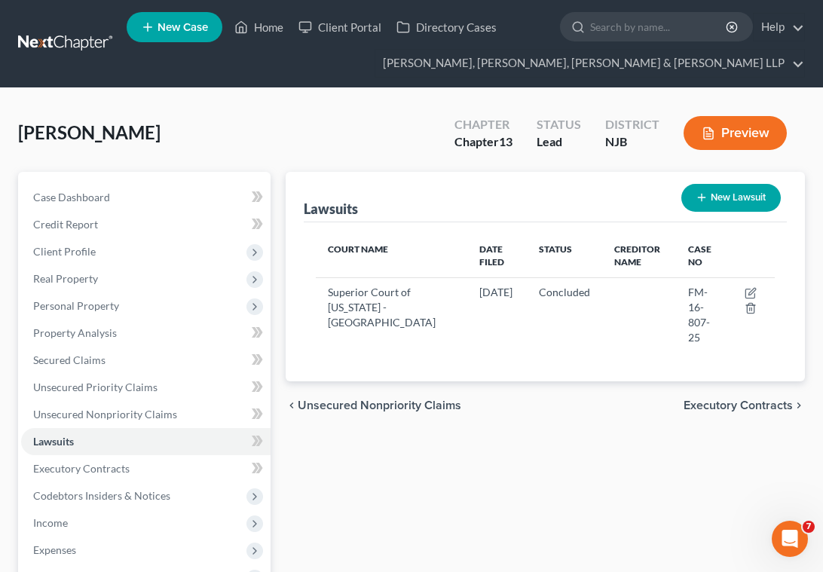
drag, startPoint x: 392, startPoint y: 145, endPoint x: 339, endPoint y: 197, distance: 74.0
click at [392, 145] on div "[PERSON_NAME] Upgraded Chapter Chapter 13 Status Lead District [GEOGRAPHIC_DATA…" at bounding box center [411, 139] width 786 height 66
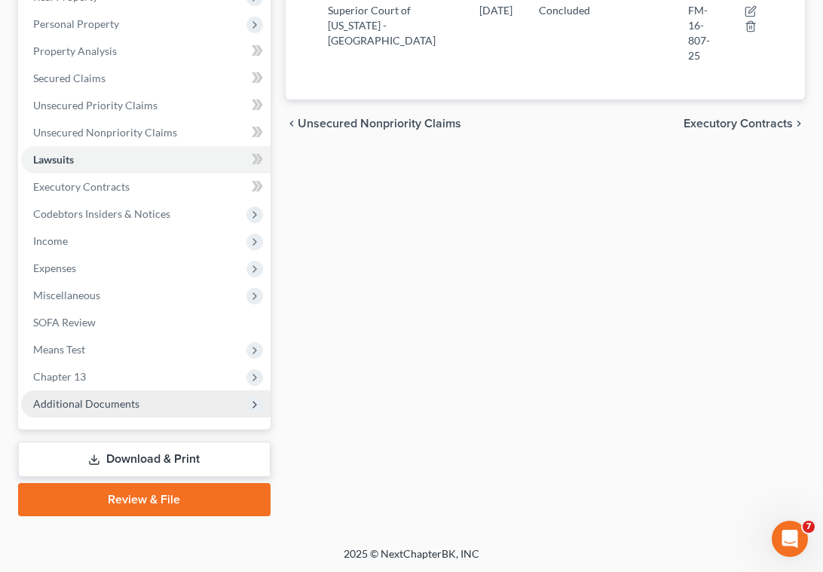
scroll to position [283, 0]
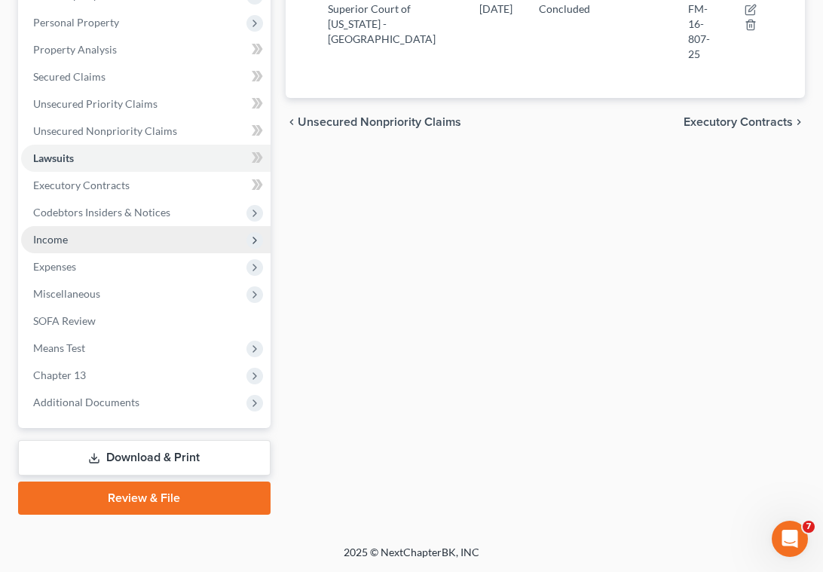
click at [46, 241] on span "Income" at bounding box center [50, 239] width 35 height 13
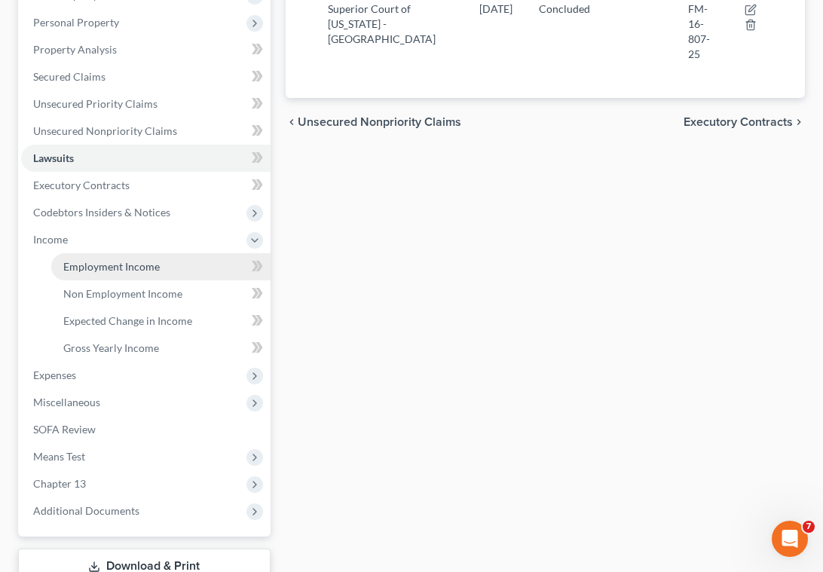
click at [102, 260] on span "Employment Income" at bounding box center [111, 266] width 96 height 13
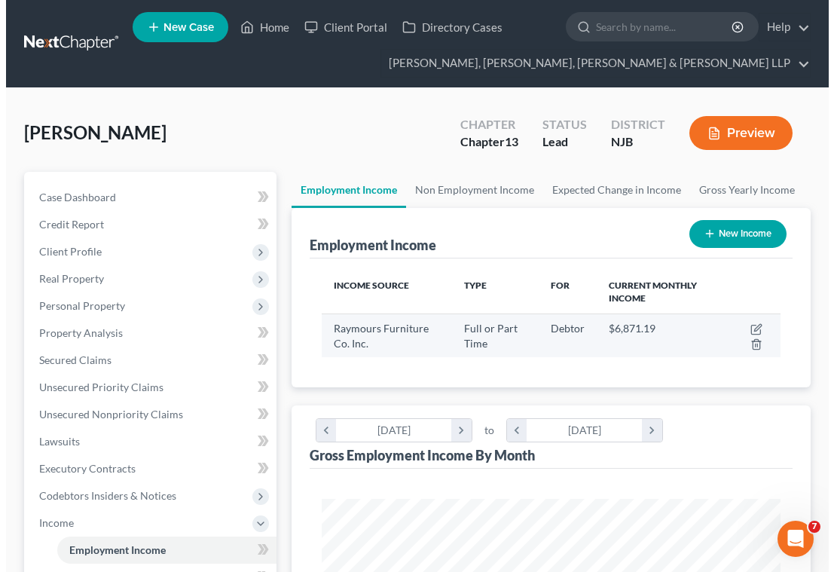
scroll to position [229, 490]
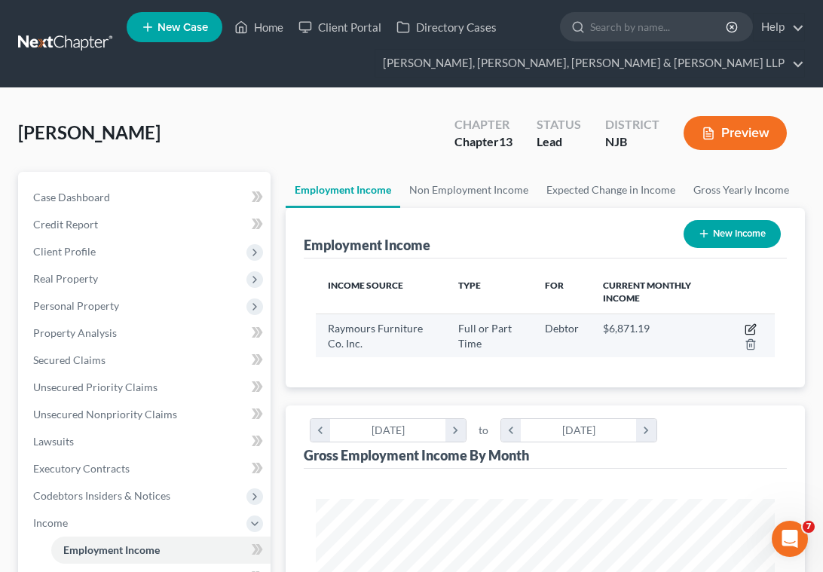
click at [751, 326] on icon "button" at bounding box center [750, 329] width 12 height 12
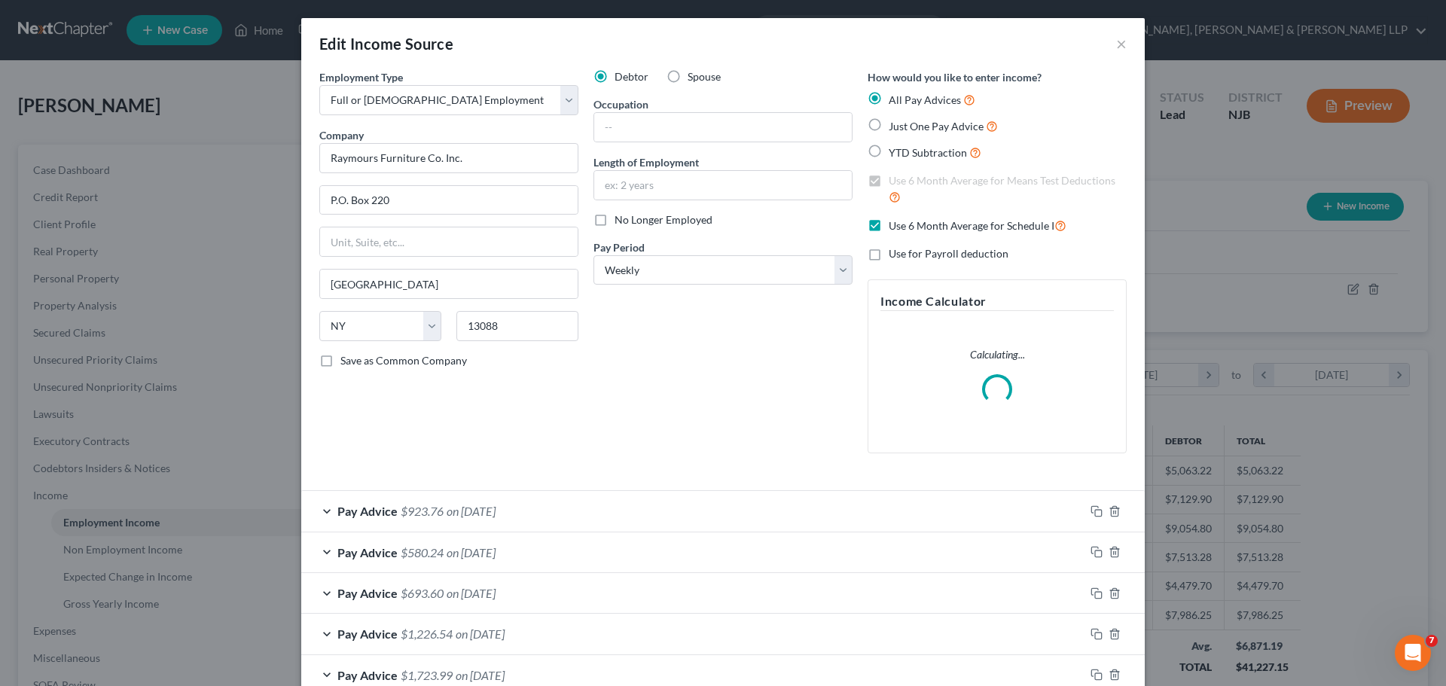
scroll to position [283, 597]
click at [665, 127] on input "text" at bounding box center [723, 127] width 258 height 29
click at [695, 347] on div "Debtor Spouse Occupation Furniture Sales Length of Employment 8 years No Longer…" at bounding box center [723, 267] width 274 height 396
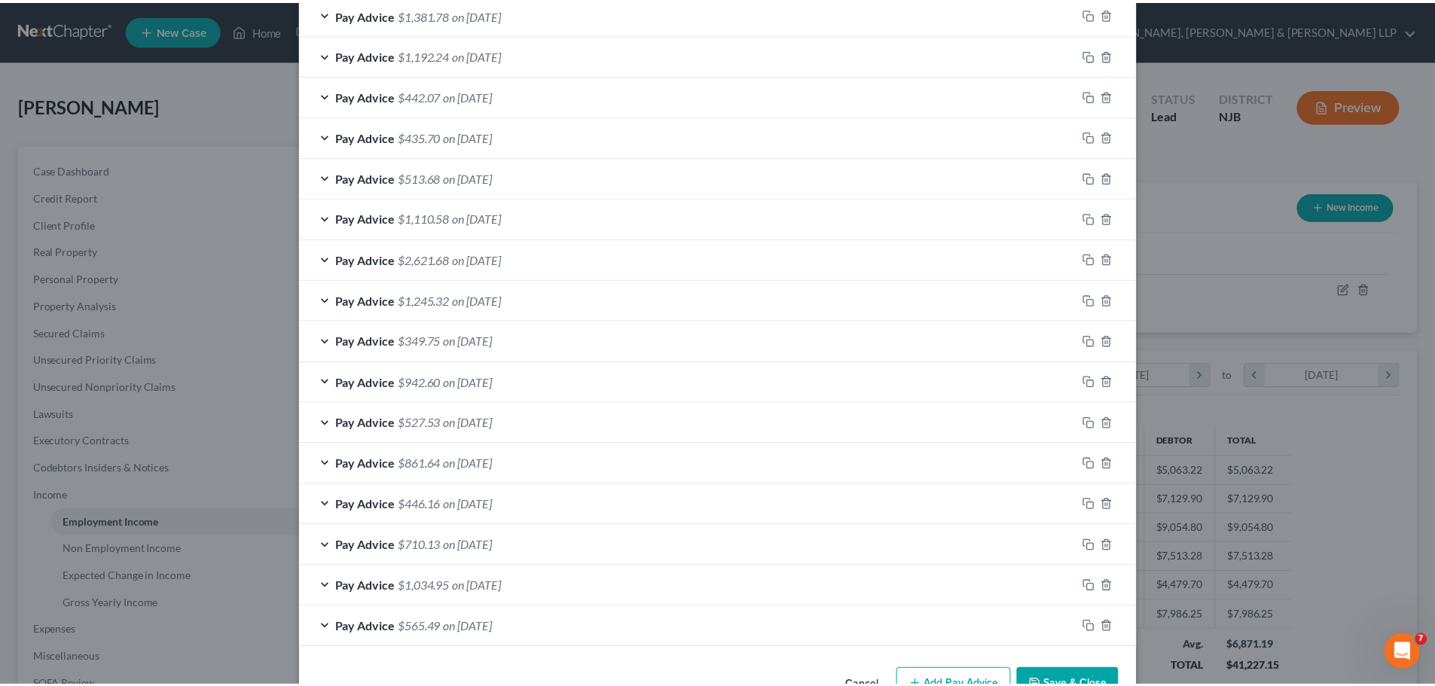
scroll to position [1038, 0]
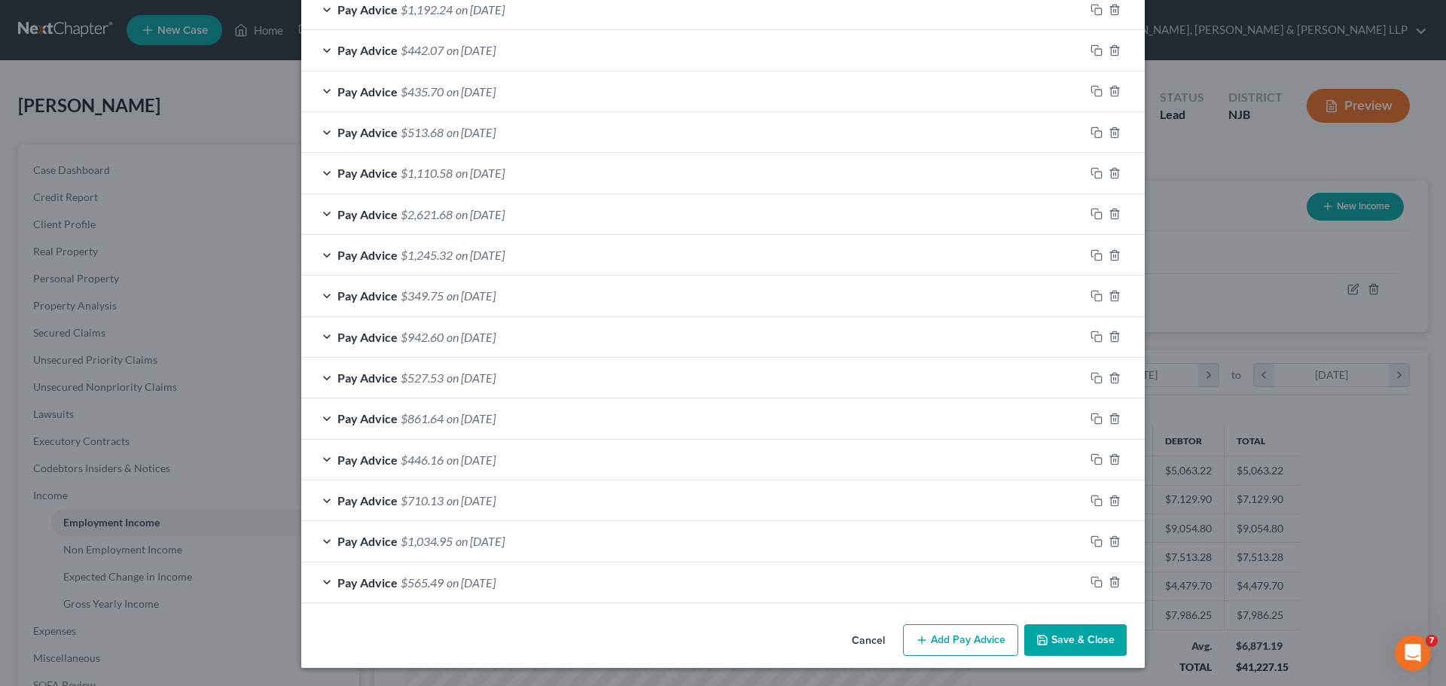
click at [822, 571] on button "Save & Close" at bounding box center [1075, 640] width 102 height 32
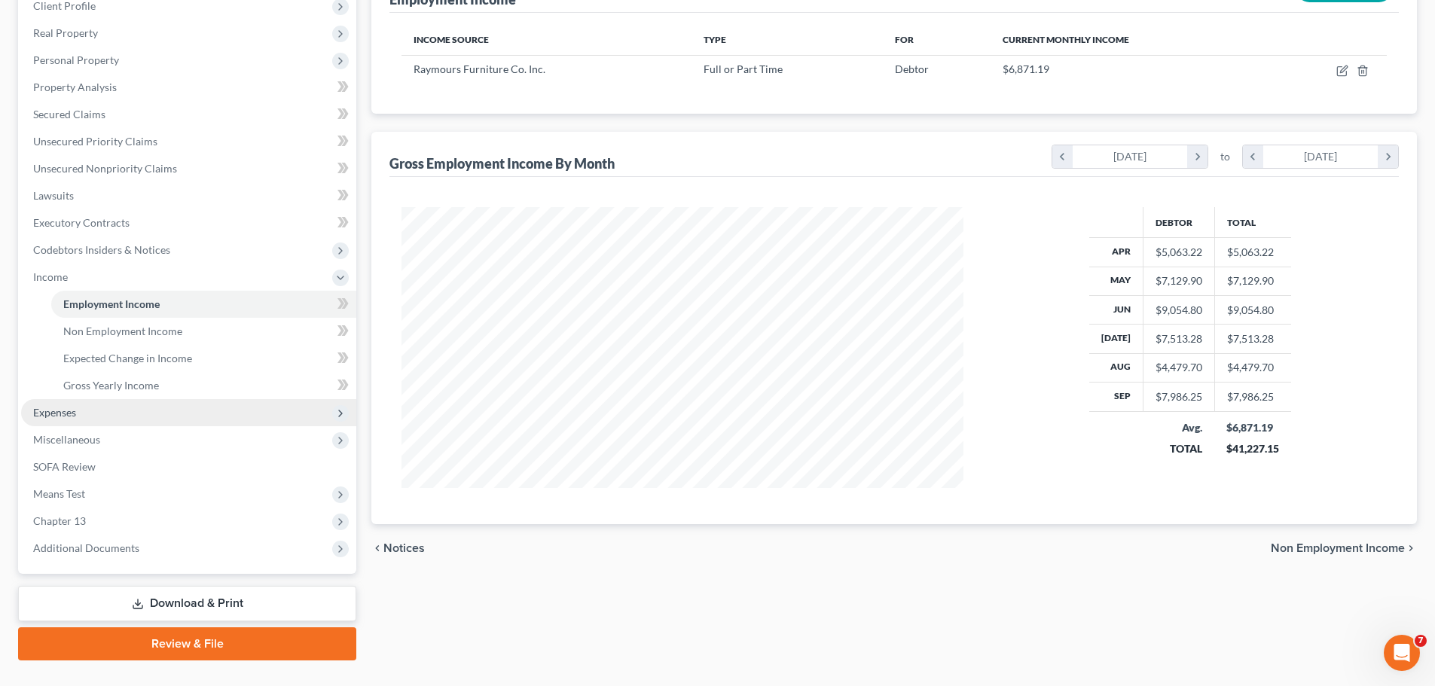
scroll to position [226, 0]
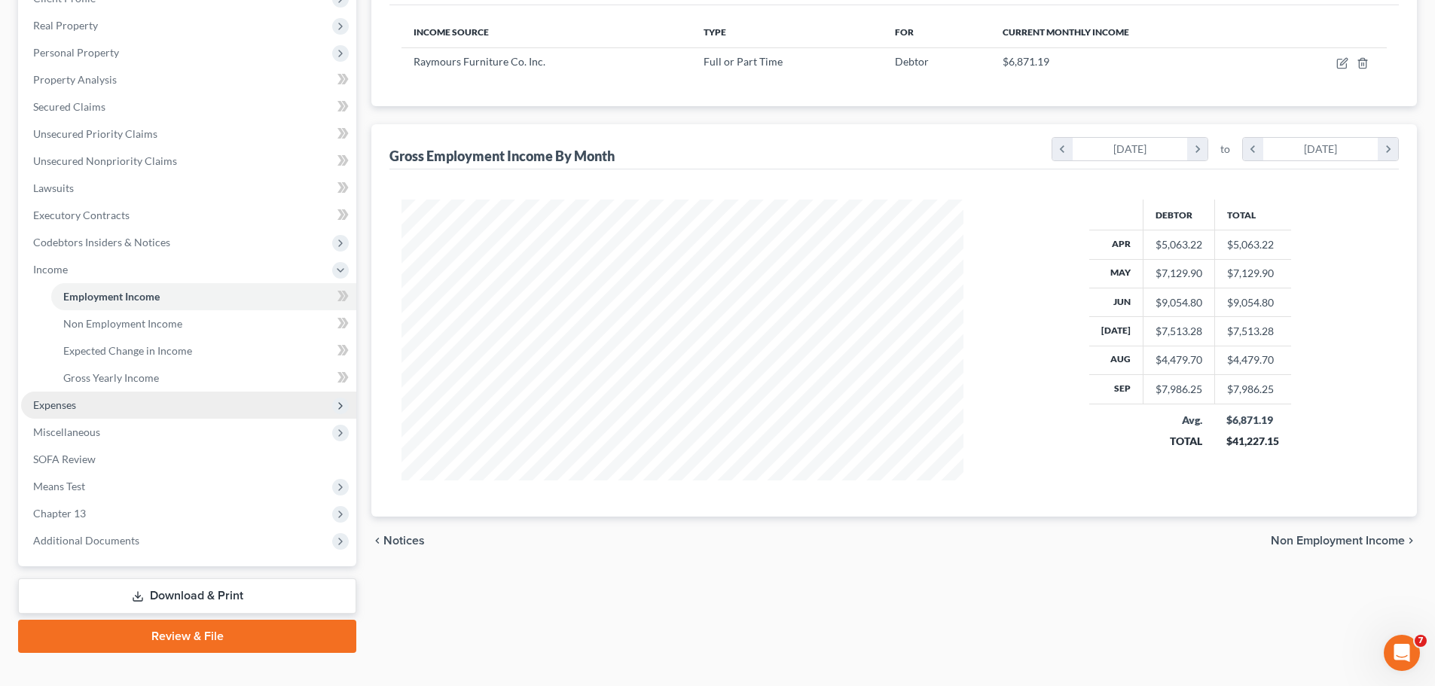
click at [63, 403] on span "Expenses" at bounding box center [54, 404] width 43 height 13
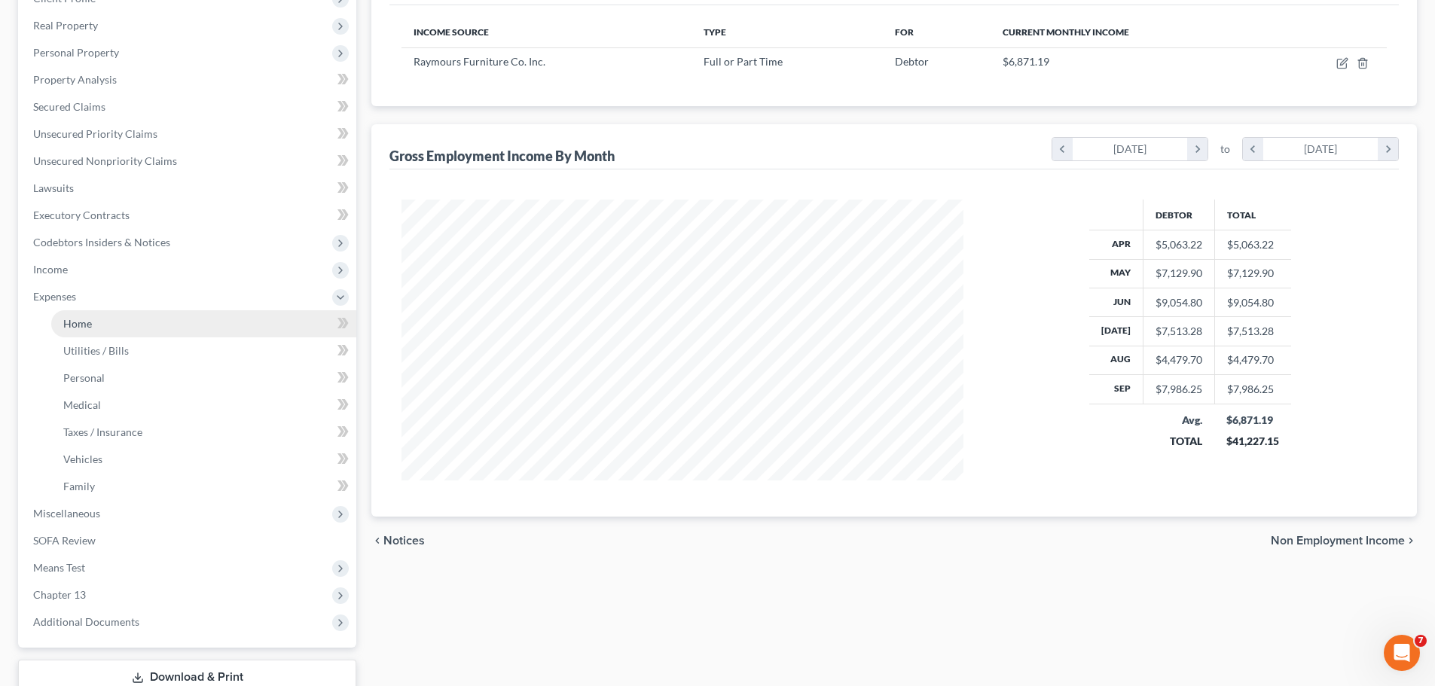
click at [74, 323] on span "Home" at bounding box center [77, 323] width 29 height 13
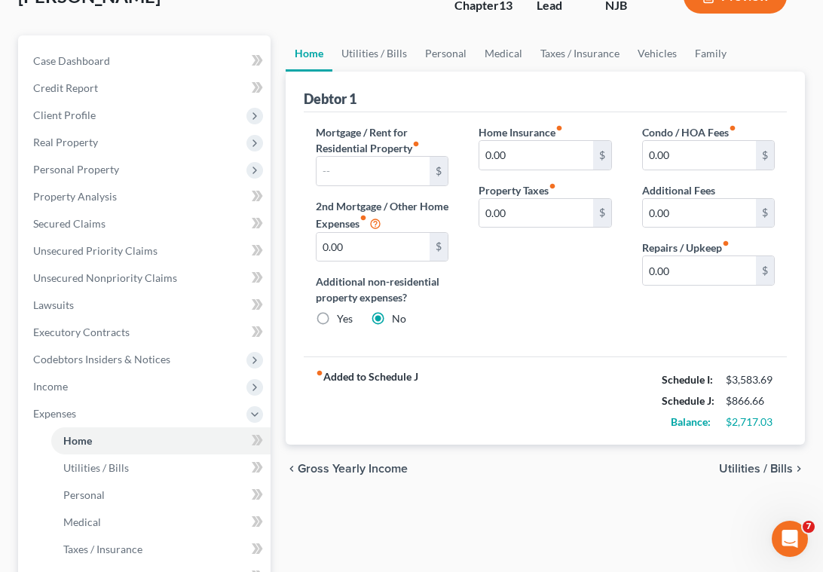
scroll to position [151, 0]
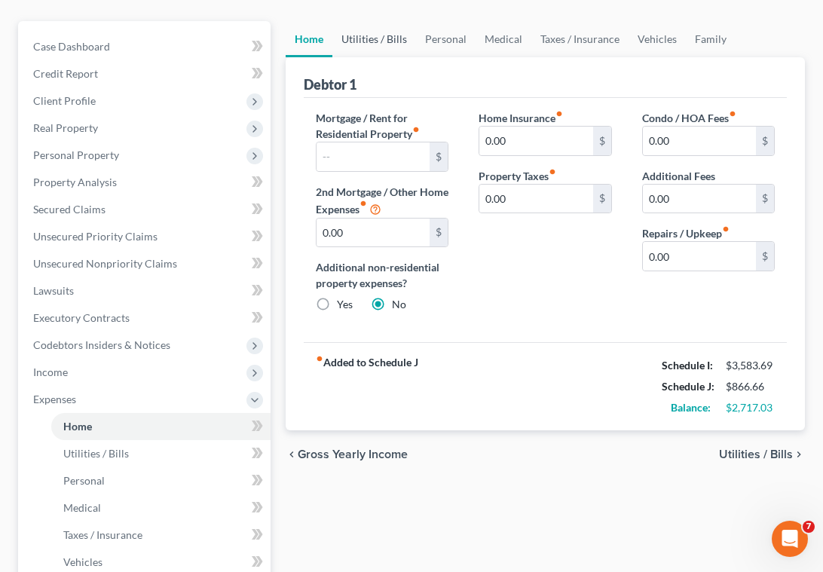
click at [379, 35] on link "Utilities / Bills" at bounding box center [374, 39] width 84 height 36
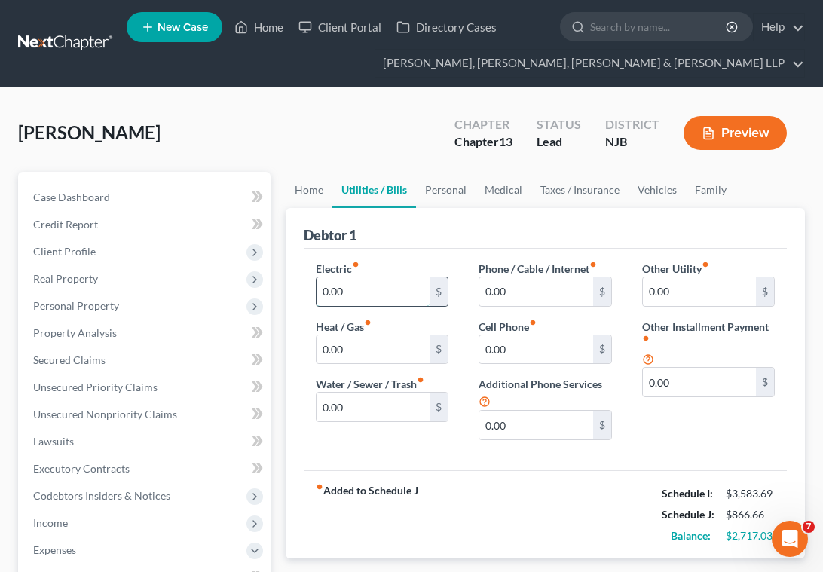
click at [374, 287] on input "0.00" at bounding box center [372, 291] width 113 height 29
click at [527, 295] on input "0.00" at bounding box center [535, 291] width 113 height 29
drag, startPoint x: 457, startPoint y: 188, endPoint x: 447, endPoint y: 188, distance: 10.5
click at [456, 188] on link "Personal" at bounding box center [446, 190] width 60 height 36
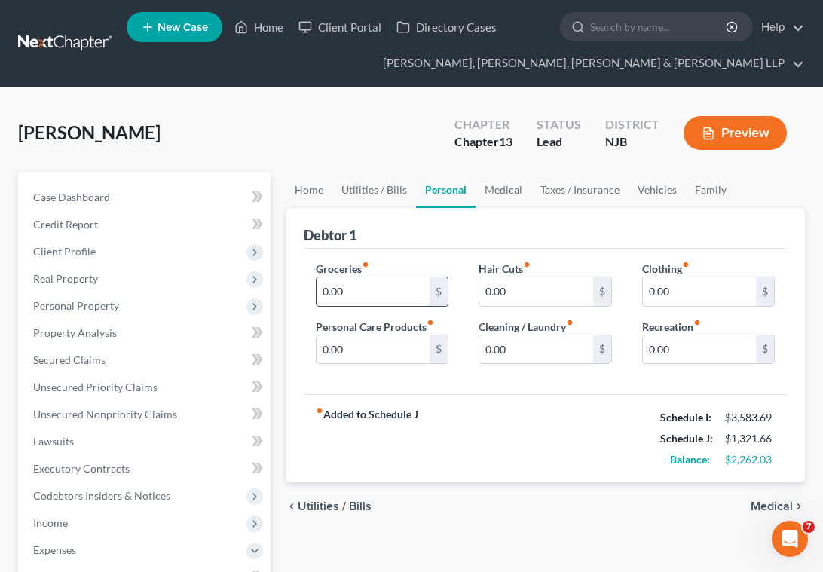
click at [367, 289] on input "0.00" at bounding box center [372, 291] width 113 height 29
click at [688, 292] on input "0.00" at bounding box center [699, 291] width 113 height 29
click at [371, 344] on input "0.00" at bounding box center [372, 349] width 113 height 29
click at [649, 191] on link "Vehicles" at bounding box center [656, 190] width 57 height 36
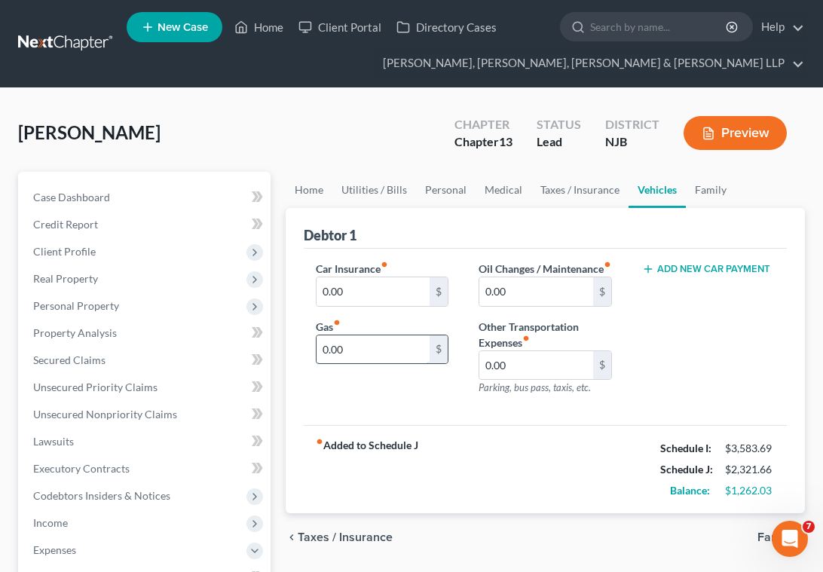
click at [373, 349] on input "0.00" at bounding box center [372, 349] width 113 height 29
click at [442, 188] on link "Personal" at bounding box center [446, 190] width 60 height 36
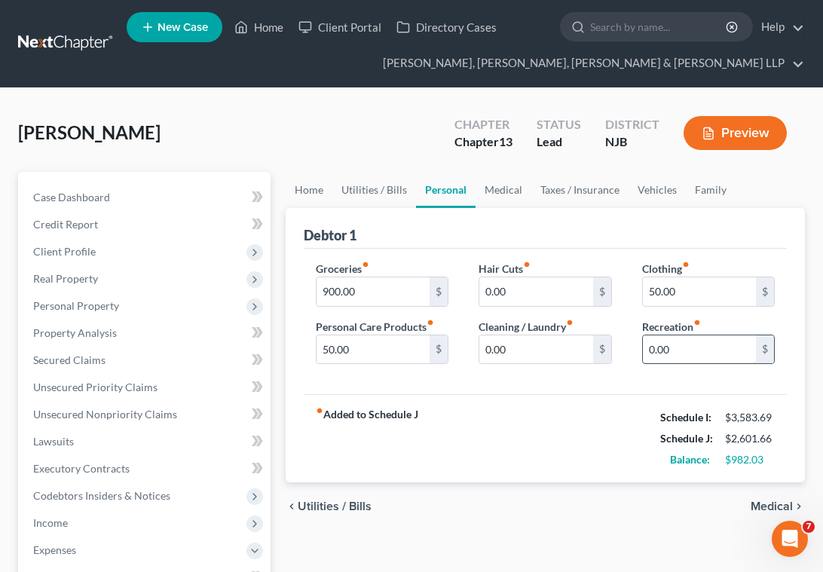
click at [681, 355] on input "0.00" at bounding box center [699, 349] width 113 height 29
click at [661, 192] on link "Vehicles" at bounding box center [656, 190] width 57 height 36
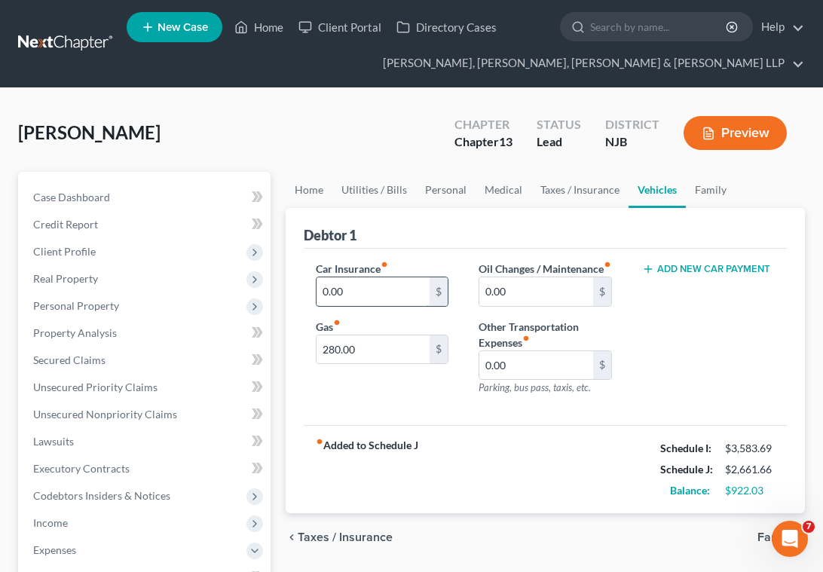
click at [377, 289] on input "0.00" at bounding box center [372, 291] width 113 height 29
click at [353, 125] on div "[PERSON_NAME] Upgraded Chapter Chapter 13 Status Lead District [GEOGRAPHIC_DATA…" at bounding box center [411, 139] width 786 height 66
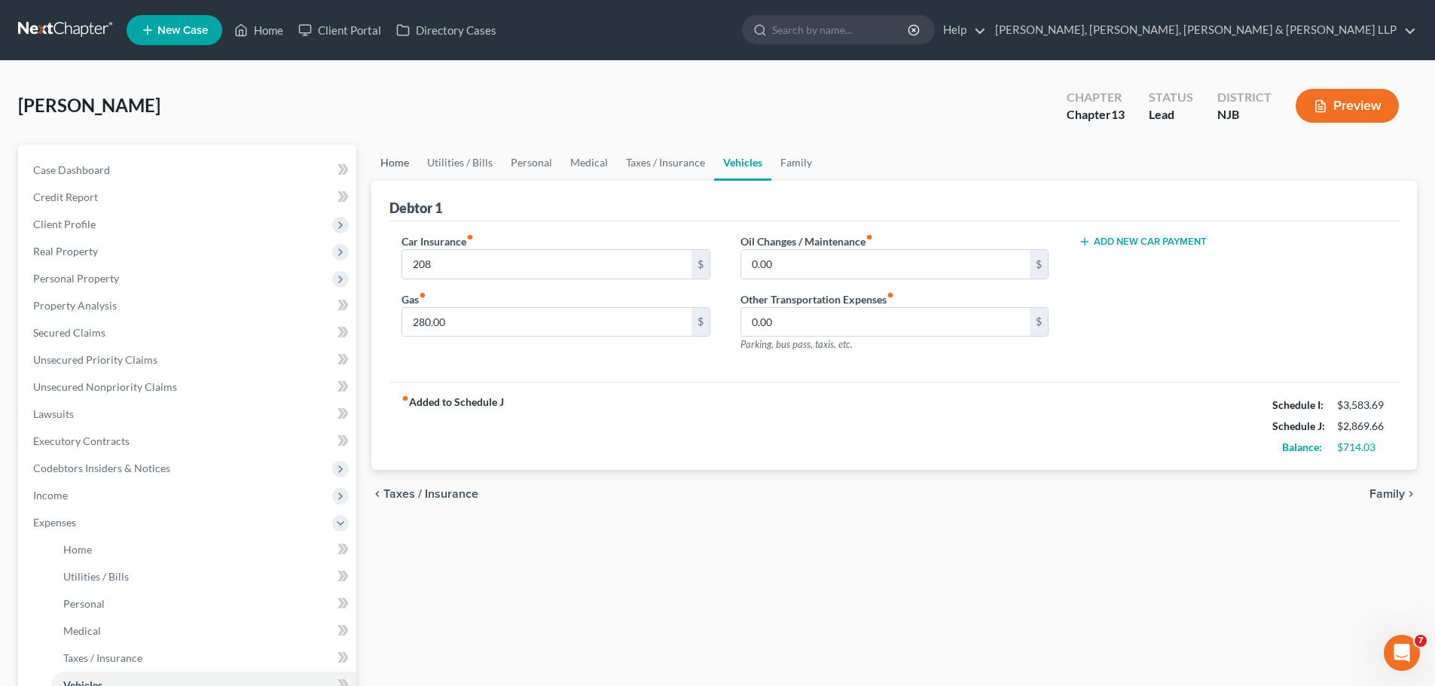
drag, startPoint x: 394, startPoint y: 164, endPoint x: 396, endPoint y: 172, distance: 7.9
click at [394, 164] on link "Home" at bounding box center [394, 163] width 47 height 36
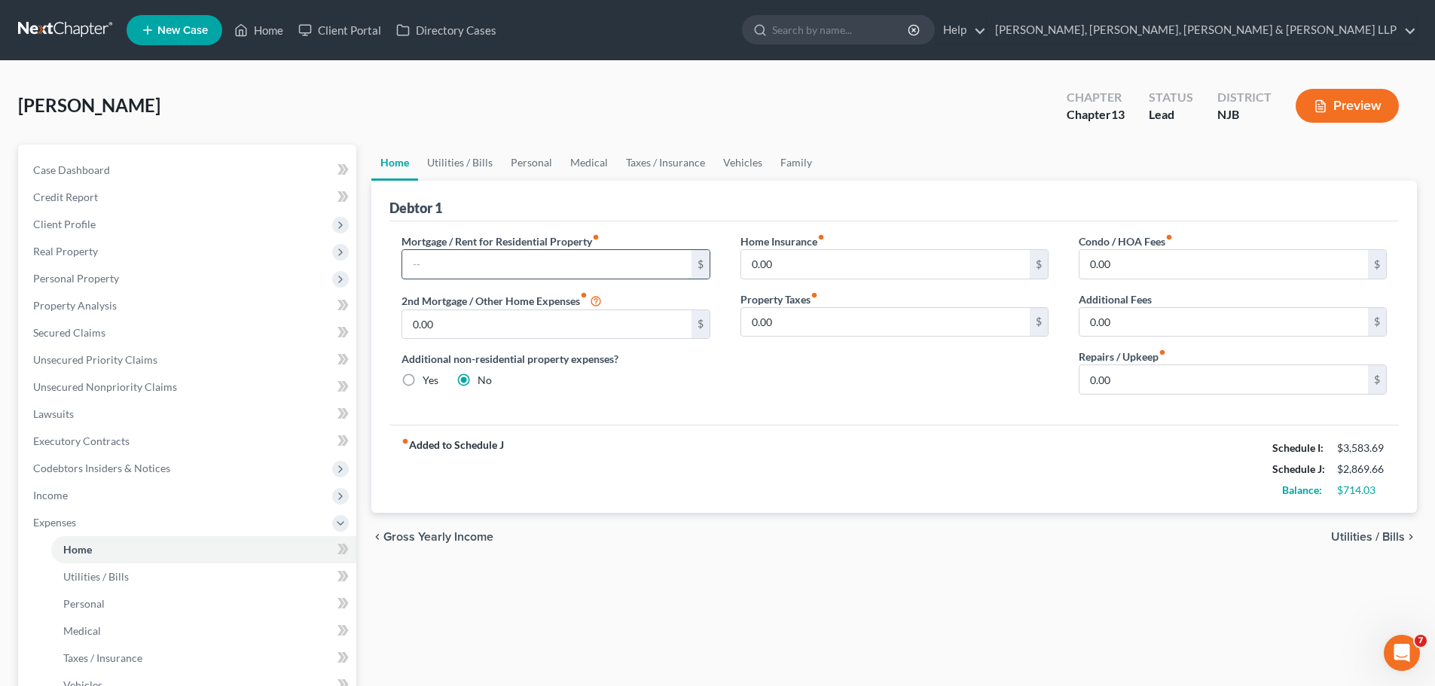
click at [466, 266] on input "text" at bounding box center [546, 264] width 289 height 29
paste input "$1,778.34"
click at [696, 403] on div "Mortgage / Rent for Residential Property fiber_manual_record 1,778.34 $ 2nd Mor…" at bounding box center [555, 320] width 338 height 173
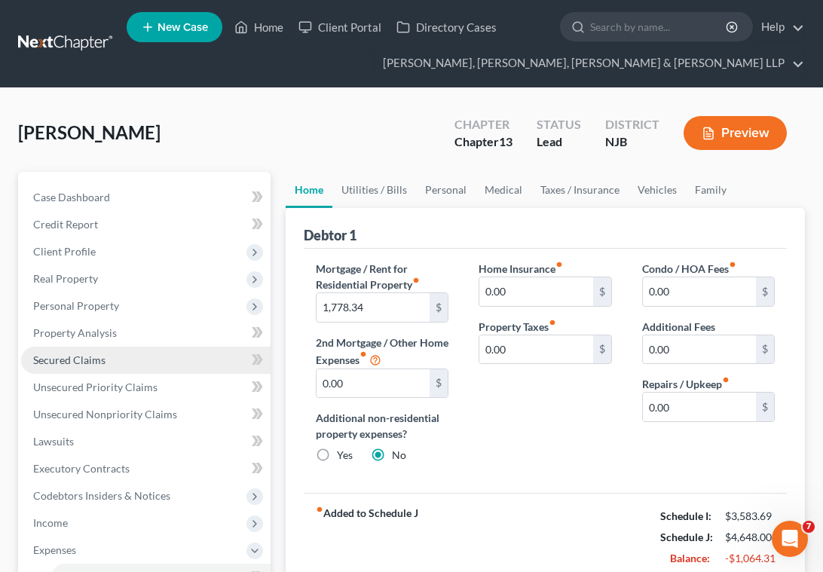
click at [54, 359] on span "Secured Claims" at bounding box center [69, 359] width 72 height 13
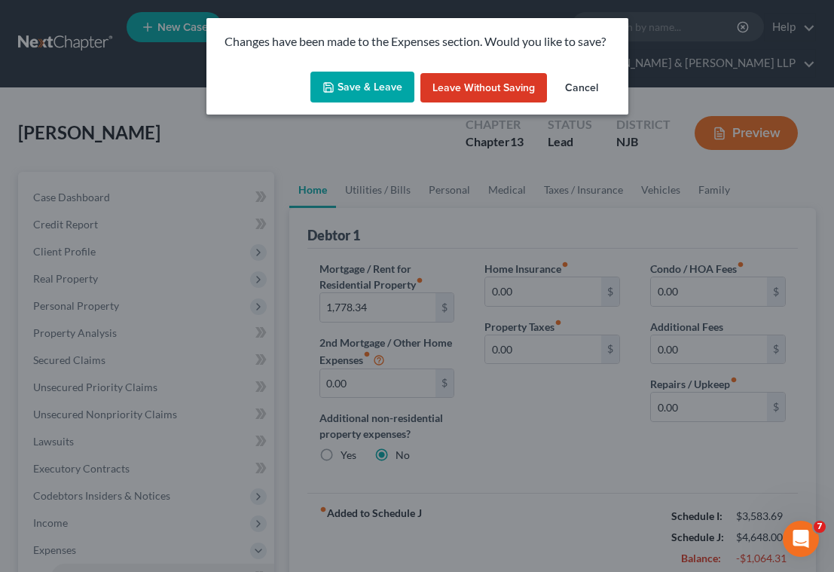
drag, startPoint x: 351, startPoint y: 93, endPoint x: 341, endPoint y: 108, distance: 18.0
click at [352, 91] on button "Save & Leave" at bounding box center [362, 88] width 104 height 32
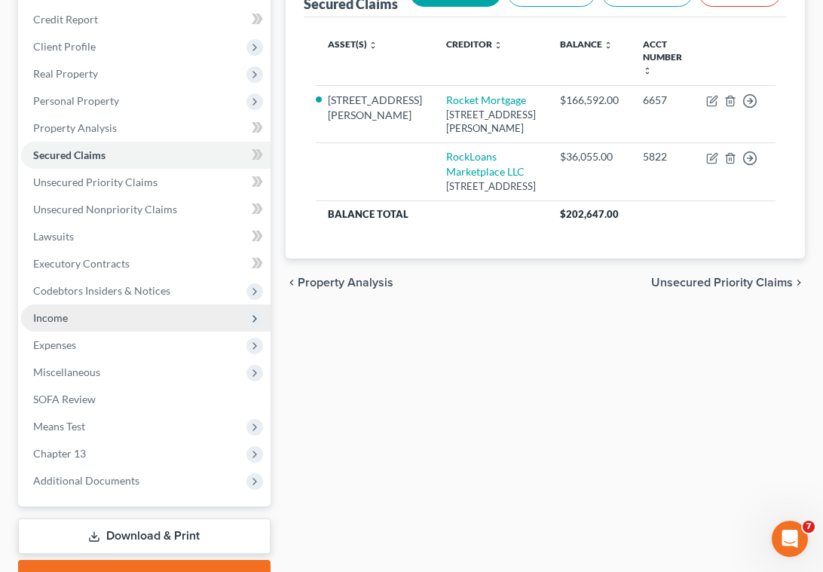
scroll to position [226, 0]
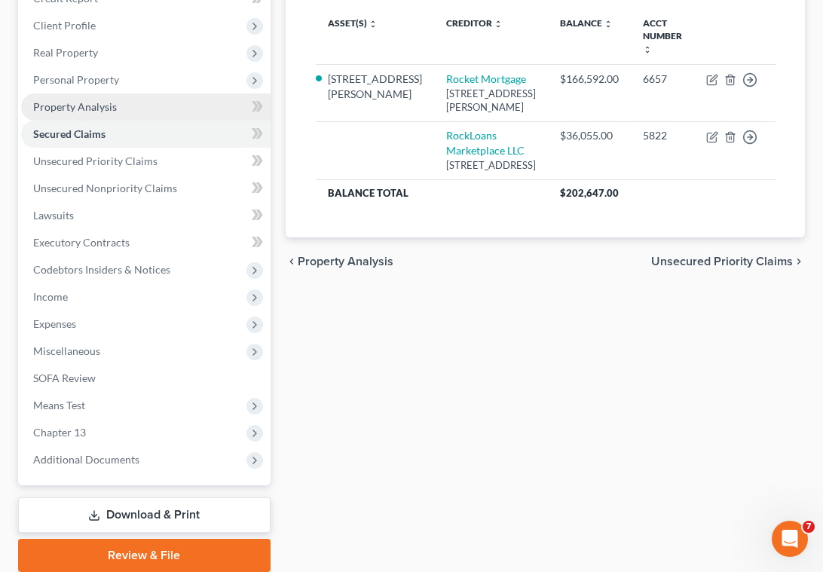
click at [75, 108] on span "Property Analysis" at bounding box center [75, 106] width 84 height 13
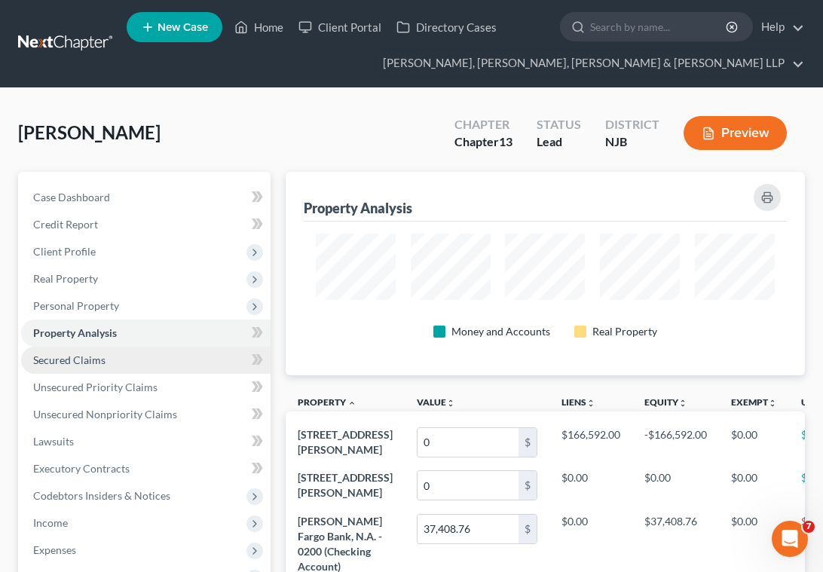
click at [60, 365] on span "Secured Claims" at bounding box center [69, 359] width 72 height 13
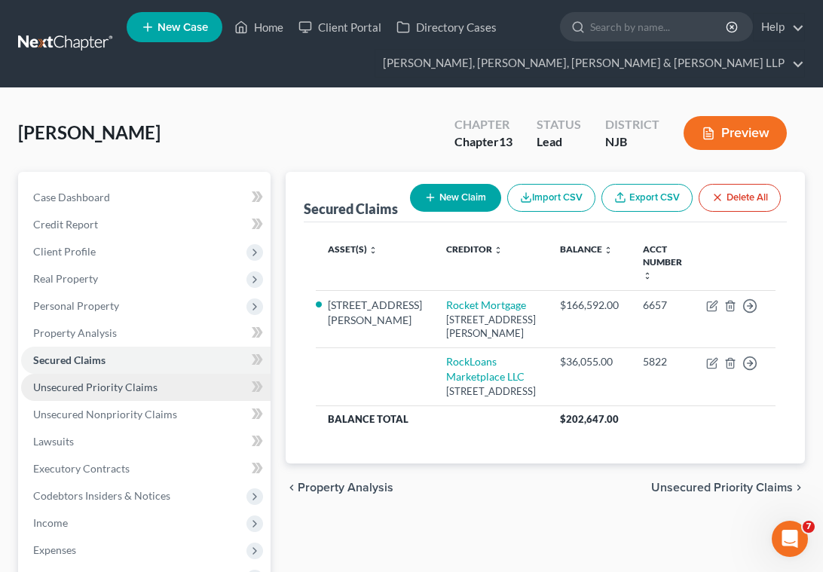
click at [63, 394] on link "Unsecured Priority Claims" at bounding box center [145, 387] width 249 height 27
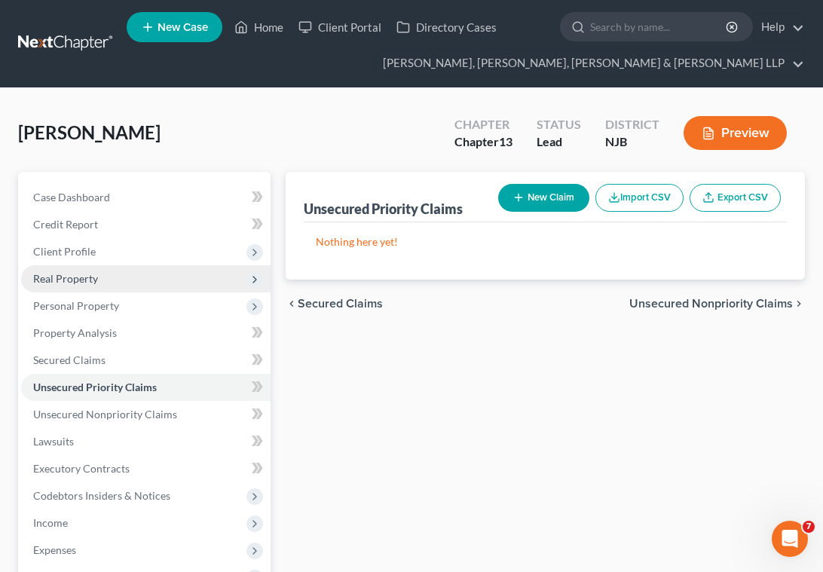
click at [52, 274] on span "Real Property" at bounding box center [65, 278] width 65 height 13
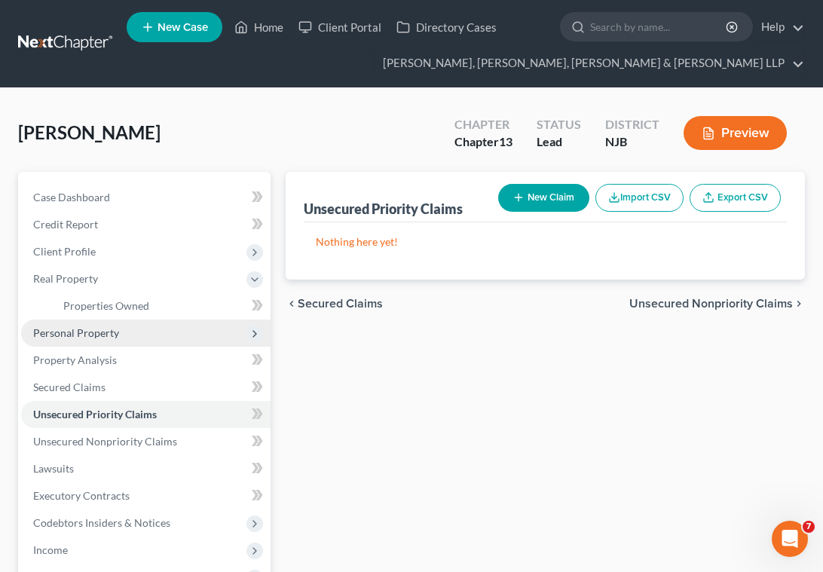
click at [66, 319] on span "Personal Property" at bounding box center [145, 332] width 249 height 27
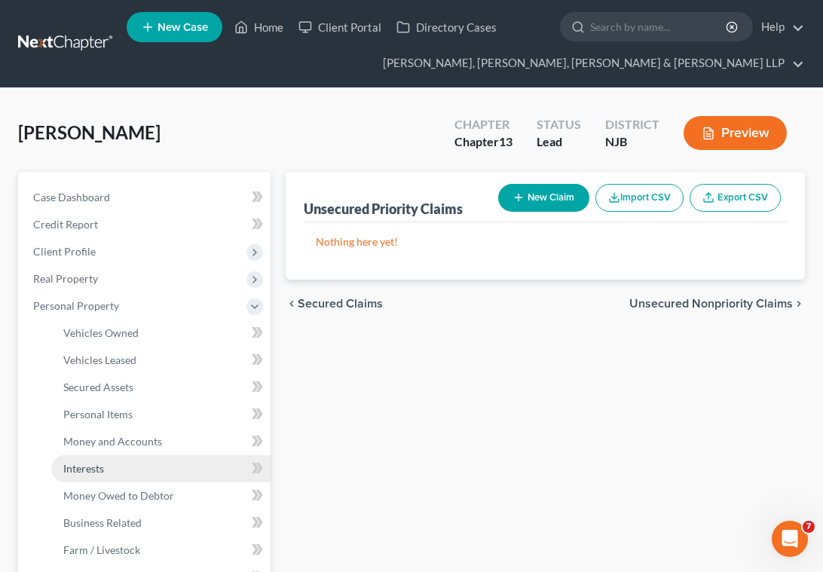
click at [83, 469] on span "Interests" at bounding box center [83, 468] width 41 height 13
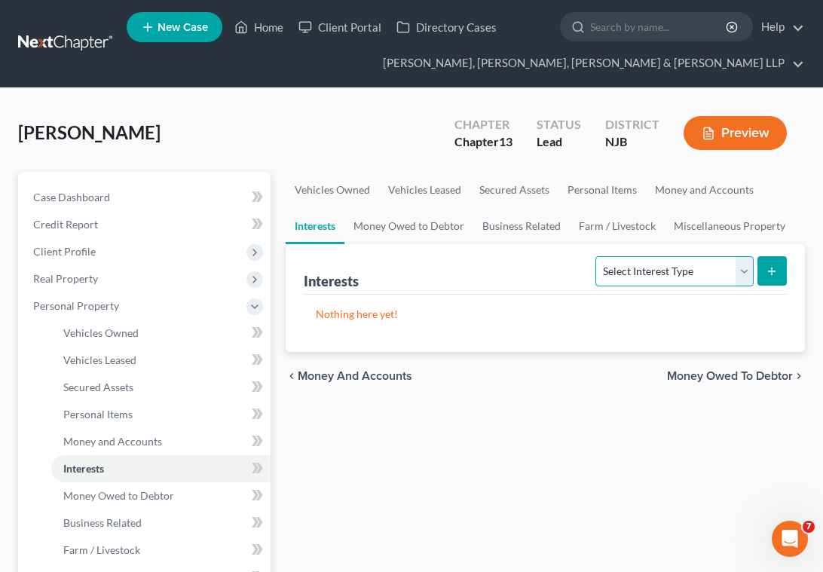
click at [667, 274] on select "Select Interest Type 401K Annuity Bond Education IRA Government Bond Government…" at bounding box center [673, 271] width 157 height 30
click at [597, 256] on select "Select Interest Type 401K Annuity Bond Education IRA Government Bond Government…" at bounding box center [673, 271] width 157 height 30
click at [664, 273] on select "Select Interest Type 401K Annuity Bond Education IRA Government Bond Government…" at bounding box center [673, 271] width 157 height 30
click at [597, 256] on select "Select Interest Type 401K Annuity Bond Education IRA Government Bond Government…" at bounding box center [673, 271] width 157 height 30
click at [771, 266] on icon "submit" at bounding box center [771, 271] width 12 height 12
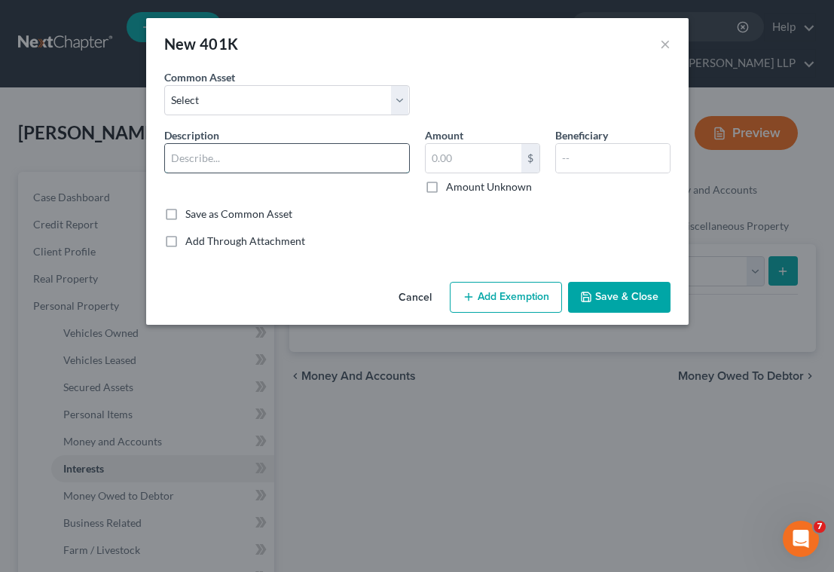
click at [248, 157] on input "text" at bounding box center [287, 158] width 244 height 29
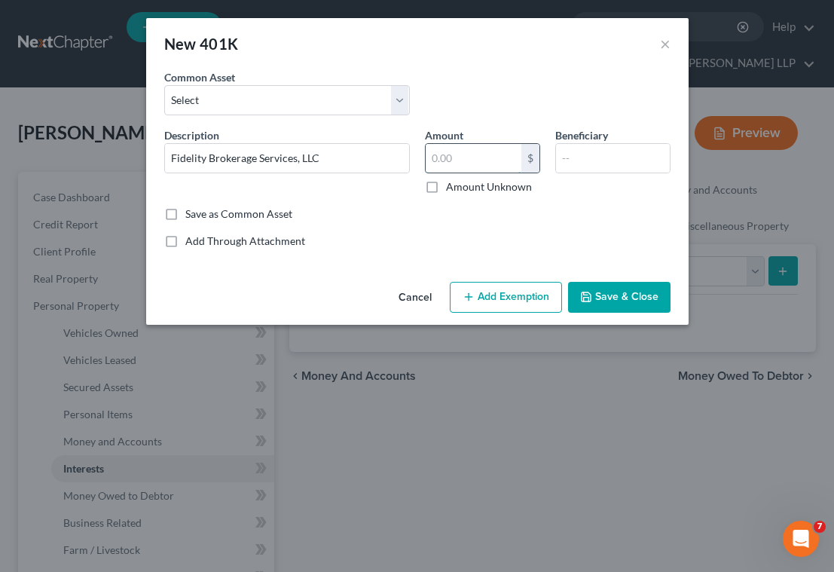
click at [493, 157] on input "text" at bounding box center [474, 158] width 96 height 29
click at [640, 298] on button "Save & Close" at bounding box center [619, 298] width 102 height 32
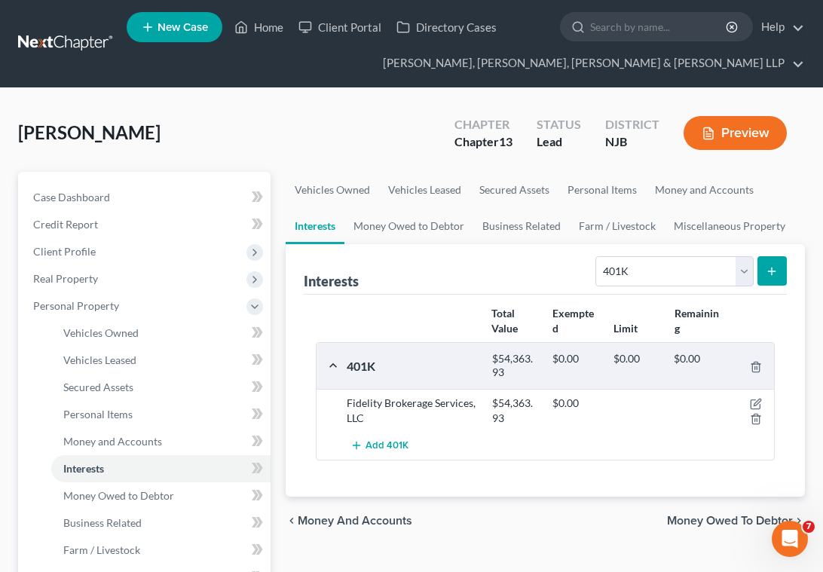
click at [389, 123] on div "[PERSON_NAME] Upgraded Chapter Chapter 13 Status Lead District [GEOGRAPHIC_DATA…" at bounding box center [411, 139] width 786 height 66
